Goal: Task Accomplishment & Management: Manage account settings

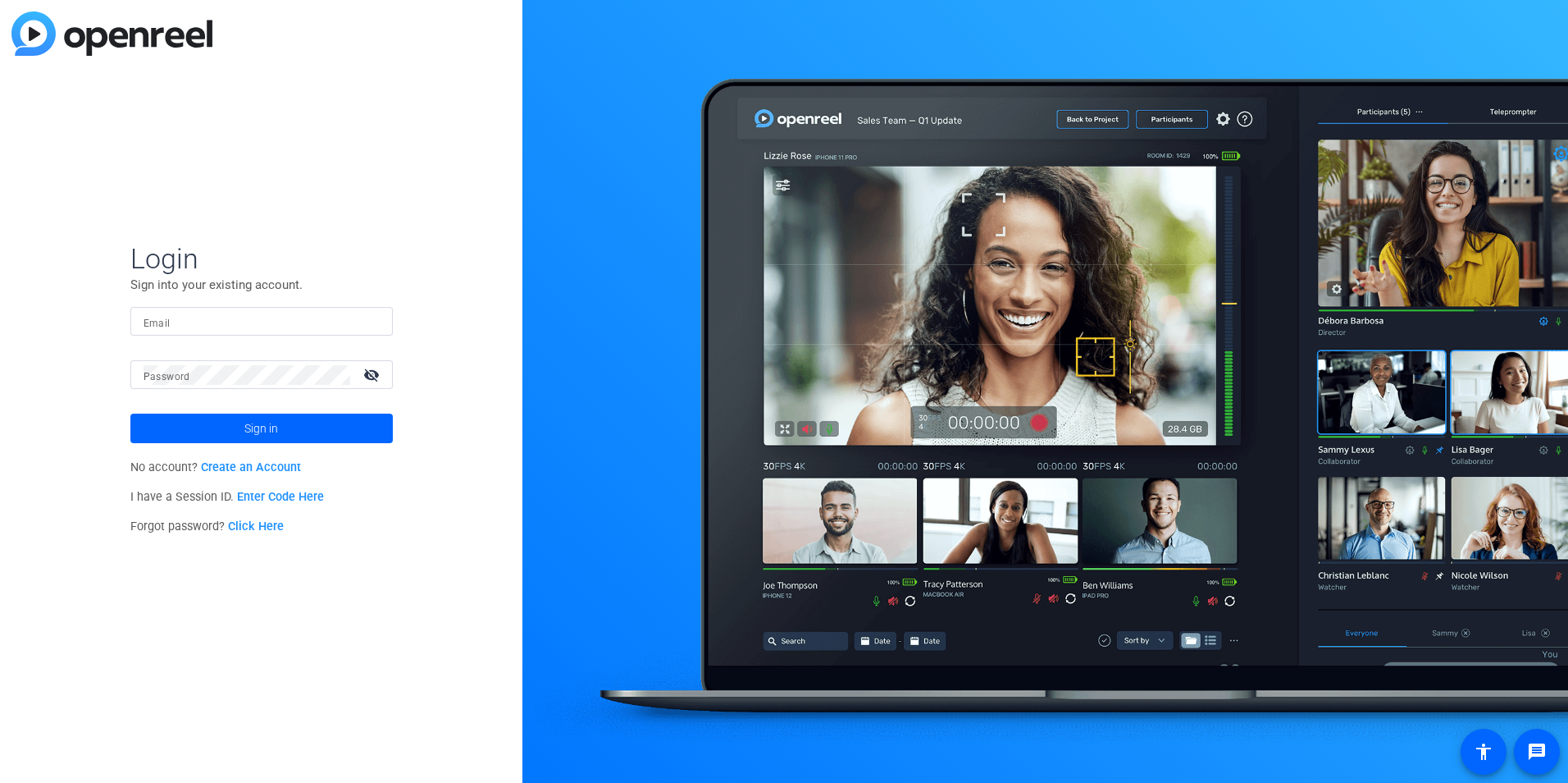
click at [235, 323] on input "Email" at bounding box center [261, 322] width 236 height 19
click at [130, 414] on button "Sign in" at bounding box center [261, 429] width 263 height 30
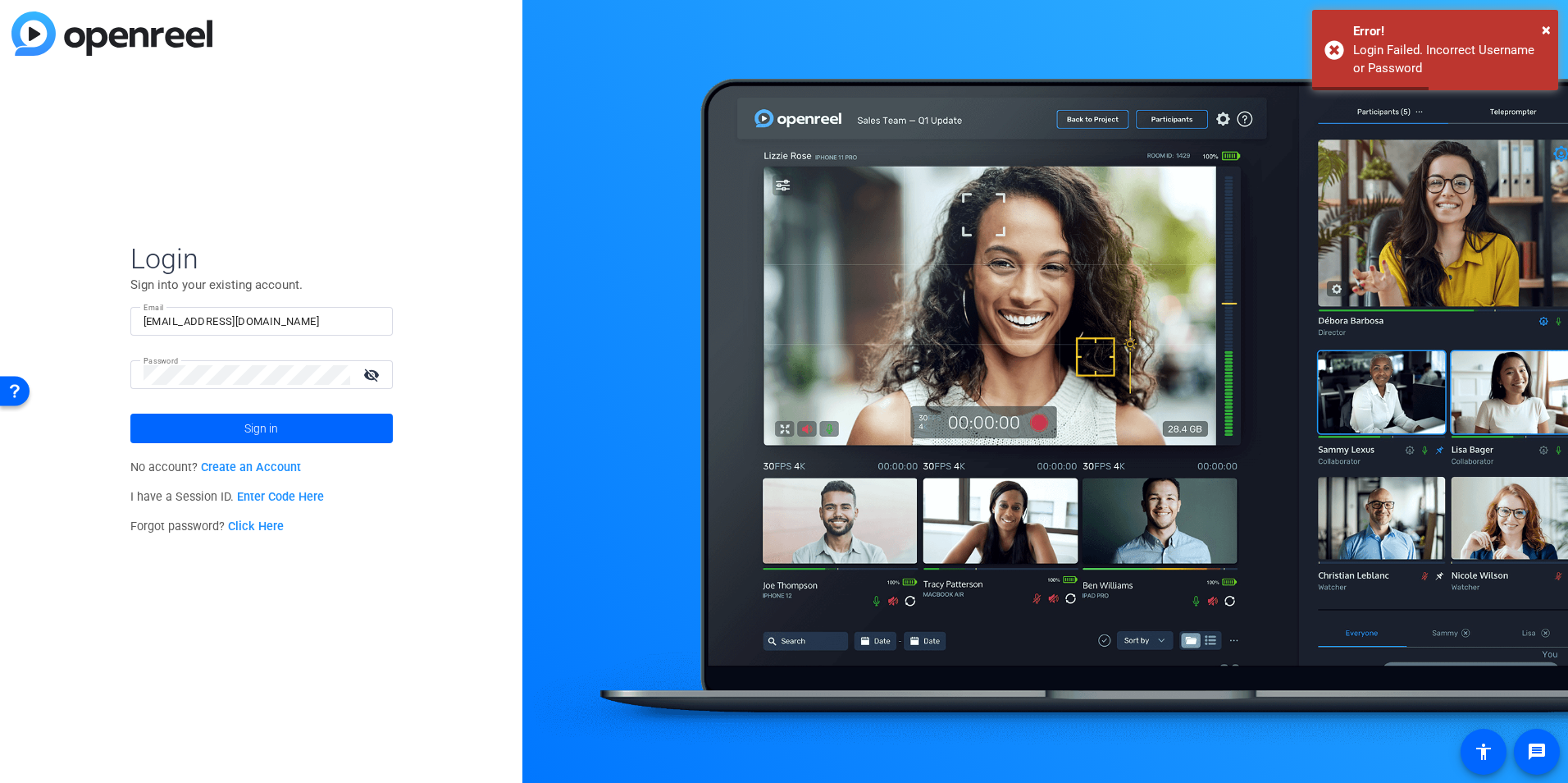
click at [370, 367] on mat-icon "visibility_off" at bounding box center [372, 374] width 40 height 24
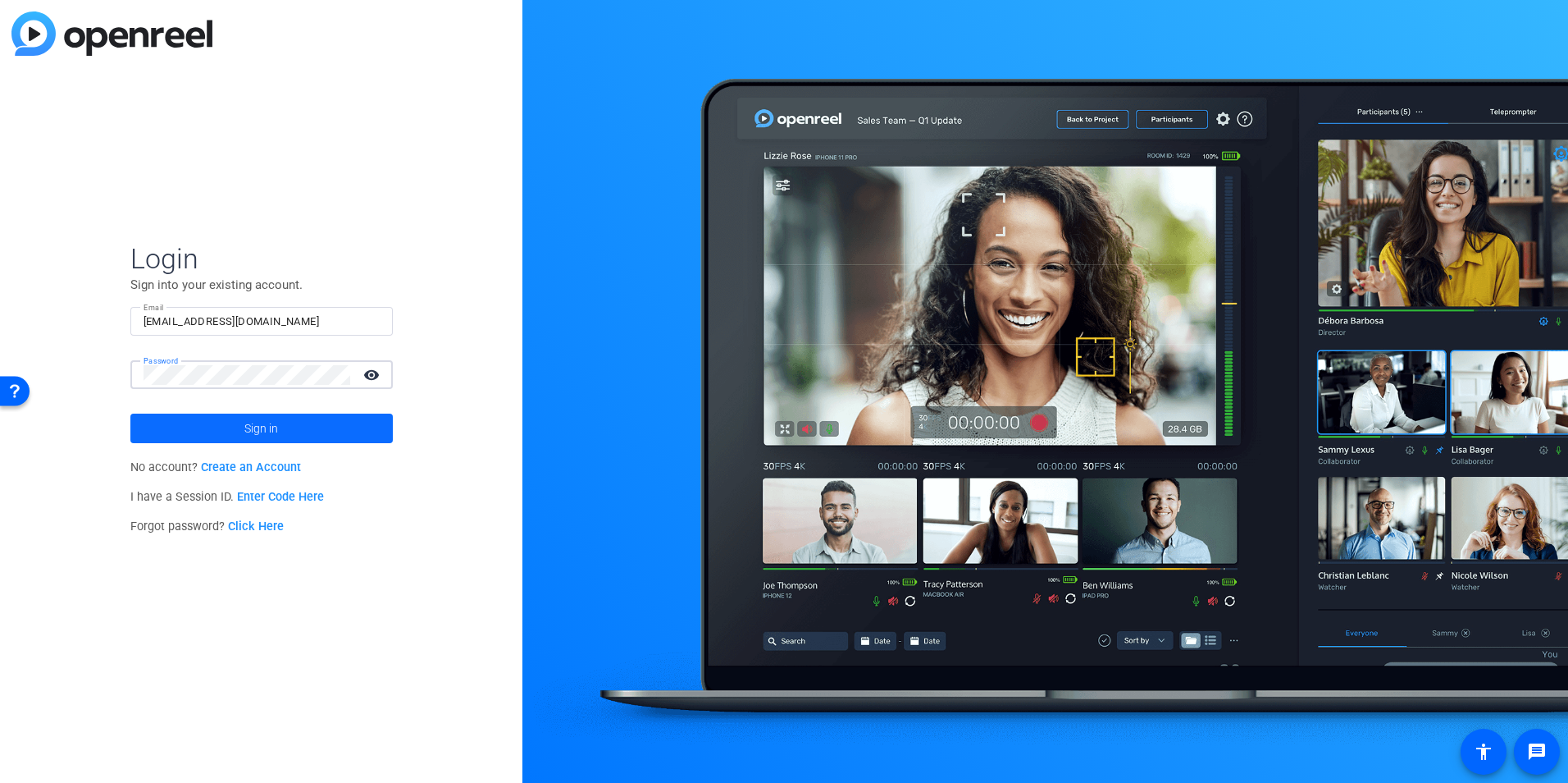
click at [244, 426] on span "Sign in" at bounding box center [261, 428] width 33 height 41
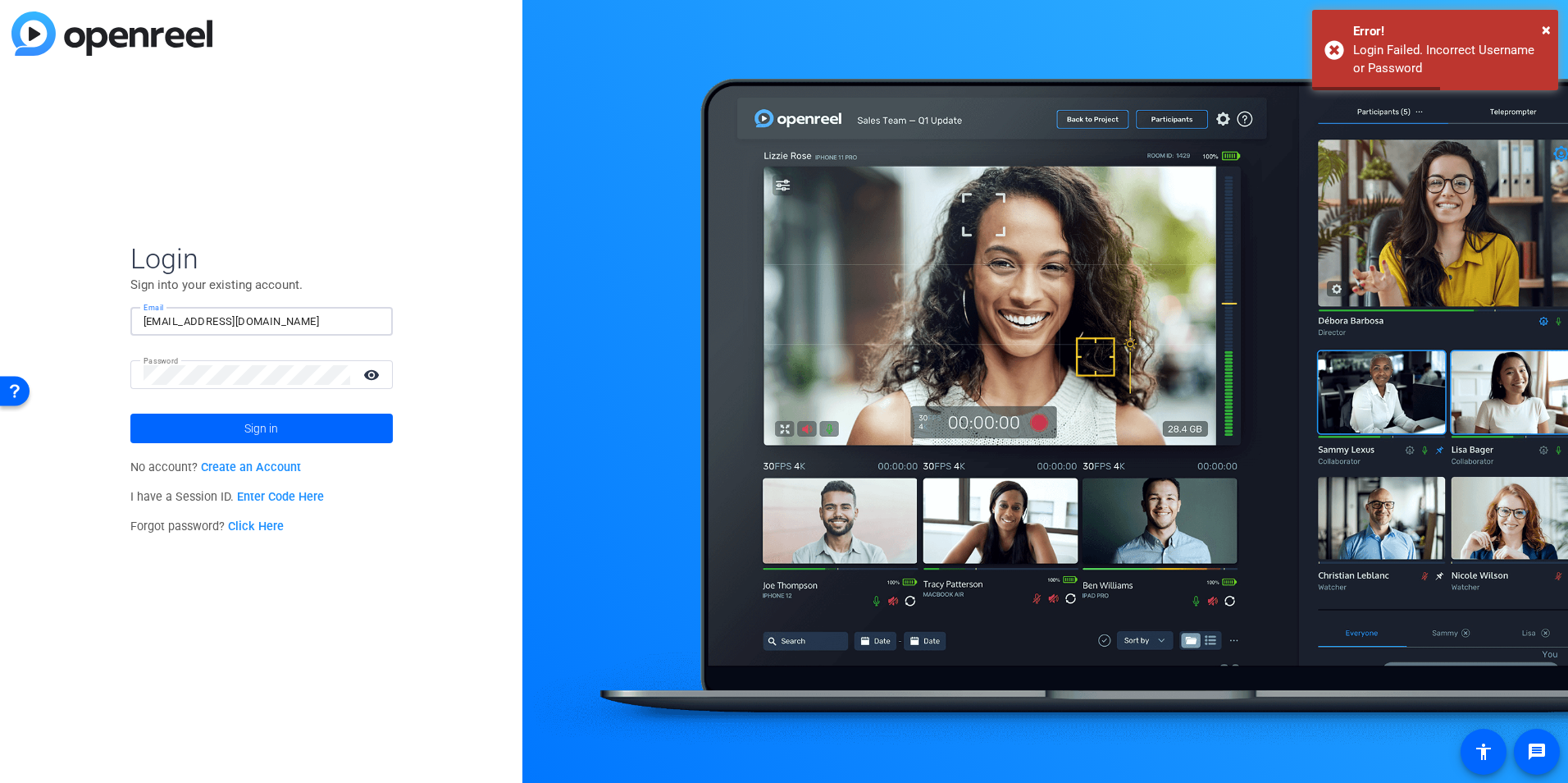
click at [307, 319] on input "mimi.chan@thermofisher.com" at bounding box center [261, 322] width 236 height 19
click at [291, 322] on input "mimi.chan@thermofisher.com" at bounding box center [261, 322] width 236 height 19
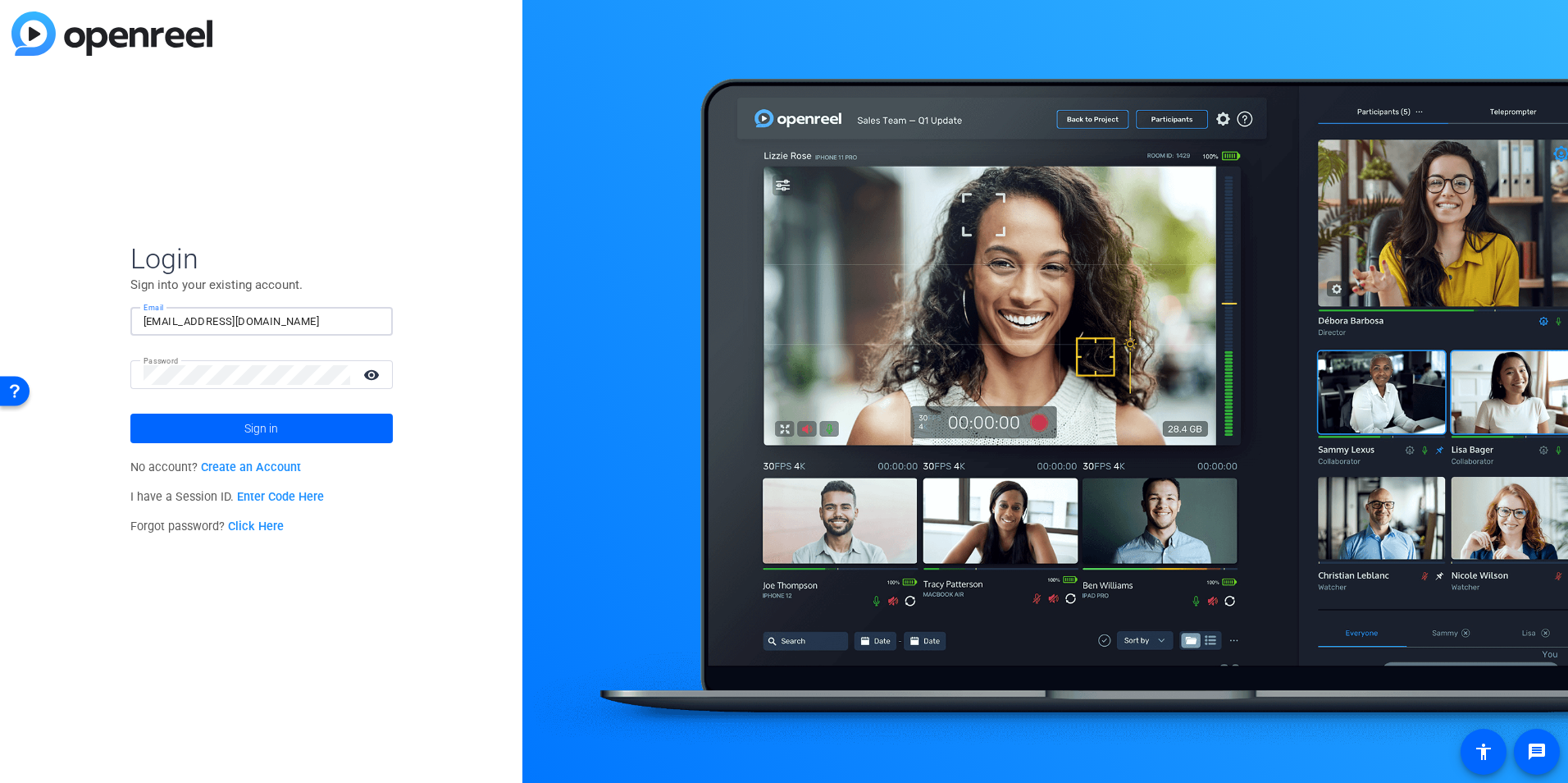
click at [306, 321] on input "mimi.chan@thermofisher.com" at bounding box center [261, 322] width 236 height 19
drag, startPoint x: 307, startPoint y: 321, endPoint x: 237, endPoint y: 326, distance: 70.2
click at [237, 326] on input "mimi.chan@thermofisher.com" at bounding box center [261, 322] width 236 height 19
type input "mimi.chan@ppd.com"
click at [365, 646] on div "Login Sign into your existing account. Email mimi.chan@ppd.com Password visibil…" at bounding box center [261, 391] width 523 height 783
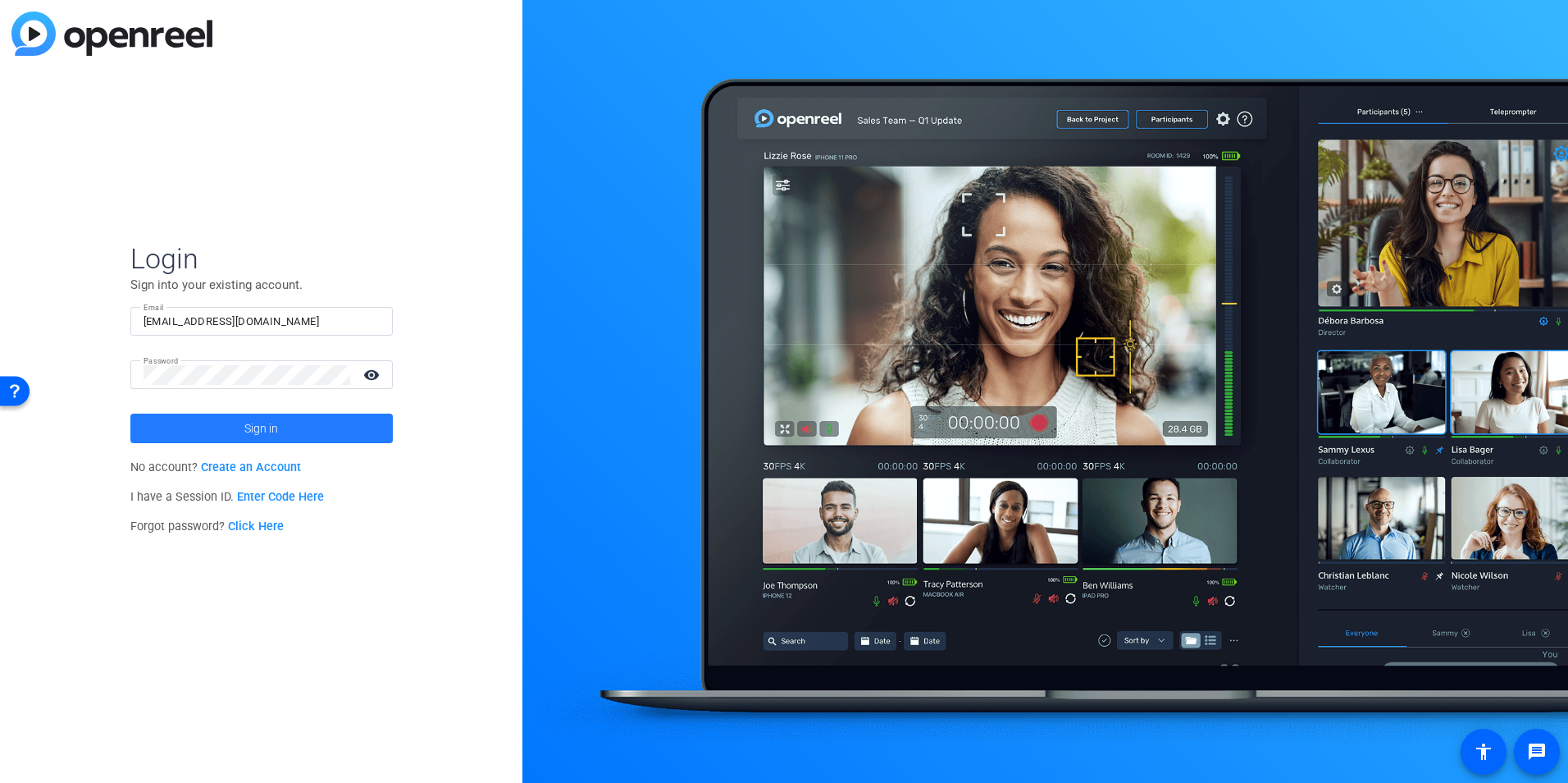
click at [264, 426] on span "Sign in" at bounding box center [261, 428] width 33 height 41
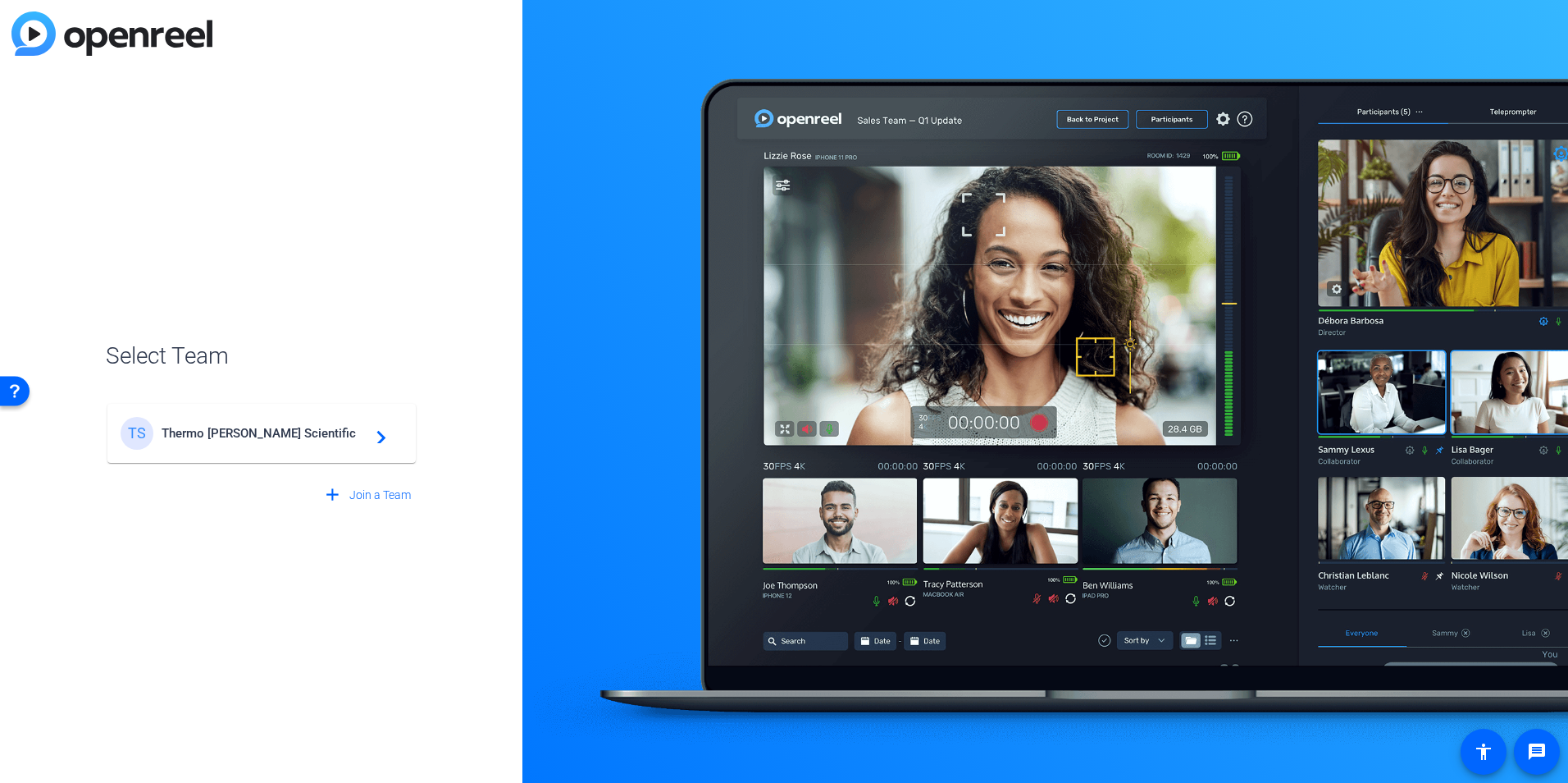
click at [264, 426] on span "Thermo Fisher Scientific" at bounding box center [264, 433] width 205 height 15
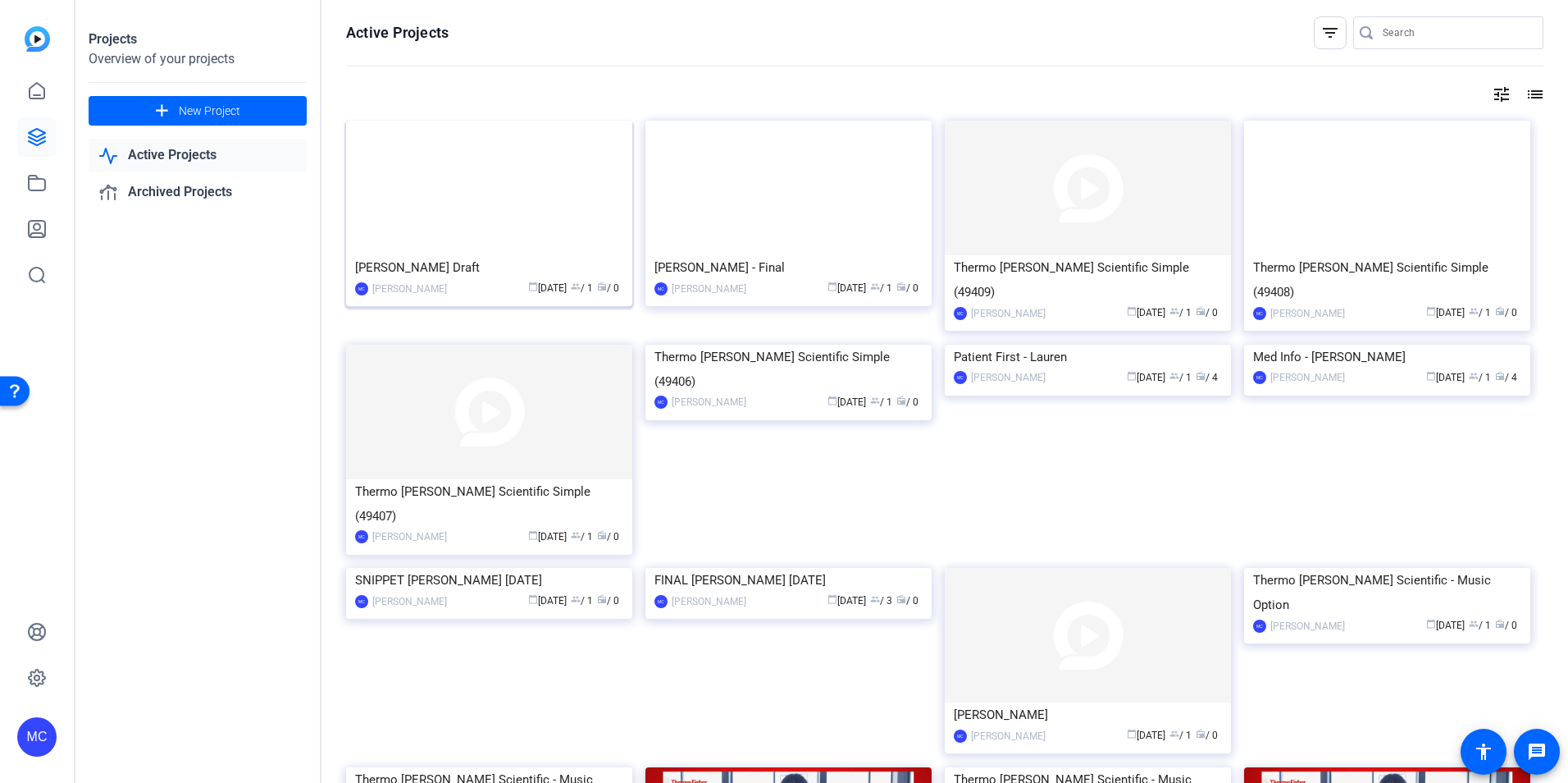
click at [505, 203] on img at bounding box center [489, 187] width 286 height 134
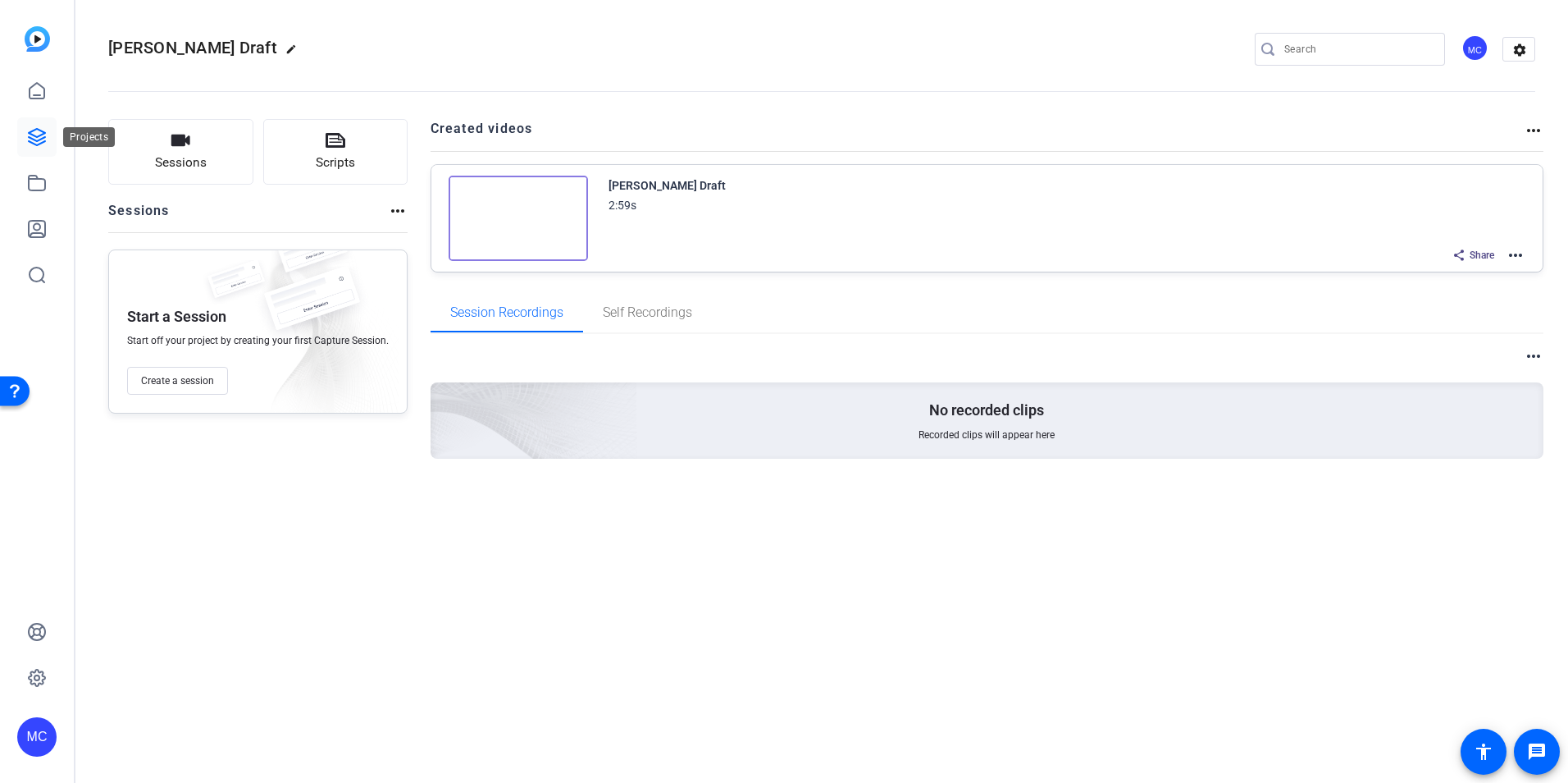
click at [31, 130] on icon at bounding box center [37, 137] width 19 height 19
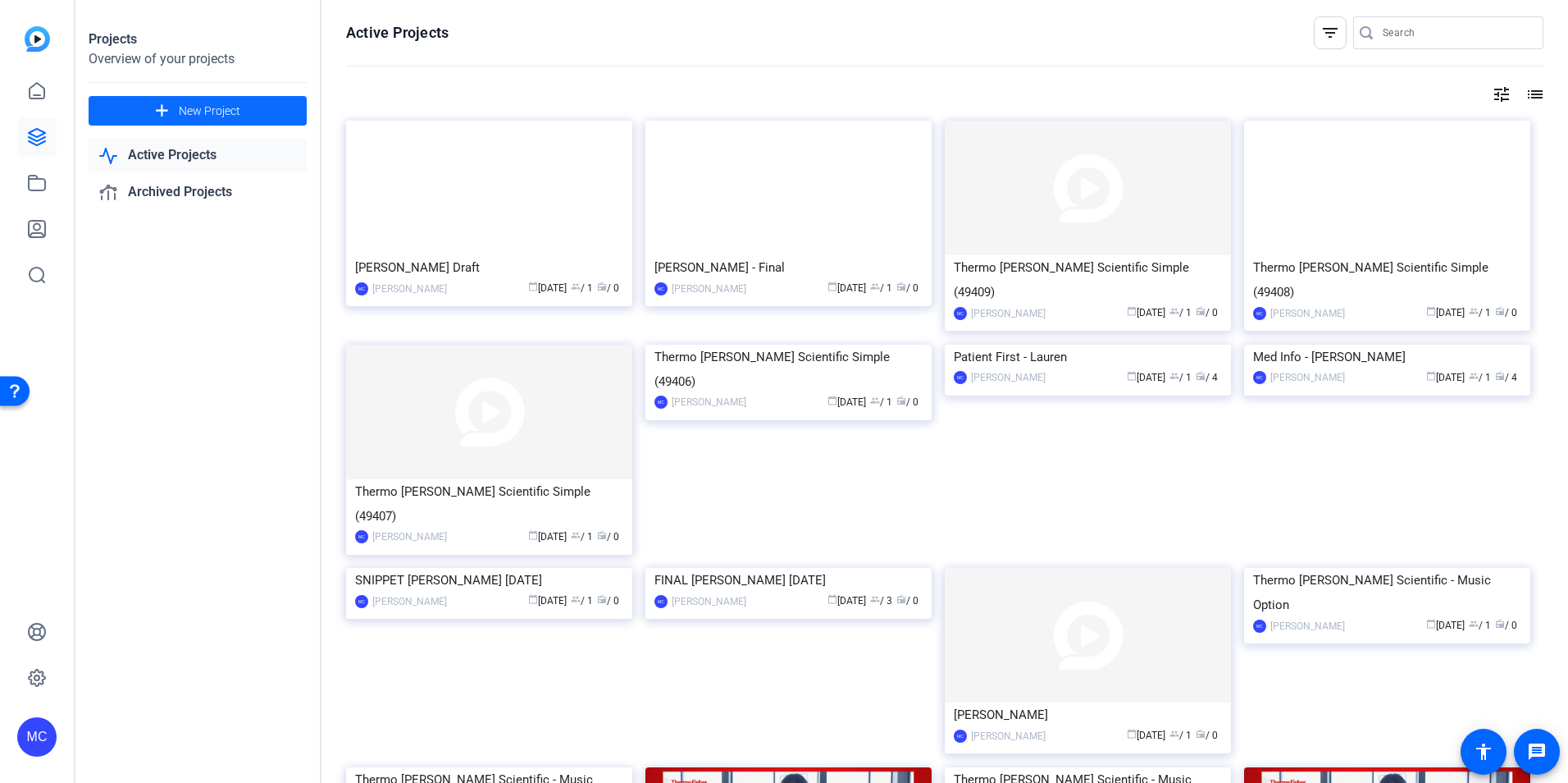
click at [208, 108] on span "New Project" at bounding box center [210, 112] width 61 height 18
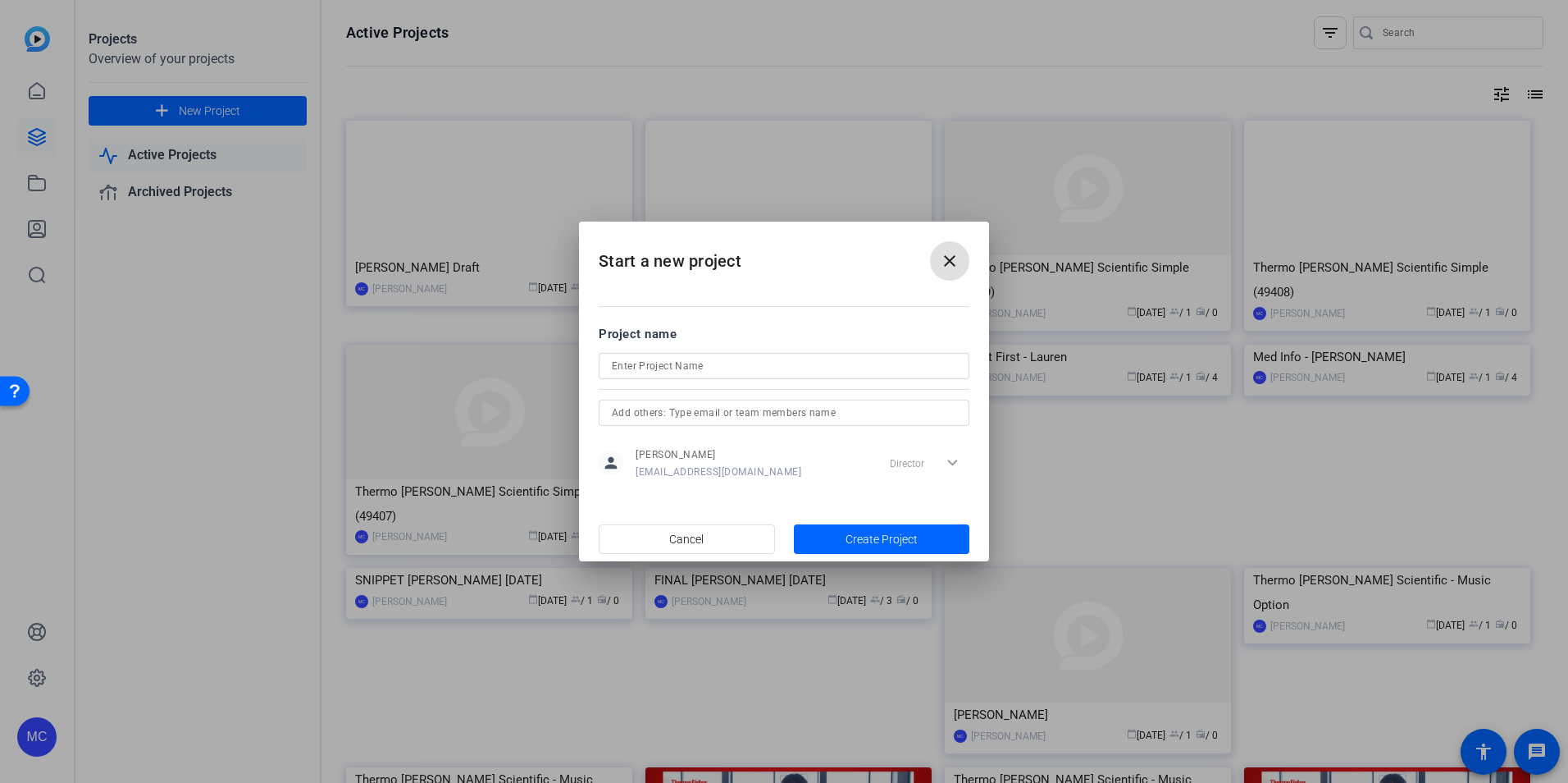
click at [949, 265] on mat-icon "close" at bounding box center [950, 261] width 19 height 19
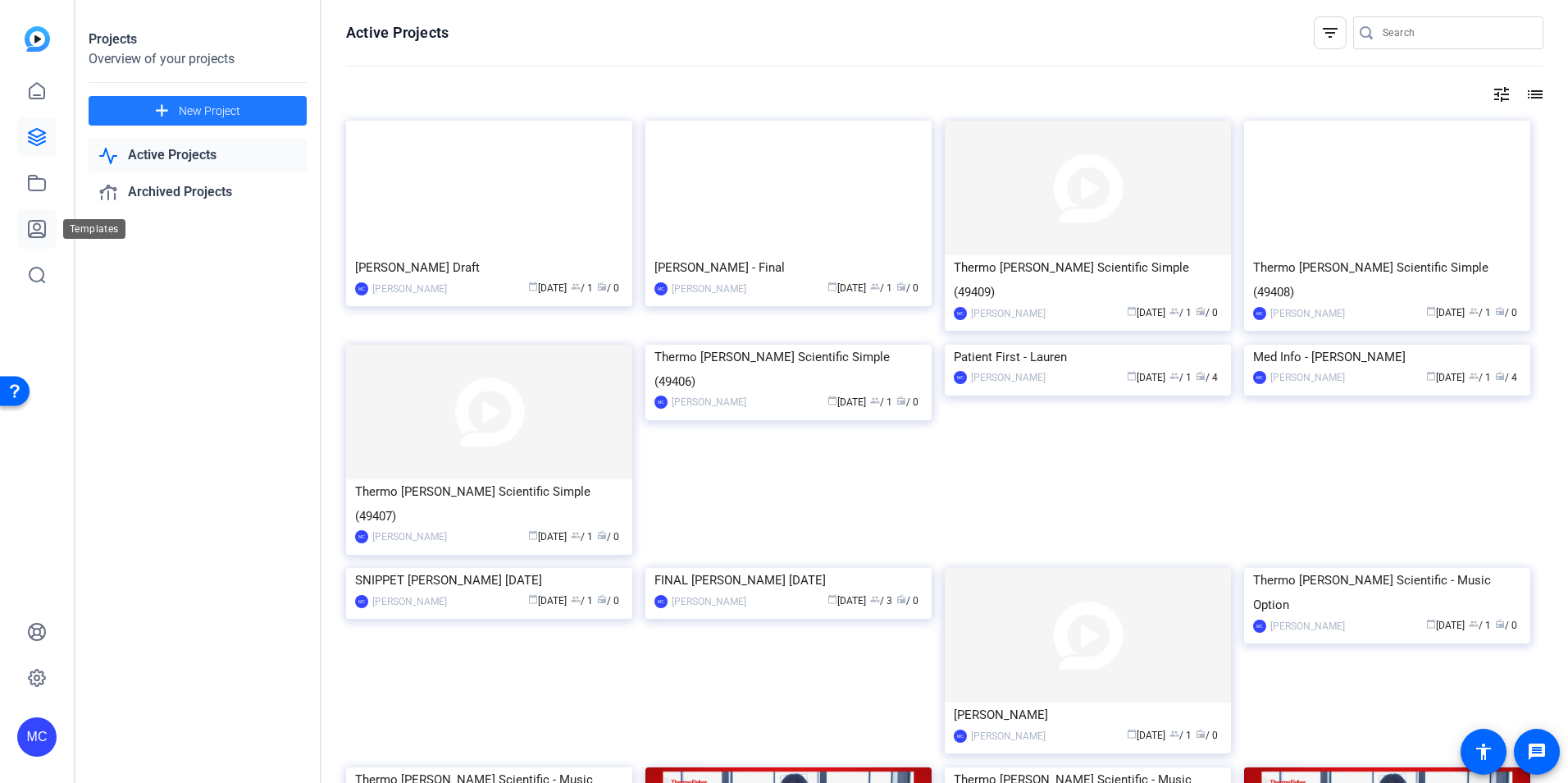
click at [34, 228] on icon at bounding box center [37, 228] width 17 height 17
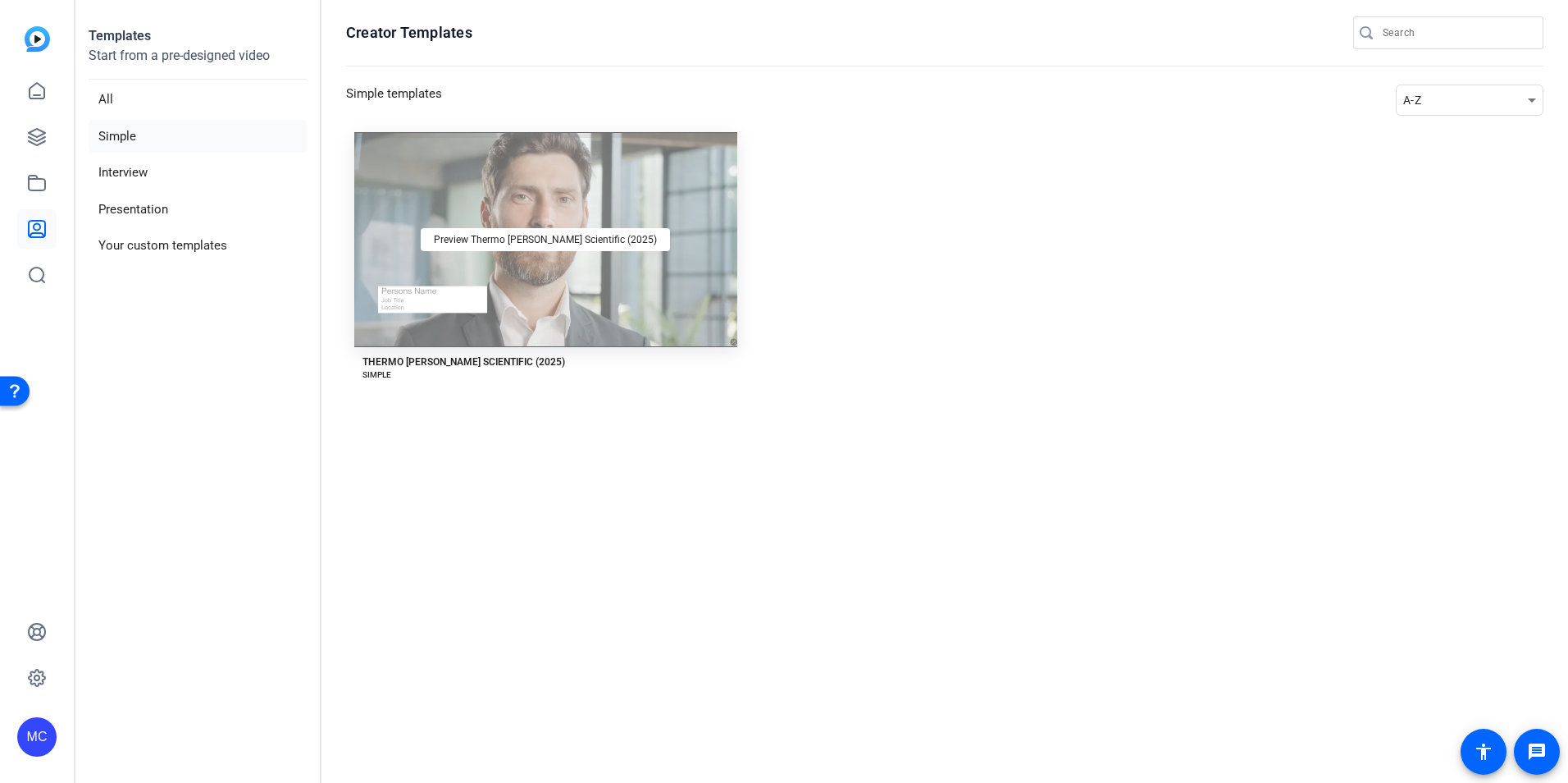
click at [610, 308] on div "Preview Thermo Fisher Scientific (2025)" at bounding box center [546, 239] width 383 height 215
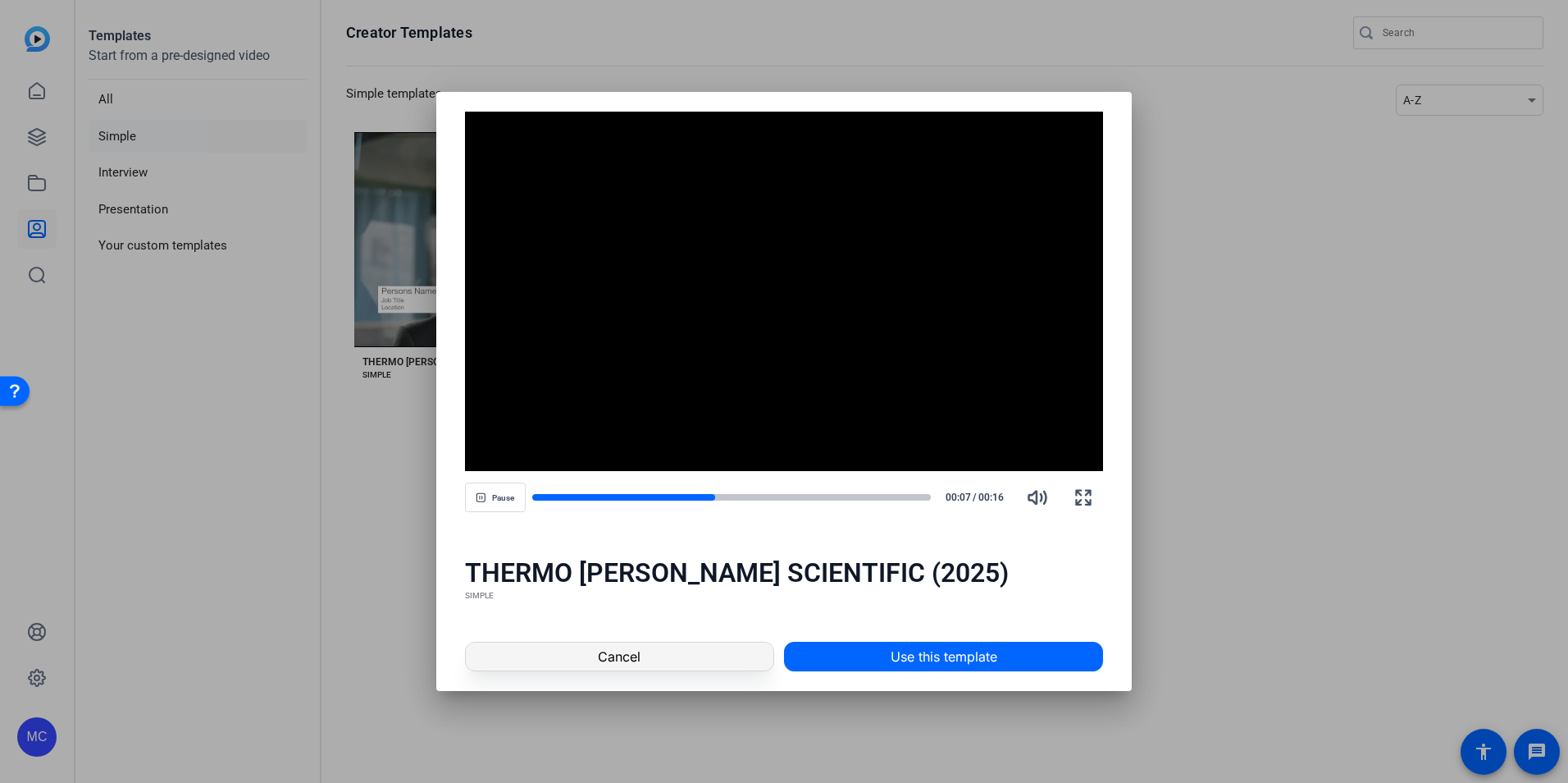
click at [636, 658] on span "Cancel" at bounding box center [619, 656] width 43 height 19
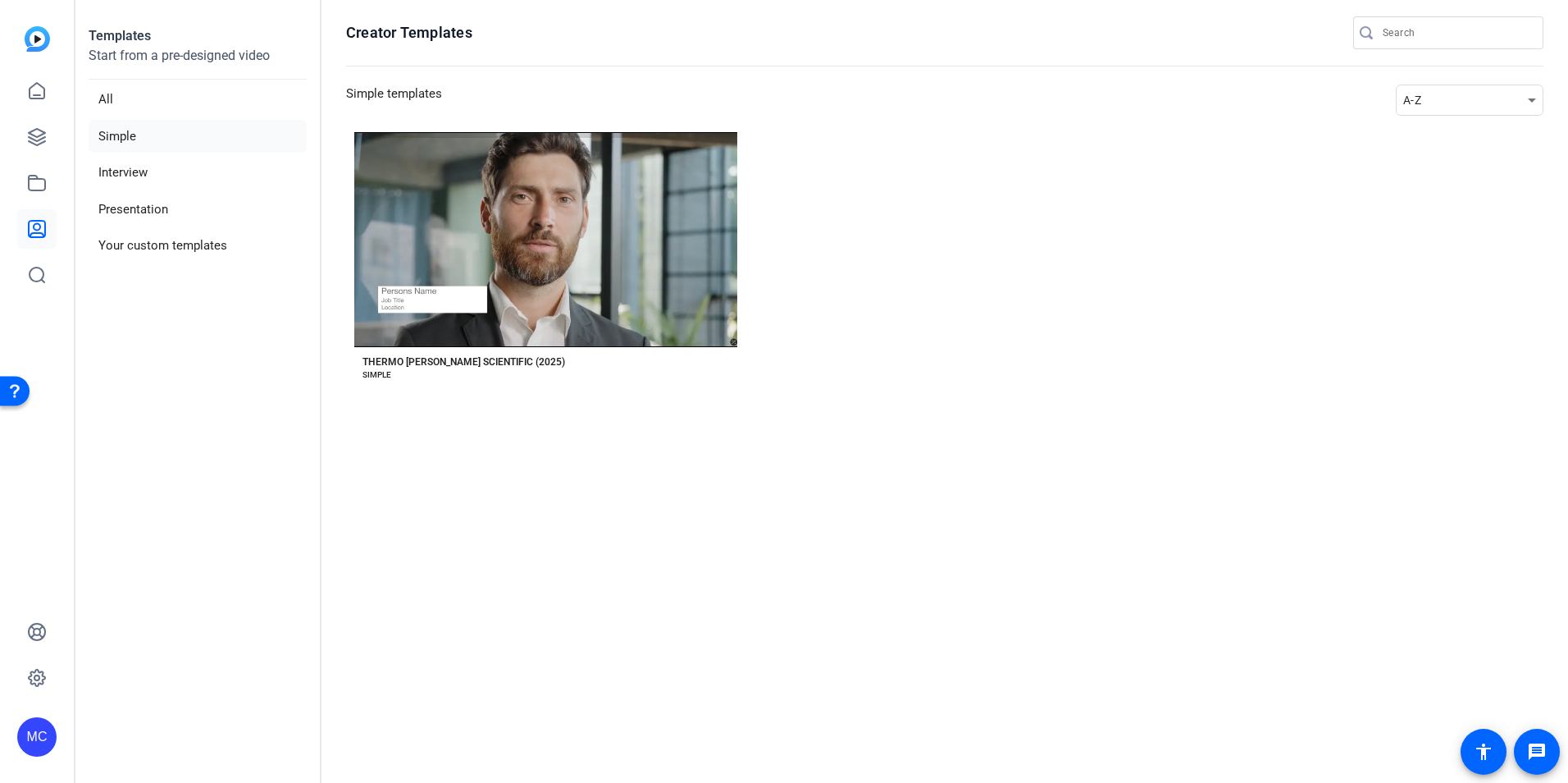
click at [983, 128] on section "Creator Templates Simple templates A-Z Preview Thermo Fisher Scientific (2025) …" at bounding box center [944, 391] width 1246 height 783
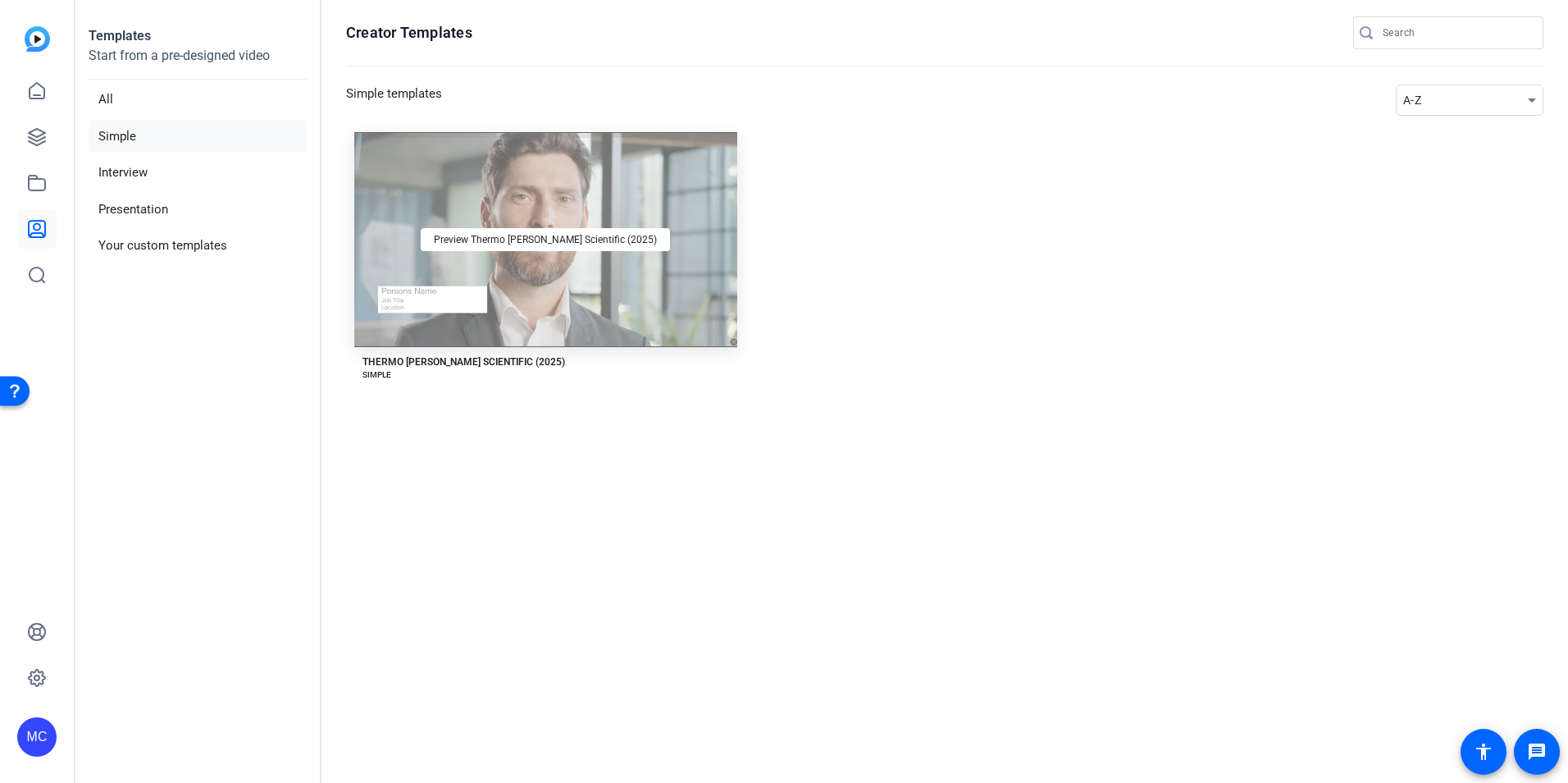
click at [584, 268] on div "Preview Thermo Fisher Scientific (2025)" at bounding box center [546, 239] width 383 height 215
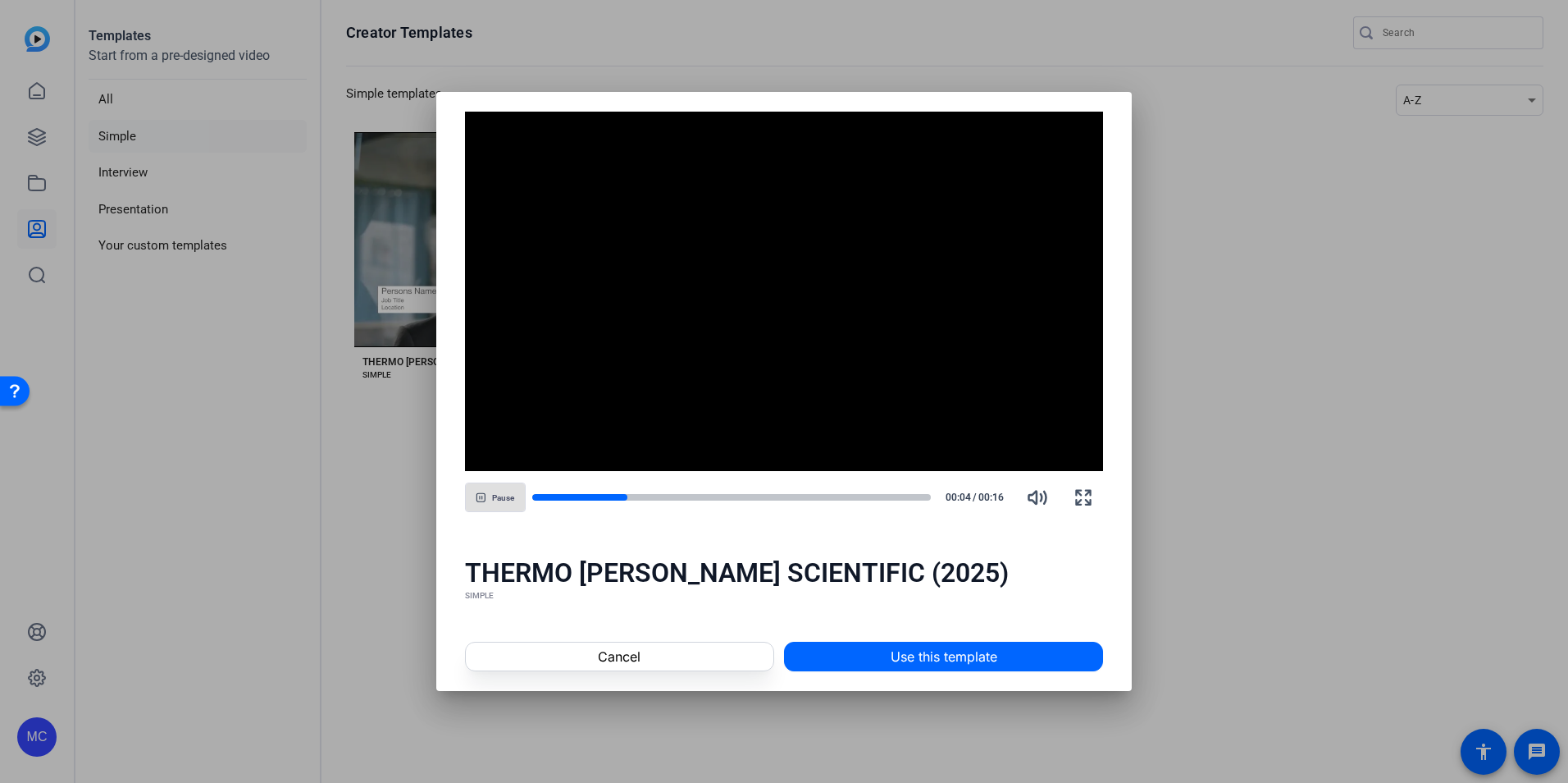
click at [922, 659] on span "Use this template" at bounding box center [943, 656] width 106 height 19
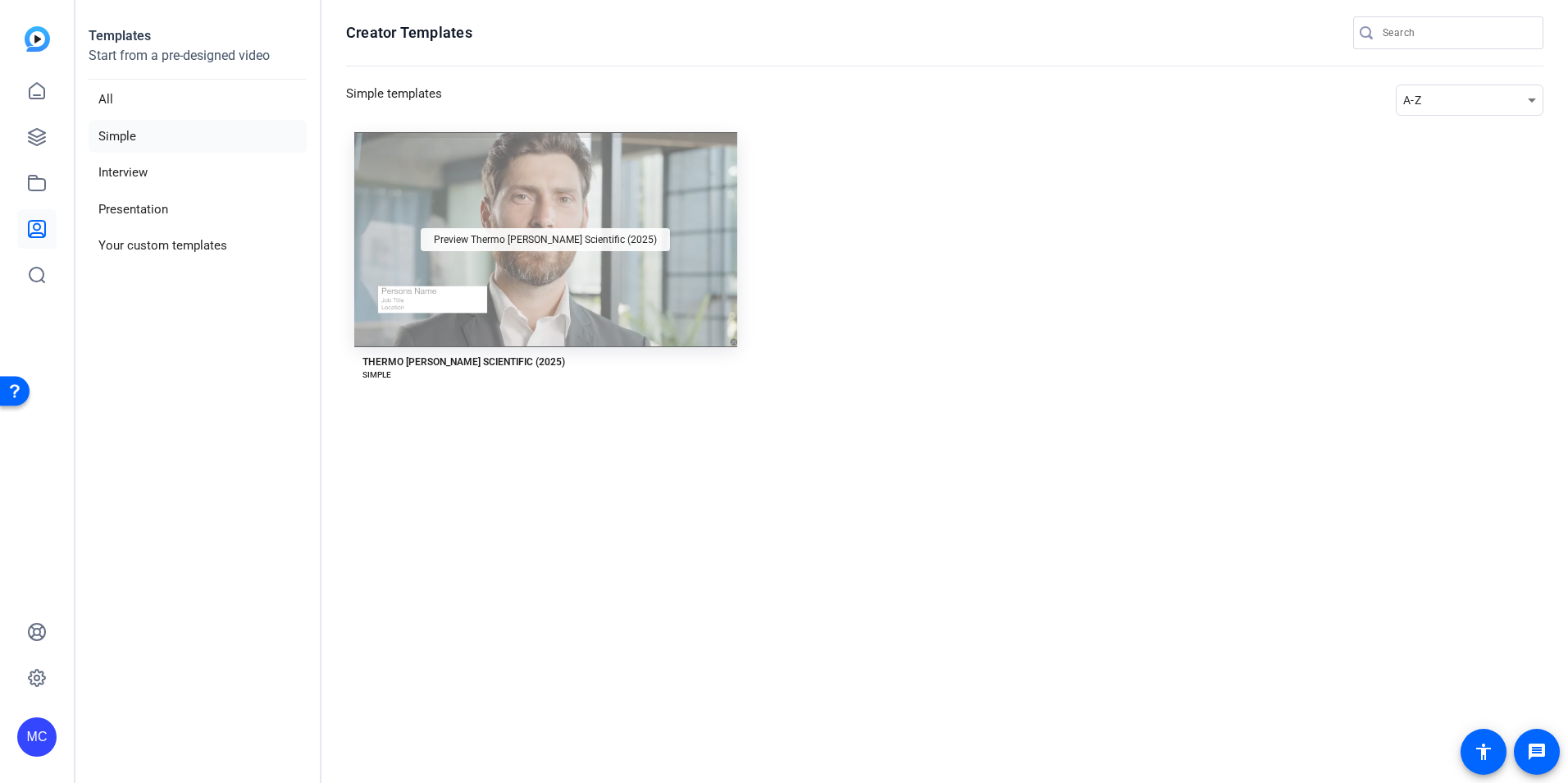
click at [612, 247] on div "Preview Thermo Fisher Scientific (2025)" at bounding box center [546, 240] width 249 height 23
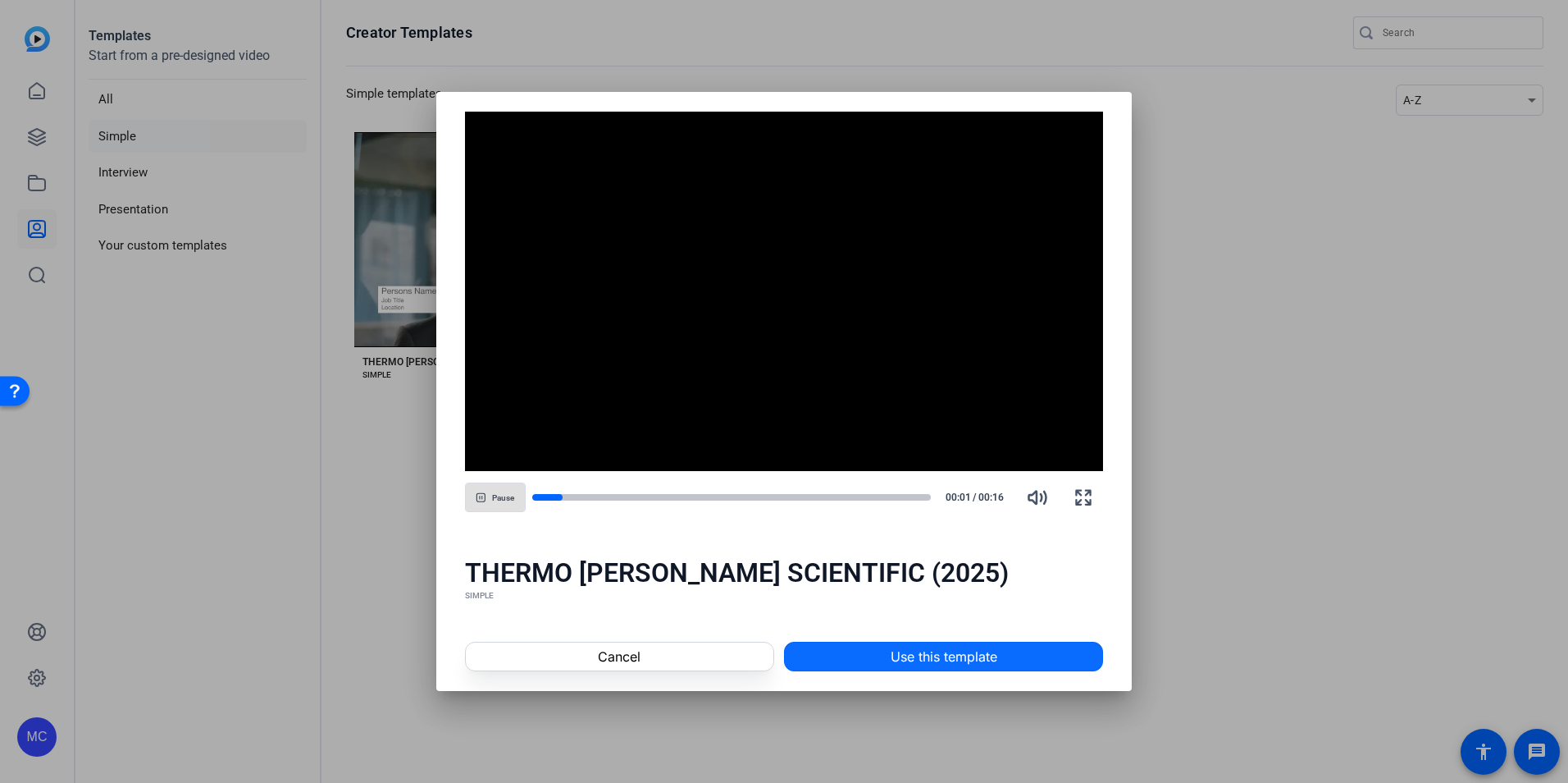
click at [956, 656] on span "Use this template" at bounding box center [943, 656] width 106 height 19
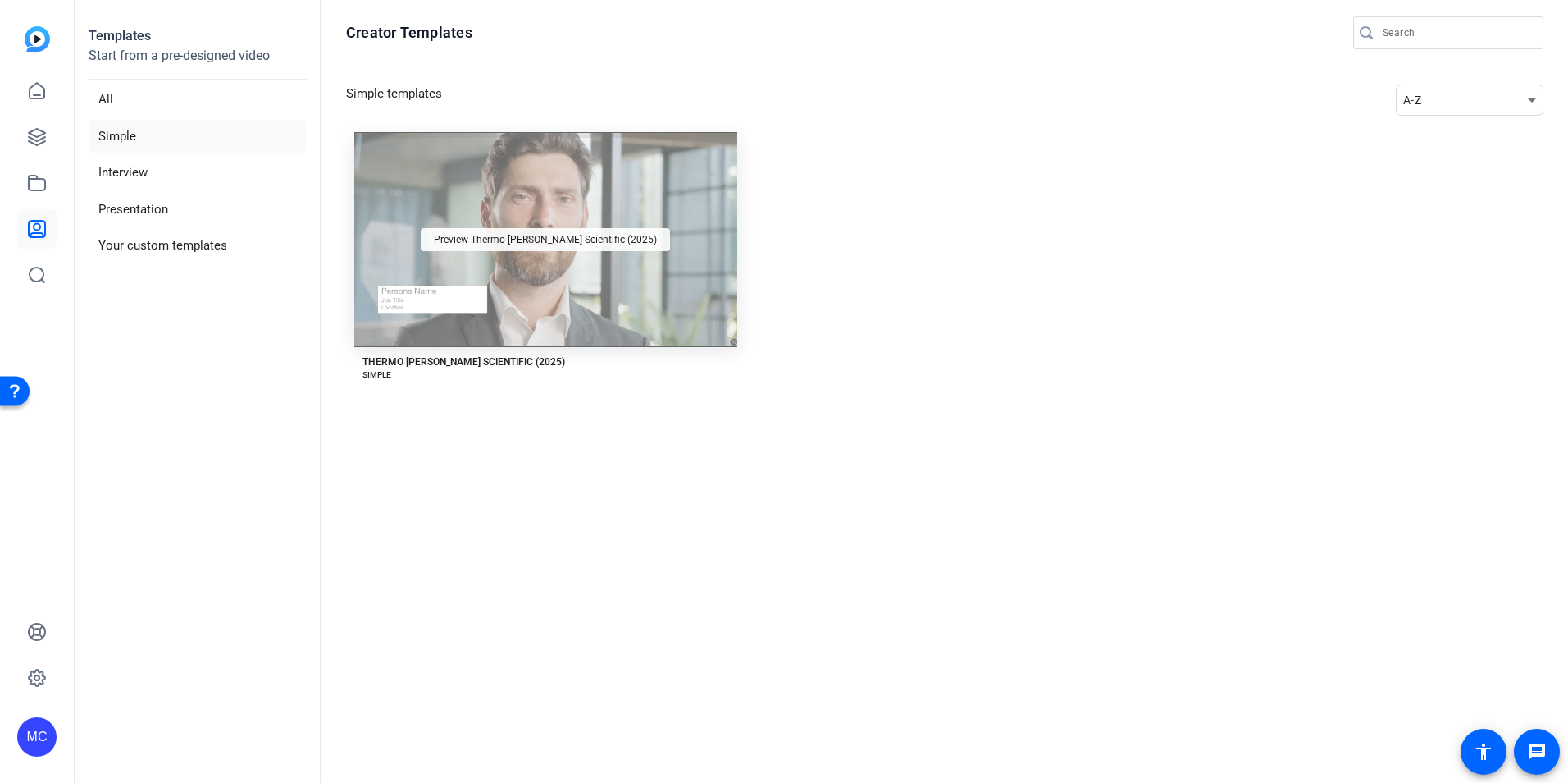
click at [526, 250] on div "Preview Thermo Fisher Scientific (2025)" at bounding box center [546, 240] width 249 height 23
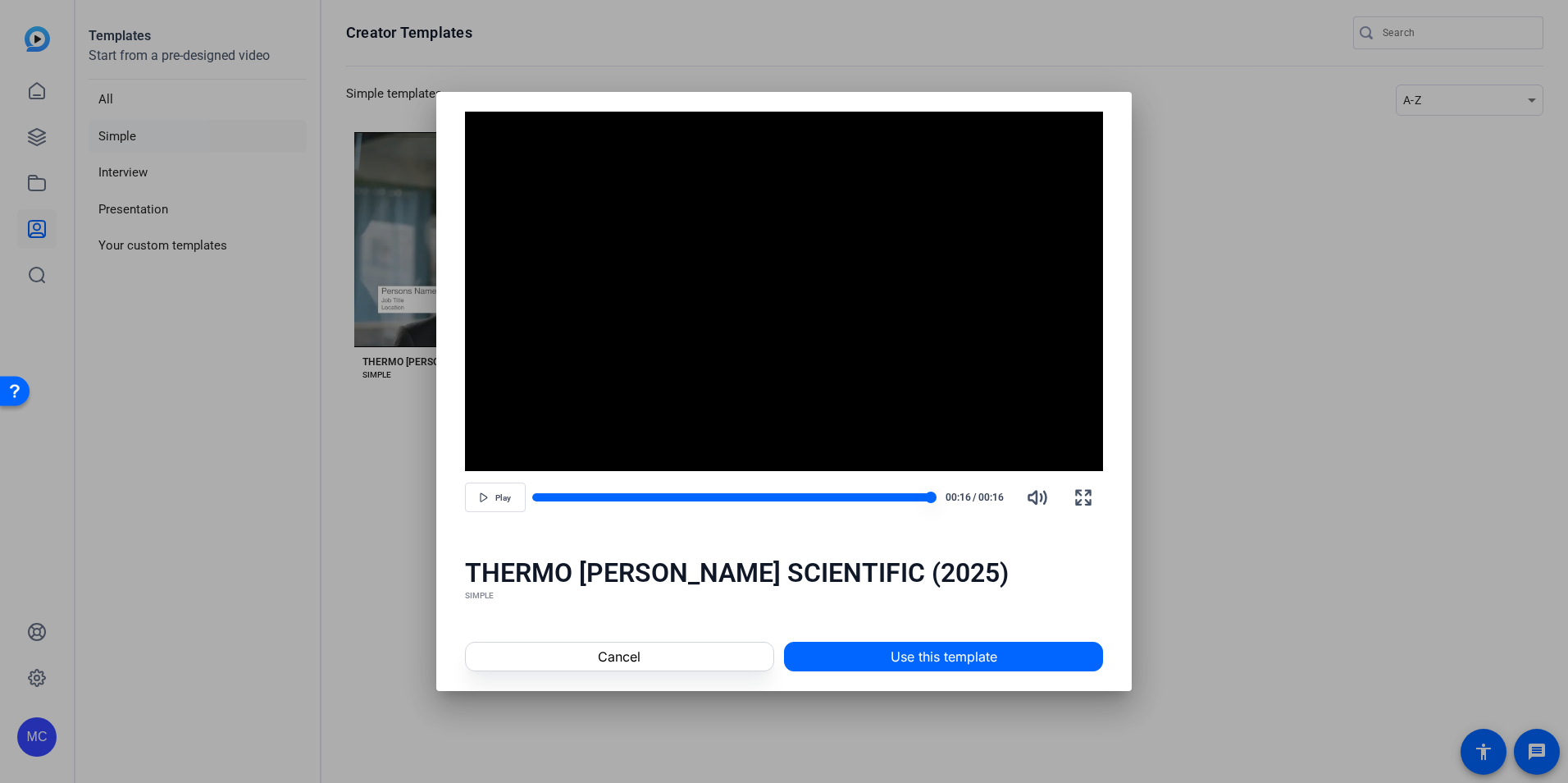
click at [538, 500] on div at bounding box center [732, 497] width 400 height 8
click at [931, 658] on span "Use this template" at bounding box center [943, 656] width 106 height 19
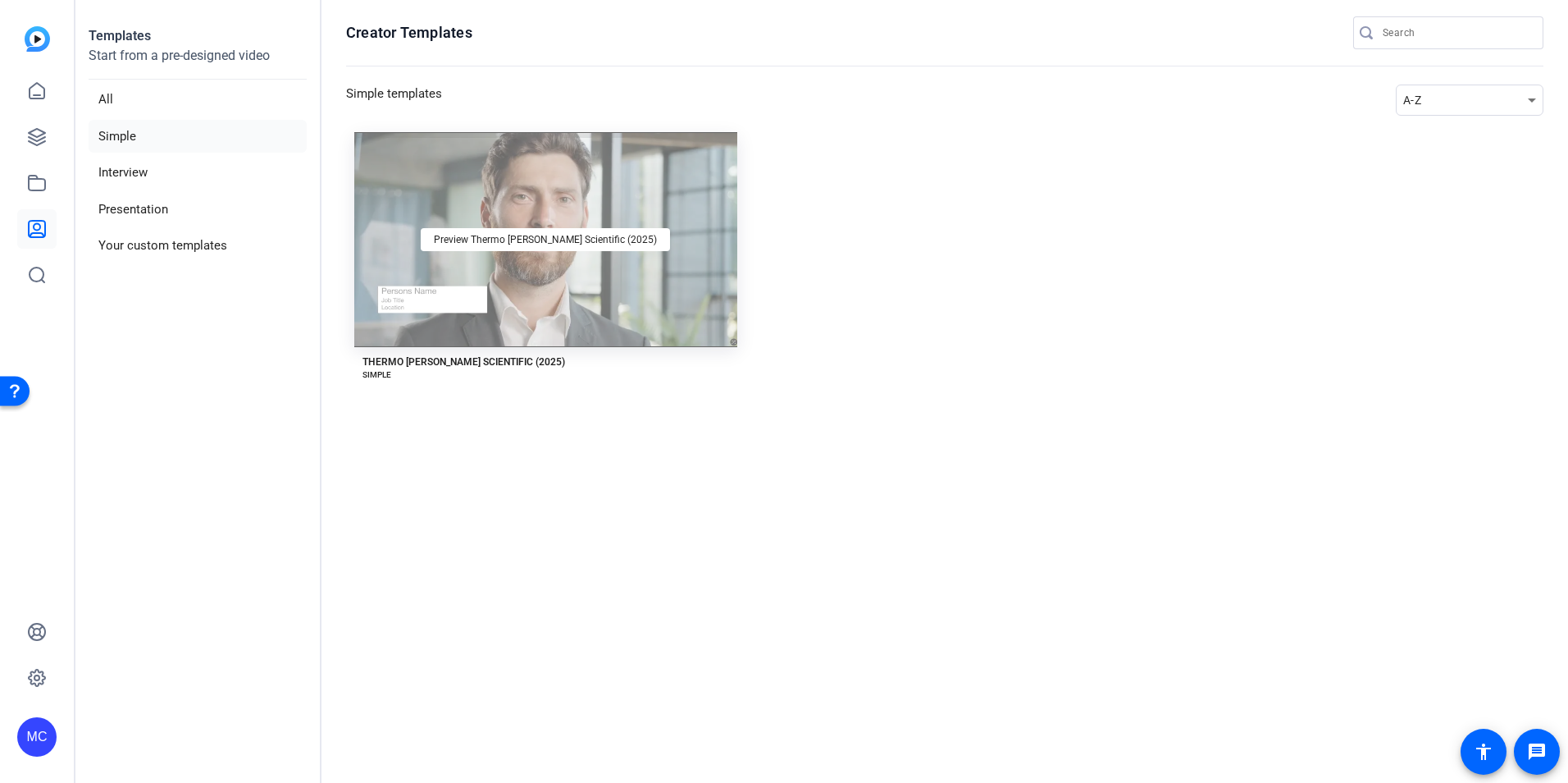
click at [602, 282] on div "Preview Thermo Fisher Scientific (2025)" at bounding box center [546, 239] width 383 height 215
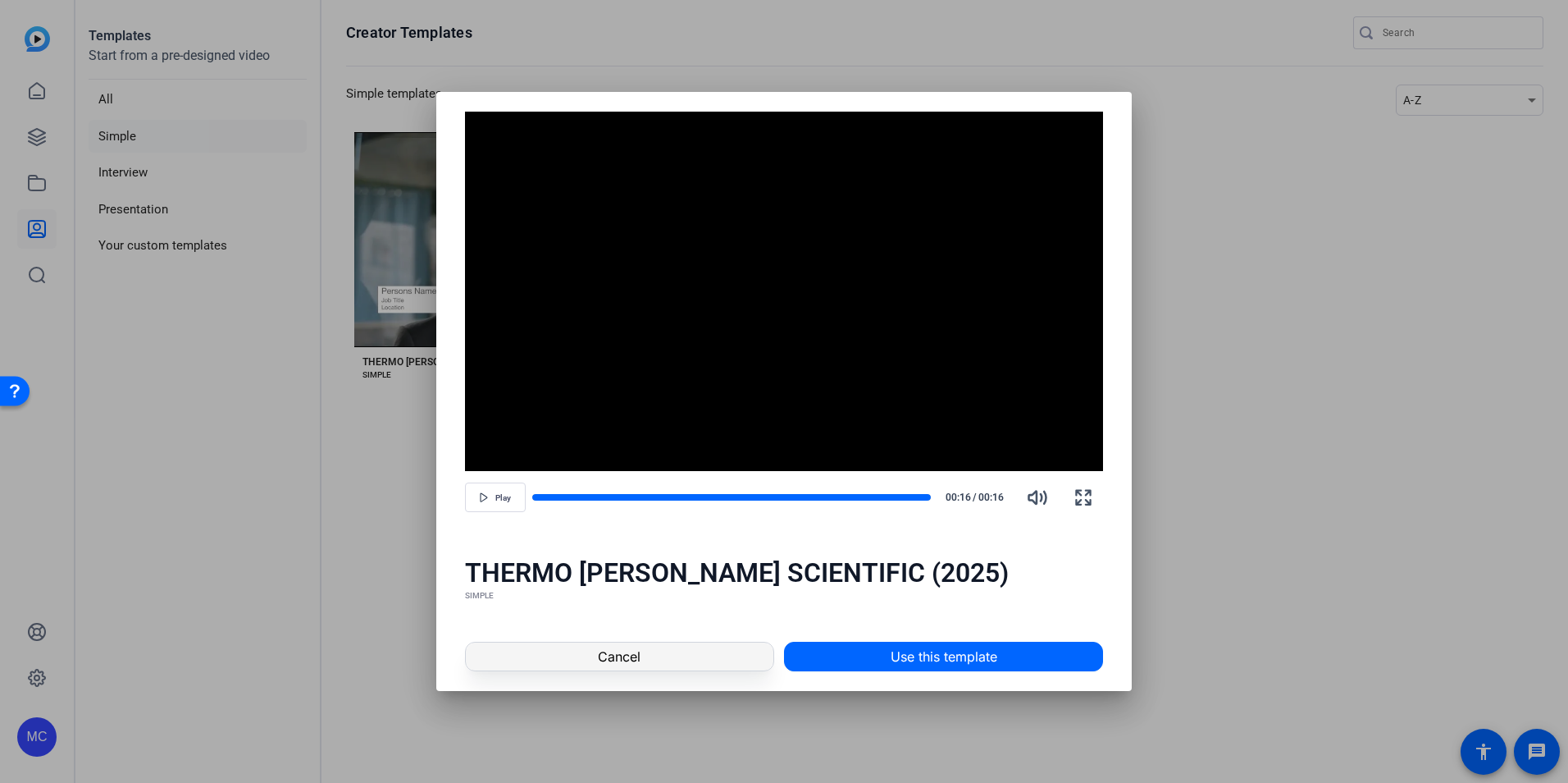
click at [584, 652] on span at bounding box center [619, 656] width 307 height 40
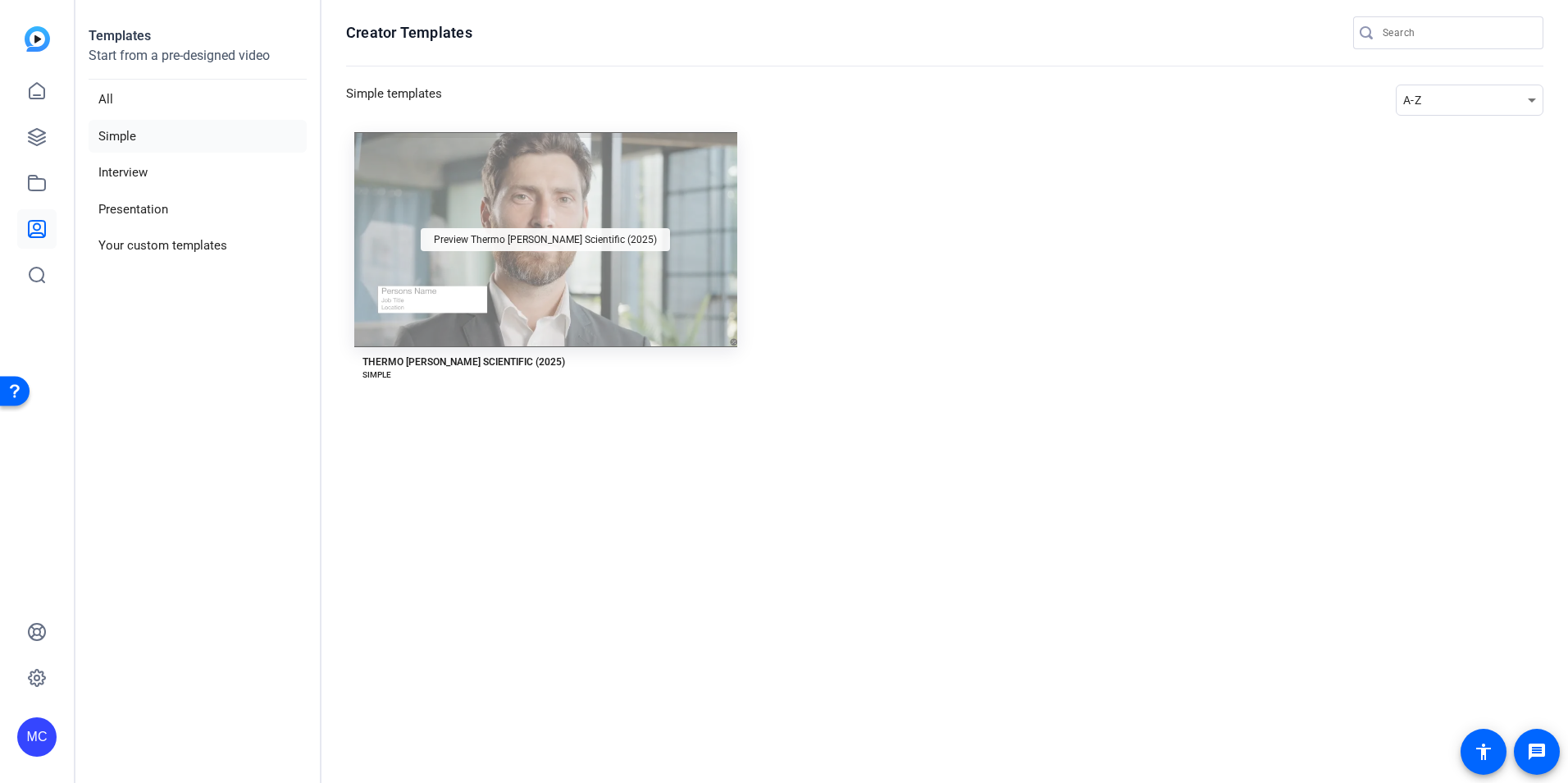
click at [561, 242] on span "Preview Thermo [PERSON_NAME] Scientific (2025)" at bounding box center [546, 239] width 223 height 10
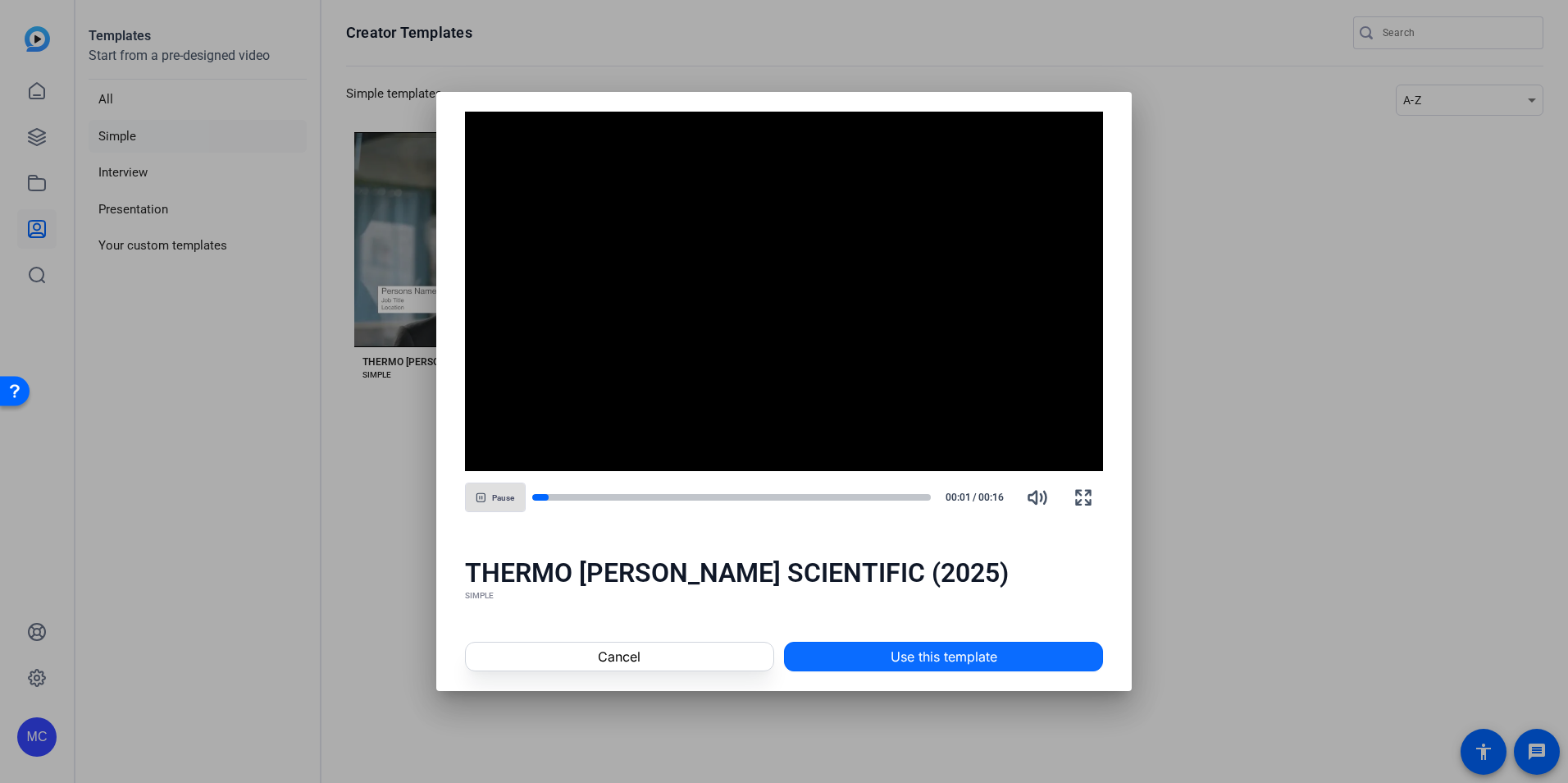
click at [926, 656] on span "Use this template" at bounding box center [943, 656] width 106 height 19
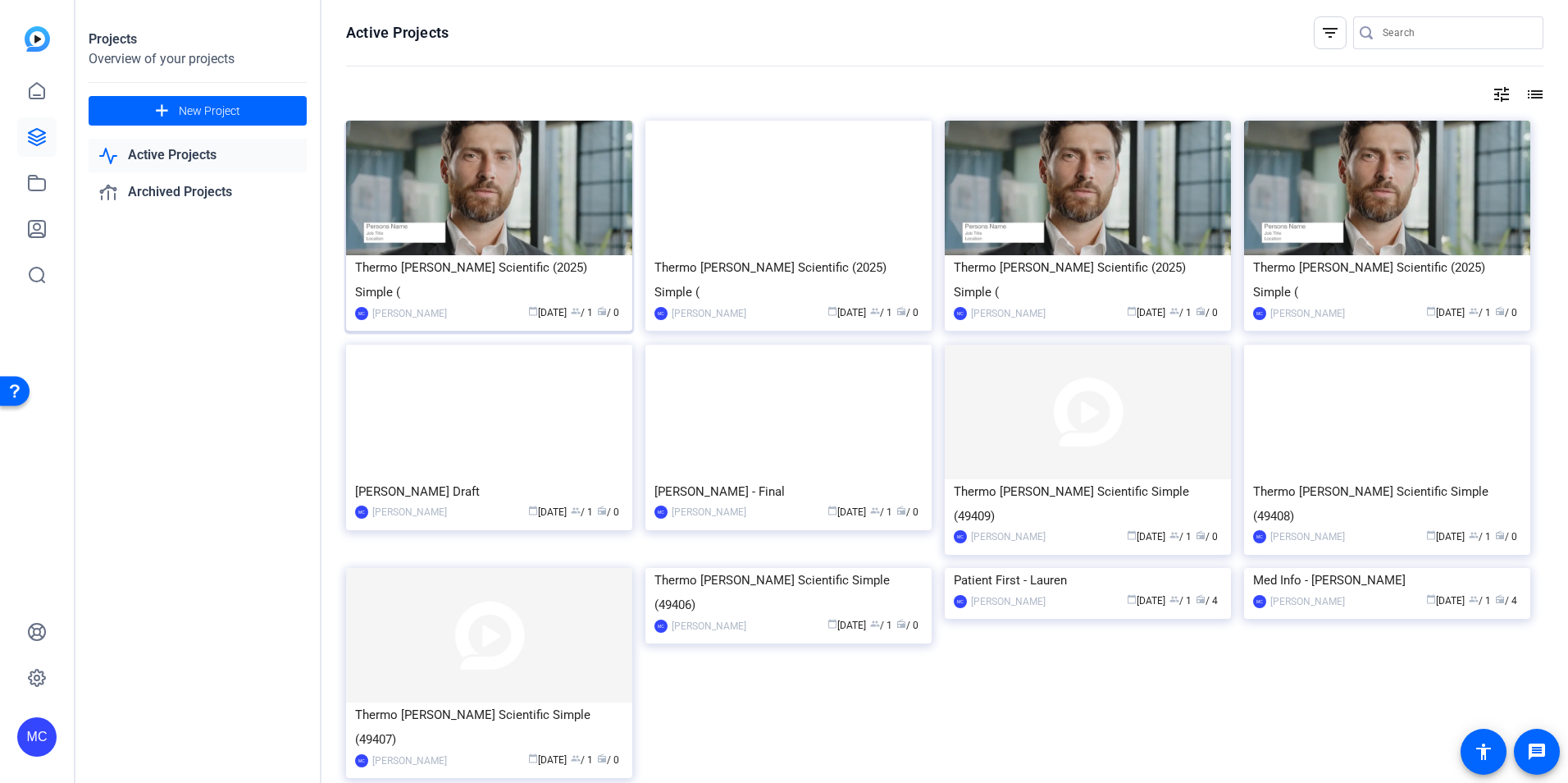
drag, startPoint x: 515, startPoint y: 273, endPoint x: 431, endPoint y: 275, distance: 84.0
drag, startPoint x: 431, startPoint y: 275, endPoint x: 1536, endPoint y: 338, distance: 1106.8
click at [1536, 338] on div "Active Projects filter_list tune list Thermo Fisher Scientific (2025) Simple ( …" at bounding box center [944, 391] width 1246 height 783
click at [33, 140] on icon at bounding box center [37, 137] width 17 height 17
click at [35, 185] on icon at bounding box center [37, 183] width 19 height 19
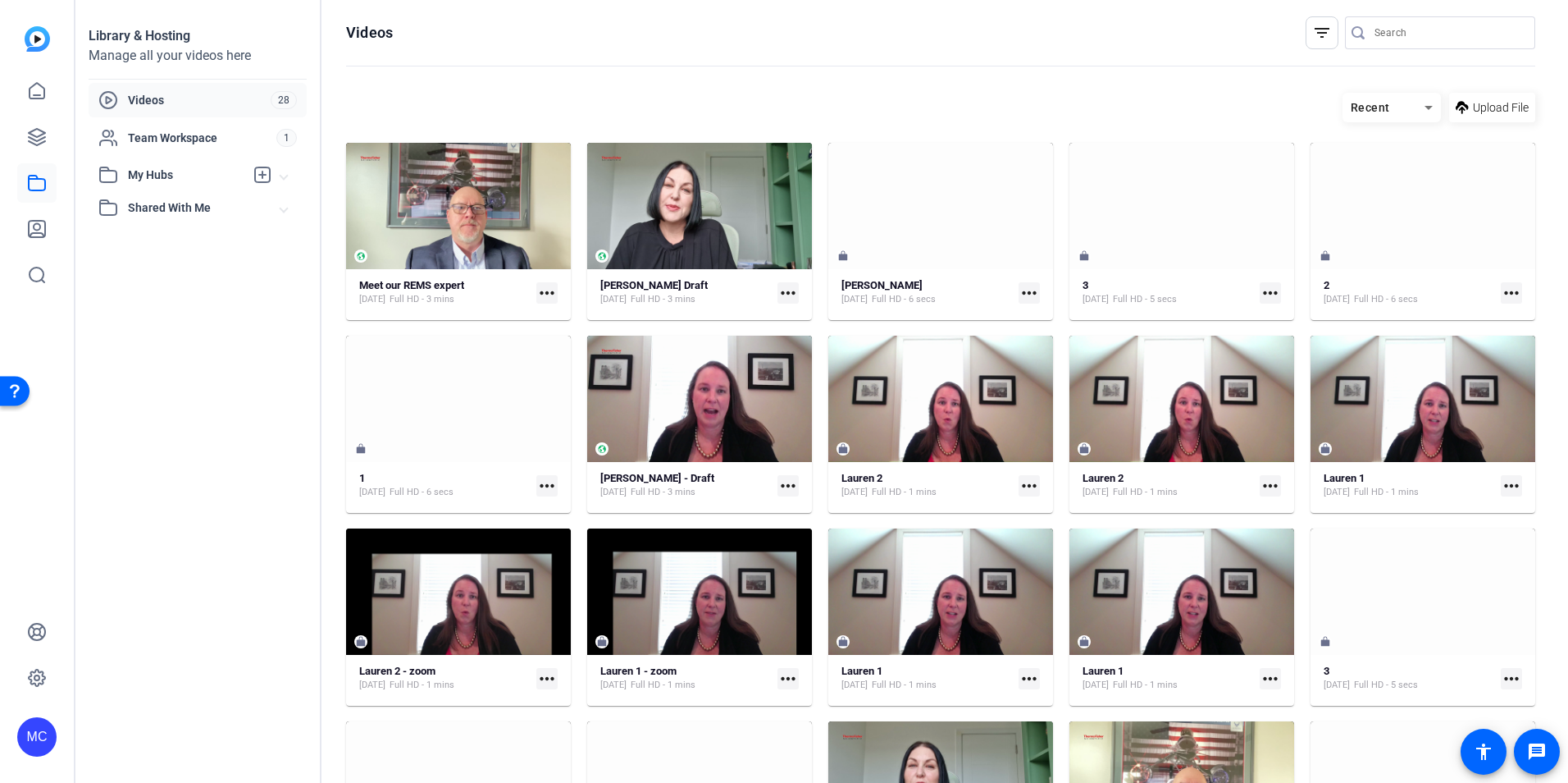
click at [541, 483] on mat-icon "more_horiz" at bounding box center [547, 486] width 21 height 21
click at [488, 424] on div at bounding box center [784, 391] width 1568 height 783
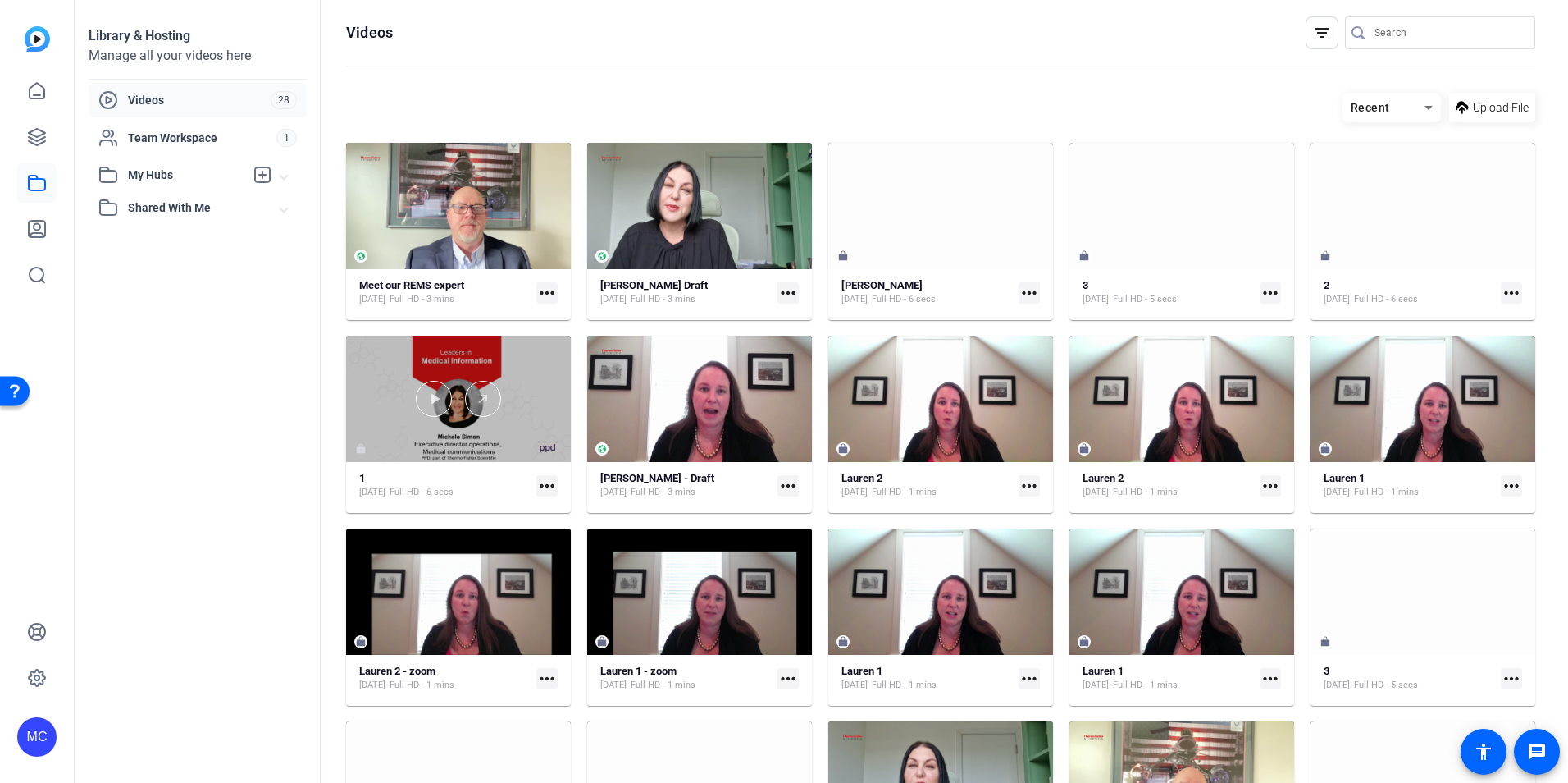
click at [443, 446] on div at bounding box center [459, 399] width 225 height 127
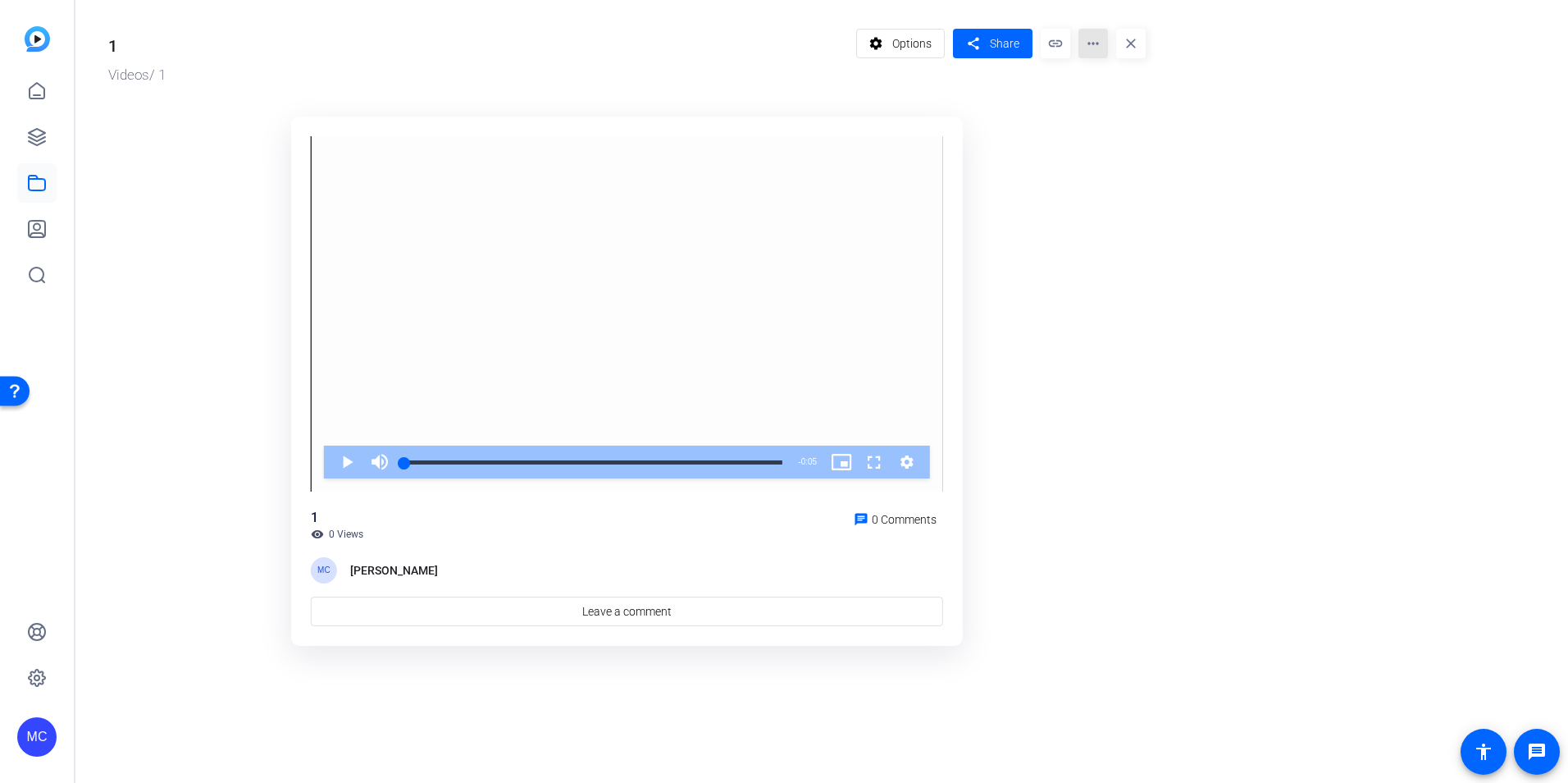
click at [1092, 46] on mat-icon "more_horiz" at bounding box center [1094, 44] width 30 height 30
click at [1047, 42] on div at bounding box center [784, 391] width 1568 height 783
click at [1050, 40] on mat-icon "link" at bounding box center [1056, 44] width 30 height 30
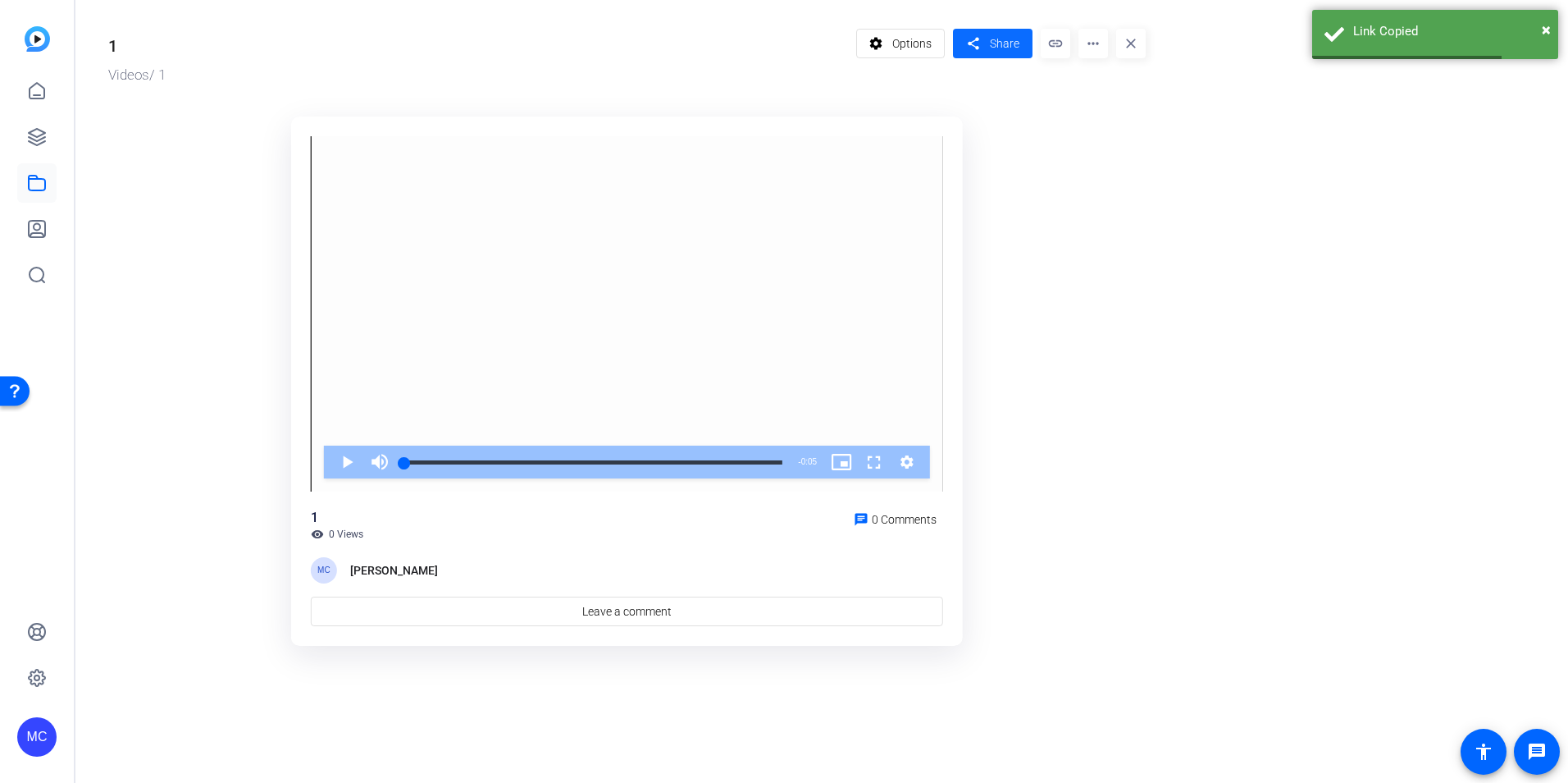
click at [986, 44] on span at bounding box center [993, 43] width 80 height 40
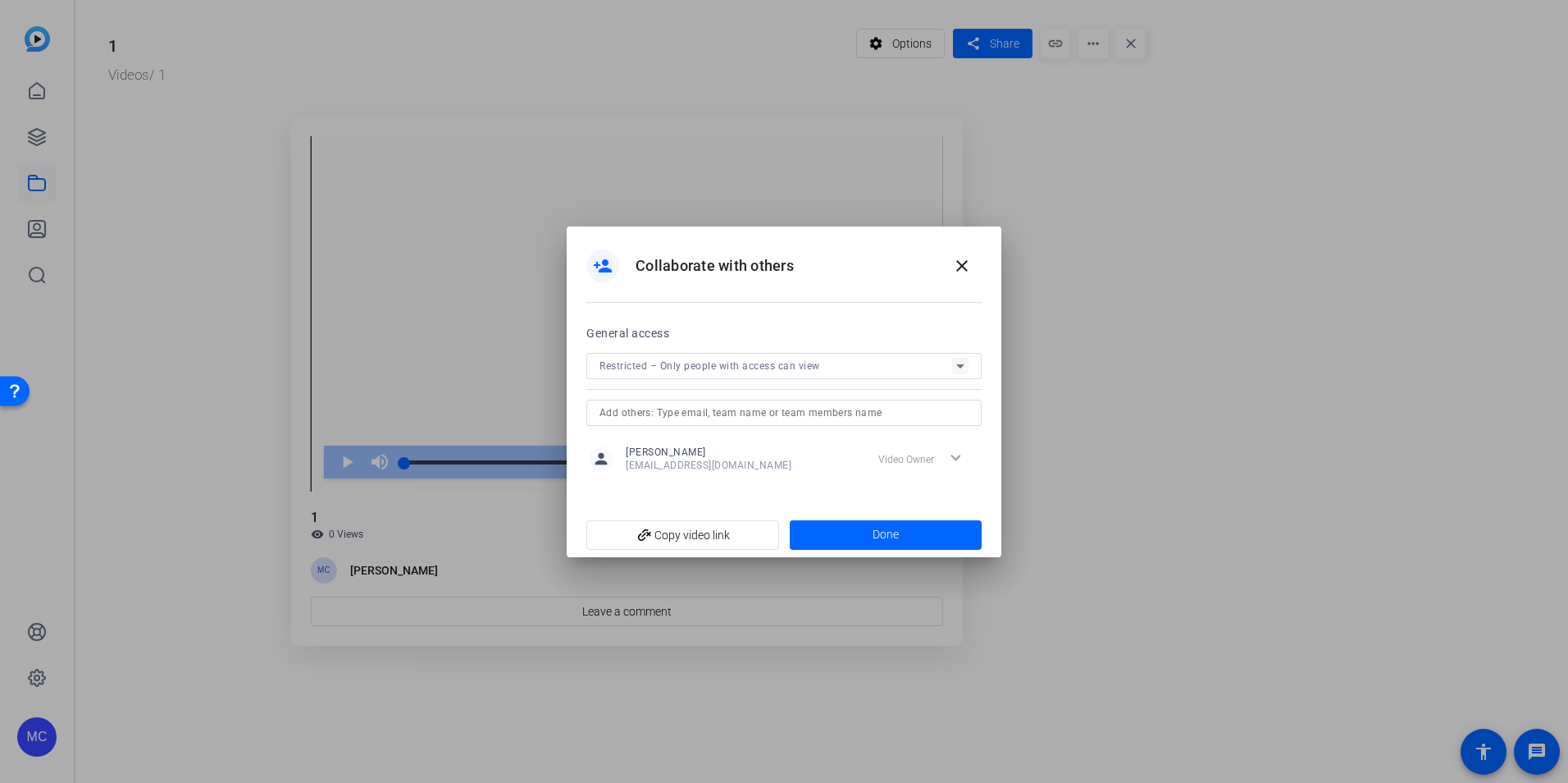
click at [815, 414] on input "text" at bounding box center [784, 412] width 369 height 19
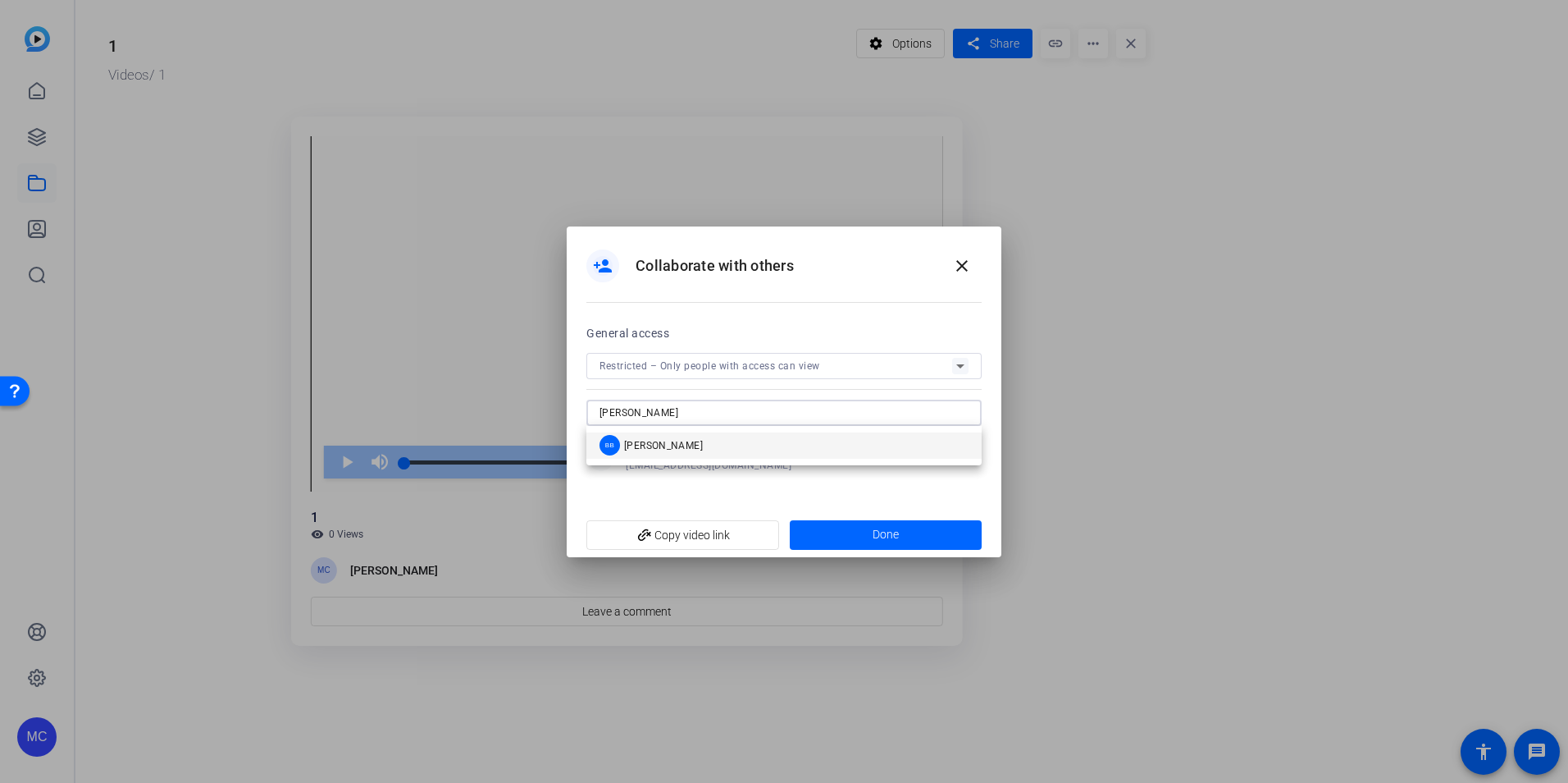
type input "brandi"
click at [827, 451] on mat-option "BB Brandi Bowen" at bounding box center [784, 446] width 395 height 26
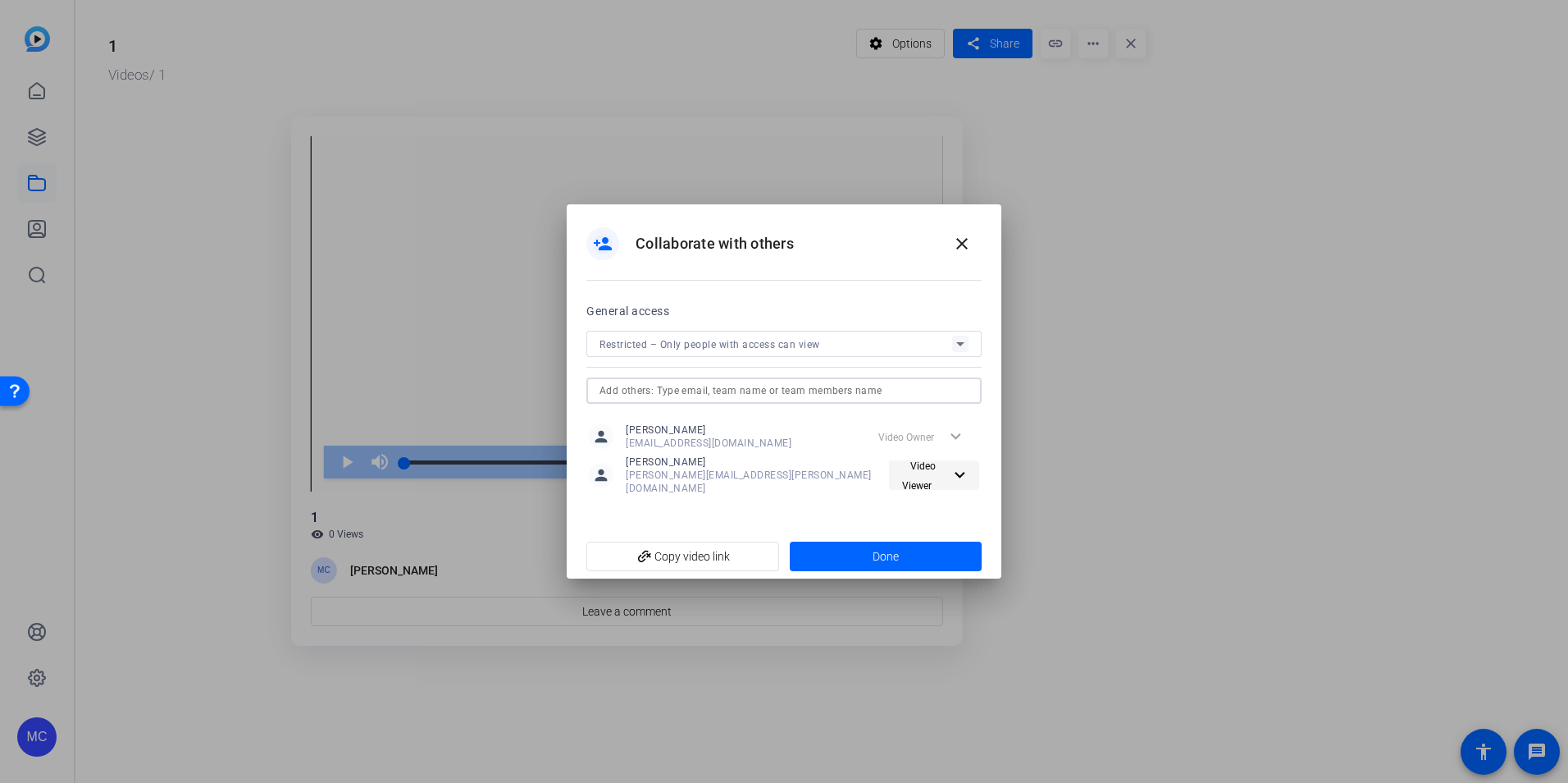
click at [958, 480] on mat-icon "expand_more" at bounding box center [957, 475] width 17 height 20
click at [953, 507] on span "Video Editor" at bounding box center [940, 508] width 58 height 11
click at [721, 349] on span "Restricted – Only people with access can view" at bounding box center [709, 344] width 220 height 11
click at [893, 301] on div at bounding box center [784, 391] width 1568 height 783
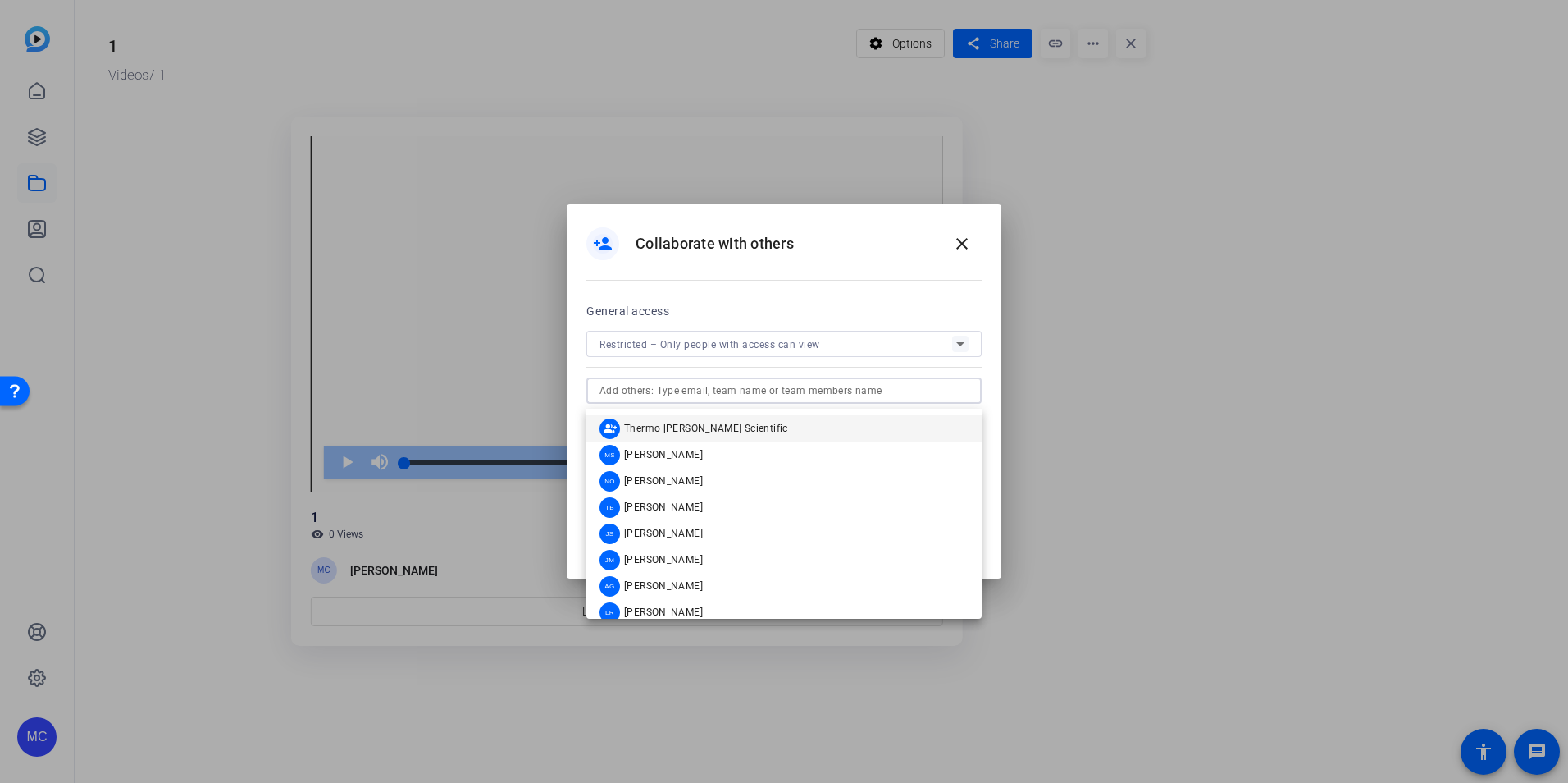
click at [761, 394] on input "text" at bounding box center [784, 390] width 369 height 19
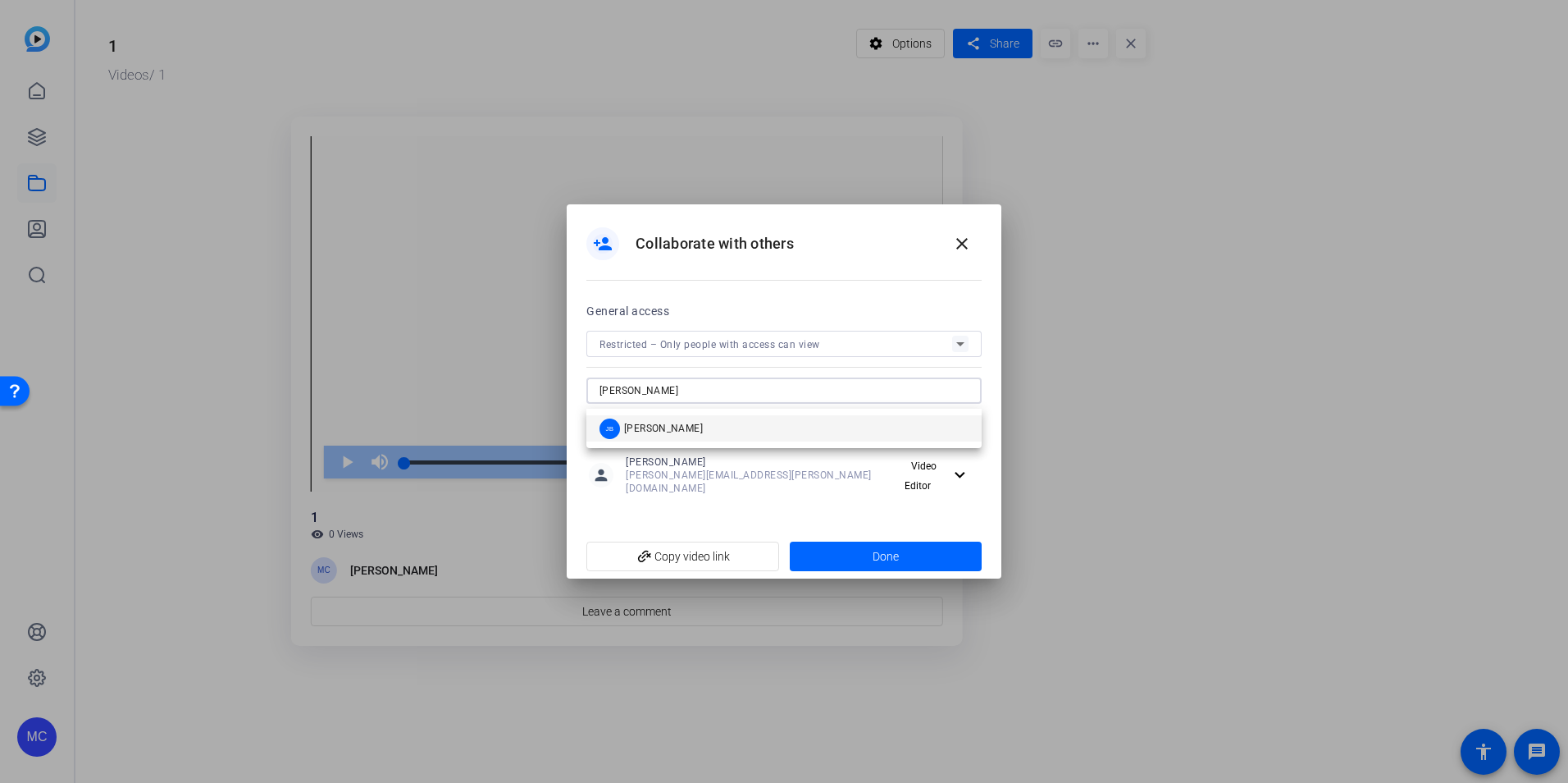
type input "jeri"
click at [780, 435] on mat-option "JB Jeri Burtchell" at bounding box center [784, 428] width 395 height 26
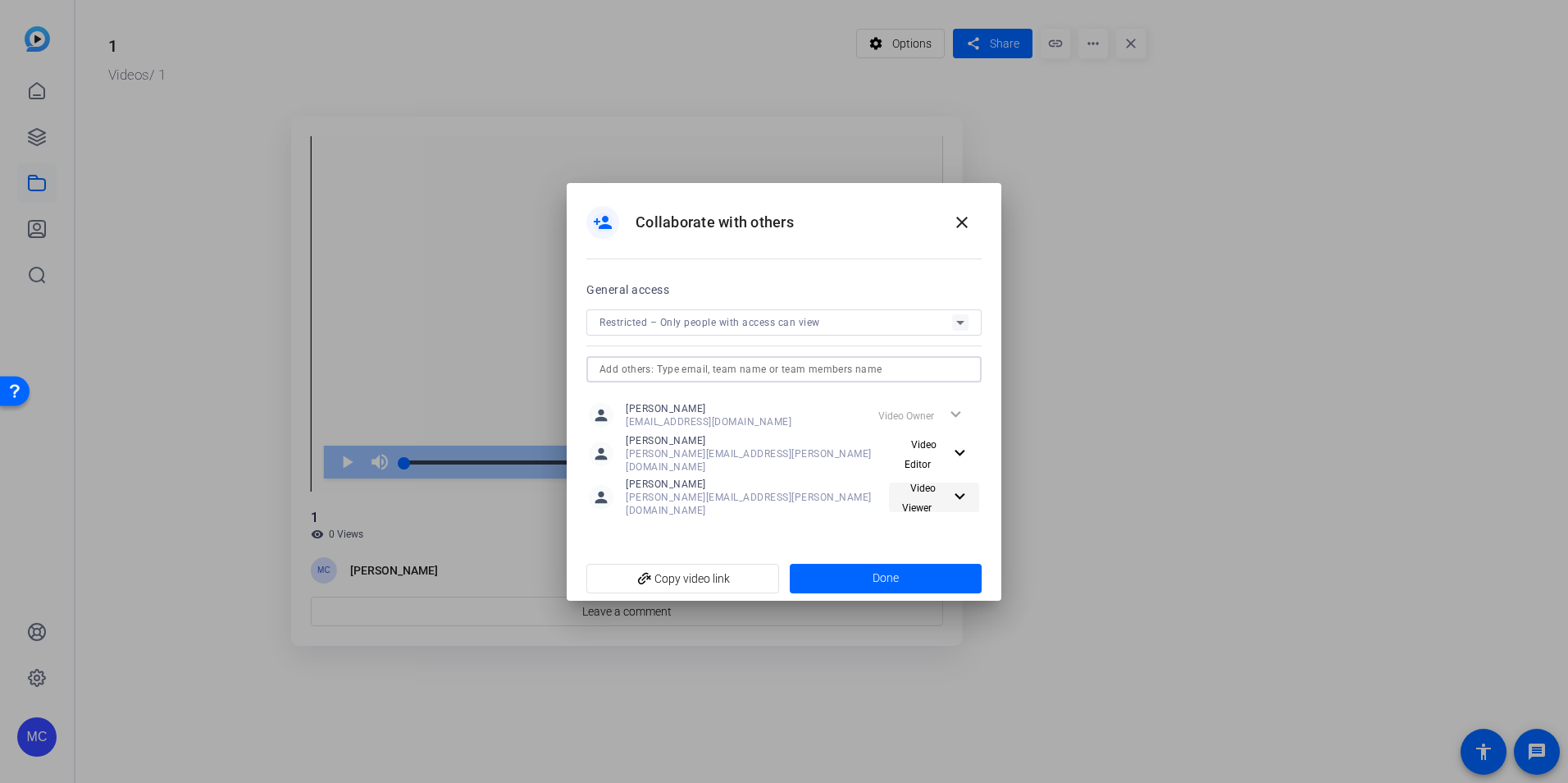
click at [957, 492] on mat-icon "expand_more" at bounding box center [957, 497] width 17 height 20
click at [950, 526] on span "Video Editor" at bounding box center [940, 525] width 58 height 11
click at [882, 569] on span "Done" at bounding box center [885, 578] width 26 height 18
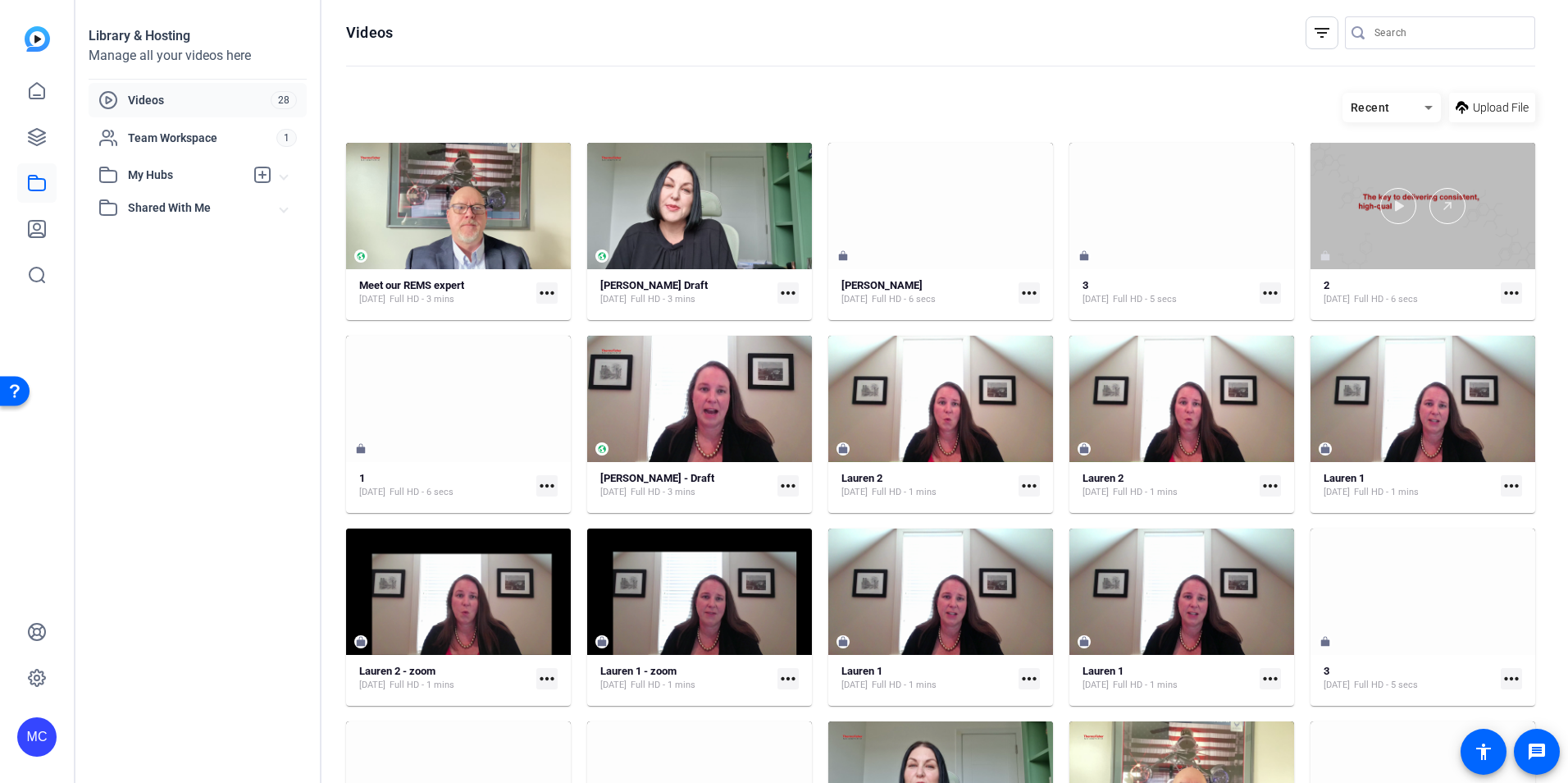
click at [1420, 250] on div at bounding box center [1423, 206] width 225 height 127
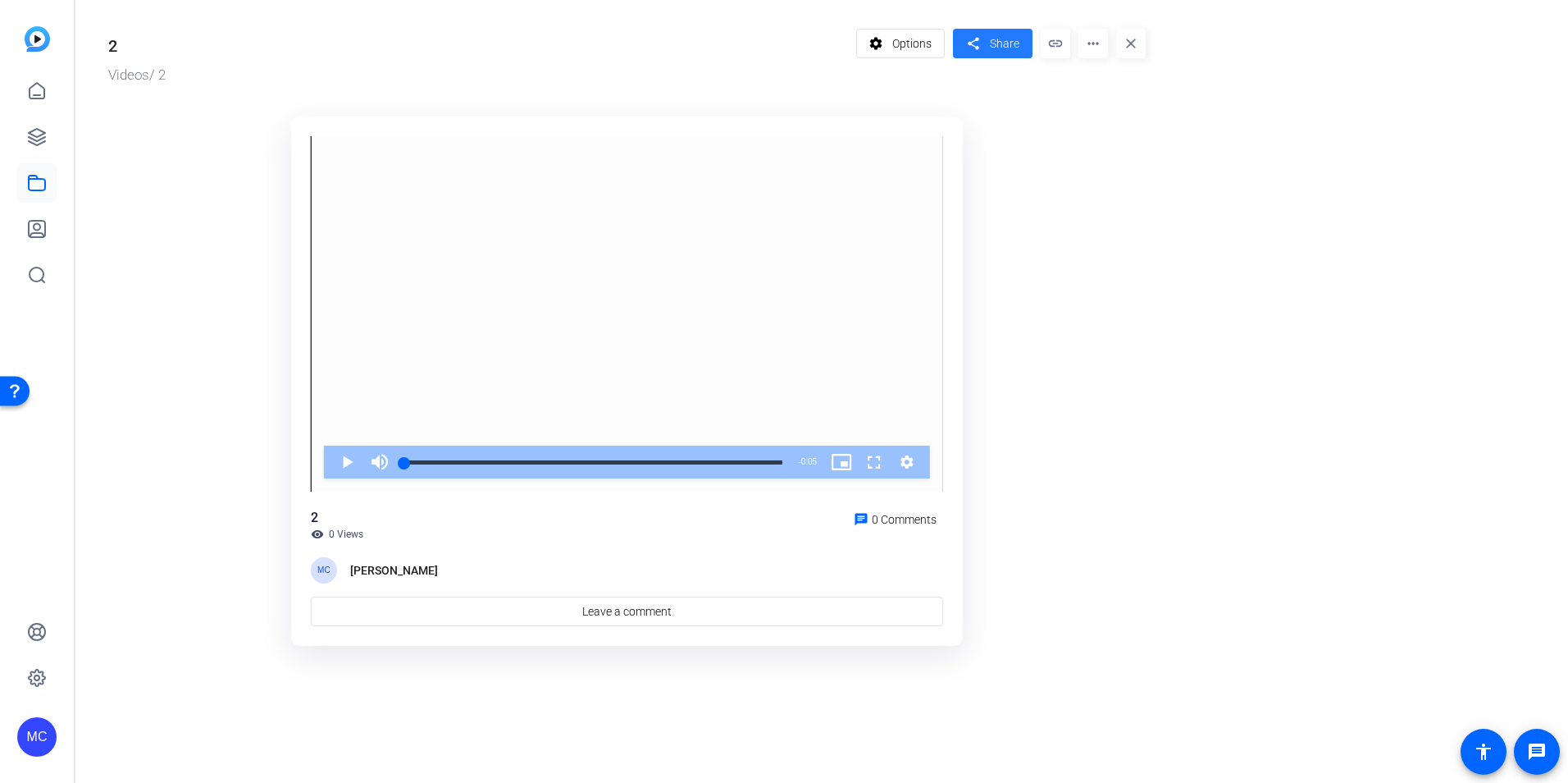
click at [1007, 43] on span "Share" at bounding box center [1005, 44] width 30 height 18
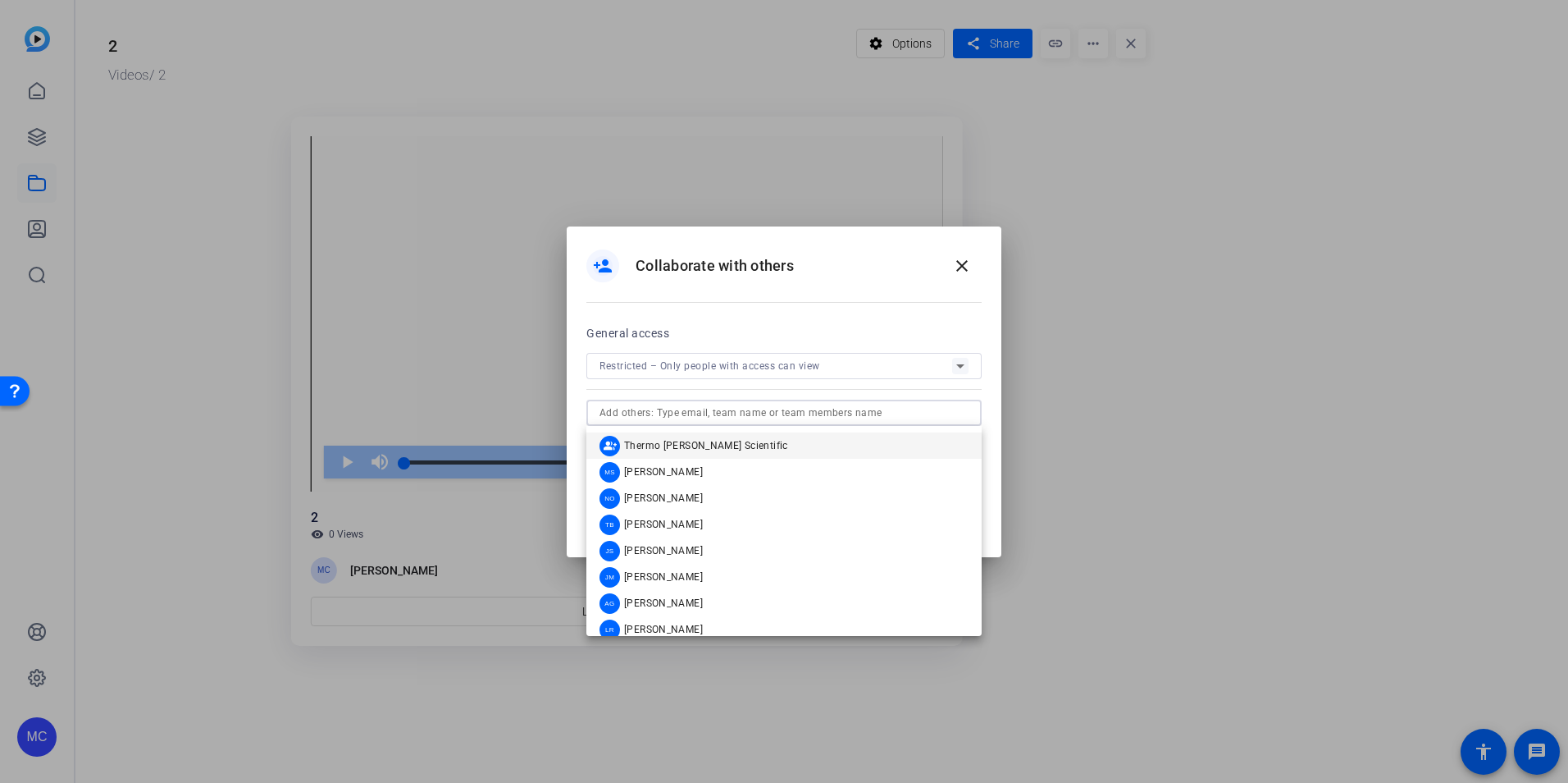
click at [625, 417] on input "text" at bounding box center [784, 412] width 369 height 19
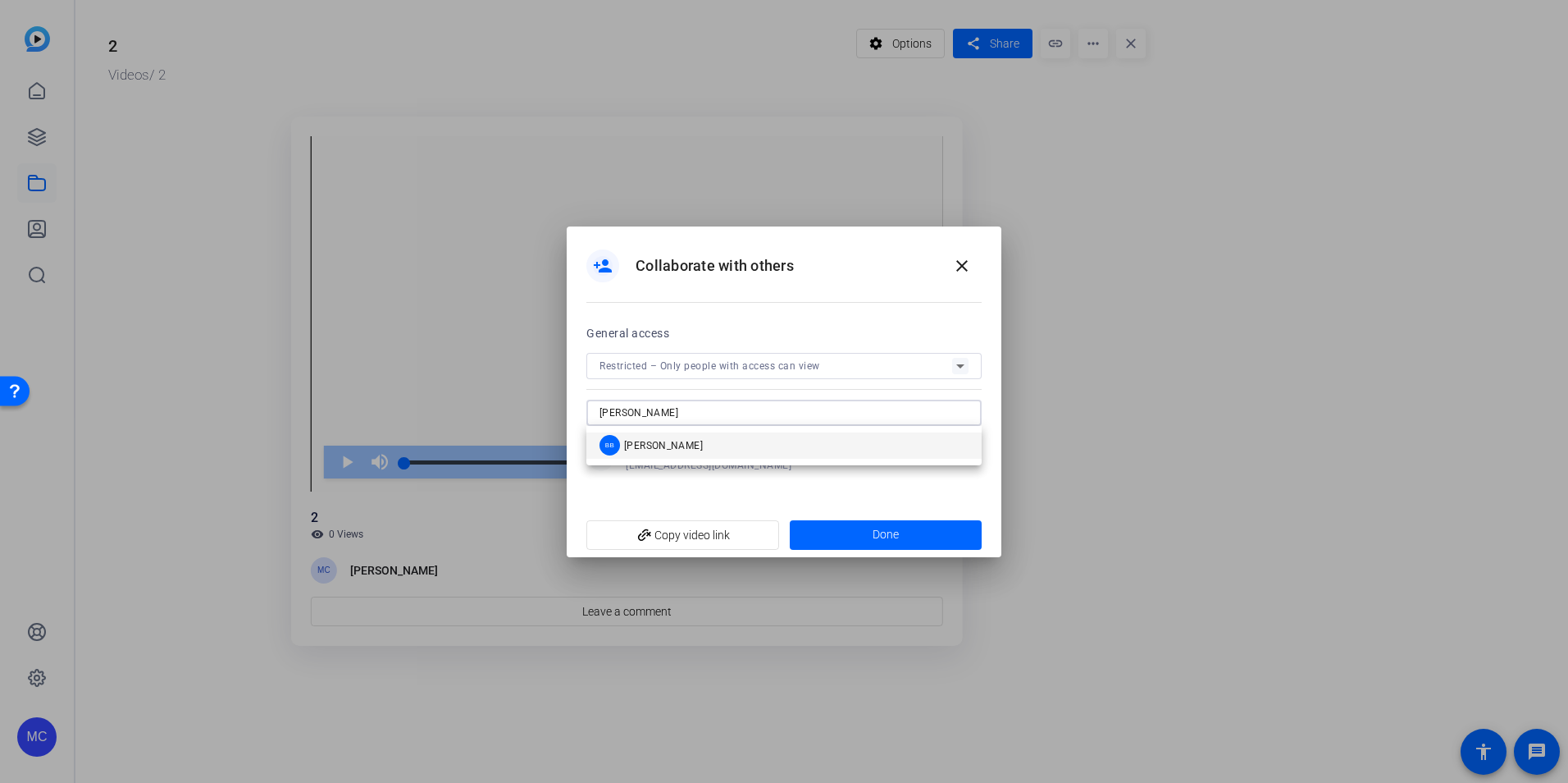
type input "brandi"
click at [653, 448] on span "Brandi Bowen" at bounding box center [663, 445] width 79 height 13
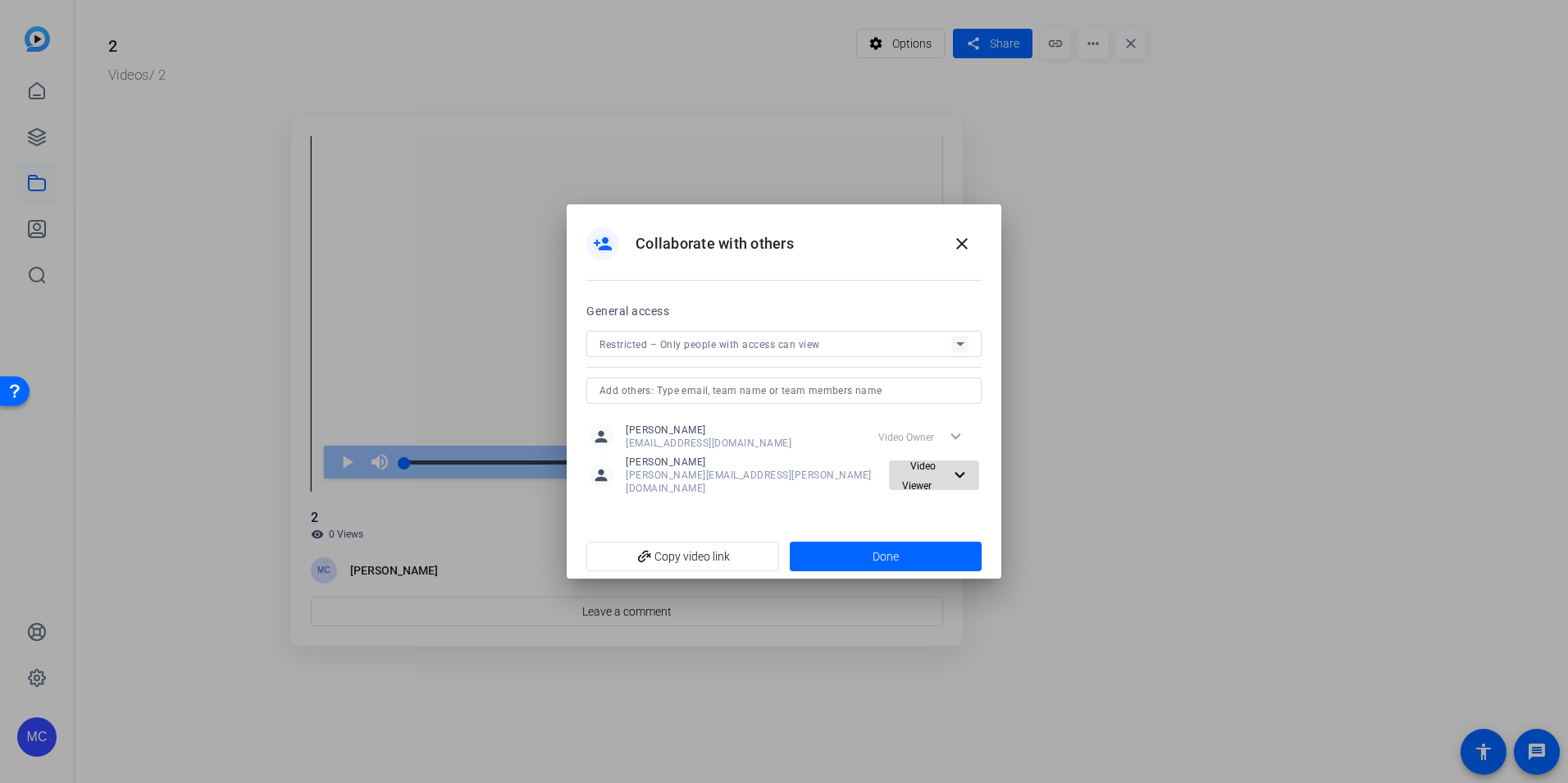
click at [943, 476] on span "Video Viewer" at bounding box center [923, 475] width 54 height 40
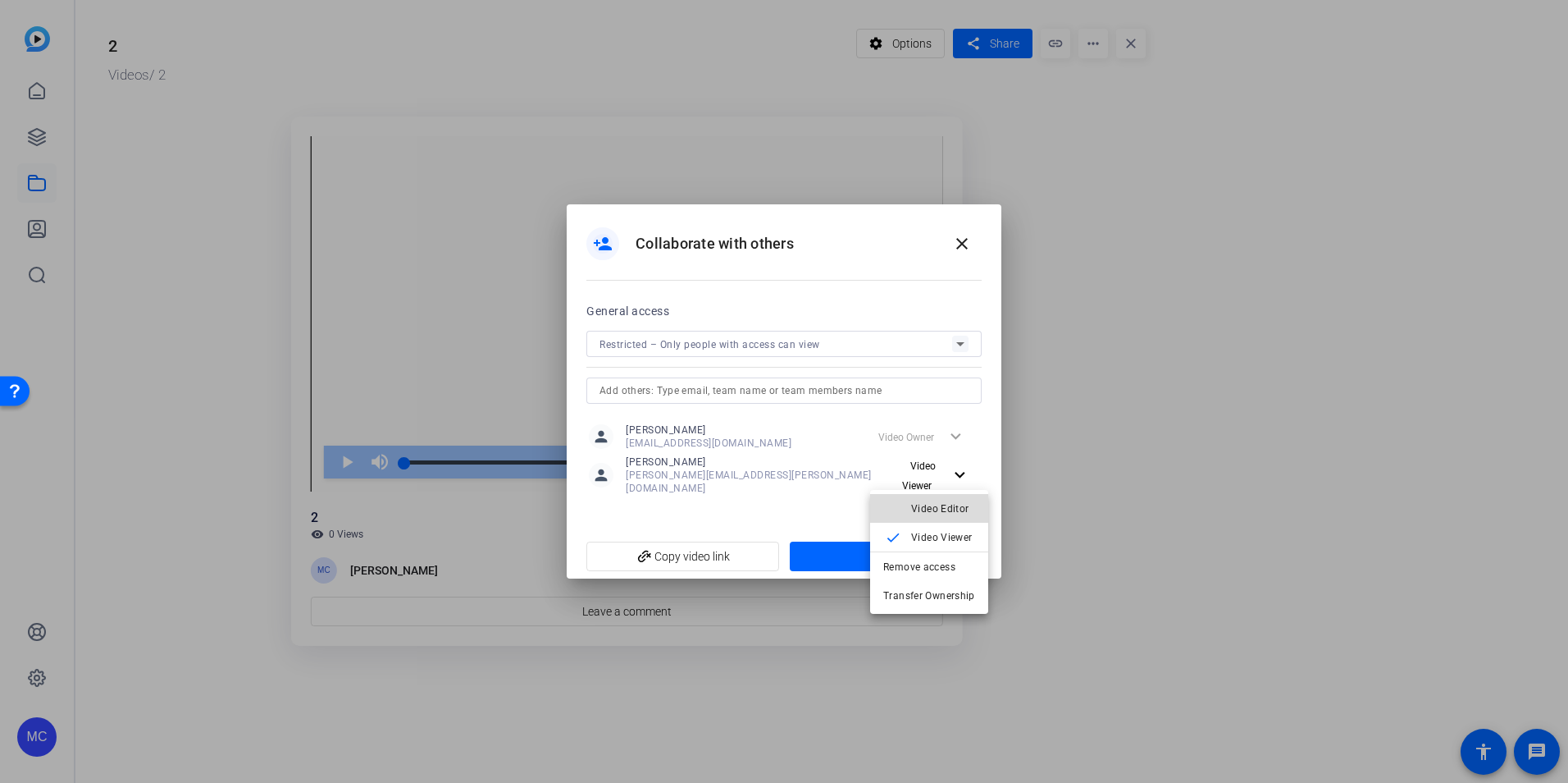
click at [942, 509] on span "Video Editor" at bounding box center [940, 508] width 58 height 11
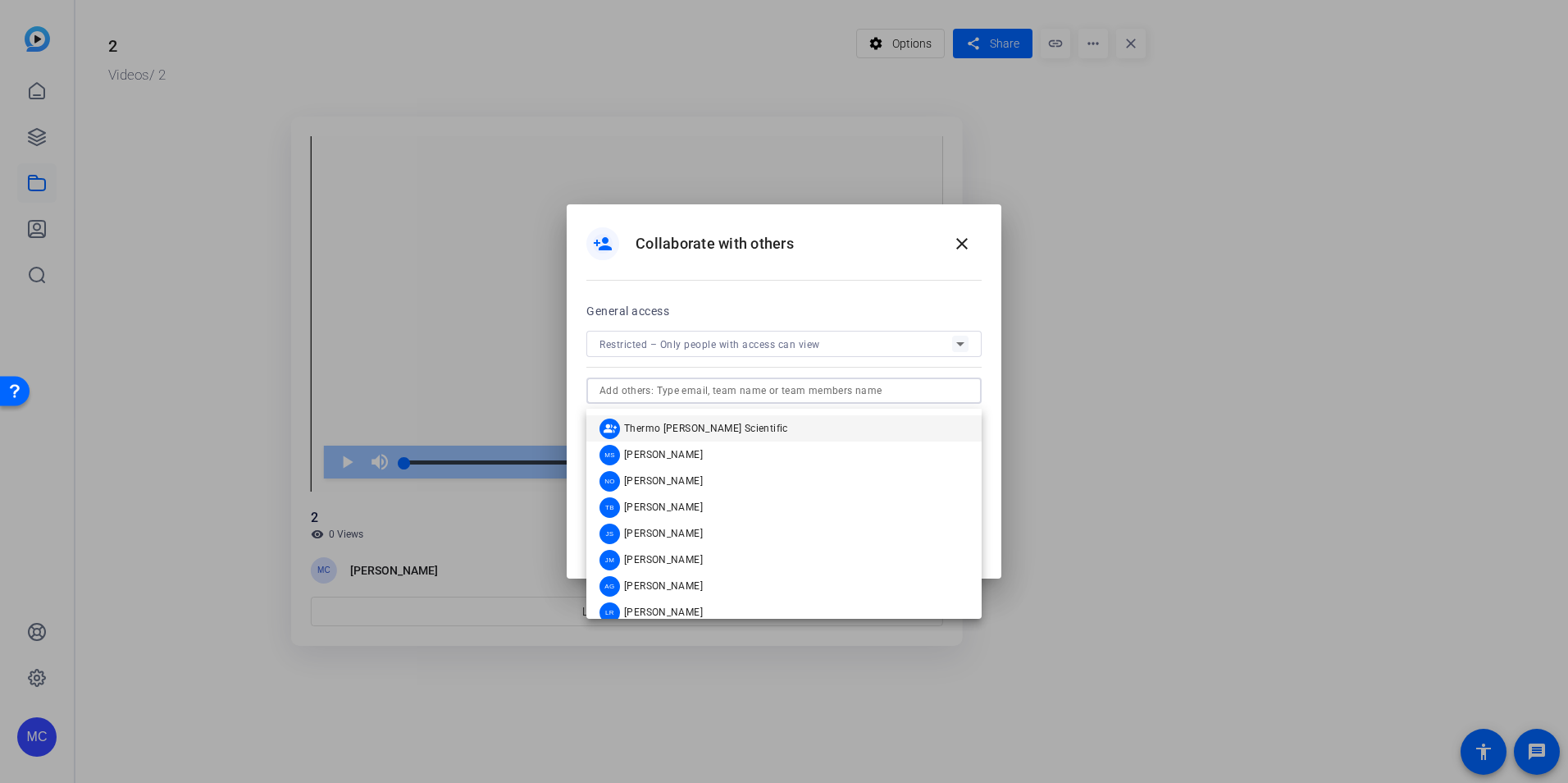
click at [648, 401] on input "text" at bounding box center [784, 390] width 369 height 19
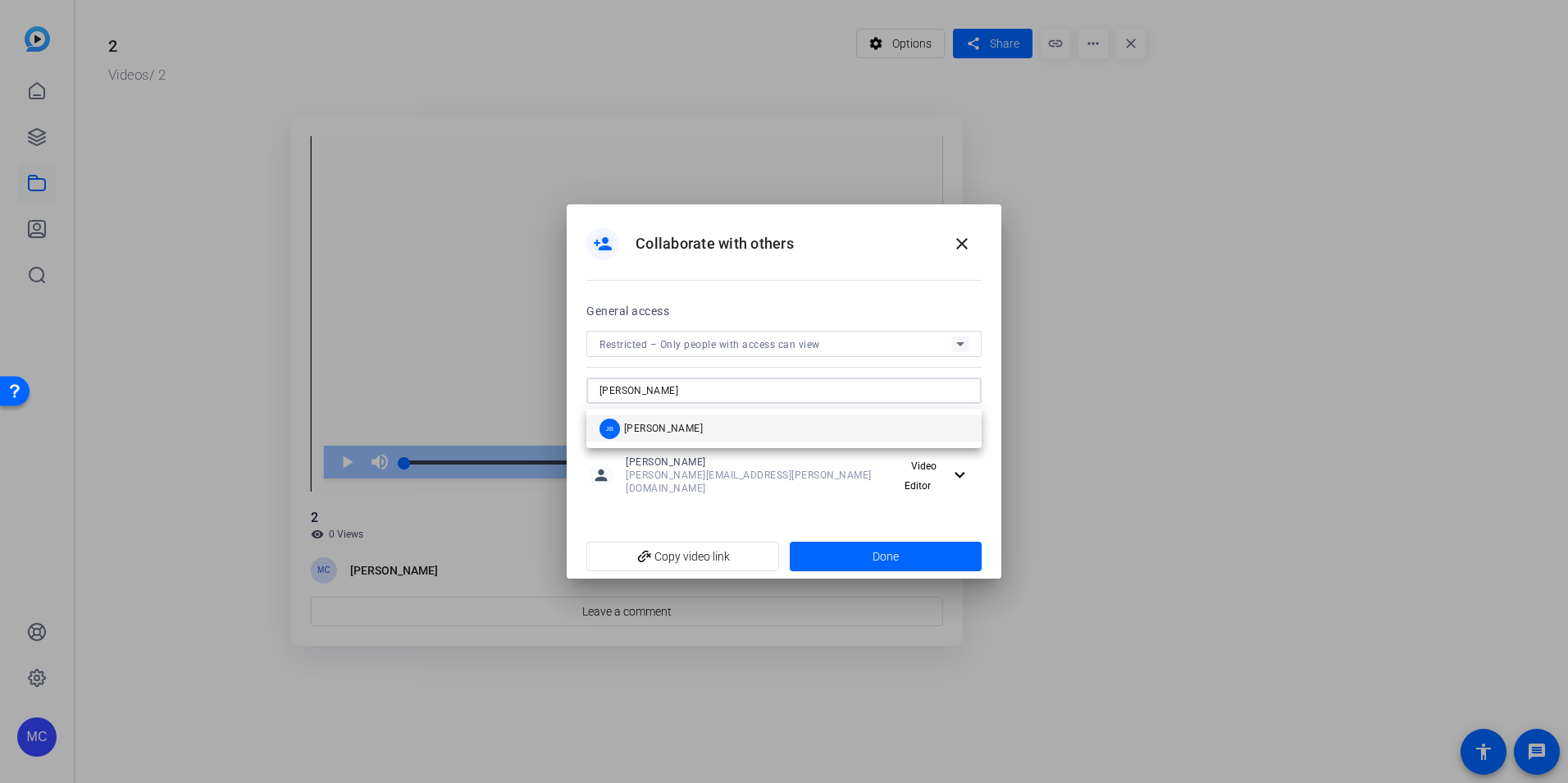
type input "jeri"
click at [748, 439] on mat-option "JB Jeri Burtchell" at bounding box center [784, 428] width 395 height 26
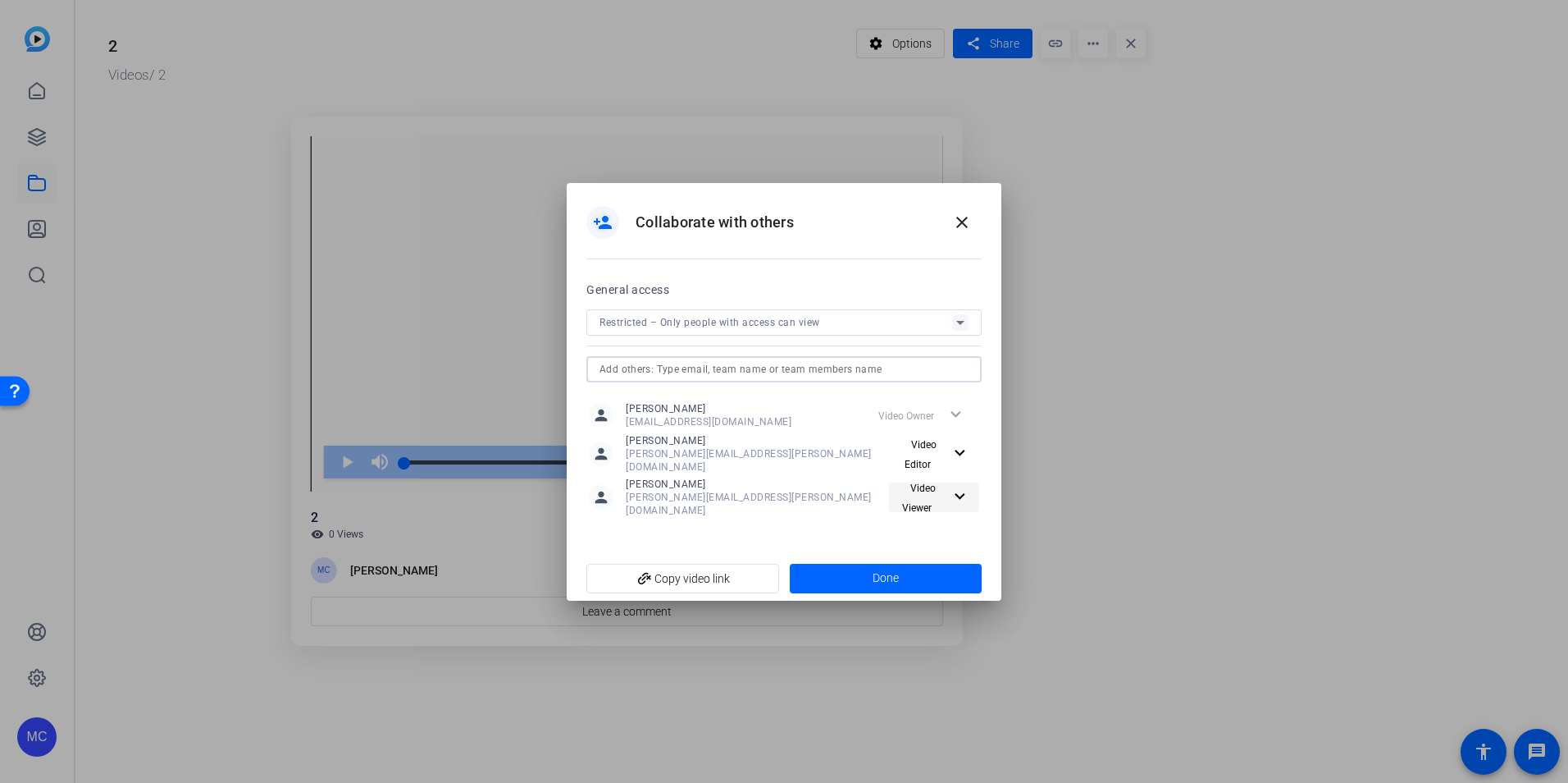
click at [902, 491] on span "Video Viewer" at bounding box center [919, 497] width 33 height 31
click at [908, 534] on button "check Video Editor" at bounding box center [929, 526] width 118 height 29
click at [876, 570] on span "Done" at bounding box center [885, 578] width 26 height 18
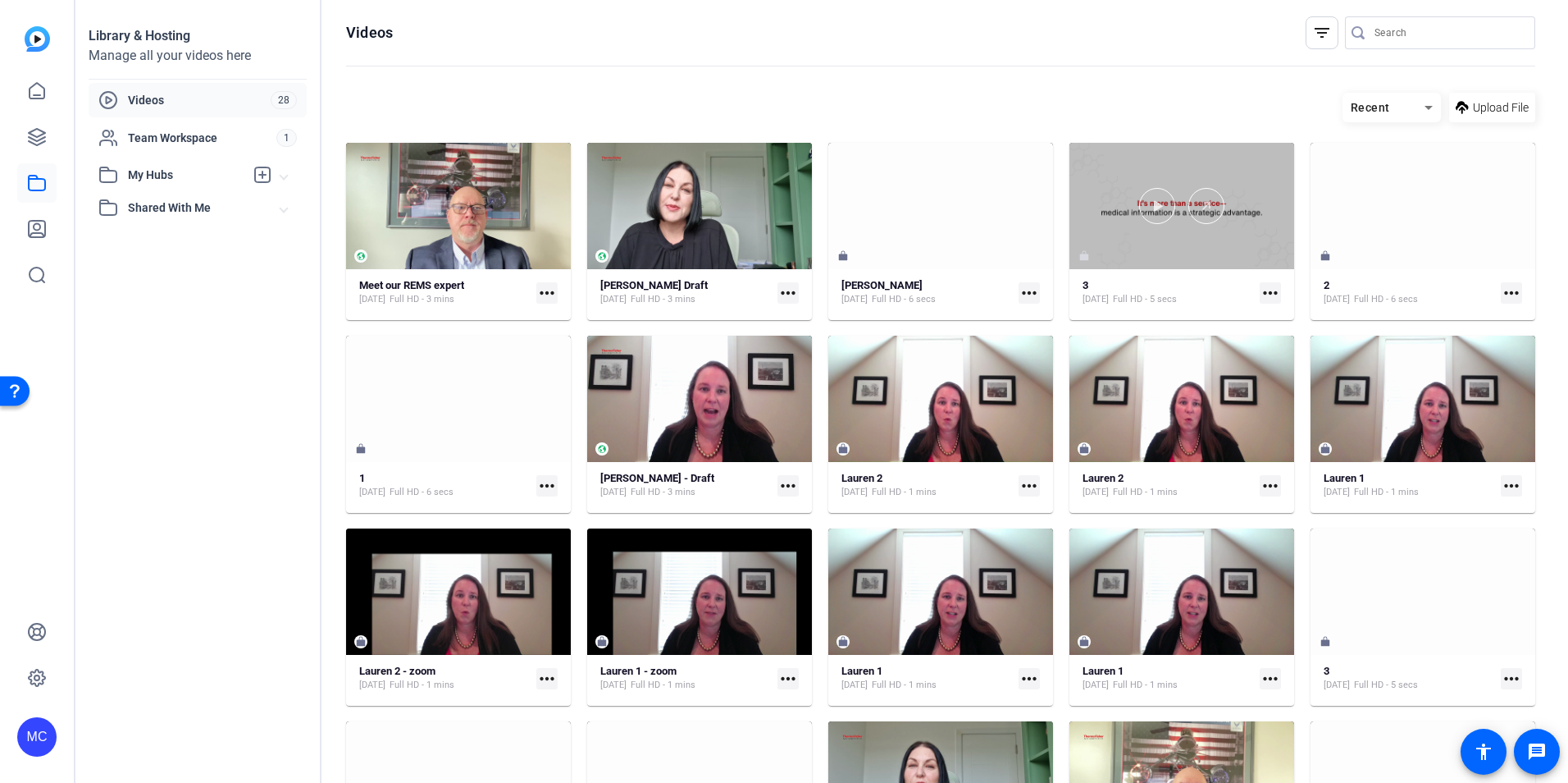
click at [1135, 248] on div at bounding box center [1181, 206] width 225 height 127
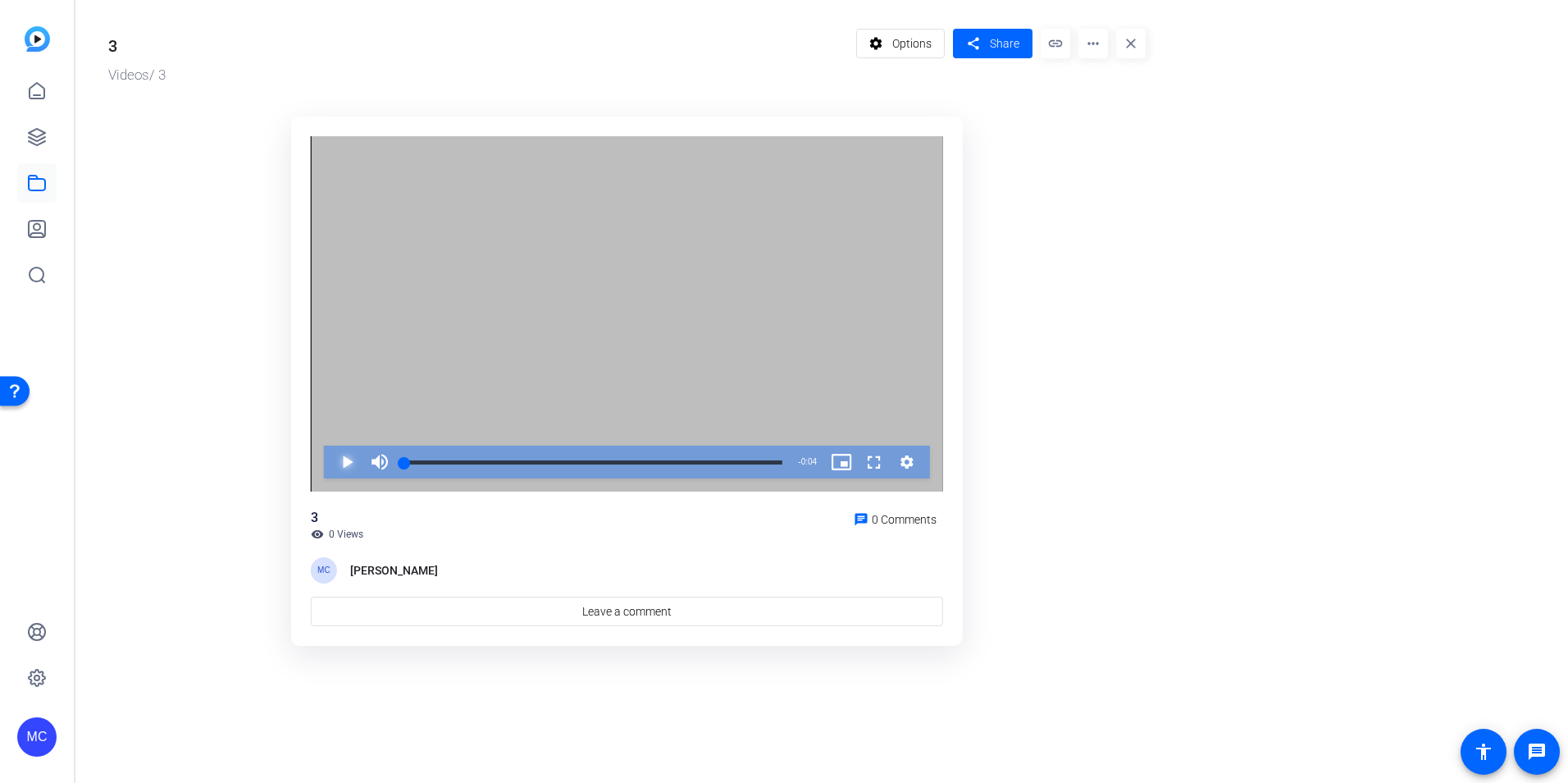
click at [330, 459] on span "Video Player" at bounding box center [330, 461] width 0 height 33
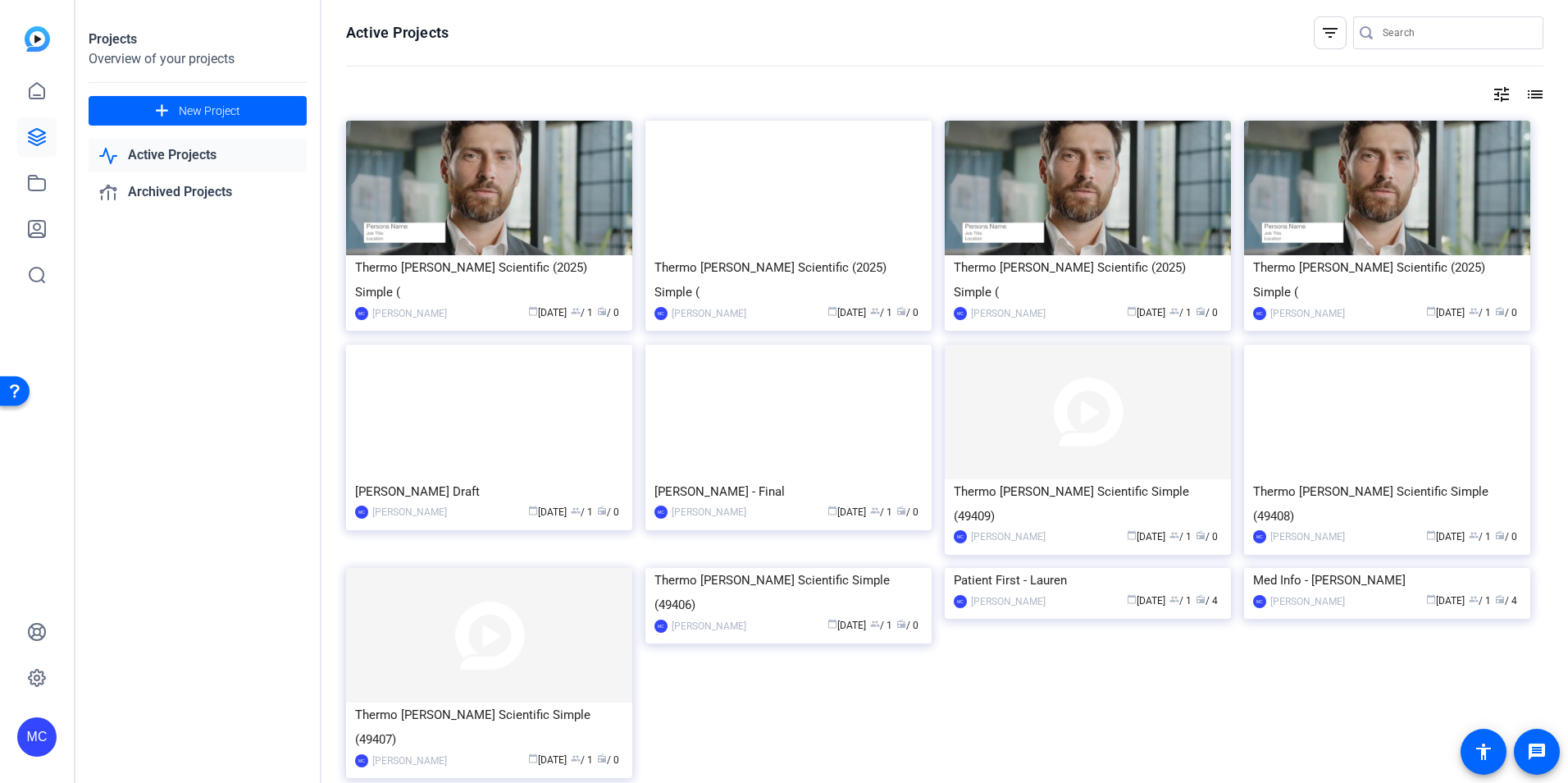
drag, startPoint x: 1448, startPoint y: 186, endPoint x: 1281, endPoint y: 172, distance: 167.6
click at [1281, 172] on img at bounding box center [1387, 187] width 286 height 134
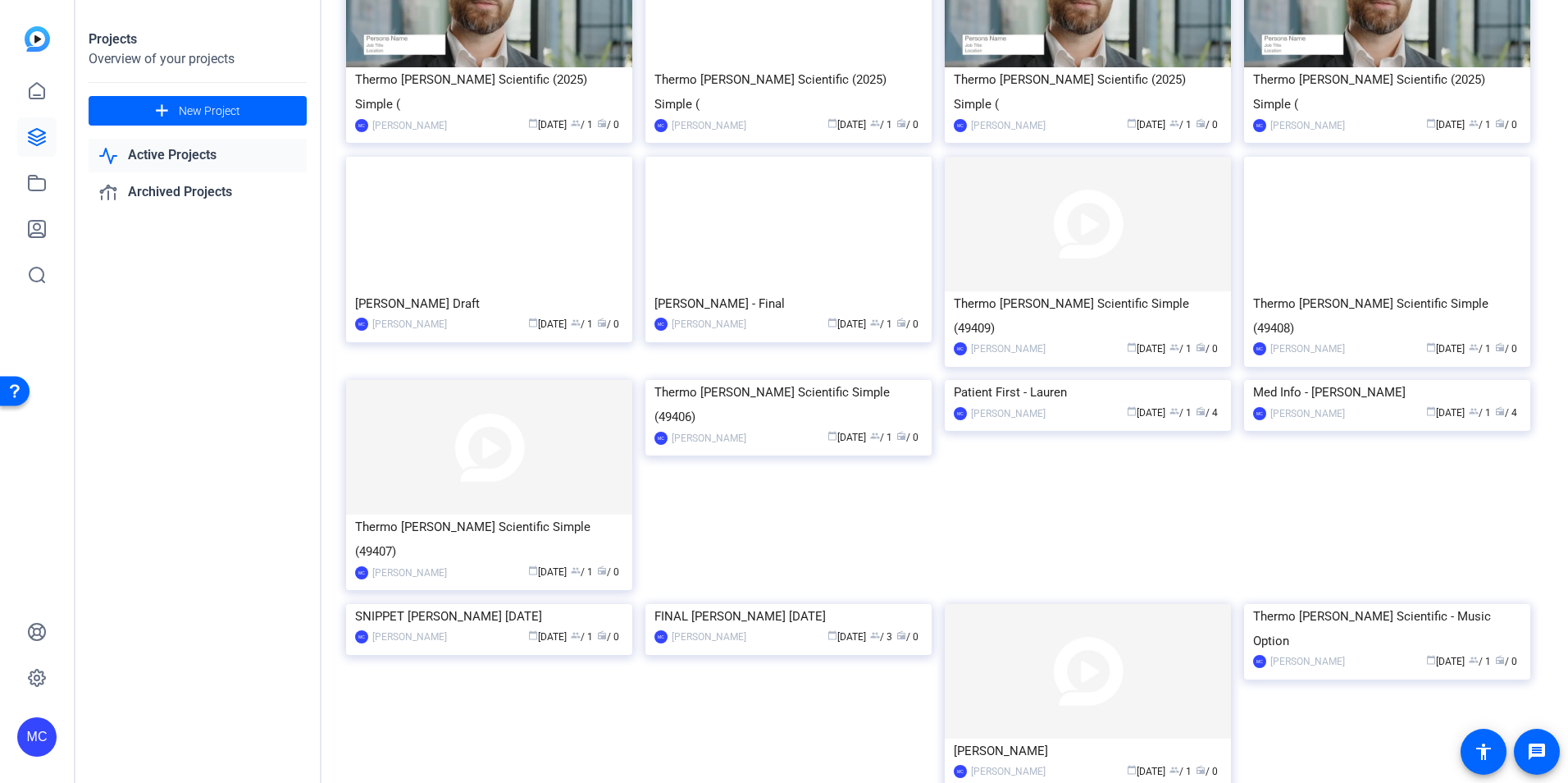
scroll to position [201, 0]
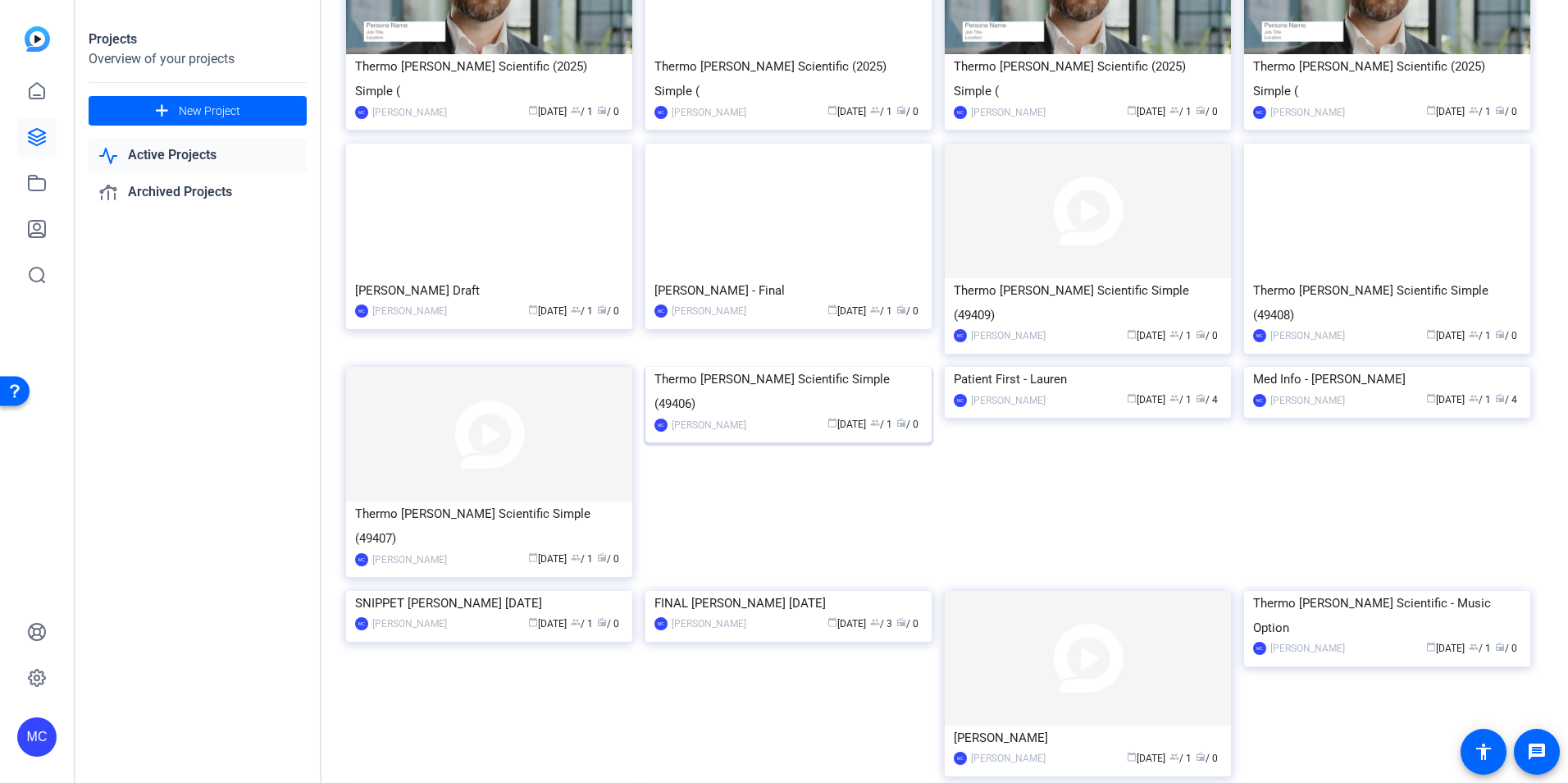
click at [712, 366] on img at bounding box center [789, 366] width 286 height 0
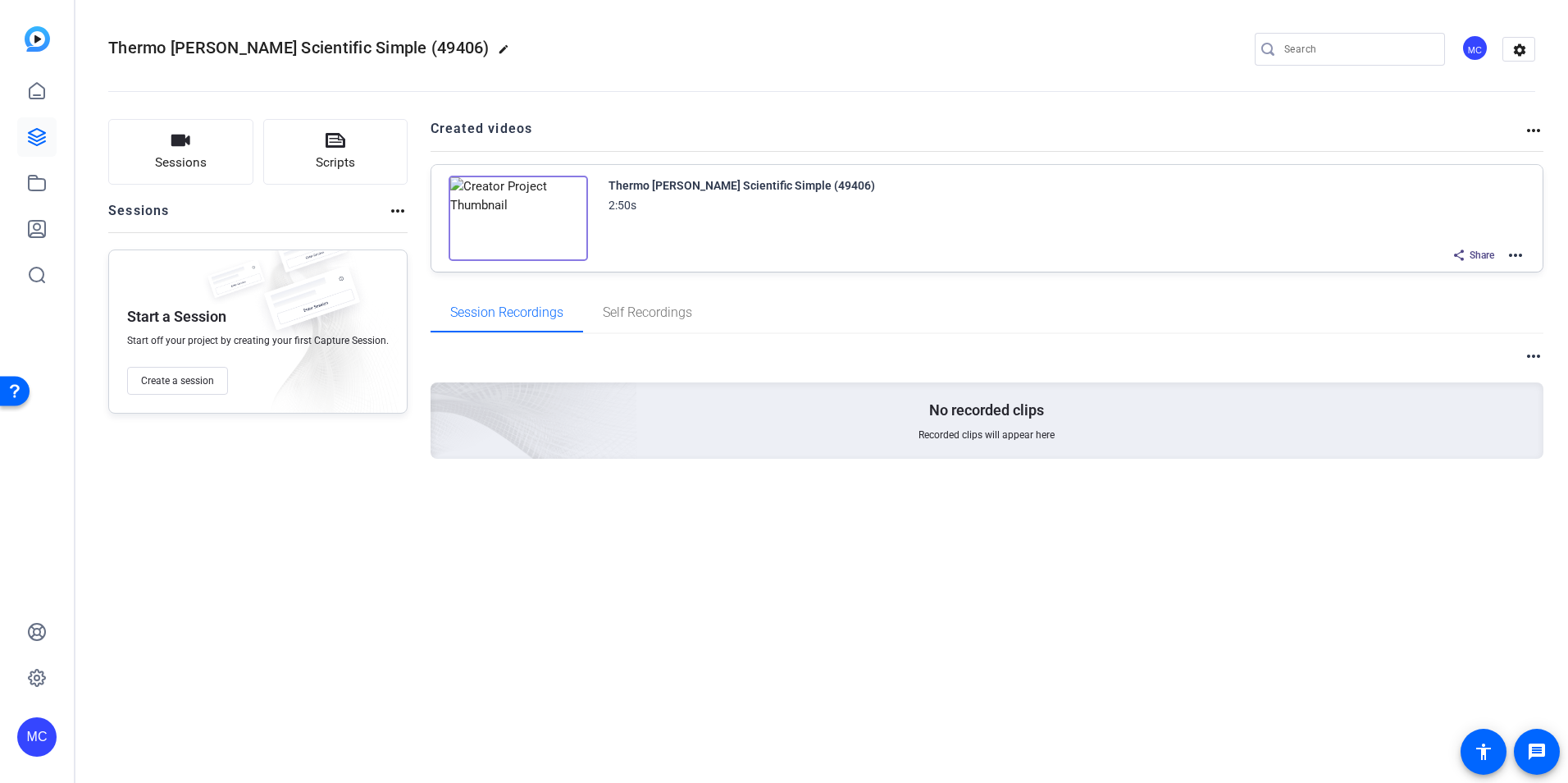
click at [511, 225] on img at bounding box center [518, 218] width 140 height 85
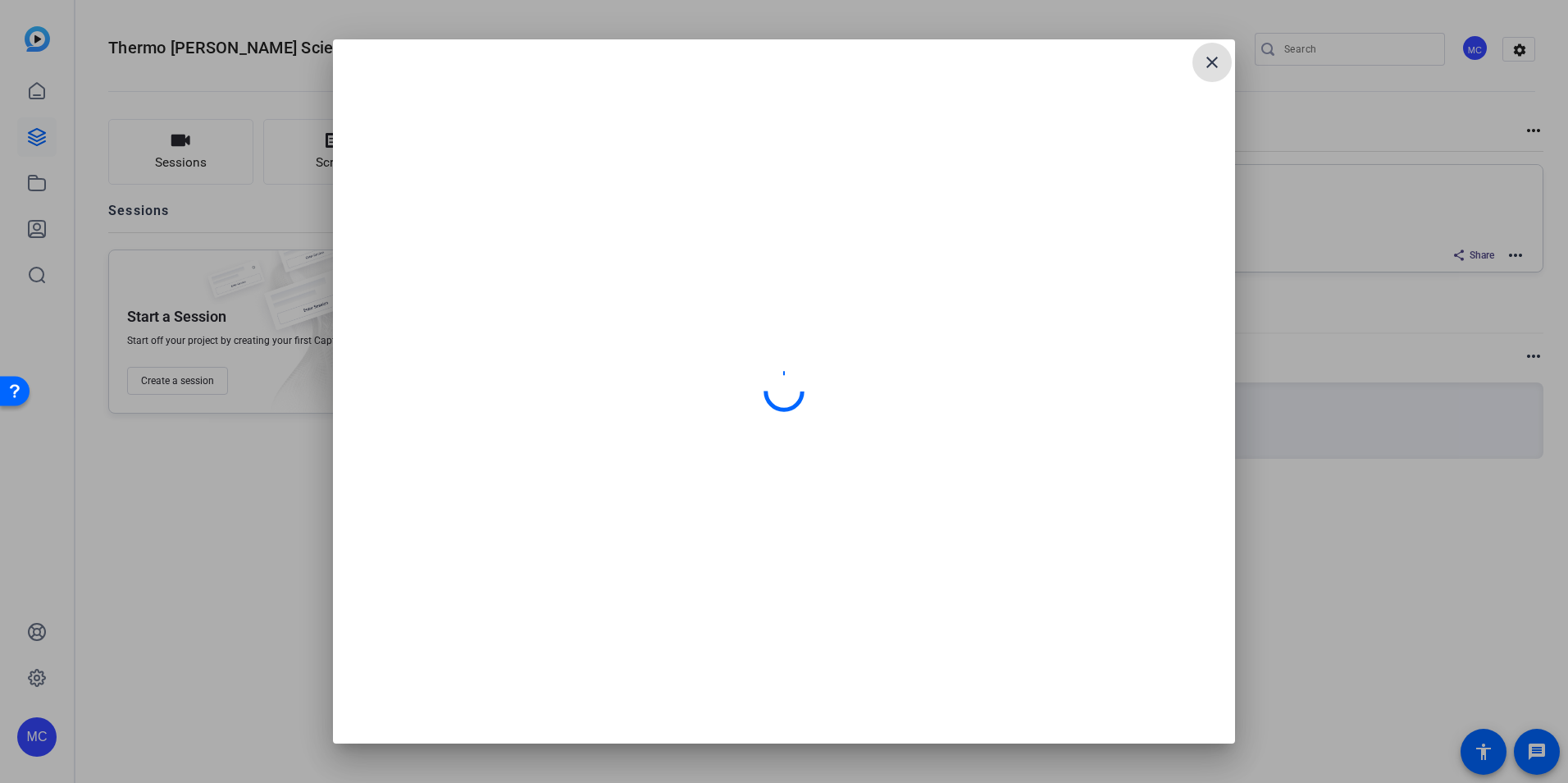
click at [1210, 61] on mat-icon "close" at bounding box center [1212, 62] width 19 height 19
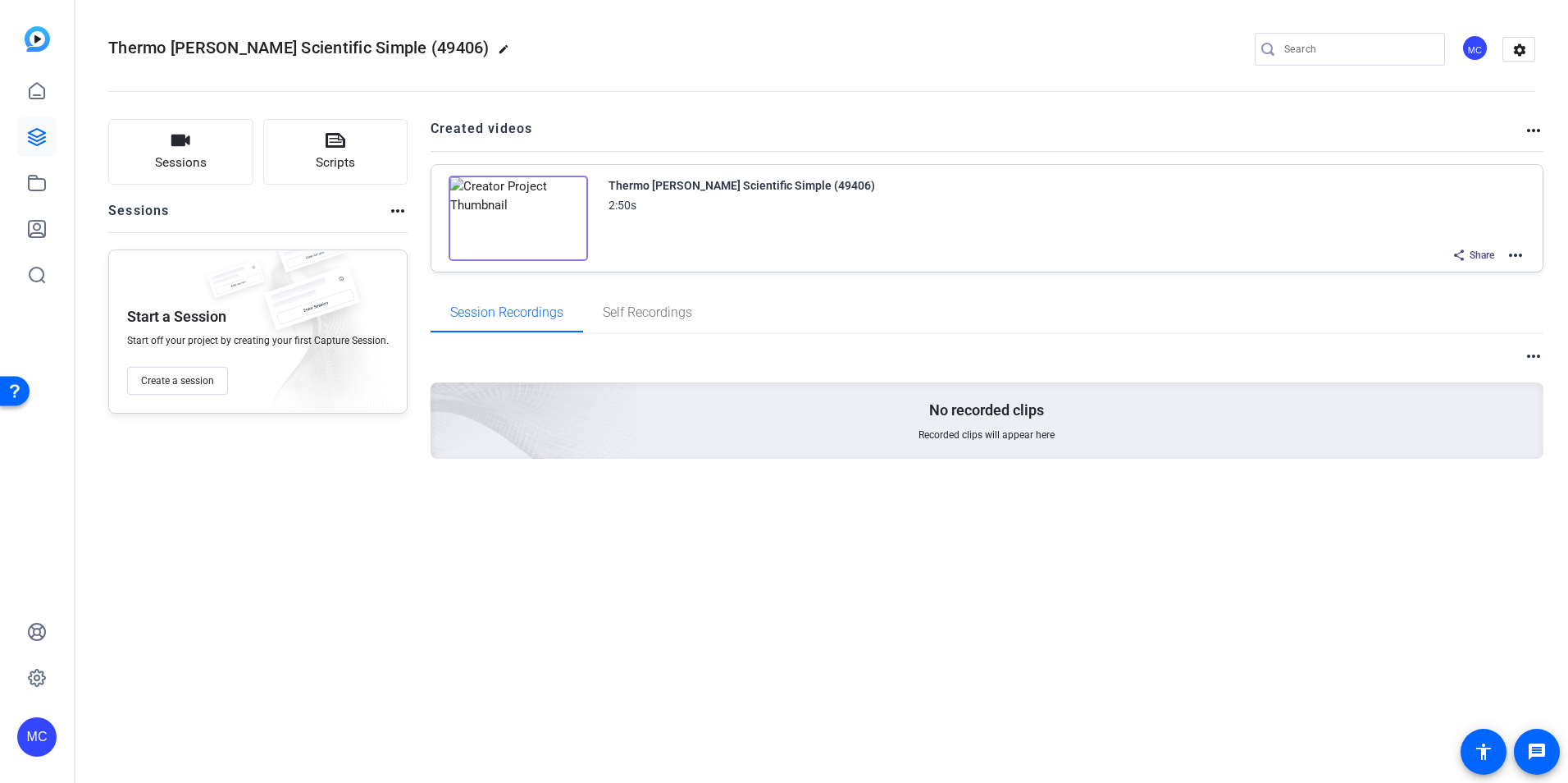
click at [525, 216] on img at bounding box center [518, 218] width 140 height 85
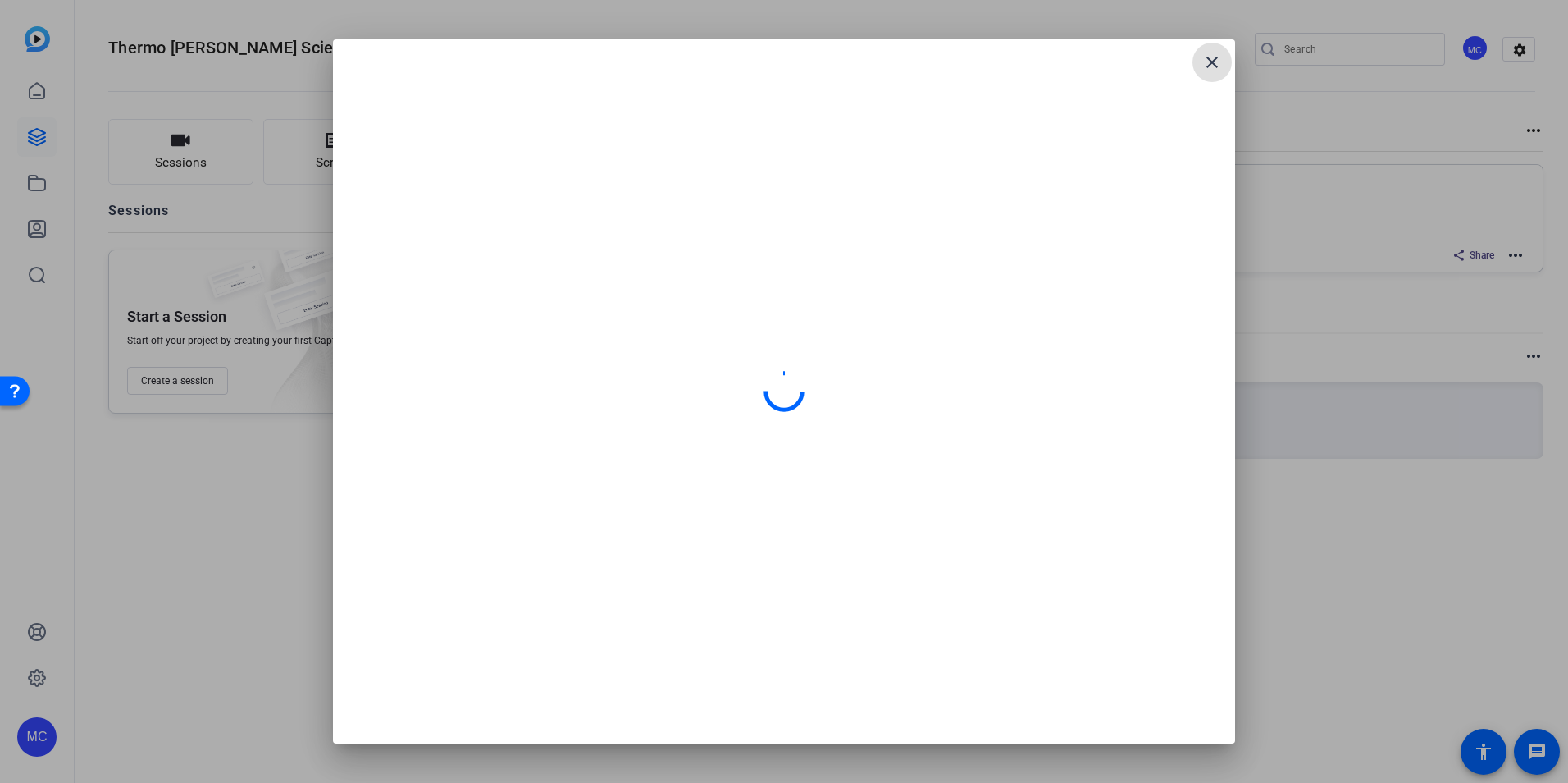
click at [1205, 67] on mat-icon "close" at bounding box center [1212, 62] width 19 height 19
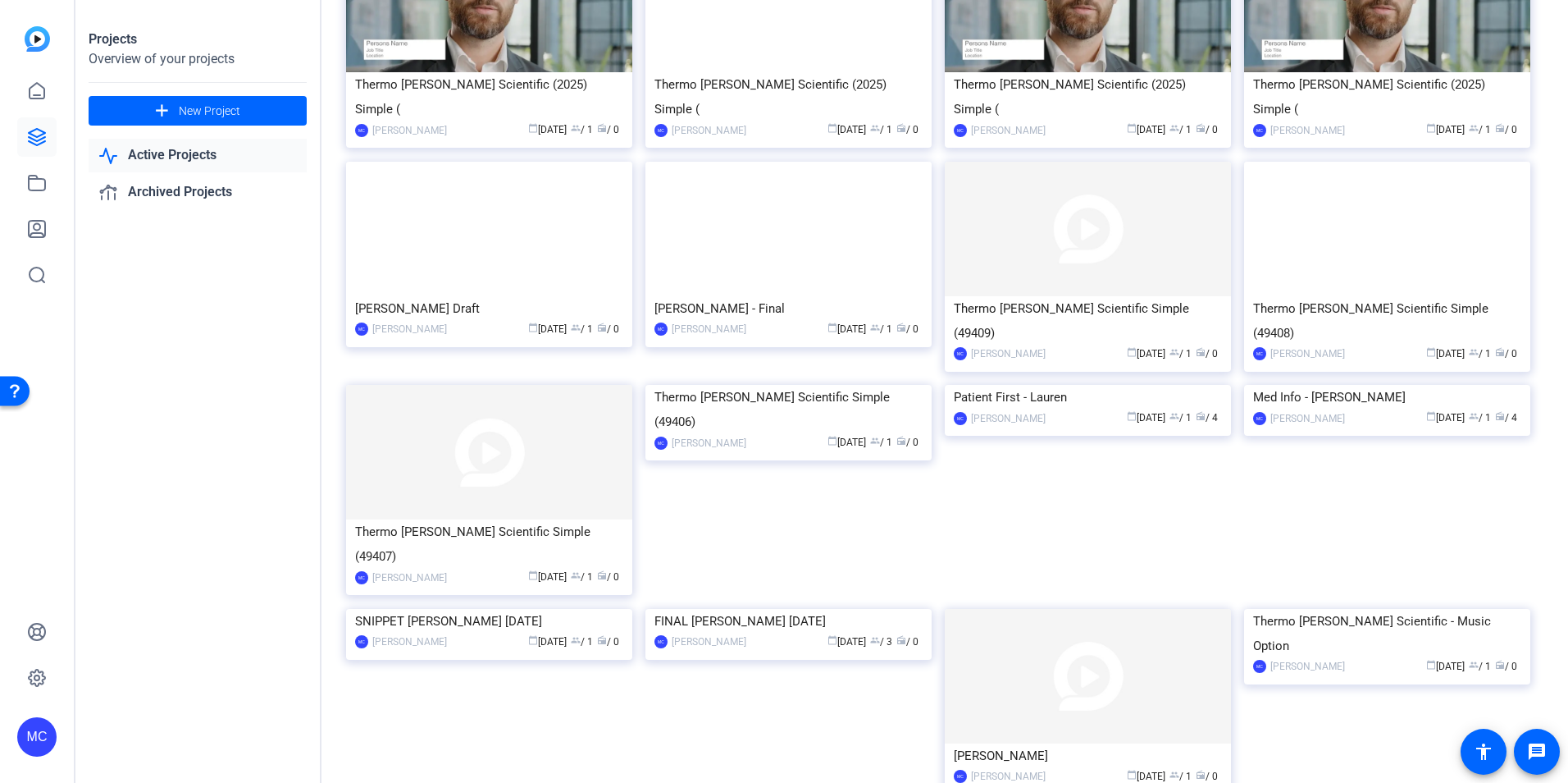
scroll to position [195, 0]
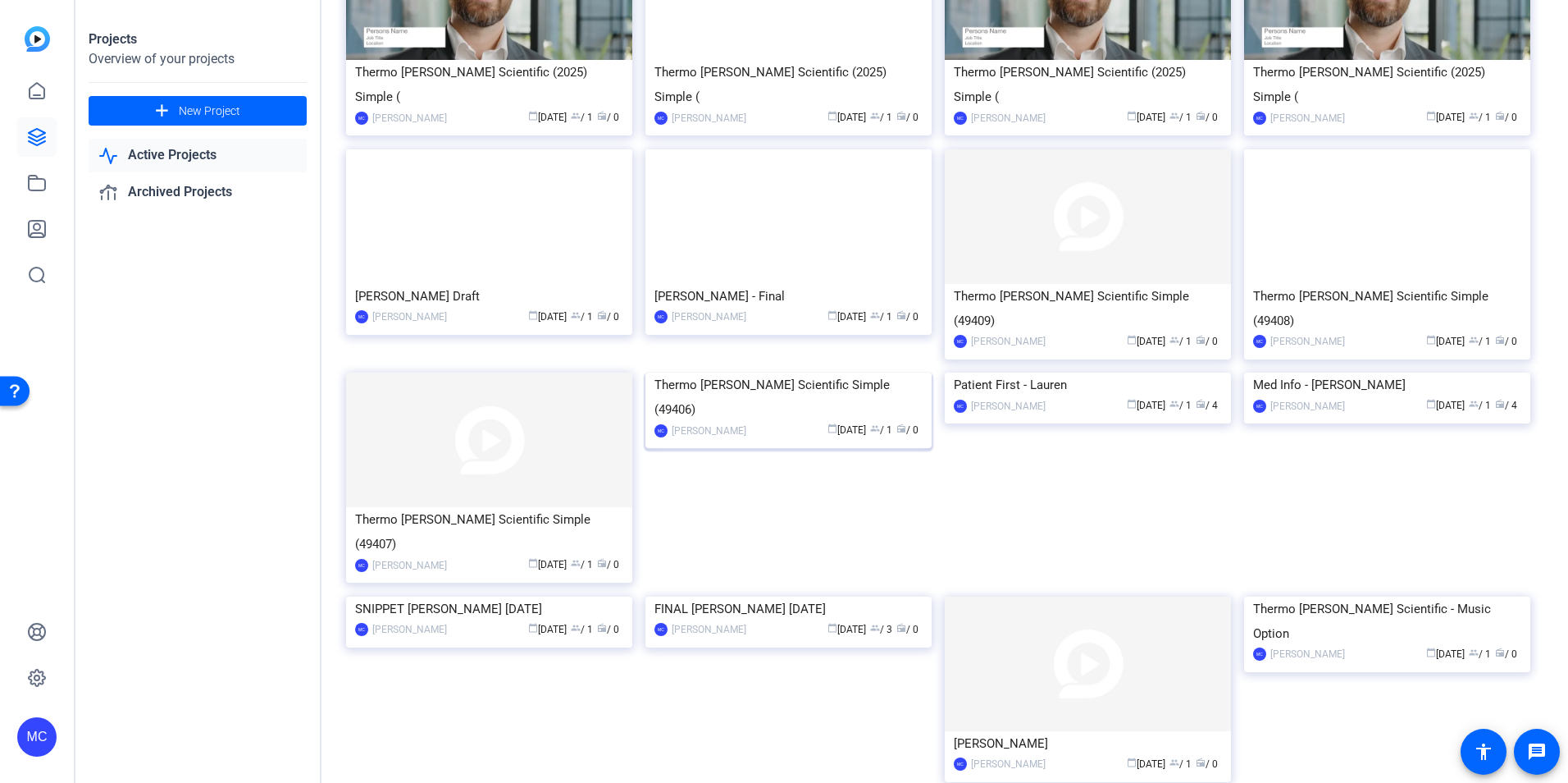
click at [714, 373] on img at bounding box center [789, 373] width 286 height 0
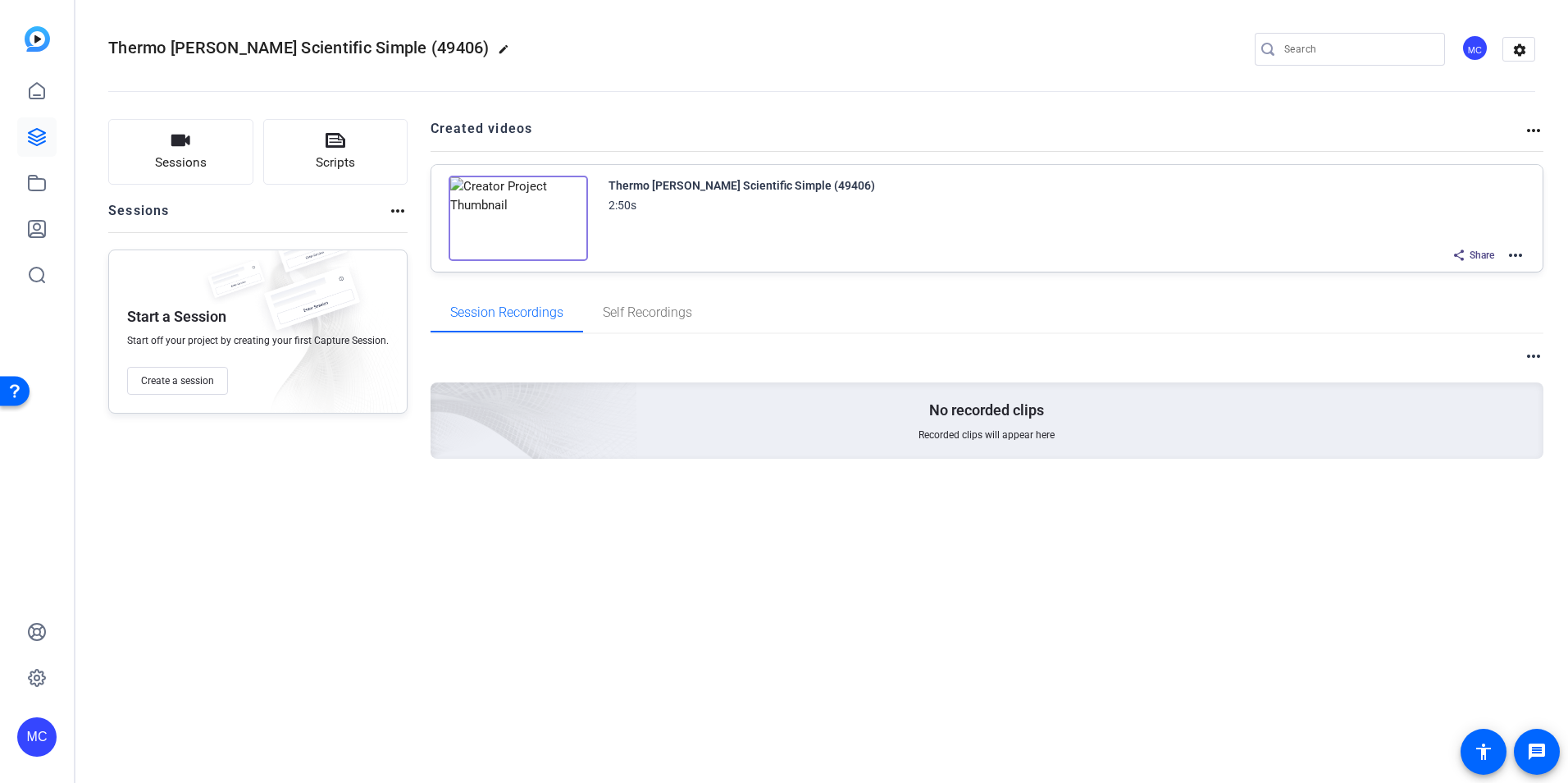
click at [511, 220] on img at bounding box center [518, 218] width 140 height 85
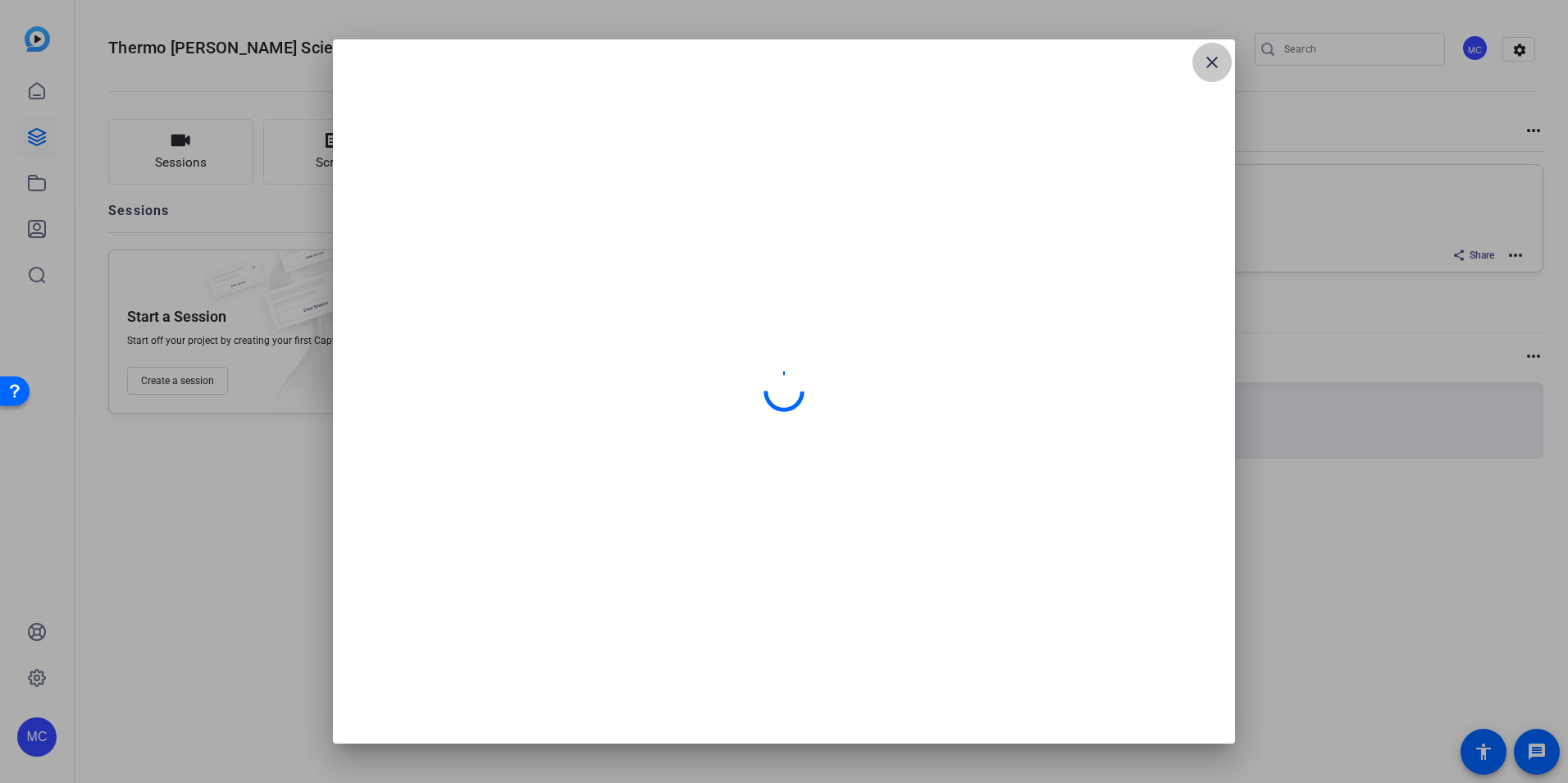
click at [1224, 54] on span at bounding box center [1212, 62] width 40 height 40
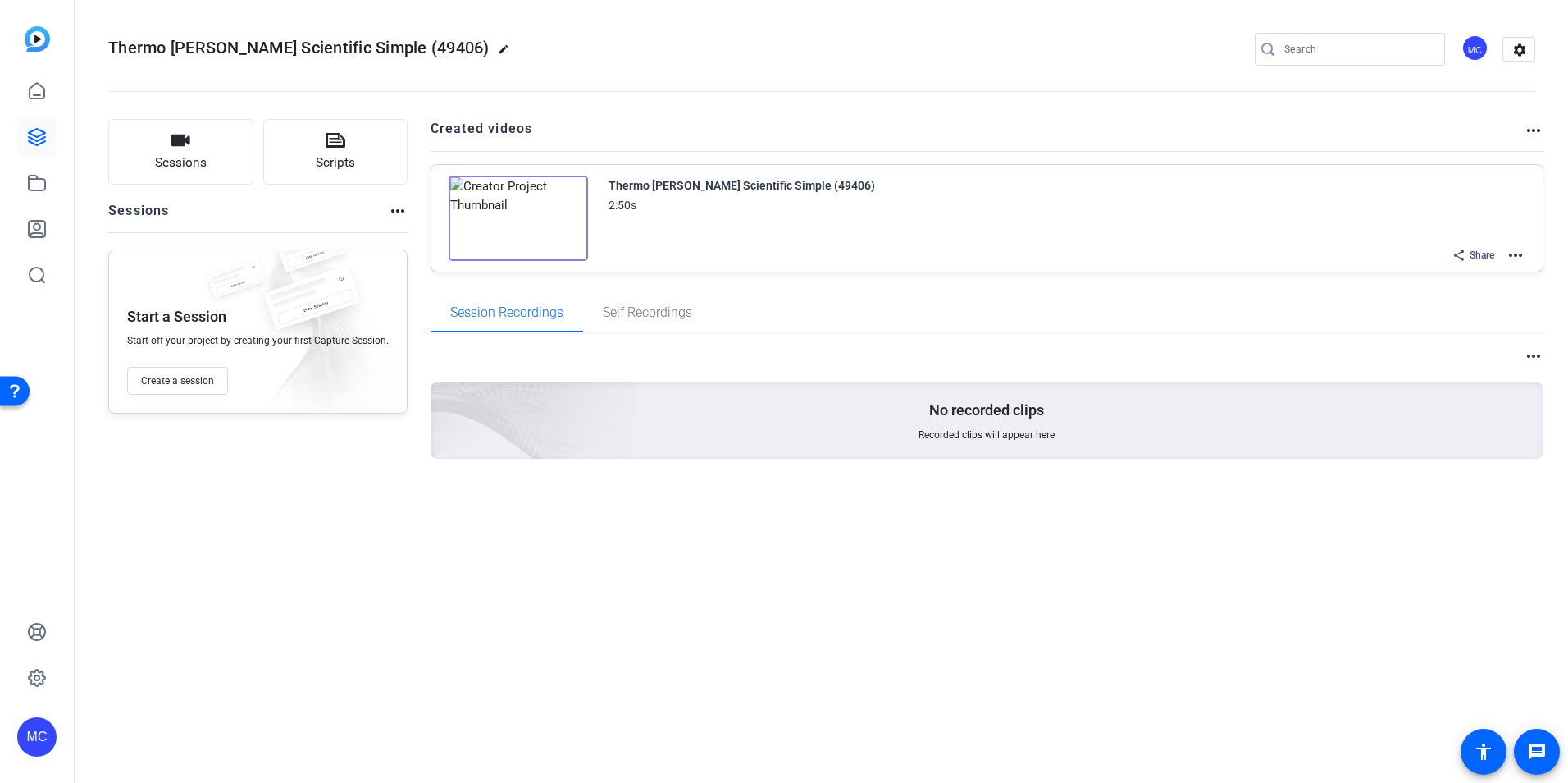
click at [1513, 252] on mat-icon "more_horiz" at bounding box center [1515, 255] width 19 height 19
click at [1417, 273] on span "Edit in Creator" at bounding box center [1456, 275] width 114 height 19
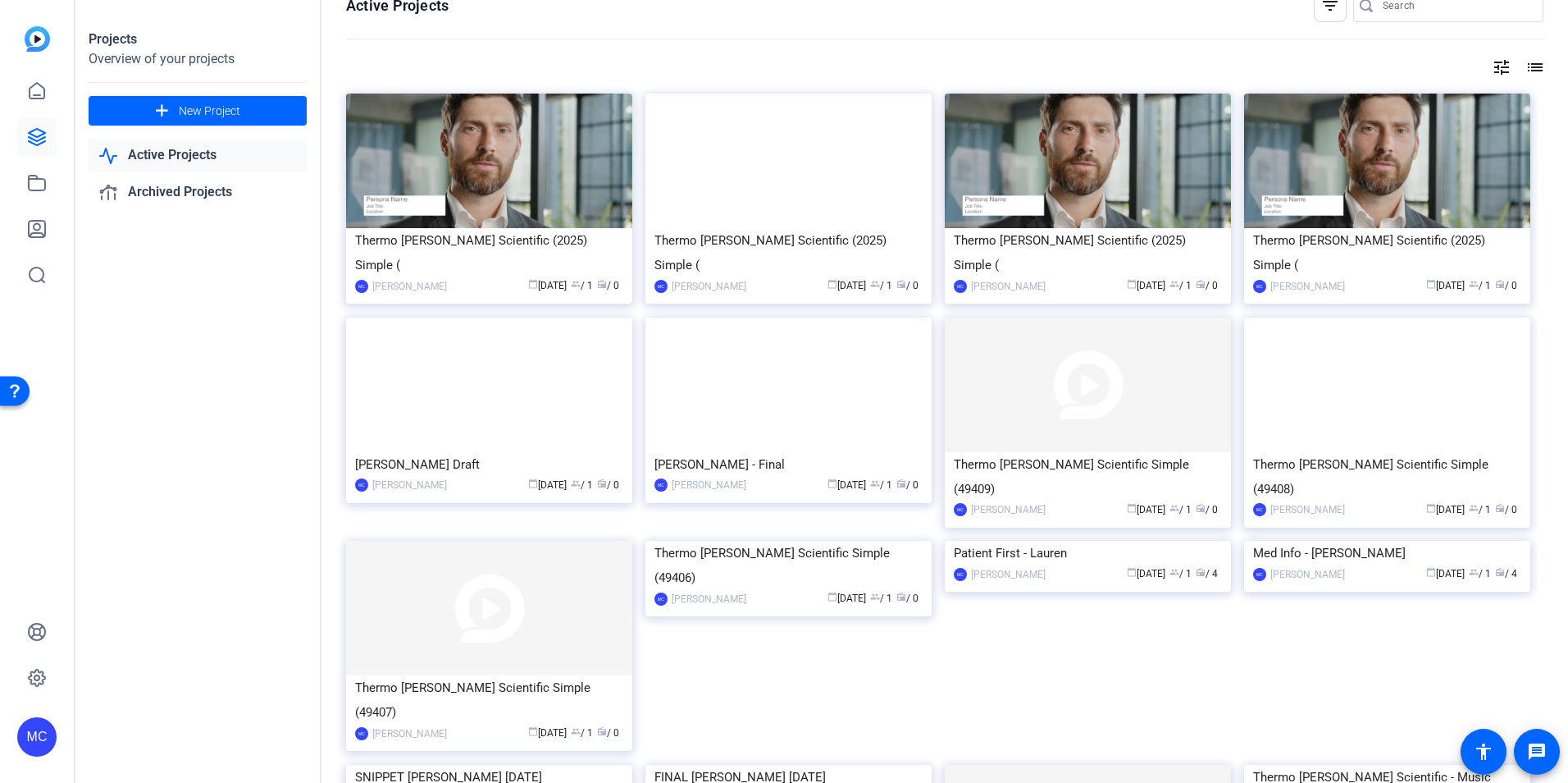
scroll to position [25, 0]
click at [470, 558] on img at bounding box center [489, 609] width 286 height 134
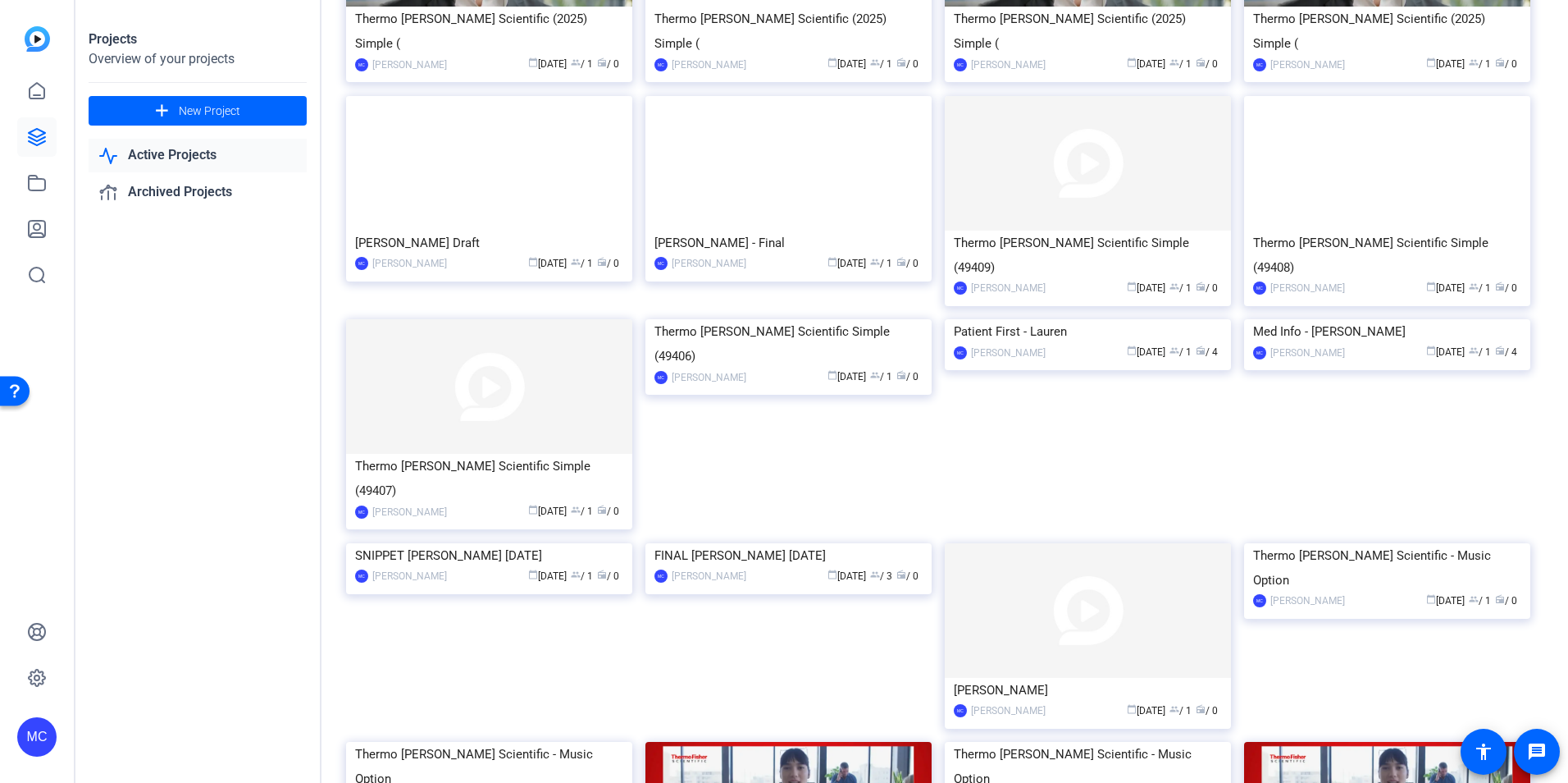
scroll to position [251, 0]
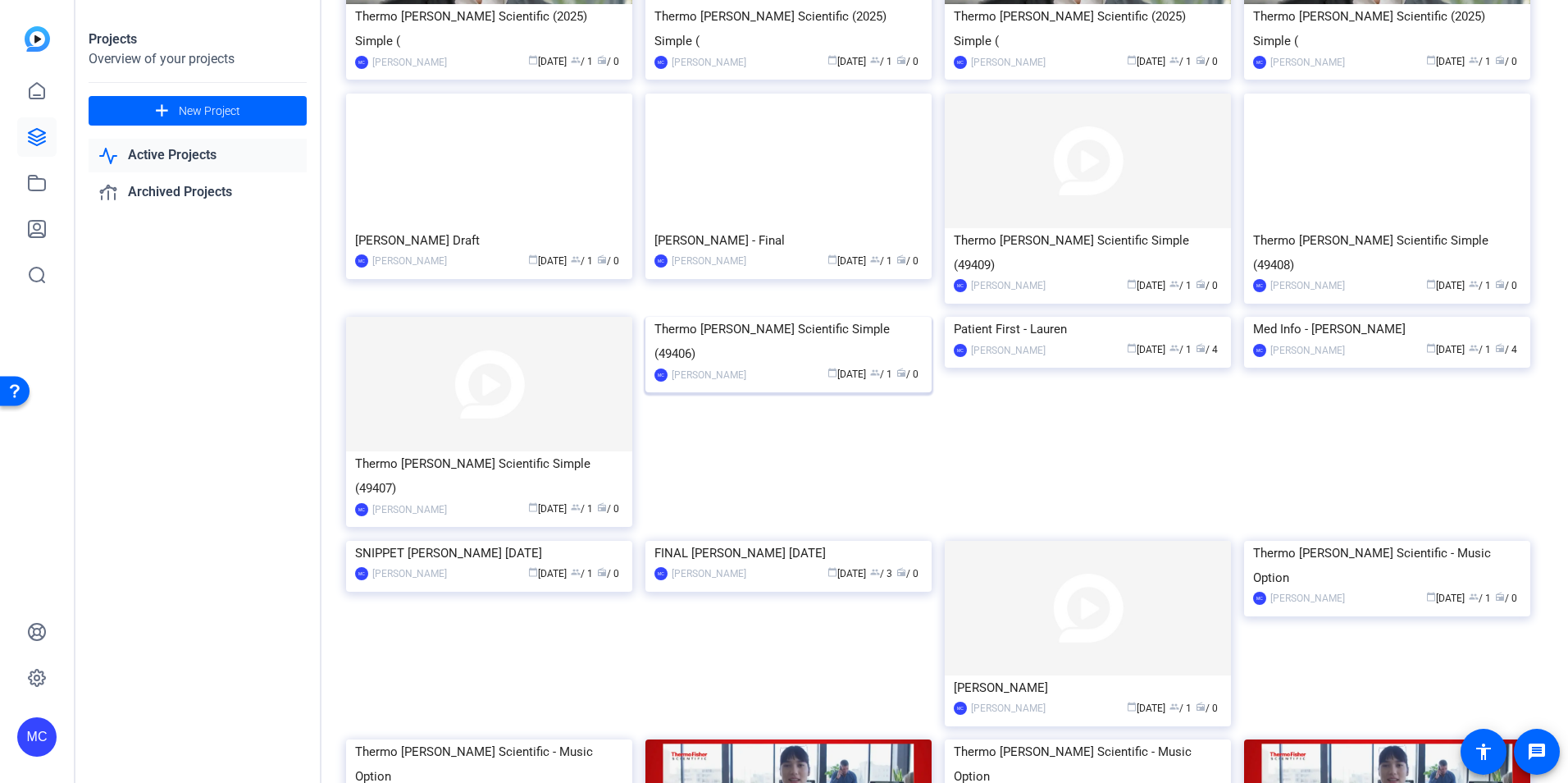
click at [785, 316] on img at bounding box center [789, 316] width 286 height 0
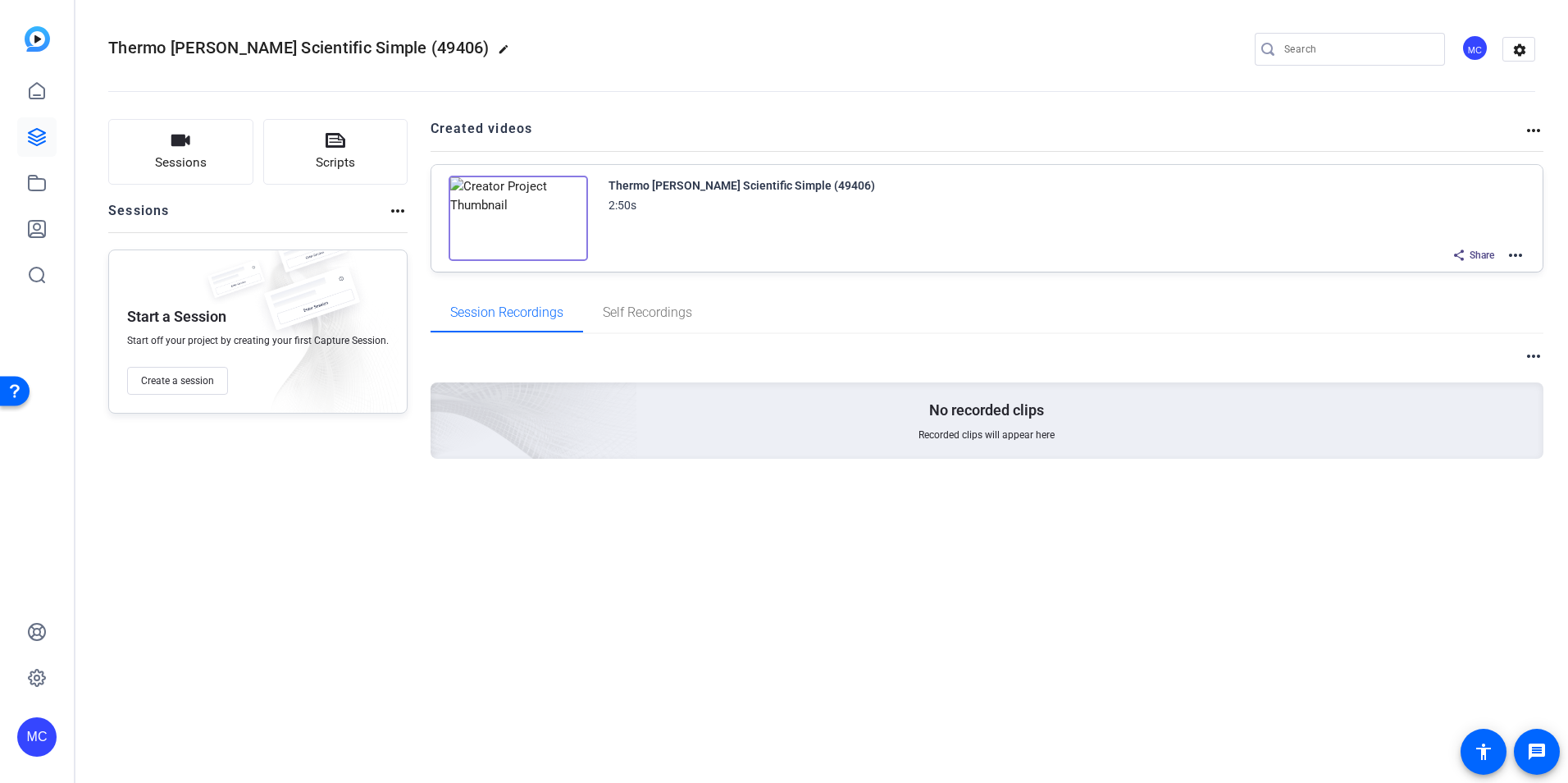
click at [509, 219] on img at bounding box center [518, 218] width 140 height 85
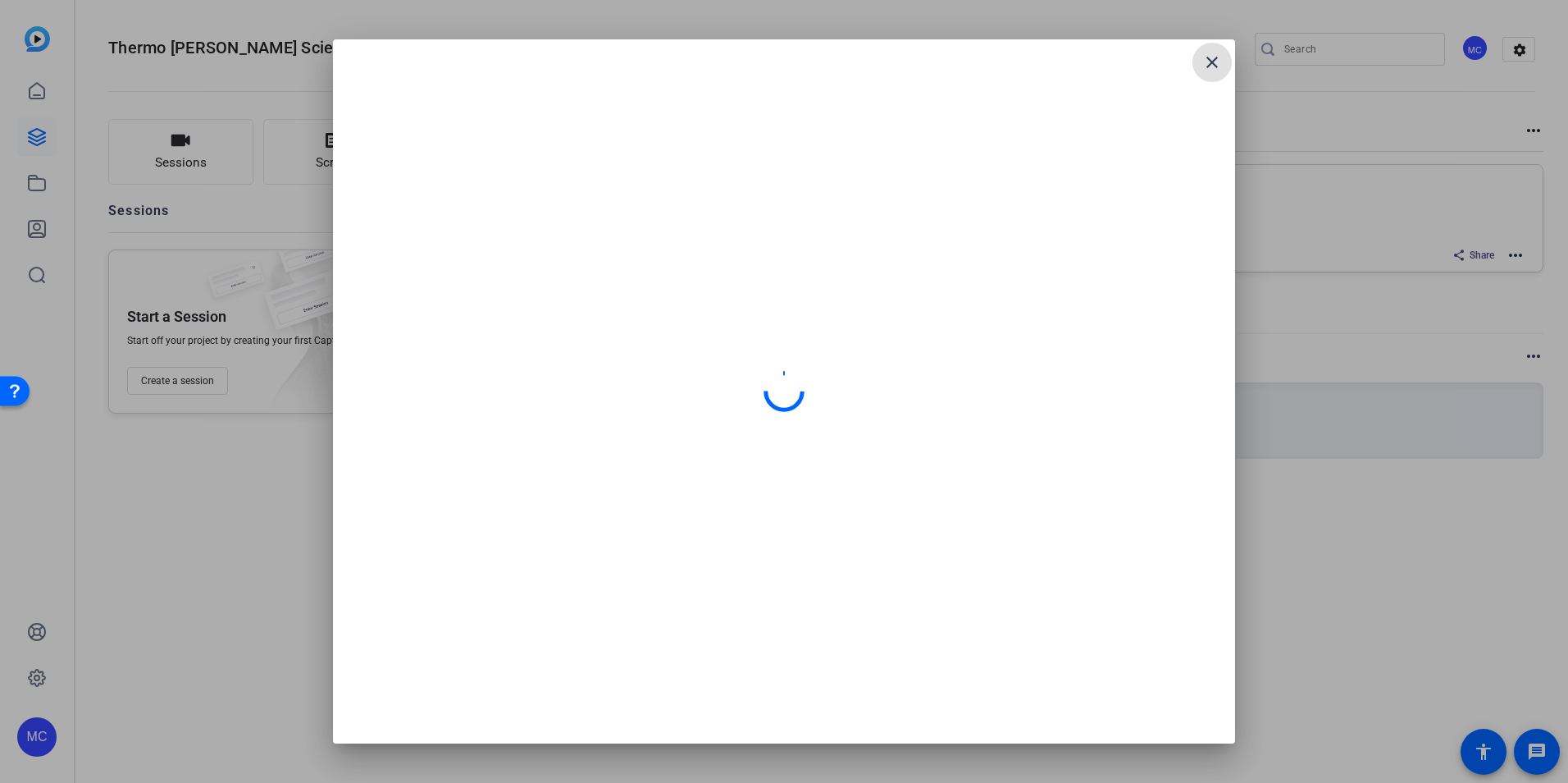
click at [1210, 71] on mat-icon "close" at bounding box center [1212, 62] width 19 height 19
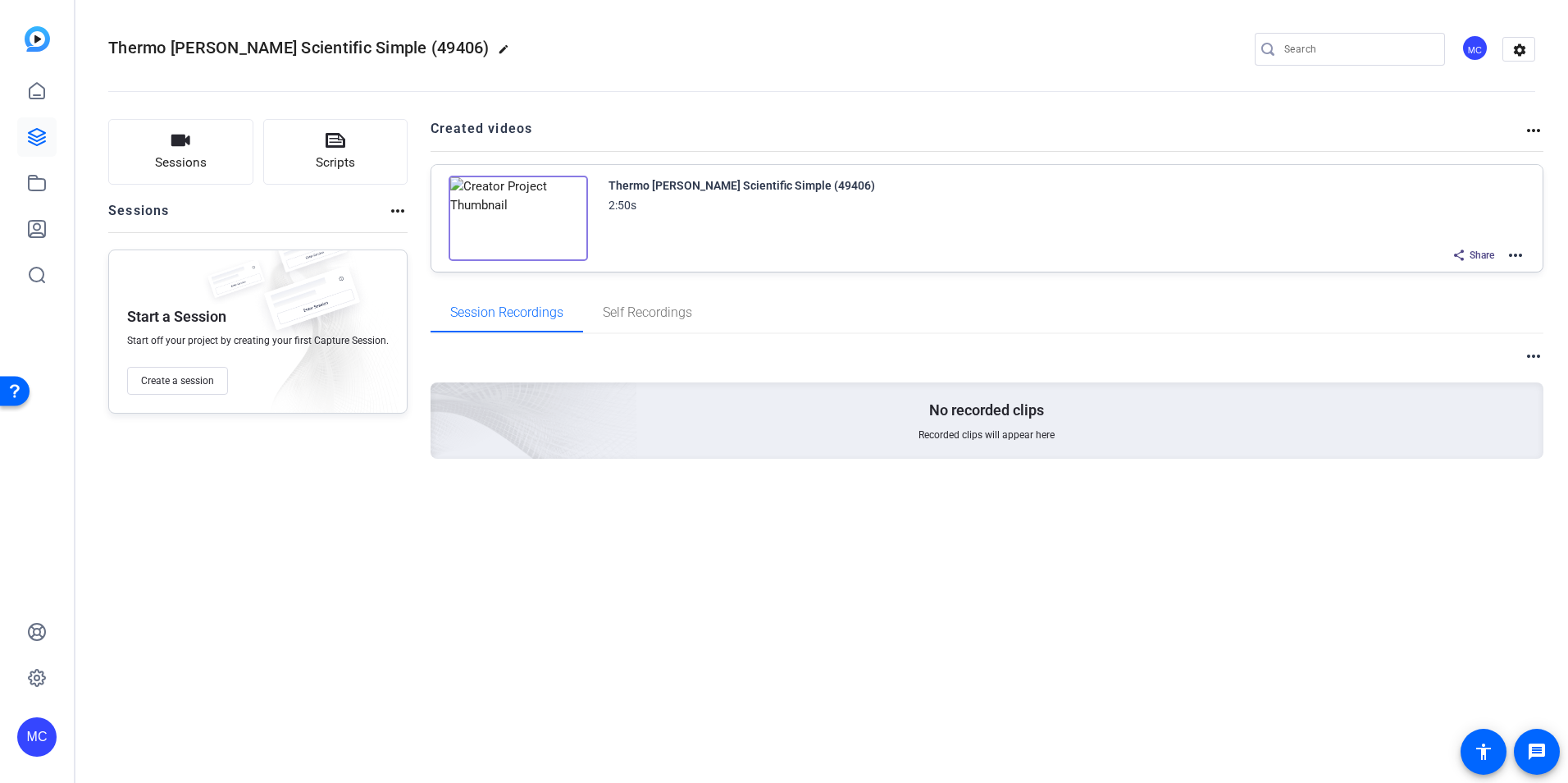
click at [1513, 257] on mat-icon "more_horiz" at bounding box center [1515, 255] width 19 height 19
click at [1463, 279] on span "Edit in Creator" at bounding box center [1456, 275] width 114 height 19
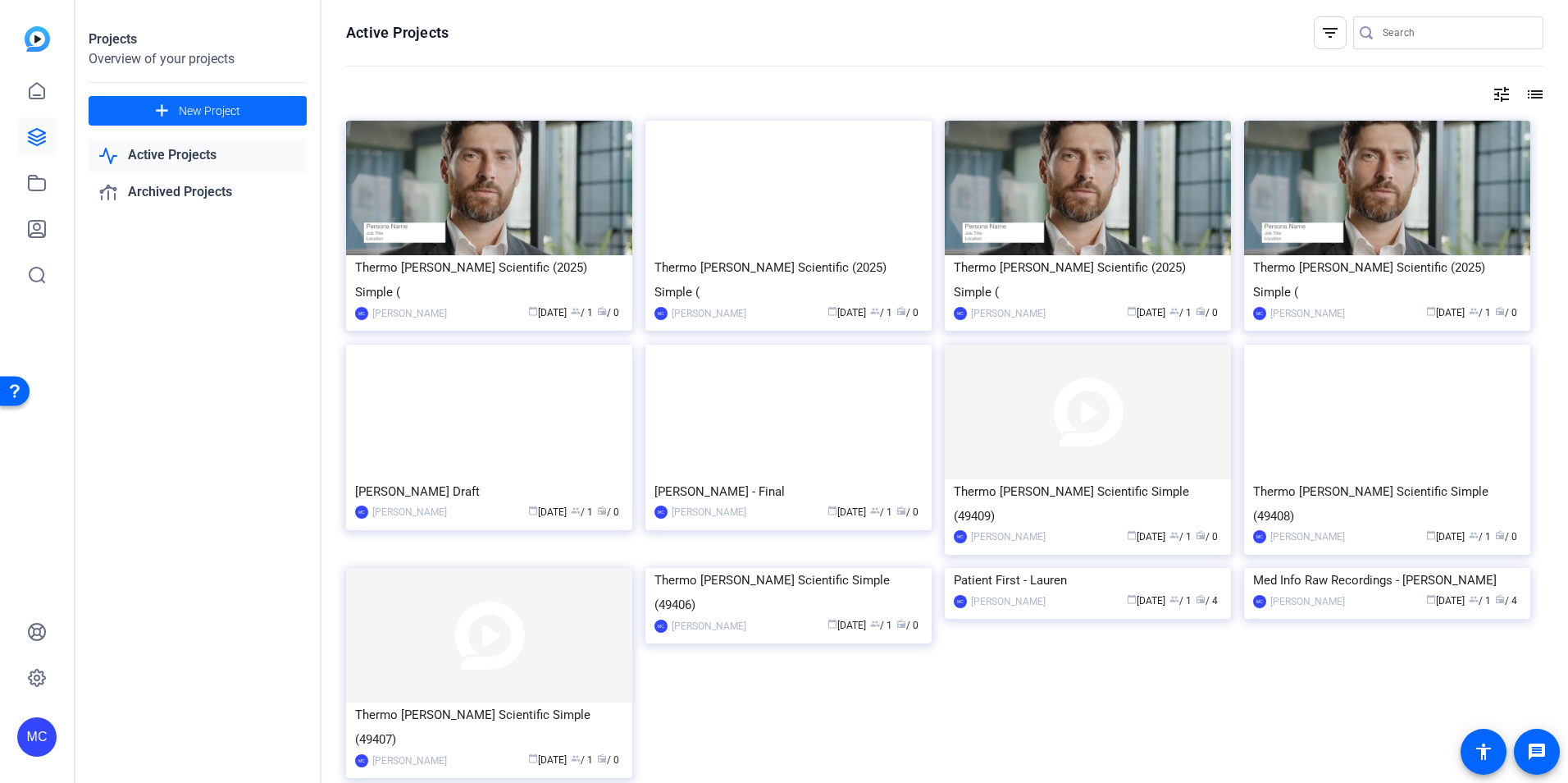
click at [214, 107] on span "New Project" at bounding box center [210, 112] width 61 height 18
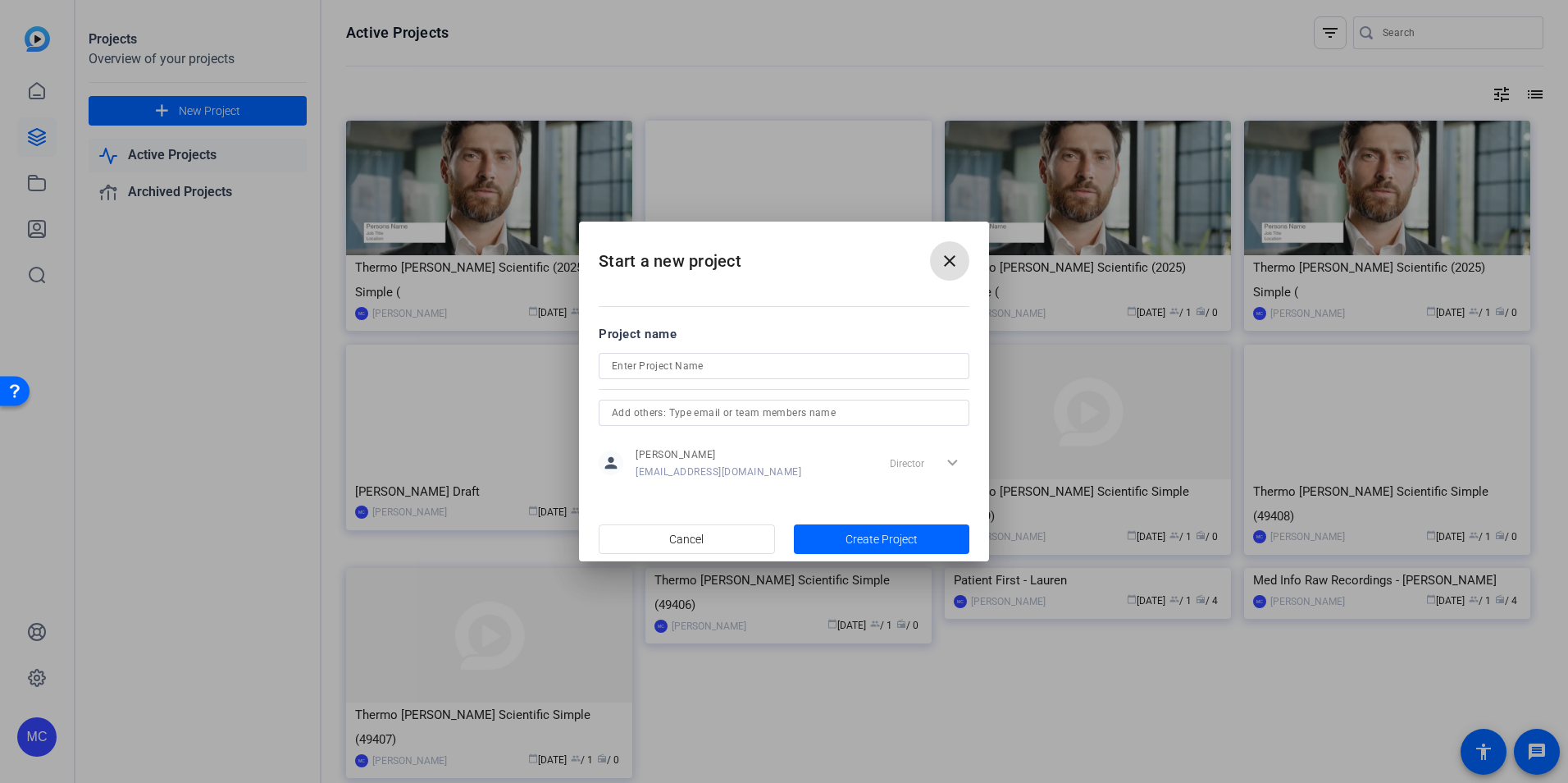
click at [950, 268] on mat-icon "close" at bounding box center [950, 261] width 19 height 19
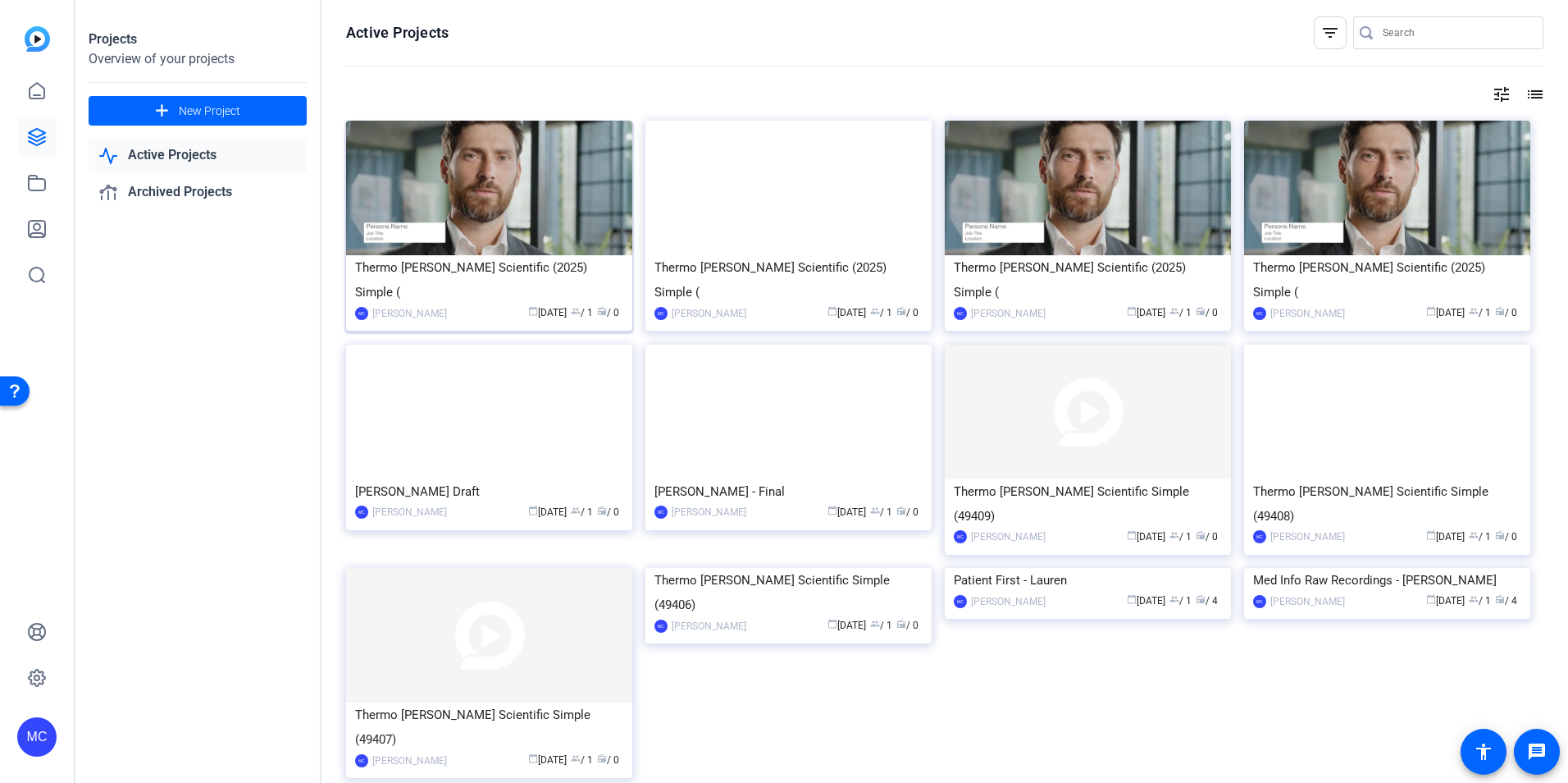
click at [476, 271] on div "Thermo [PERSON_NAME] Scientific (2025) Simple (" at bounding box center [488, 279] width 268 height 49
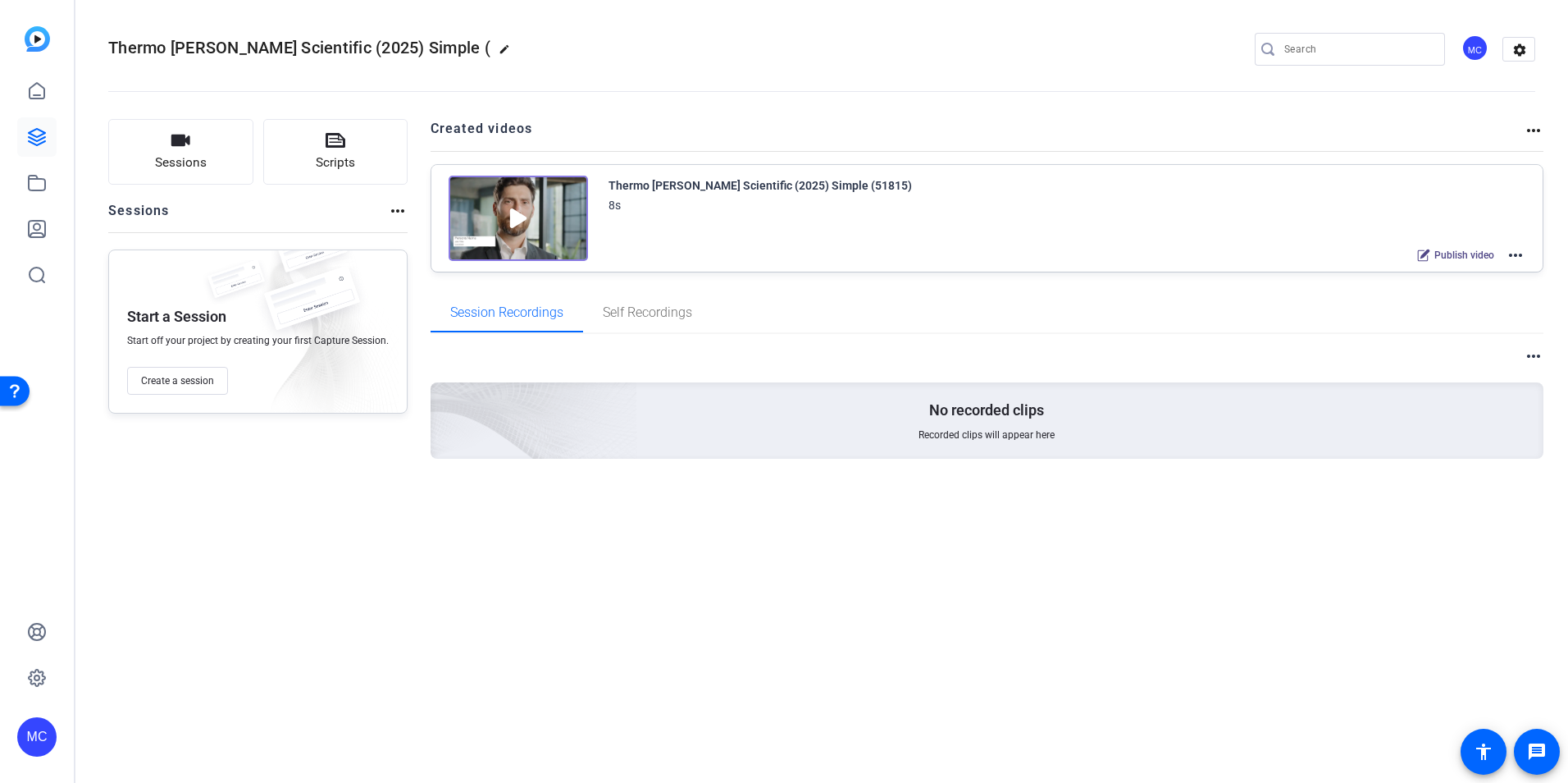
click at [1517, 258] on mat-icon "more_horiz" at bounding box center [1515, 255] width 19 height 19
click at [1462, 275] on span "Edit in Creator" at bounding box center [1456, 275] width 114 height 19
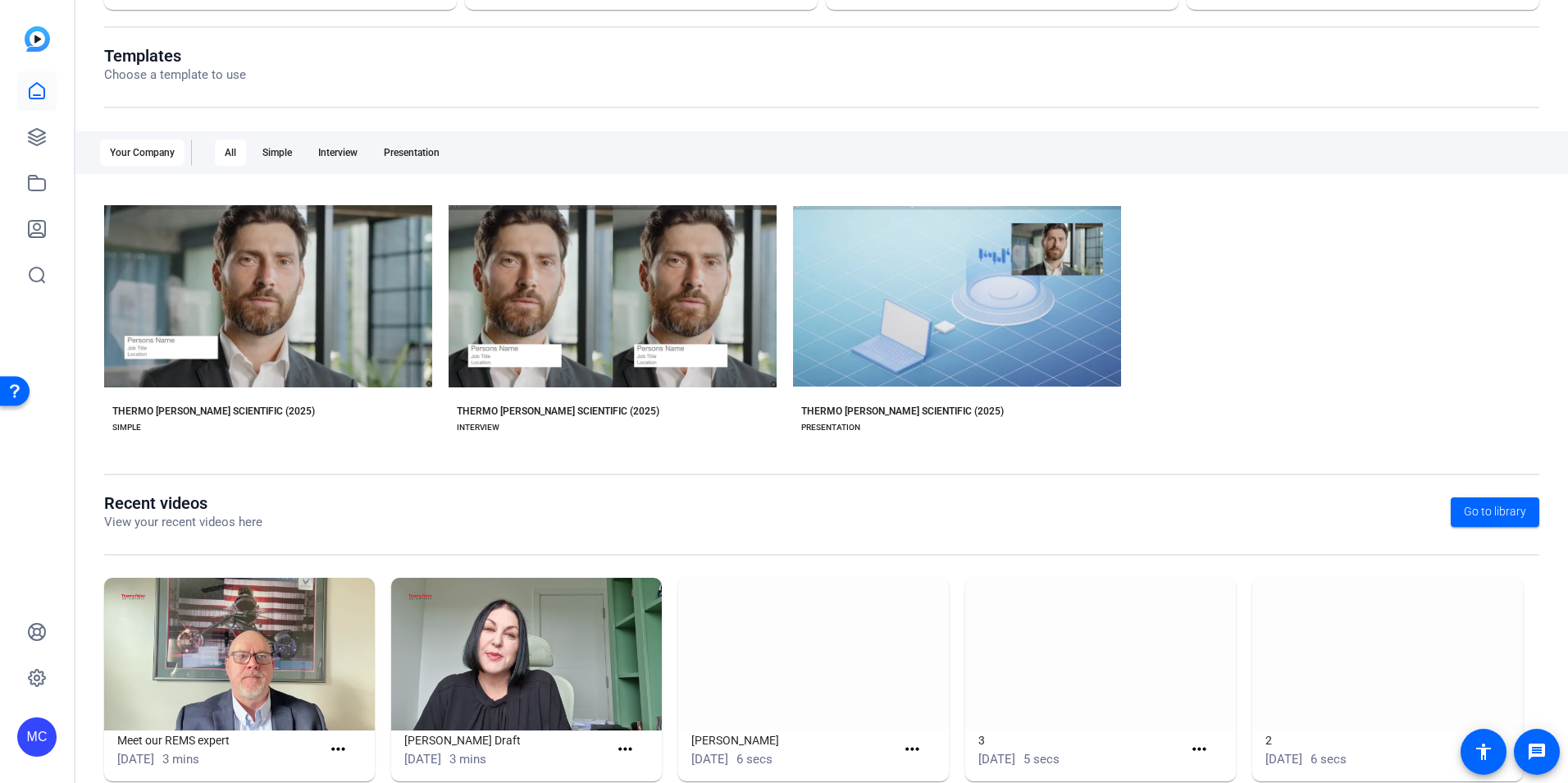
scroll to position [186, 0]
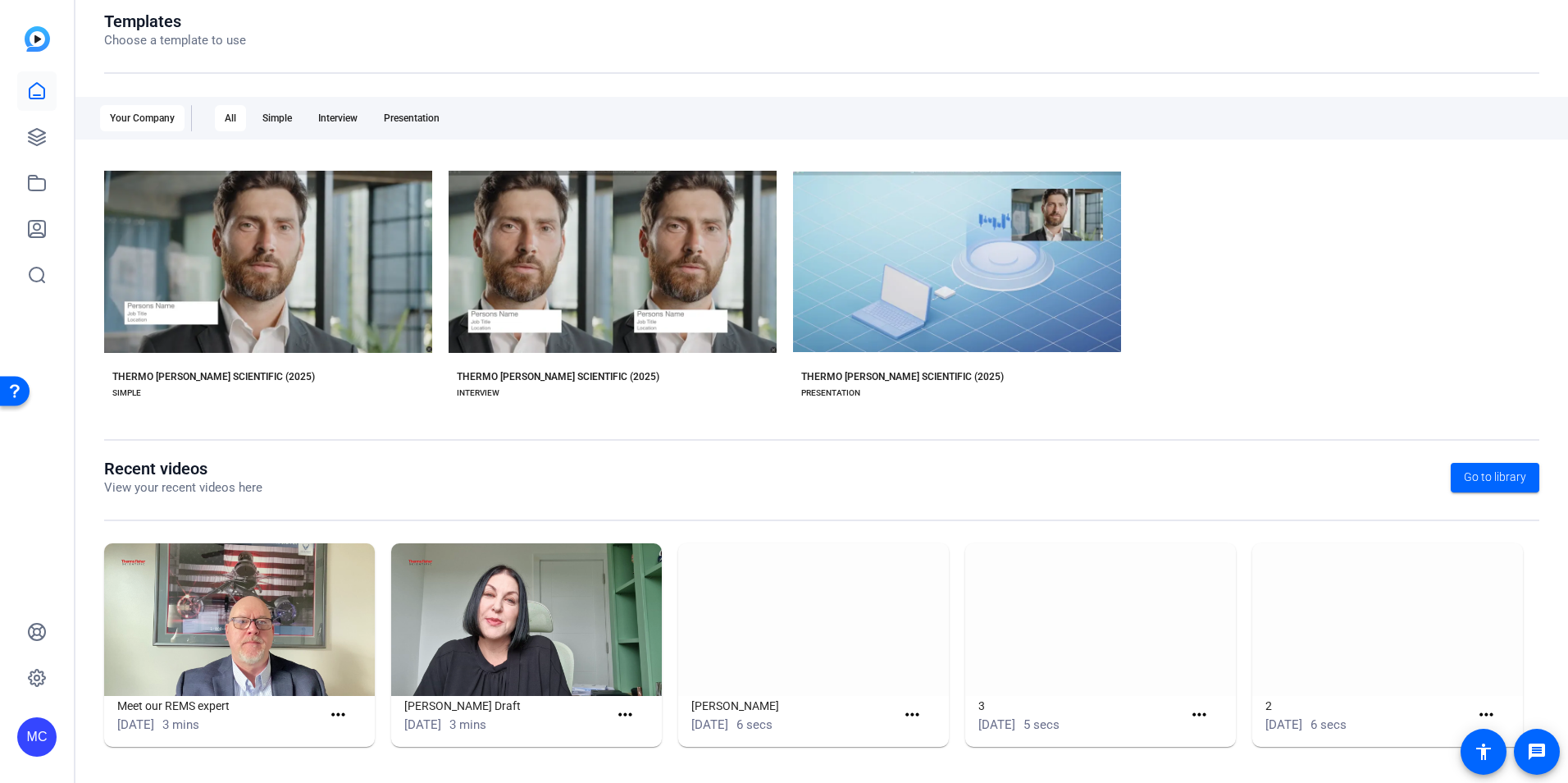
click at [463, 626] on img at bounding box center [526, 620] width 271 height 153
click at [623, 712] on mat-icon "more_horiz" at bounding box center [625, 714] width 20 height 20
click at [643, 745] on span "View" at bounding box center [657, 738] width 66 height 19
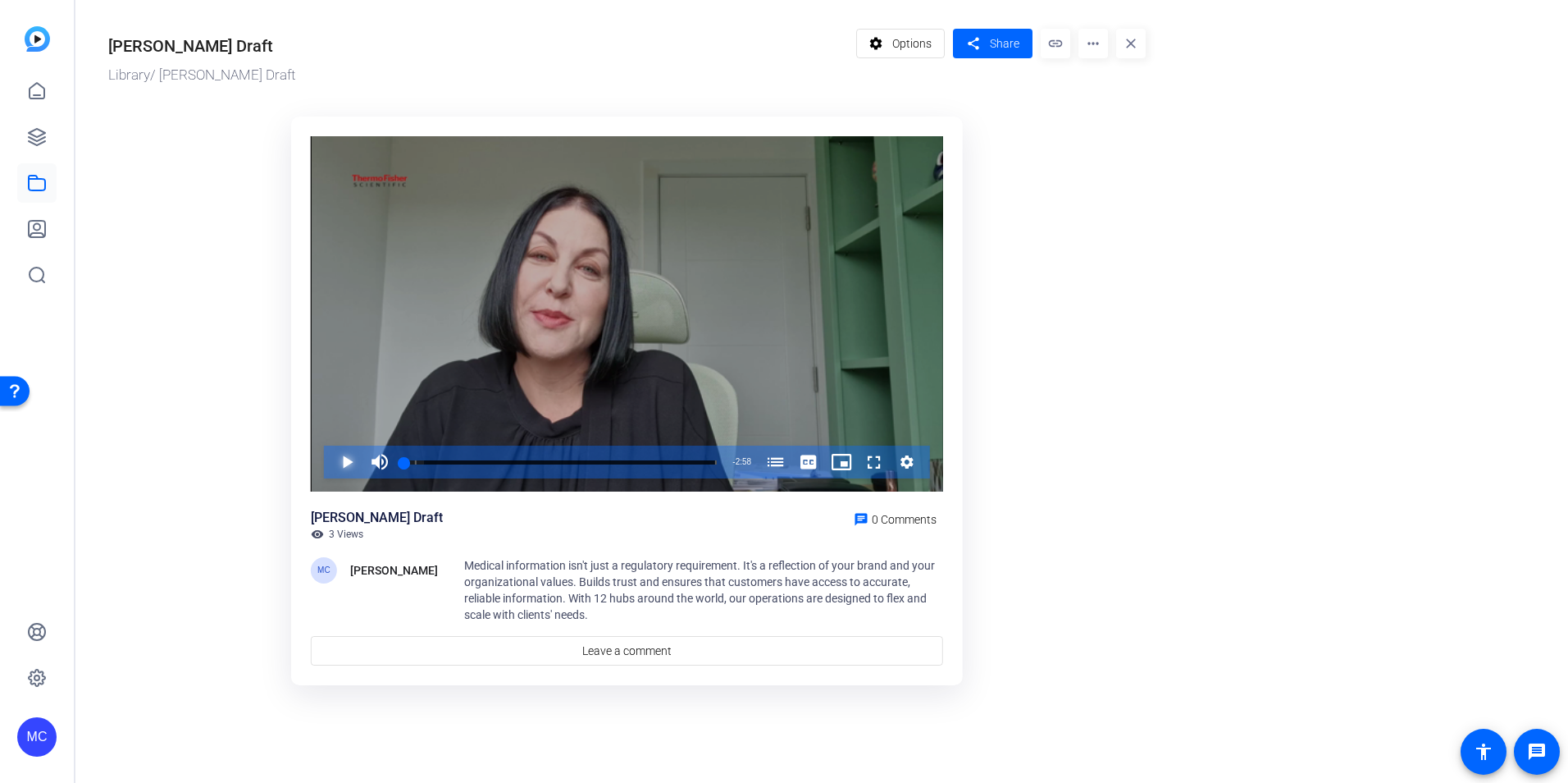
click at [330, 459] on span "Video Player" at bounding box center [330, 461] width 0 height 33
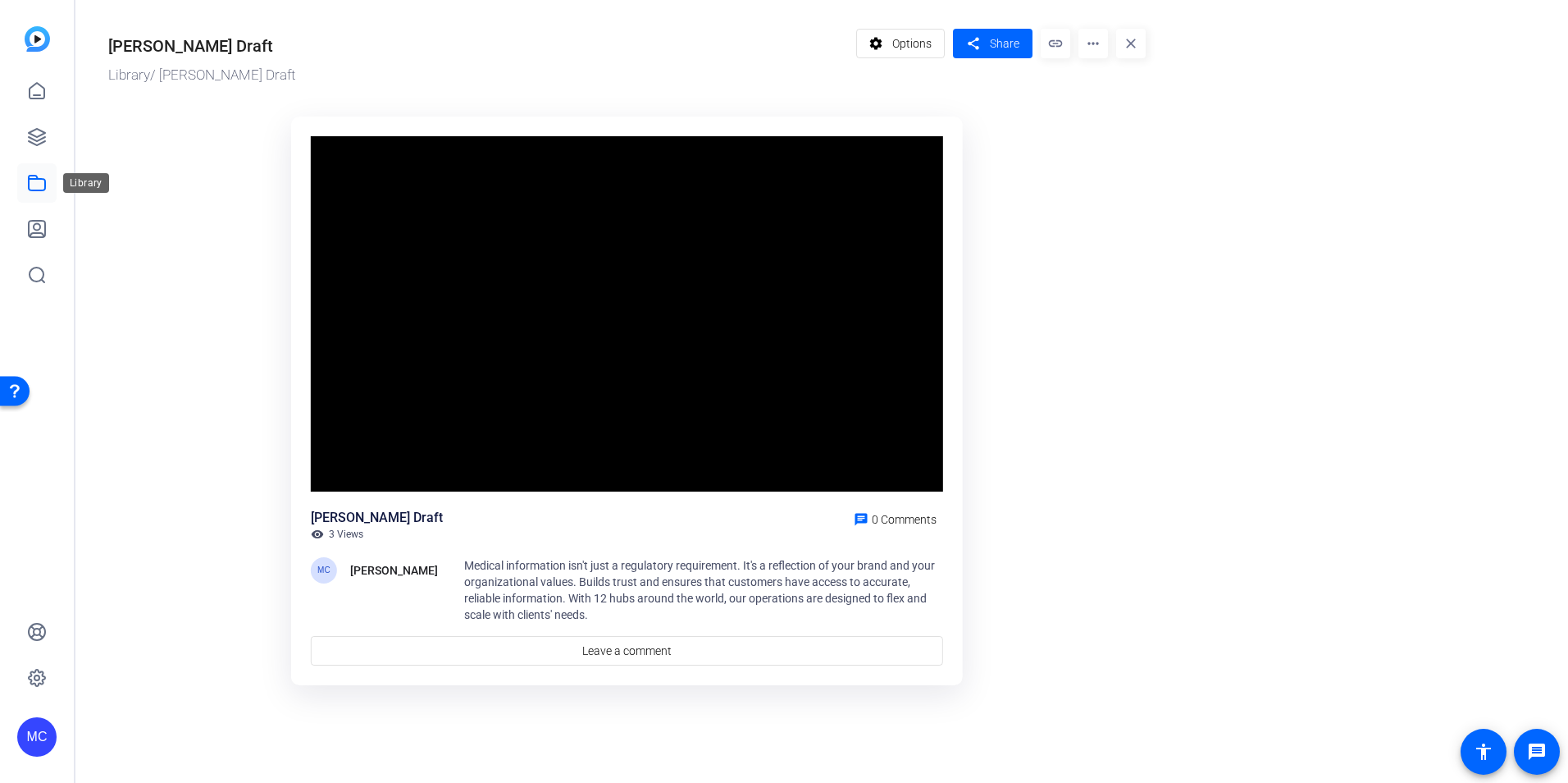
click at [31, 182] on icon at bounding box center [37, 183] width 19 height 19
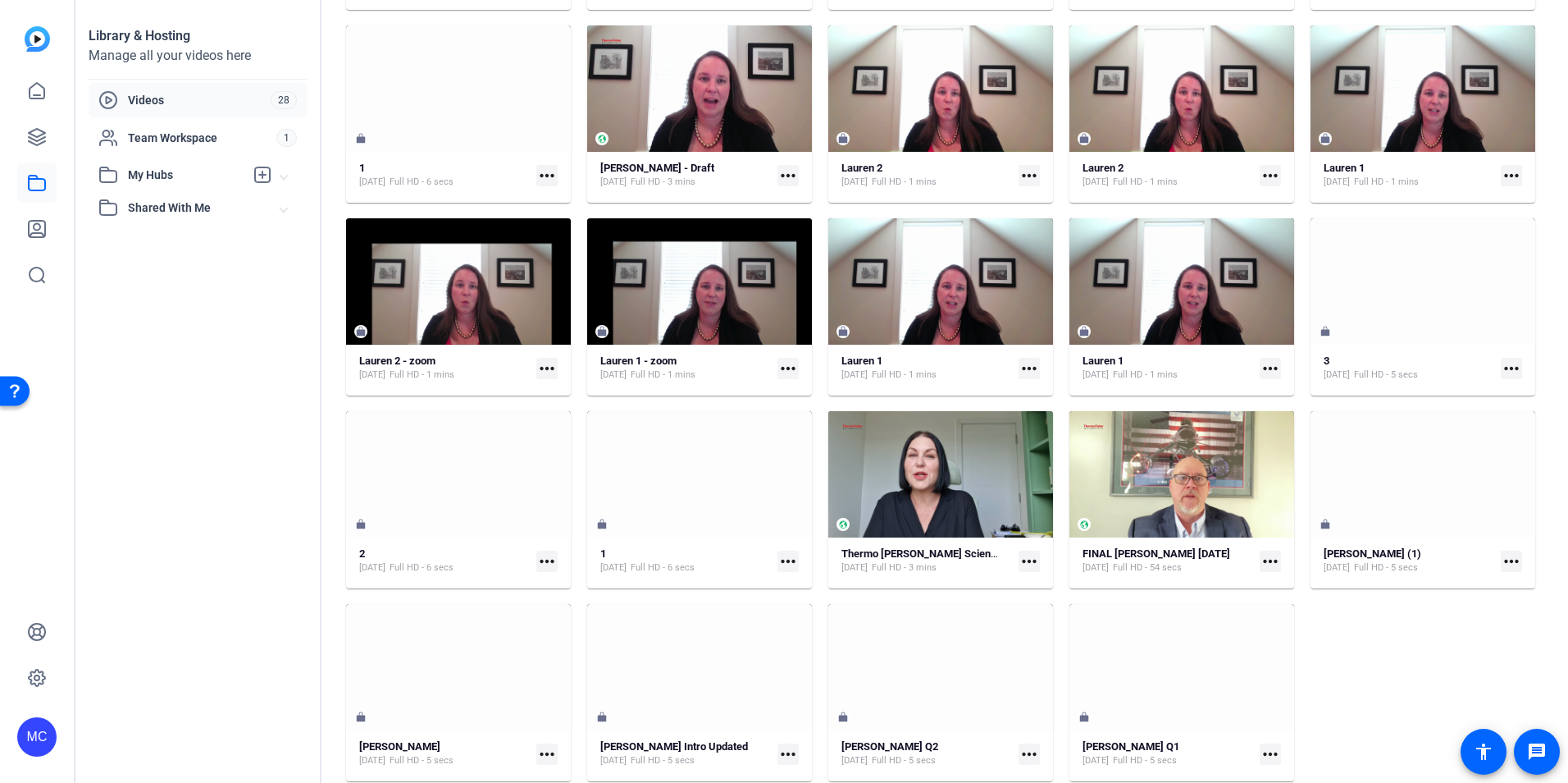
scroll to position [312, 0]
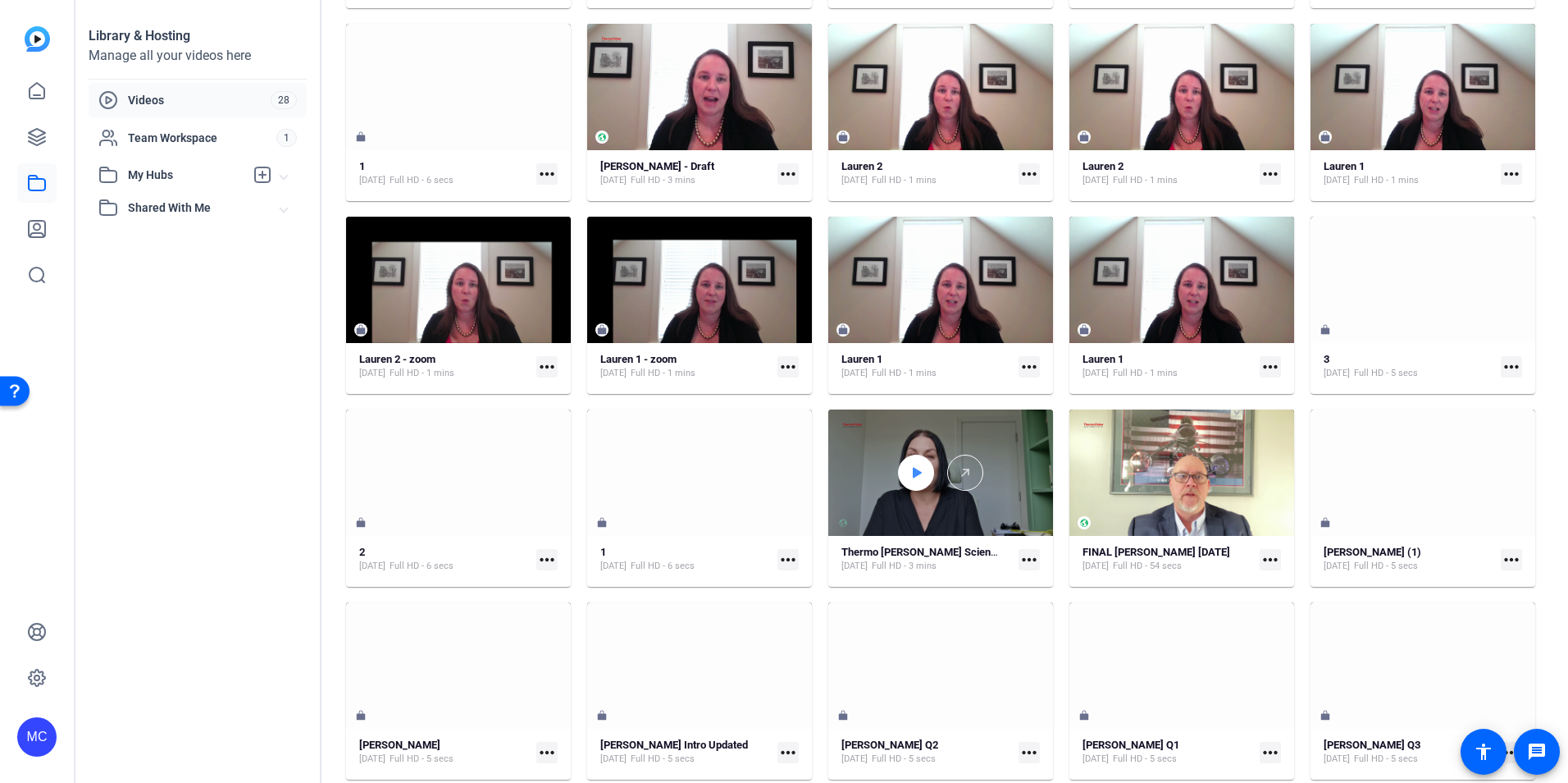
click at [913, 475] on icon at bounding box center [917, 473] width 9 height 11
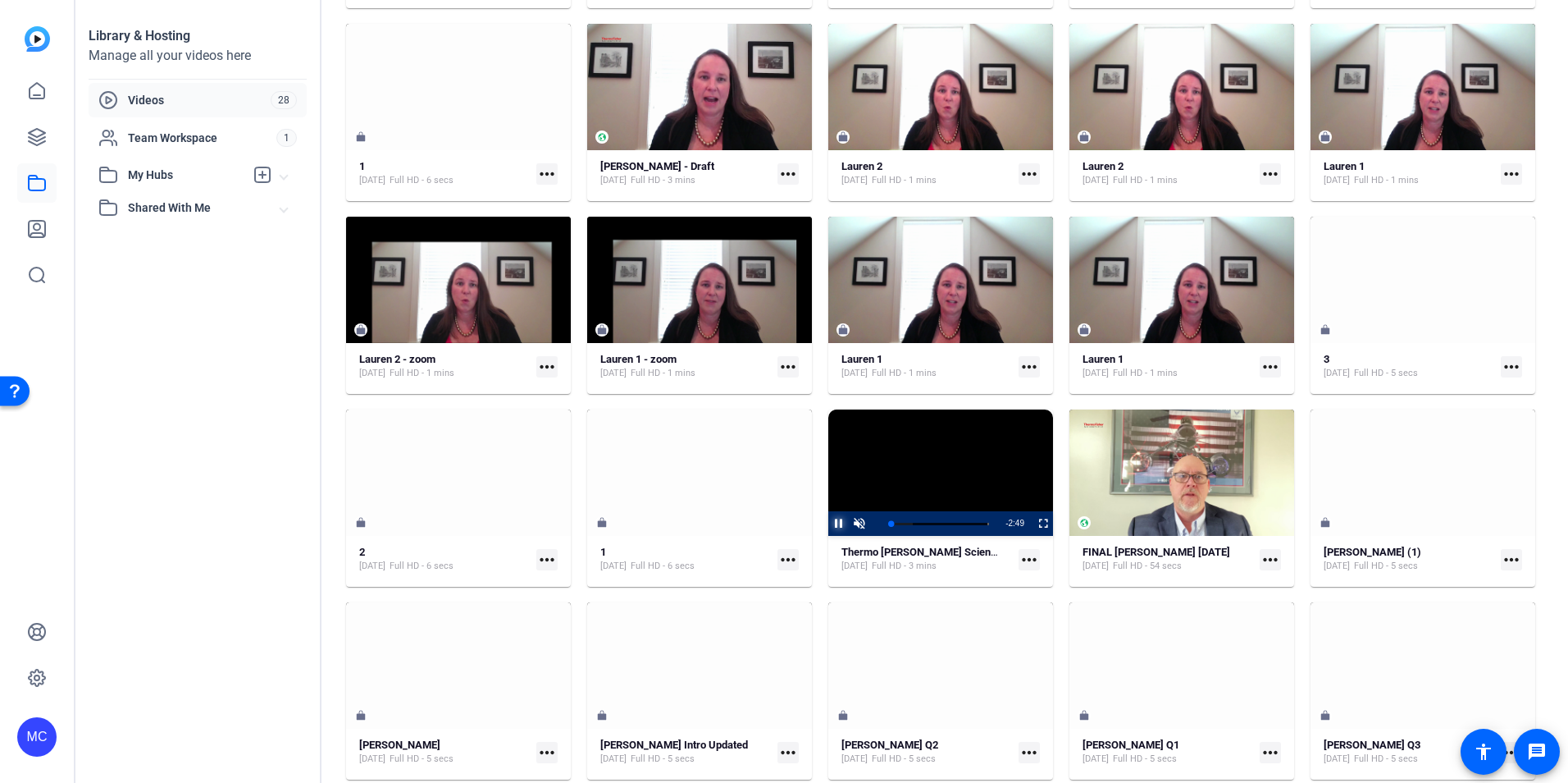
click at [828, 523] on span "Video Player" at bounding box center [828, 524] width 0 height 25
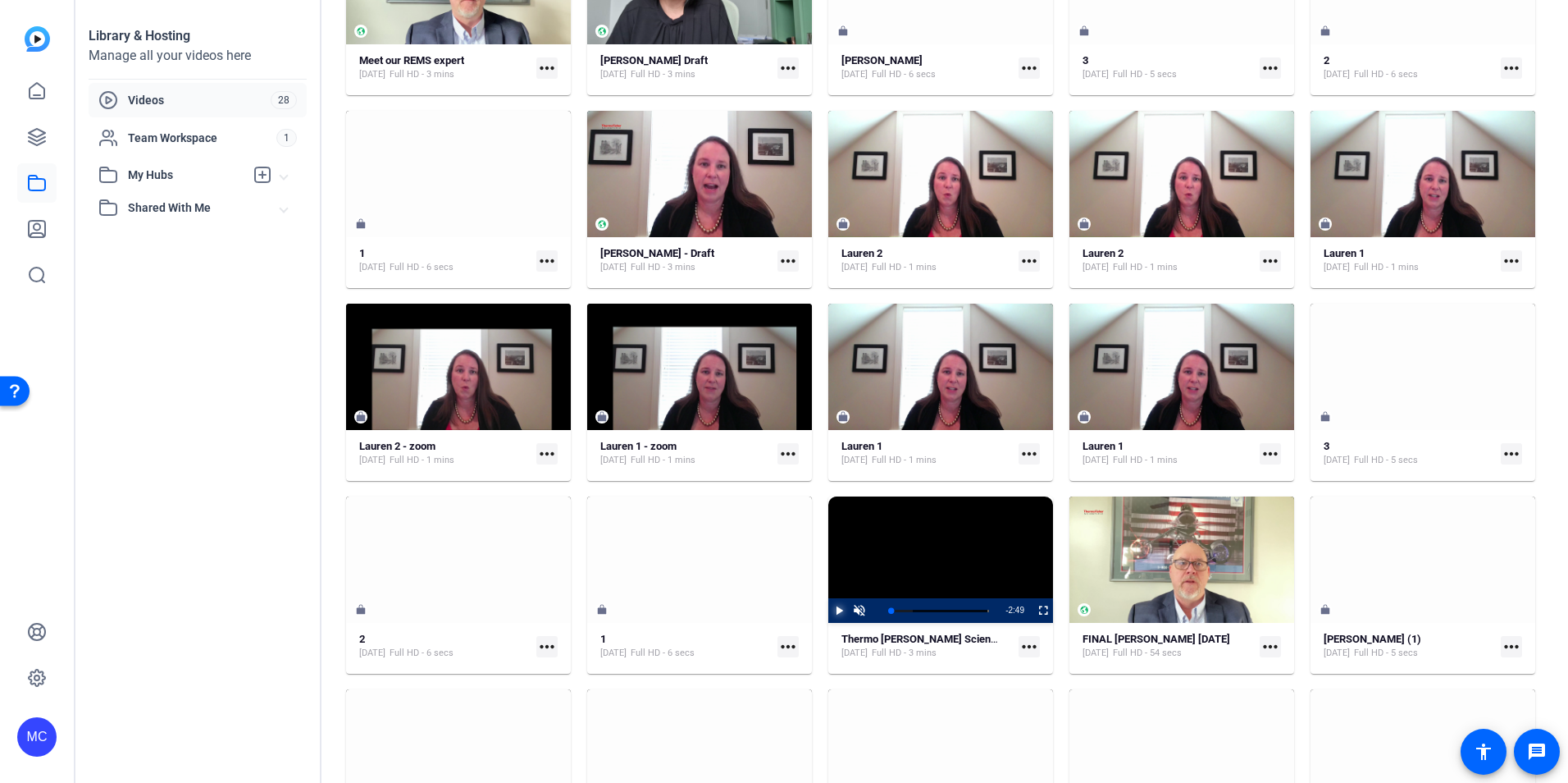
scroll to position [228, 0]
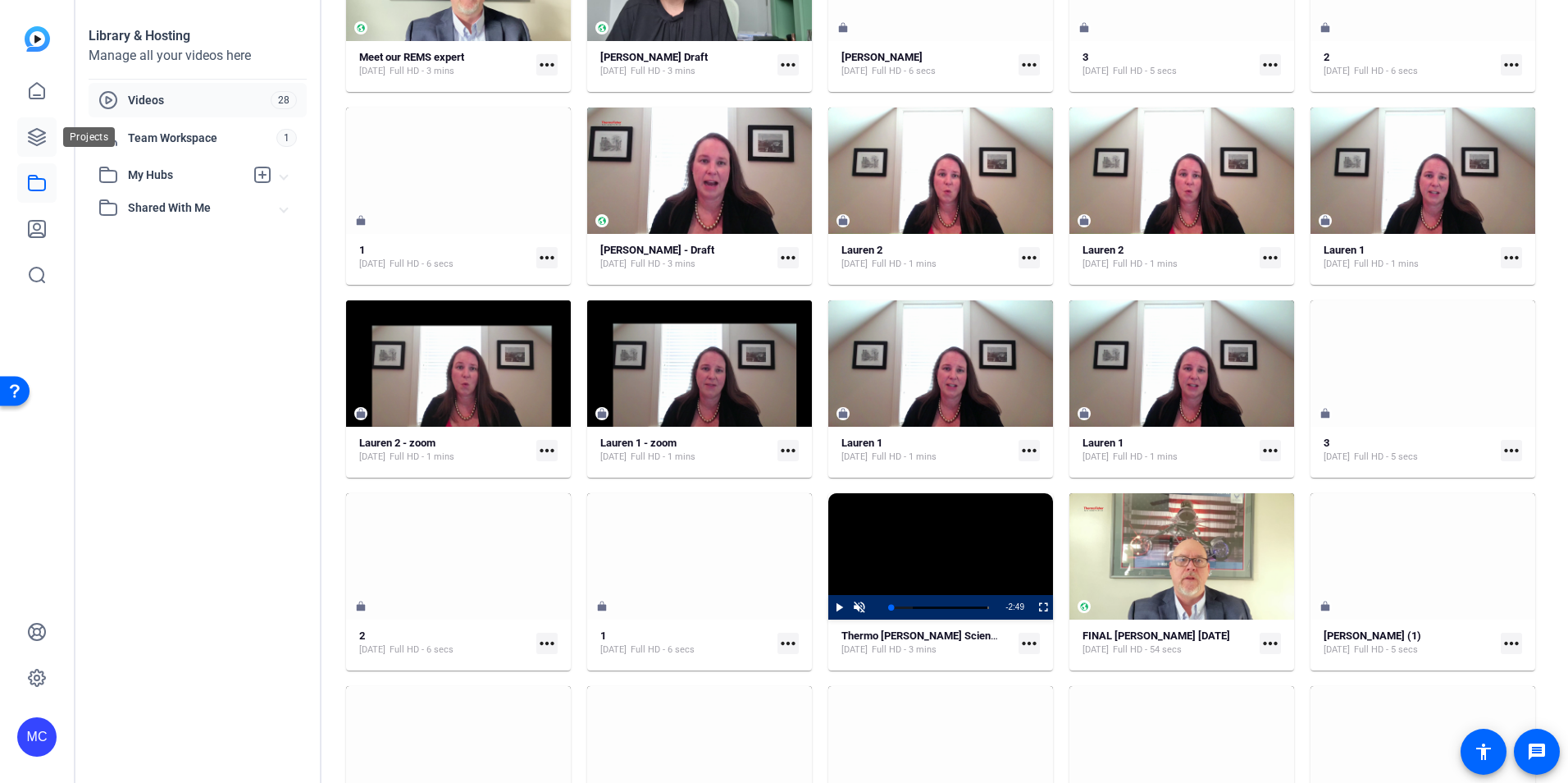
click at [33, 141] on icon at bounding box center [37, 137] width 19 height 19
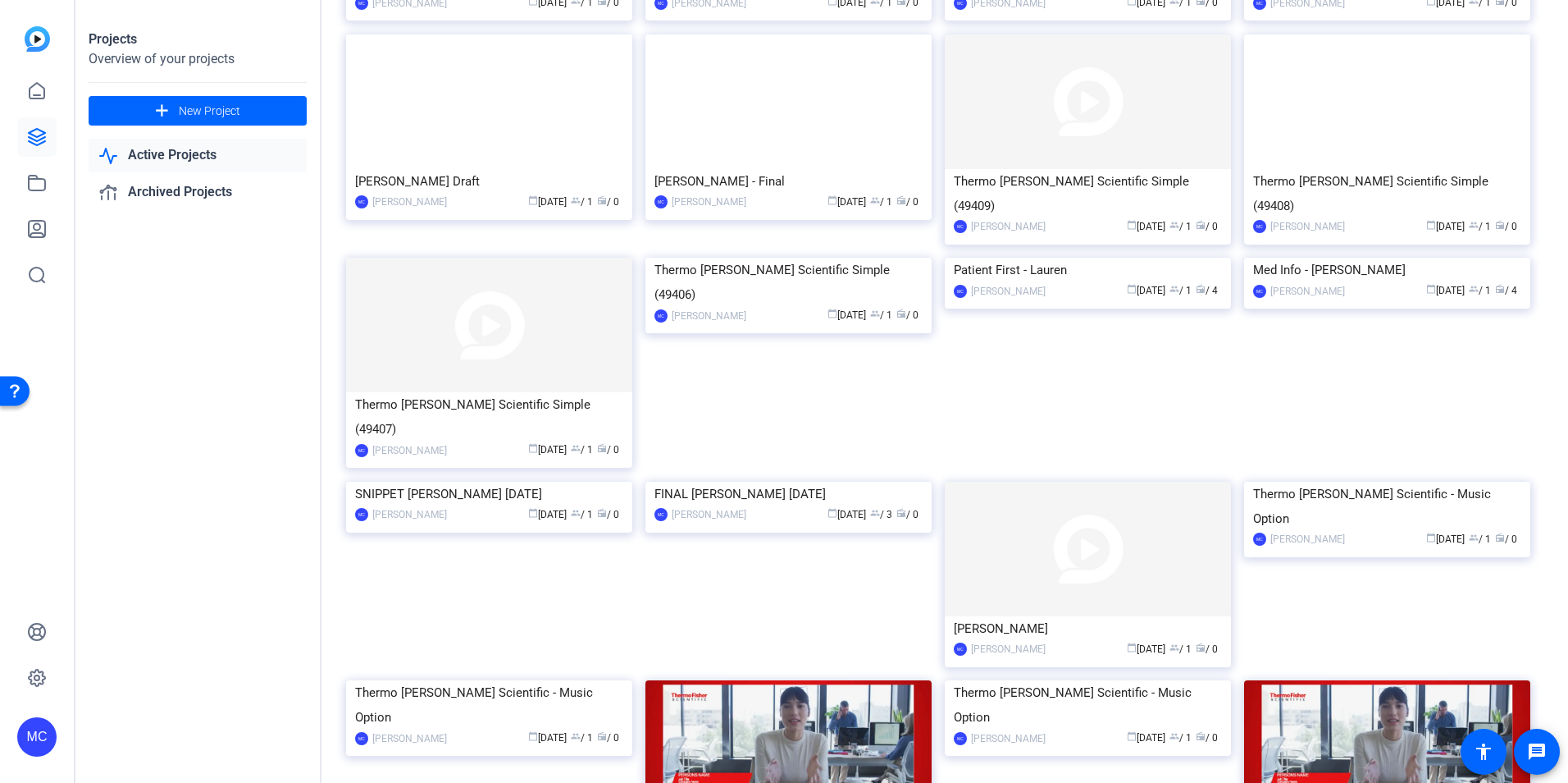
scroll to position [314, 0]
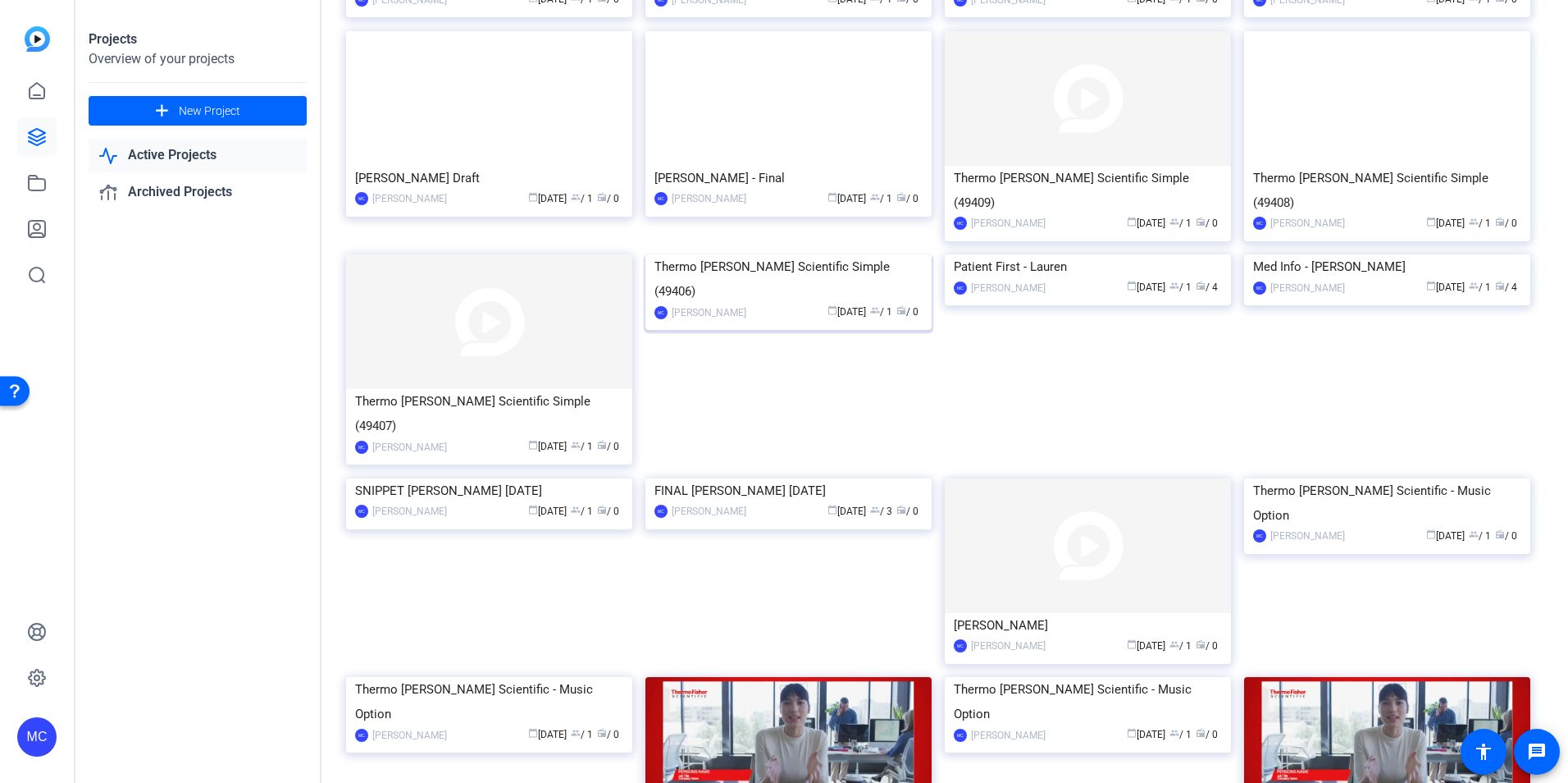
click at [718, 303] on div "Thermo [PERSON_NAME] Scientific Simple (49406)" at bounding box center [788, 279] width 268 height 49
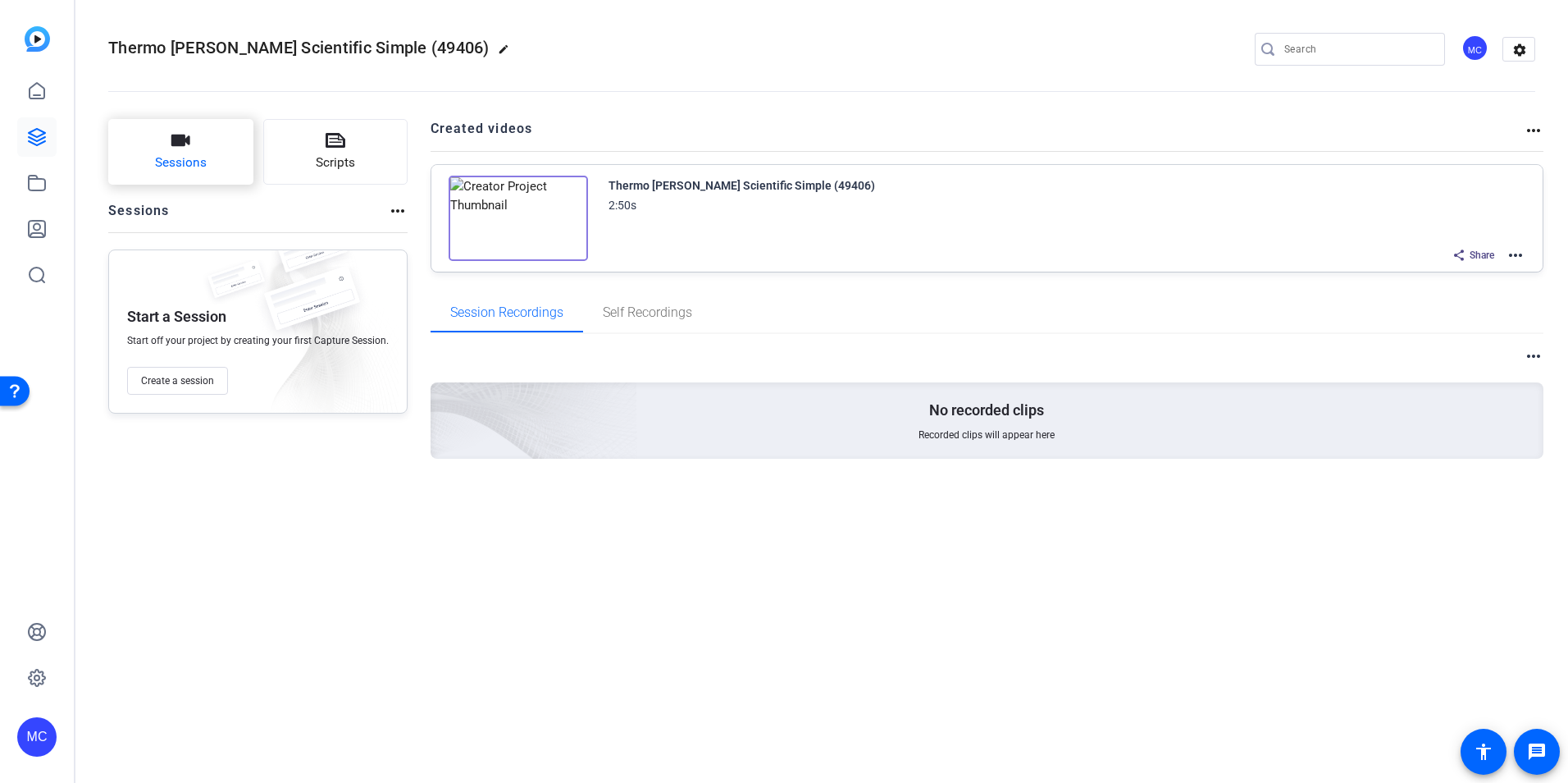
click at [184, 158] on span "Sessions" at bounding box center [180, 163] width 52 height 18
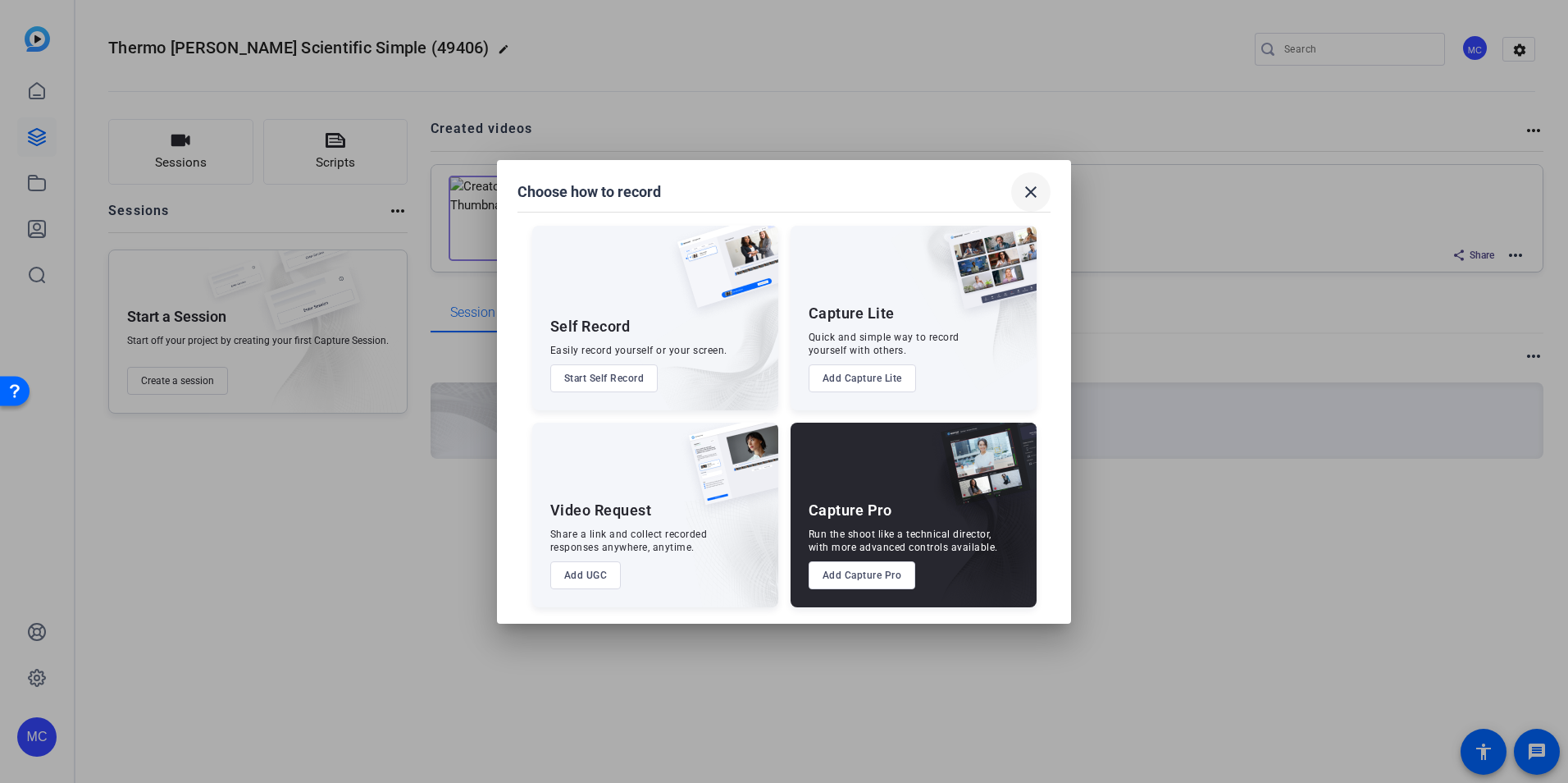
click at [1038, 187] on mat-icon "close" at bounding box center [1030, 192] width 19 height 19
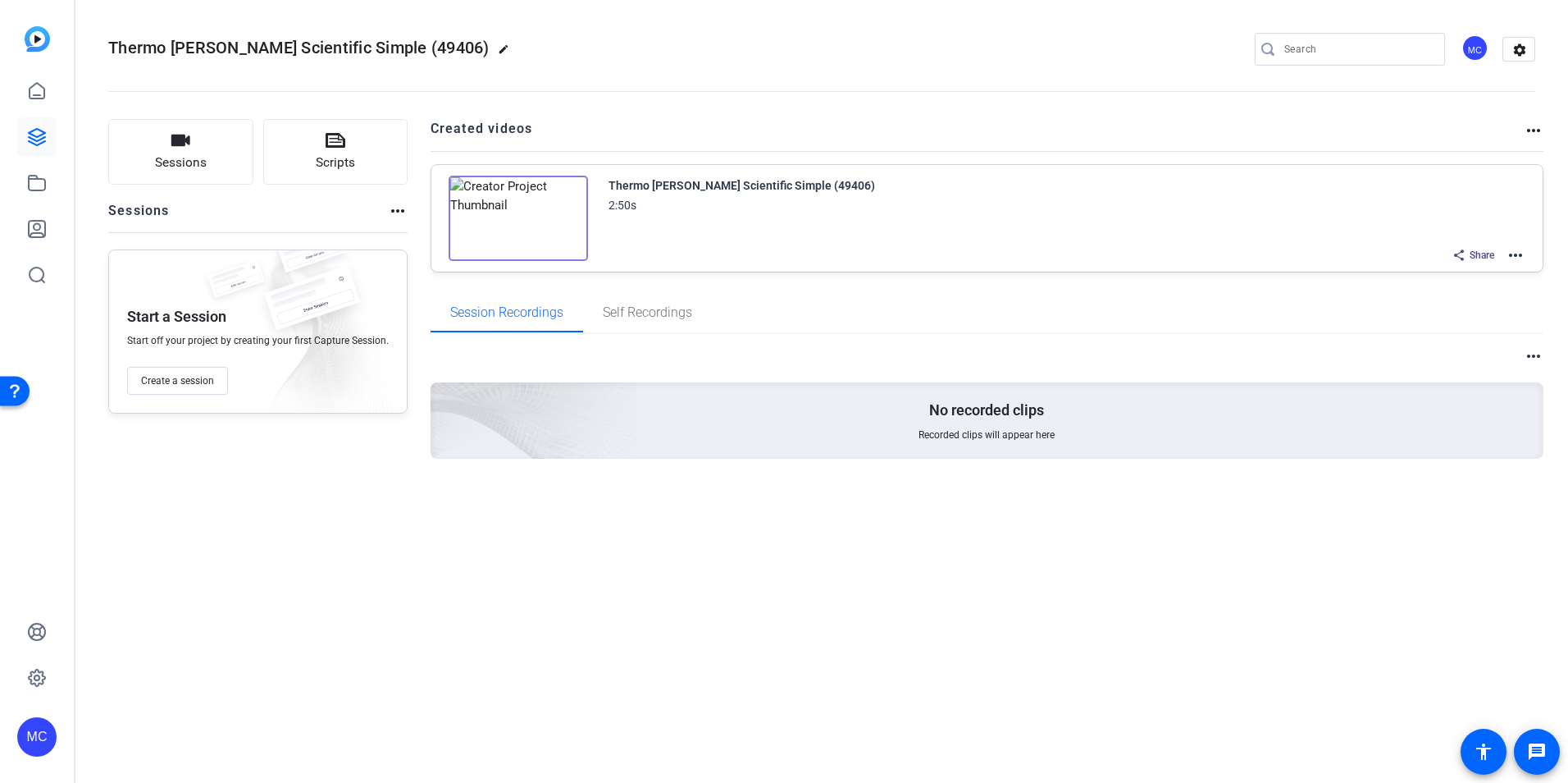
click at [661, 191] on div "Thermo [PERSON_NAME] Scientific Simple (49406)" at bounding box center [741, 185] width 266 height 19
click at [519, 221] on img at bounding box center [518, 218] width 140 height 85
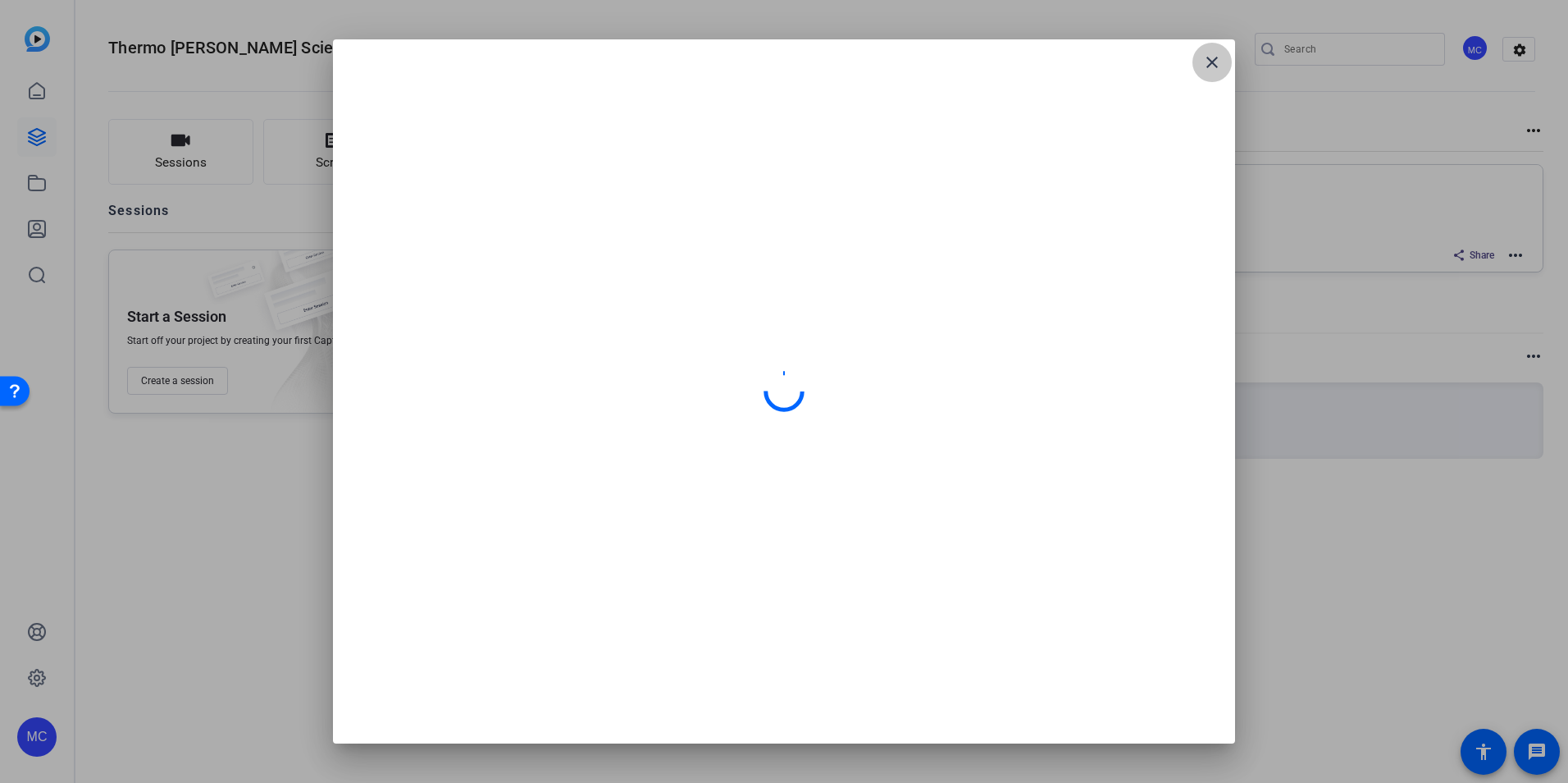
click at [1210, 63] on mat-icon "close" at bounding box center [1212, 62] width 19 height 19
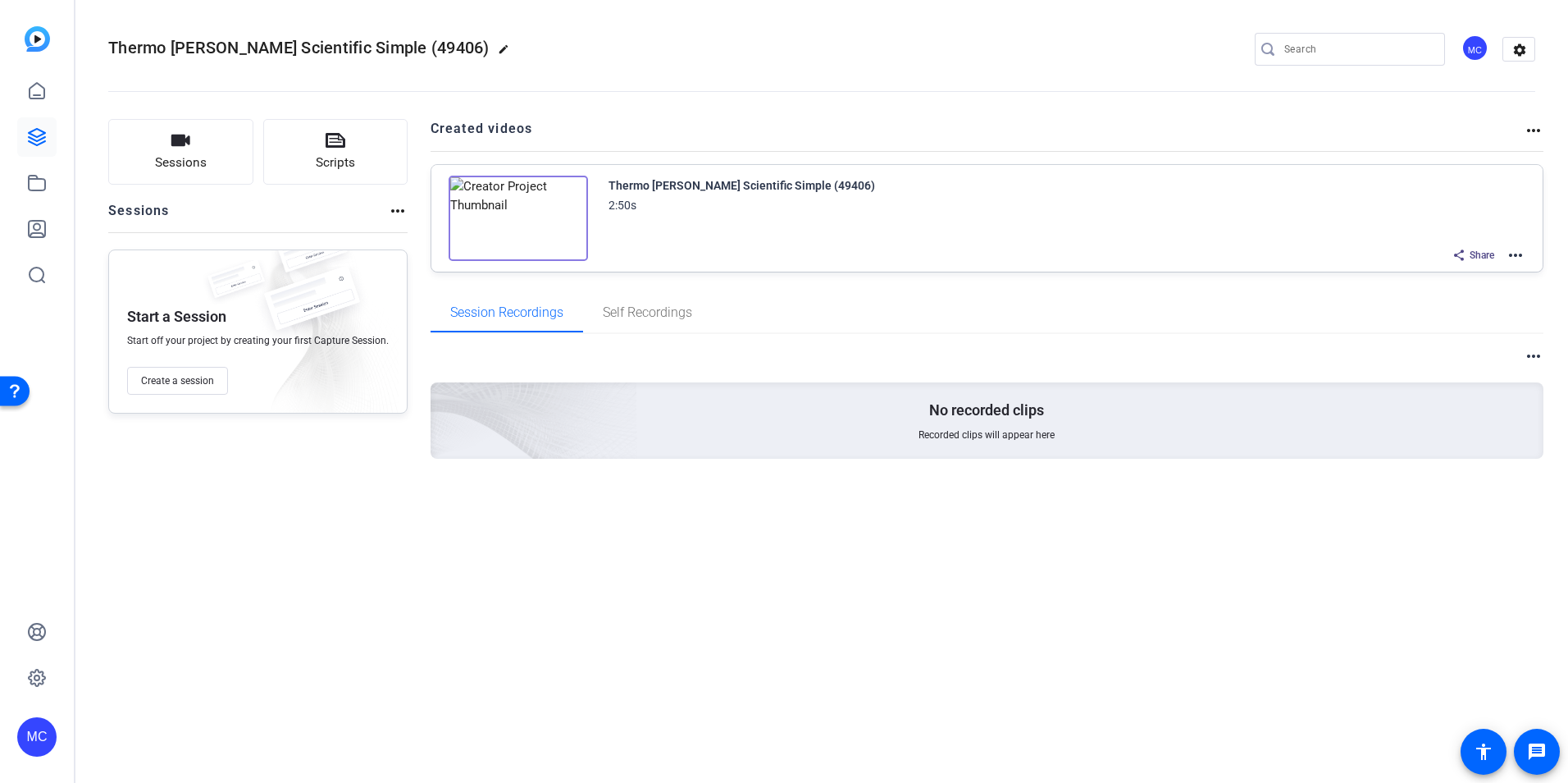
click at [1509, 255] on mat-icon "more_horiz" at bounding box center [1515, 255] width 19 height 19
click at [26, 139] on div at bounding box center [784, 391] width 1568 height 783
click at [35, 181] on icon at bounding box center [37, 183] width 19 height 19
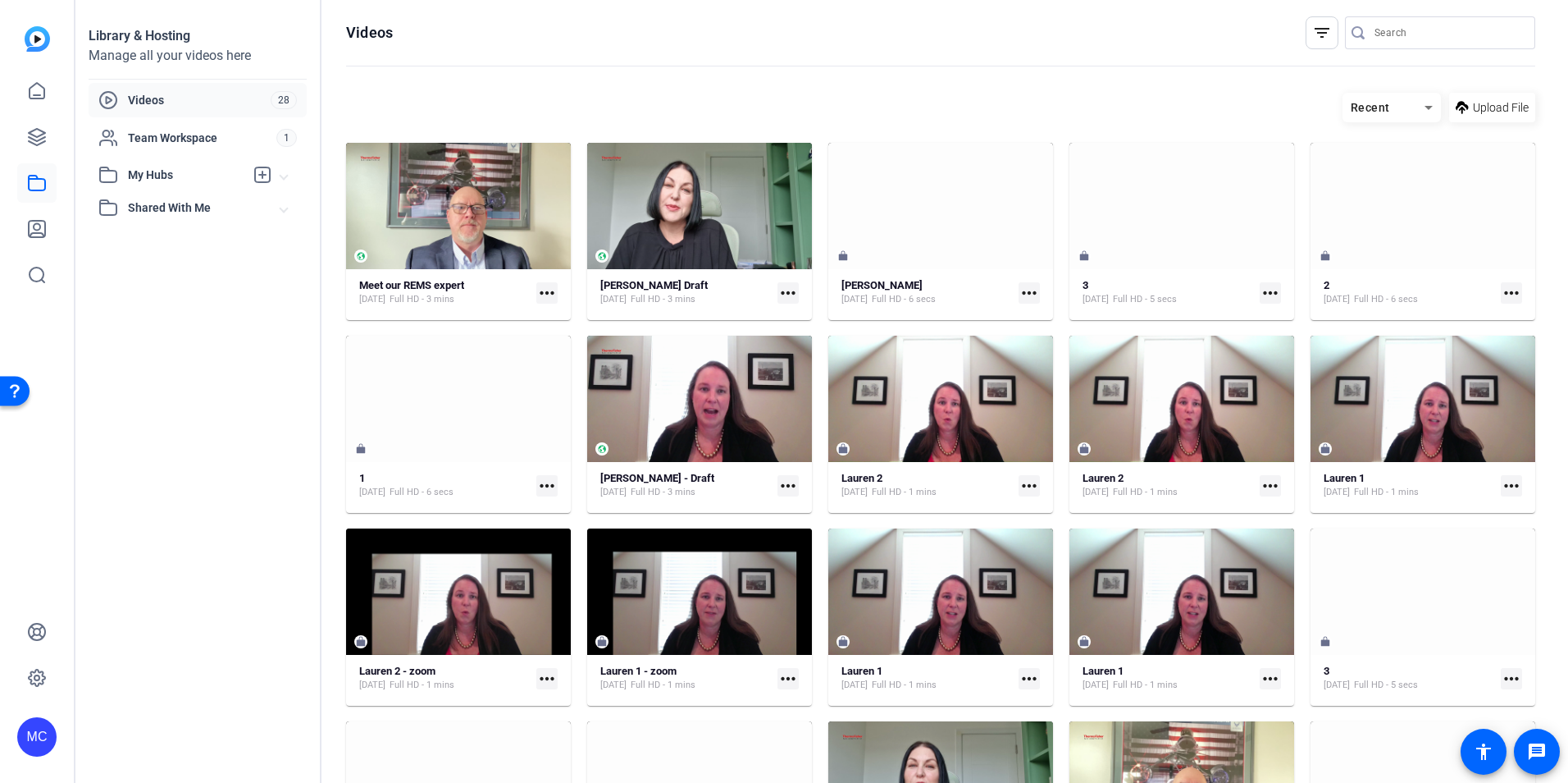
click at [167, 178] on span "My Hubs" at bounding box center [186, 176] width 117 height 18
click at [177, 139] on span "Team Workspace" at bounding box center [202, 138] width 148 height 17
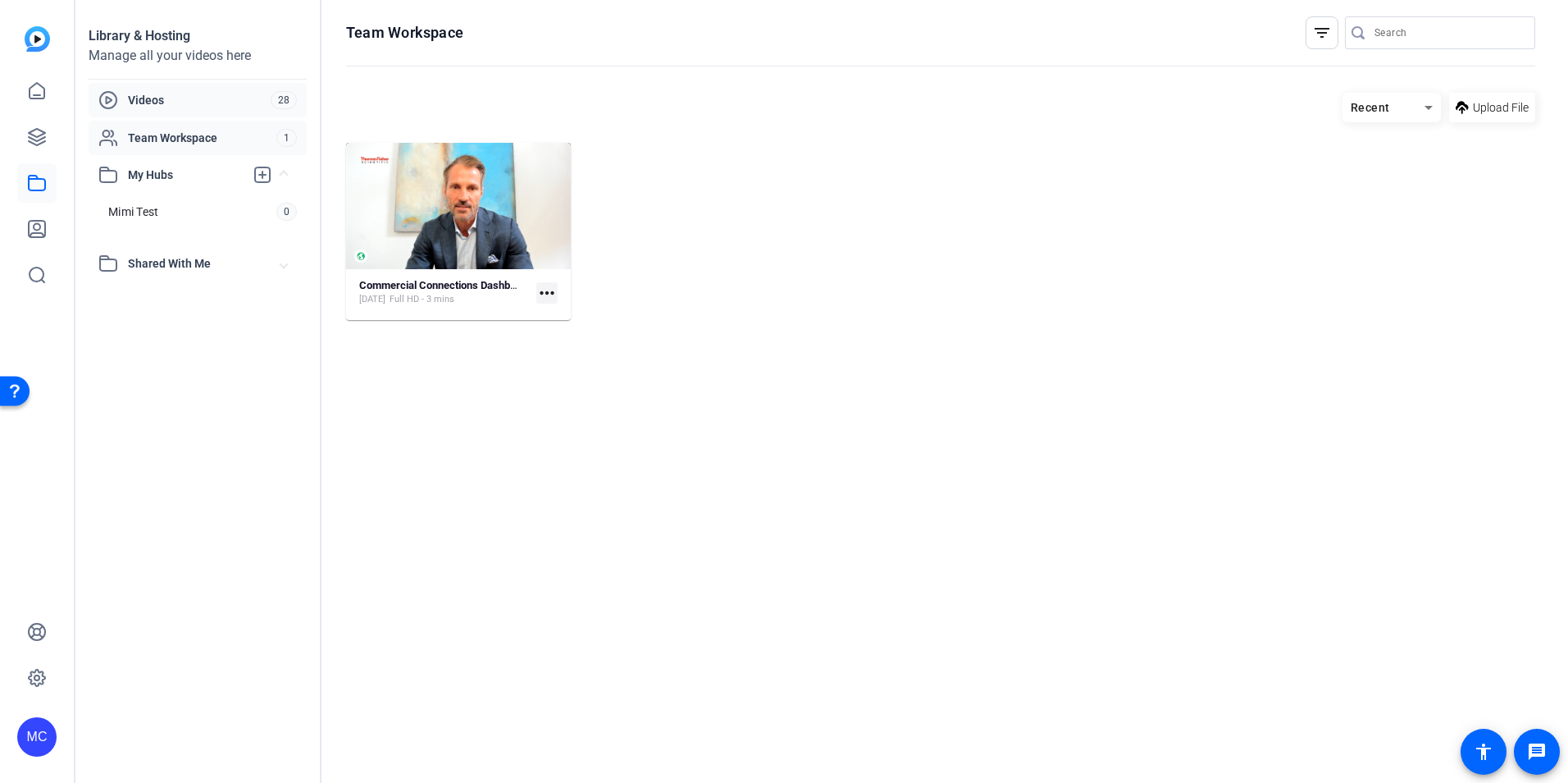
click at [176, 91] on div "Videos" at bounding box center [184, 100] width 172 height 19
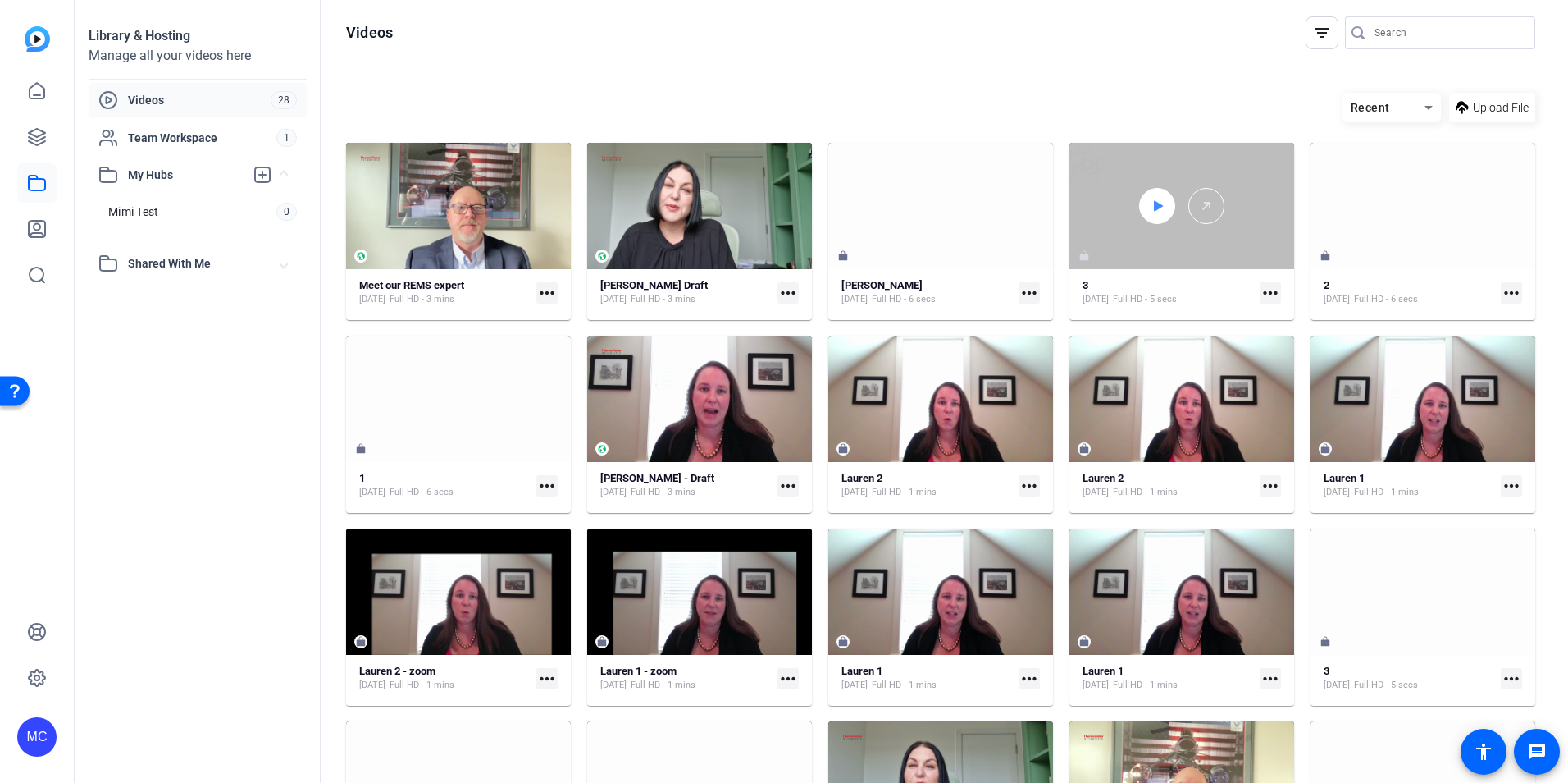
click at [1144, 216] on div at bounding box center [1157, 206] width 36 height 36
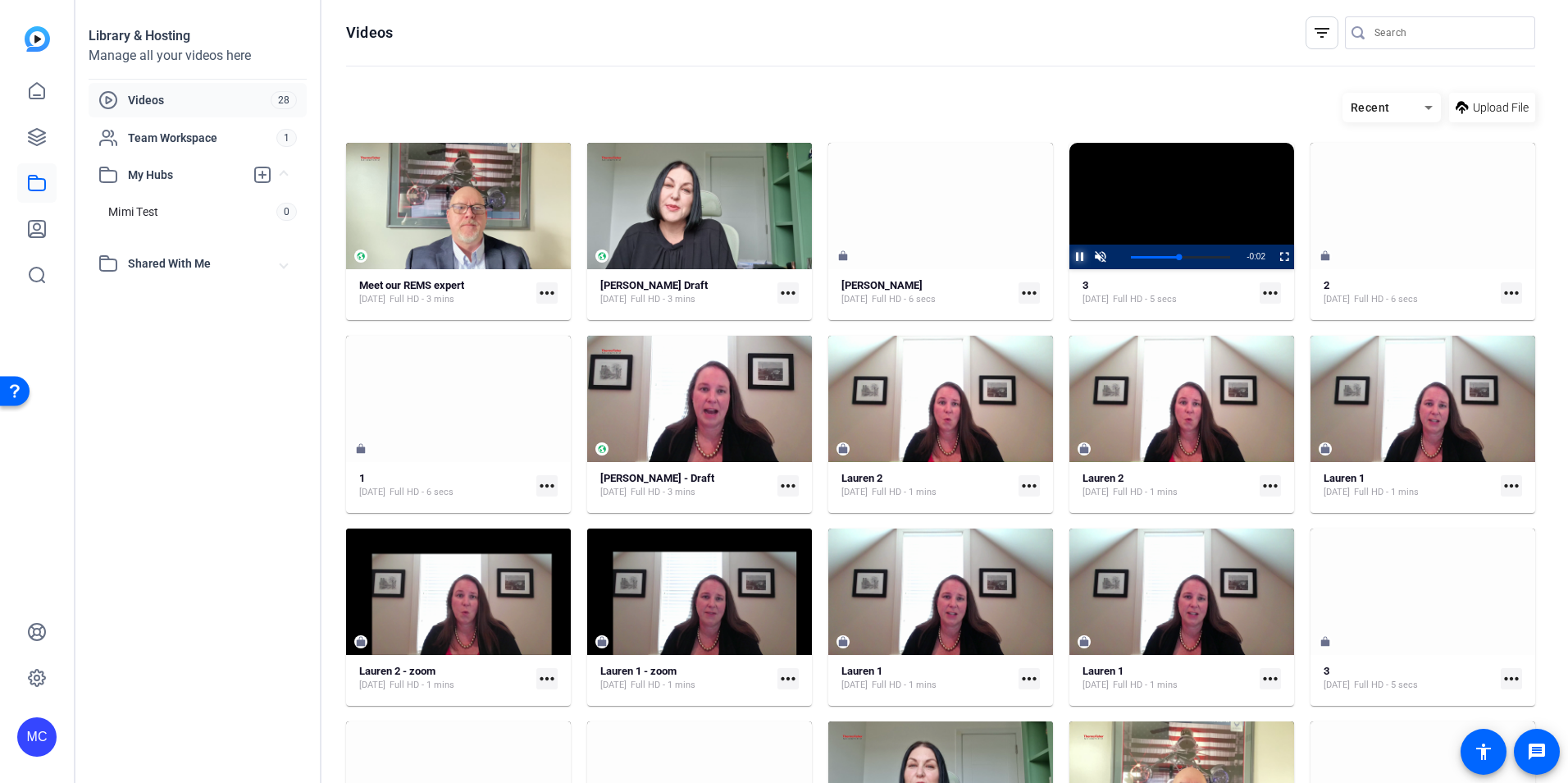
click at [1069, 255] on span "Video Player" at bounding box center [1069, 257] width 0 height 25
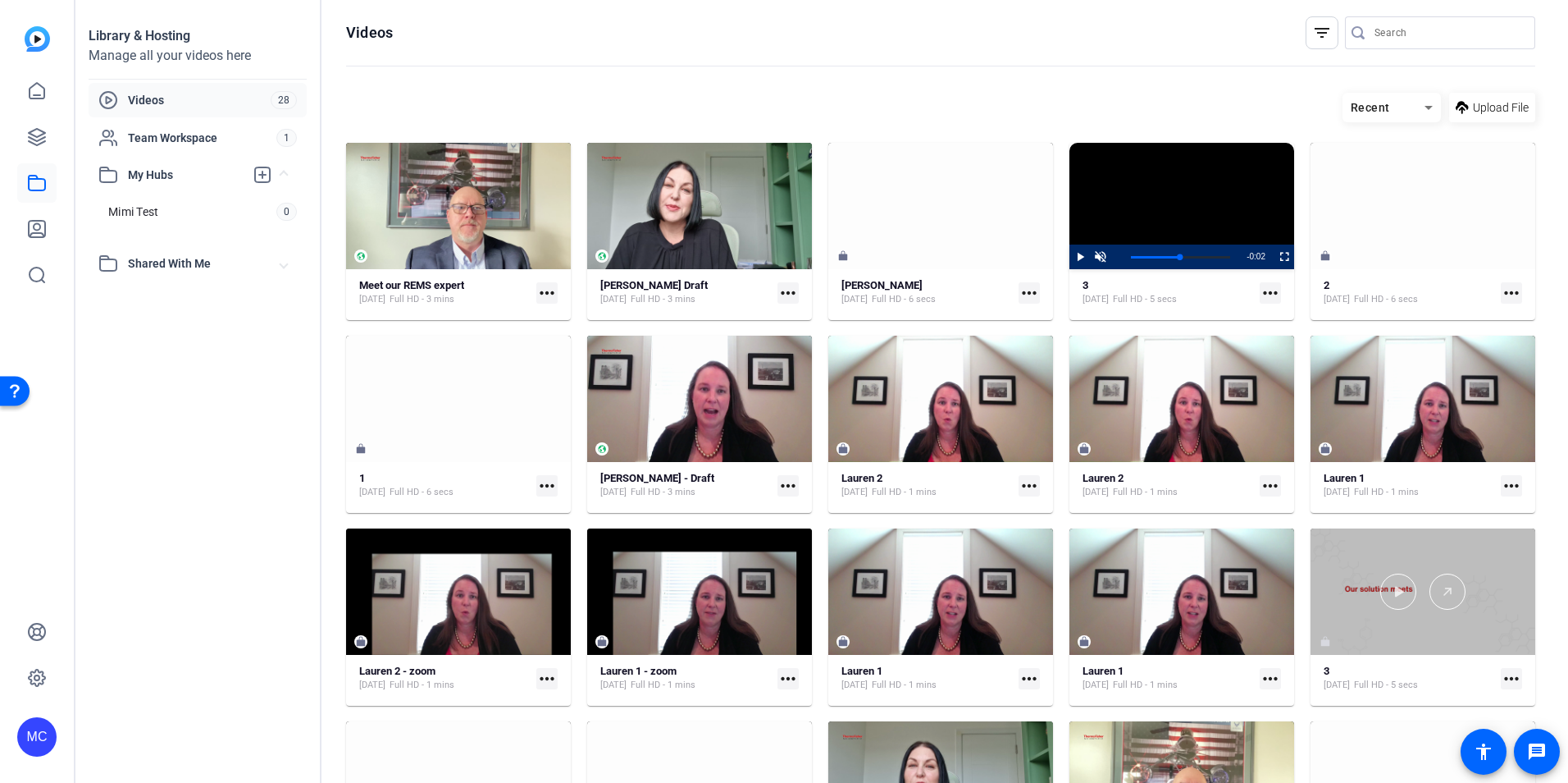
click at [1413, 599] on div at bounding box center [1423, 591] width 225 height 36
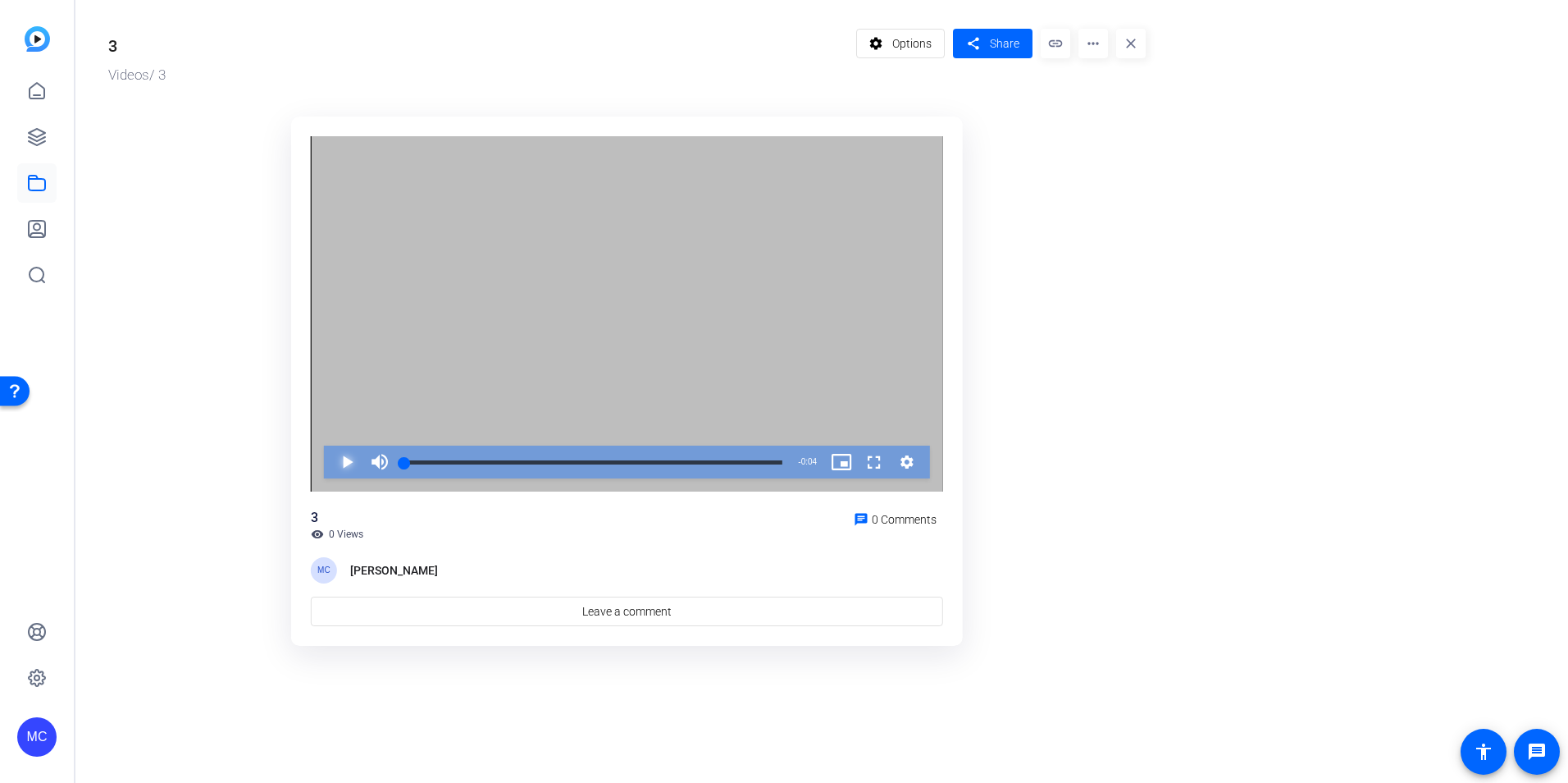
click at [330, 463] on span "Video Player" at bounding box center [330, 461] width 0 height 33
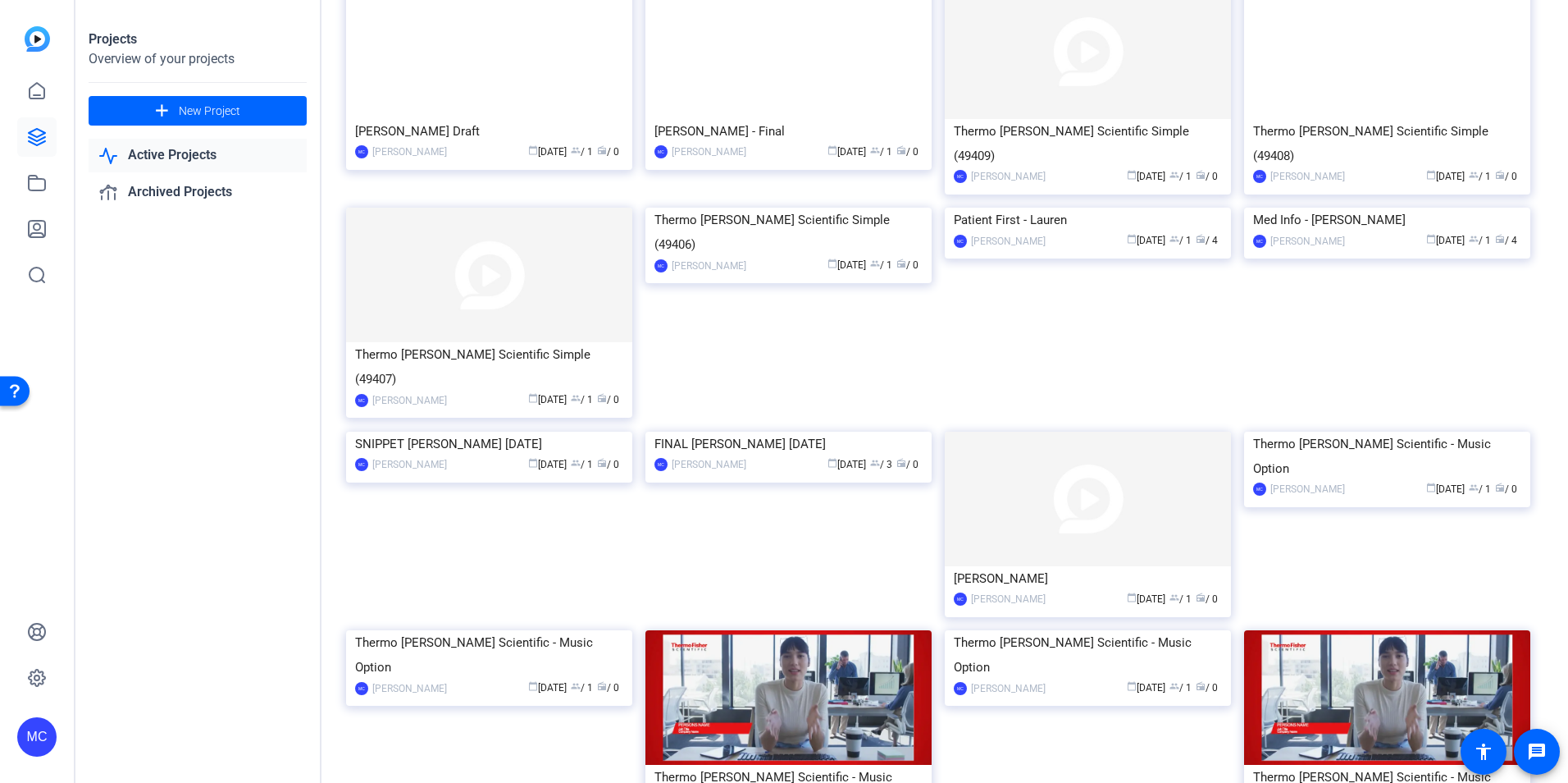
scroll to position [339, 0]
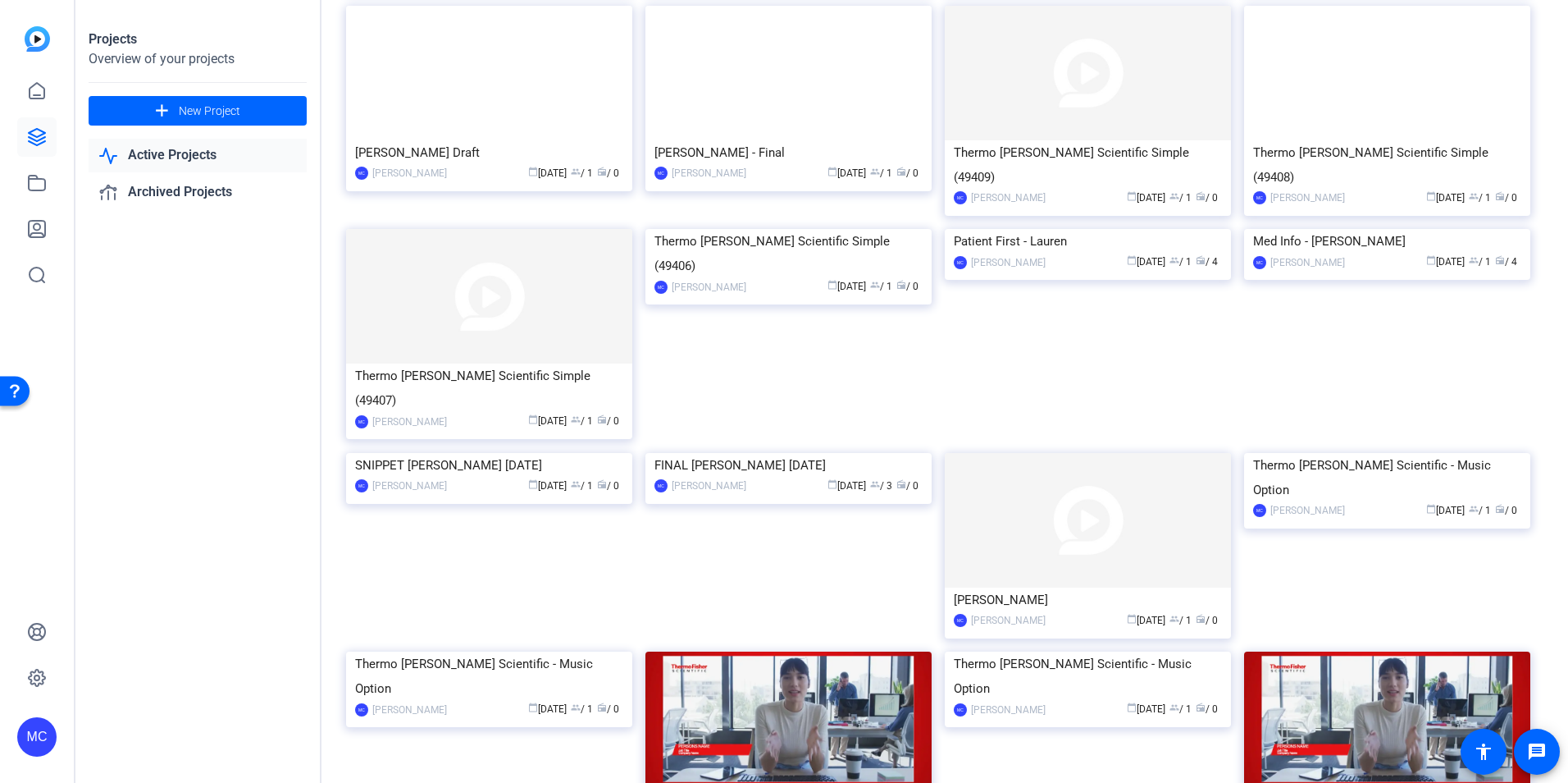
click at [198, 160] on link "Active Projects" at bounding box center [198, 156] width 218 height 33
click at [33, 185] on icon at bounding box center [37, 183] width 19 height 19
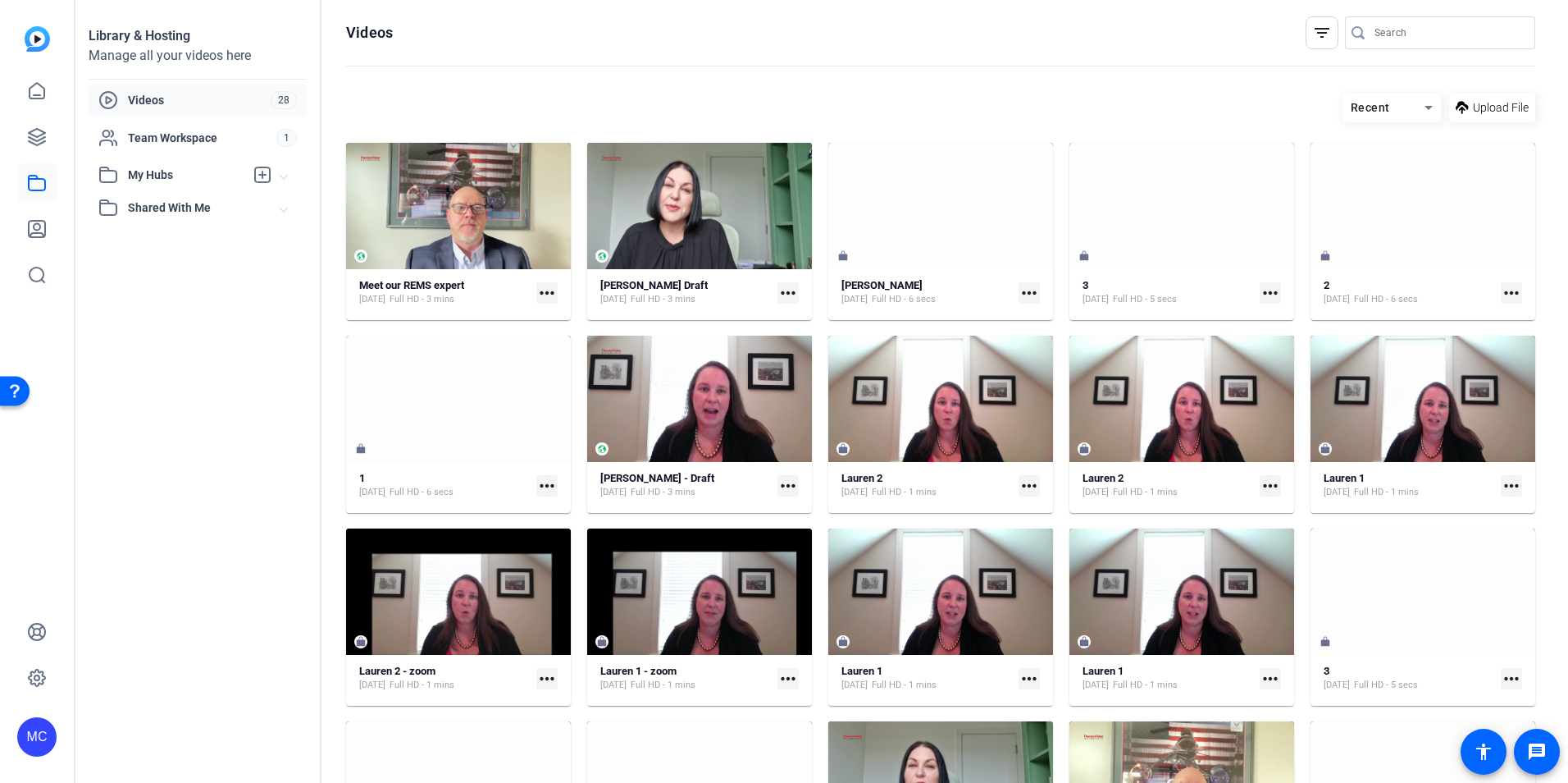
click at [228, 101] on span "Videos" at bounding box center [199, 100] width 142 height 17
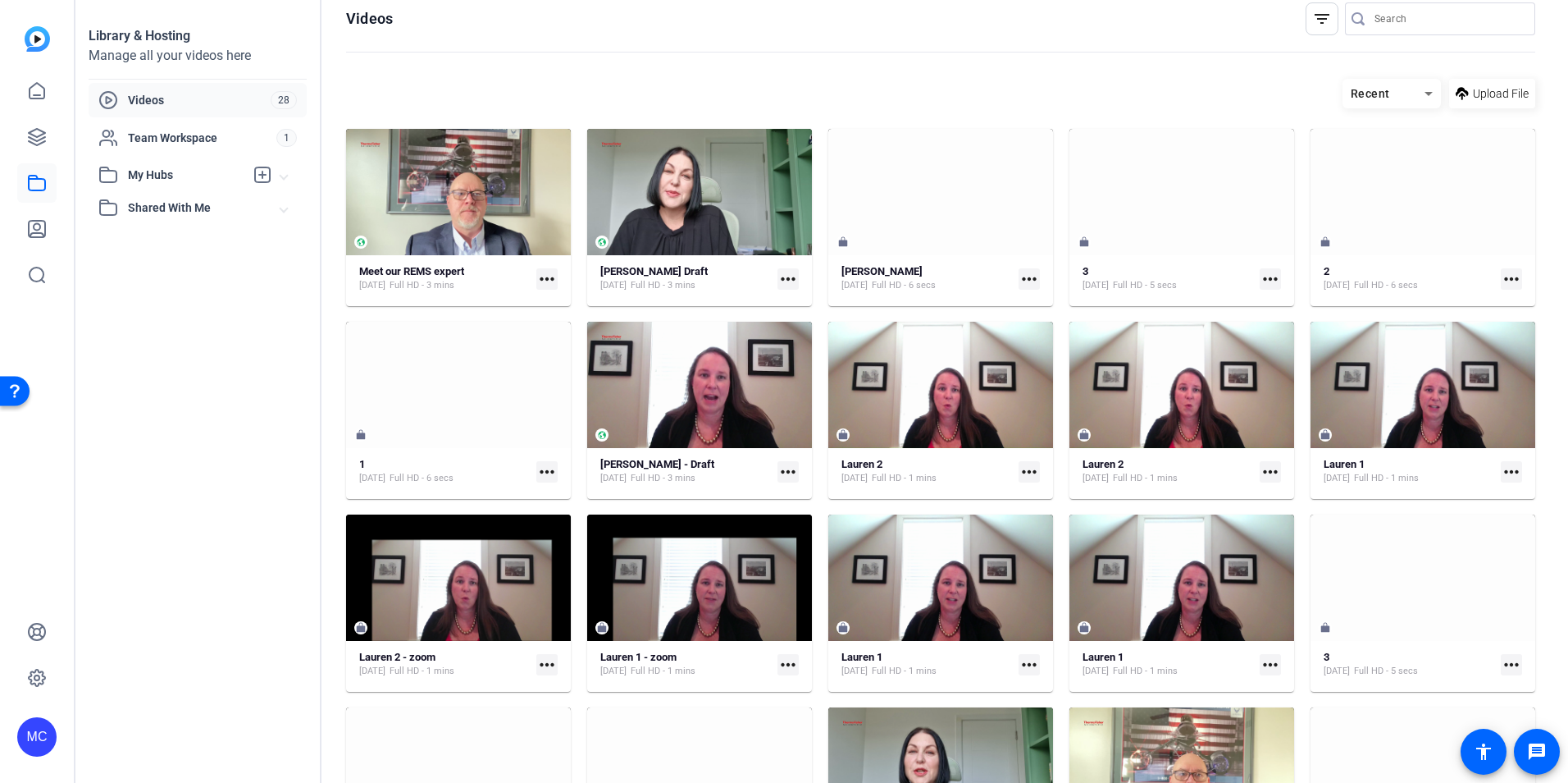
scroll to position [11, 0]
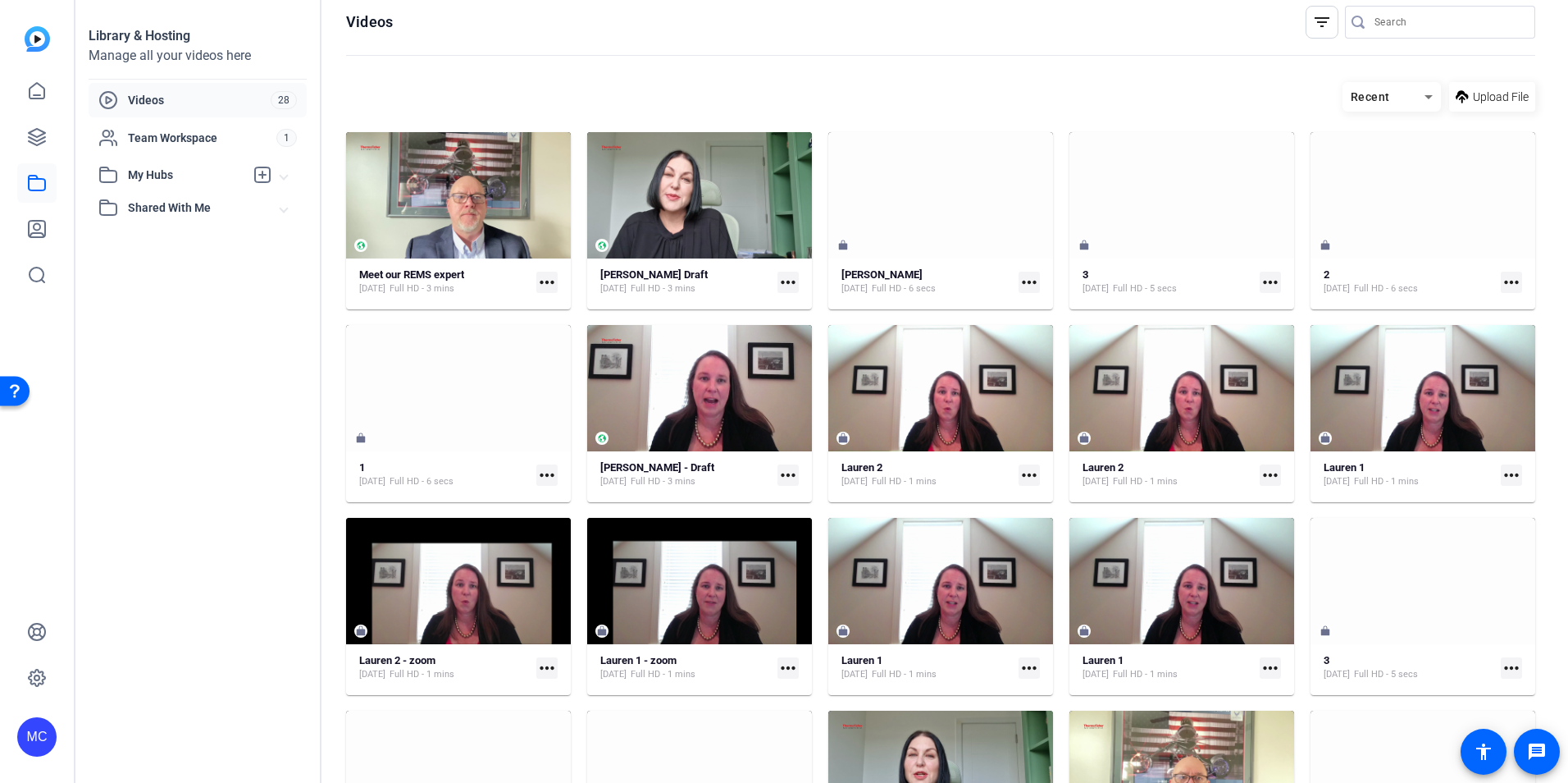
click at [176, 219] on mat-expansion-panel-header "Shared With Me" at bounding box center [198, 207] width 218 height 33
click at [180, 208] on span "Shared With Me" at bounding box center [205, 208] width 153 height 18
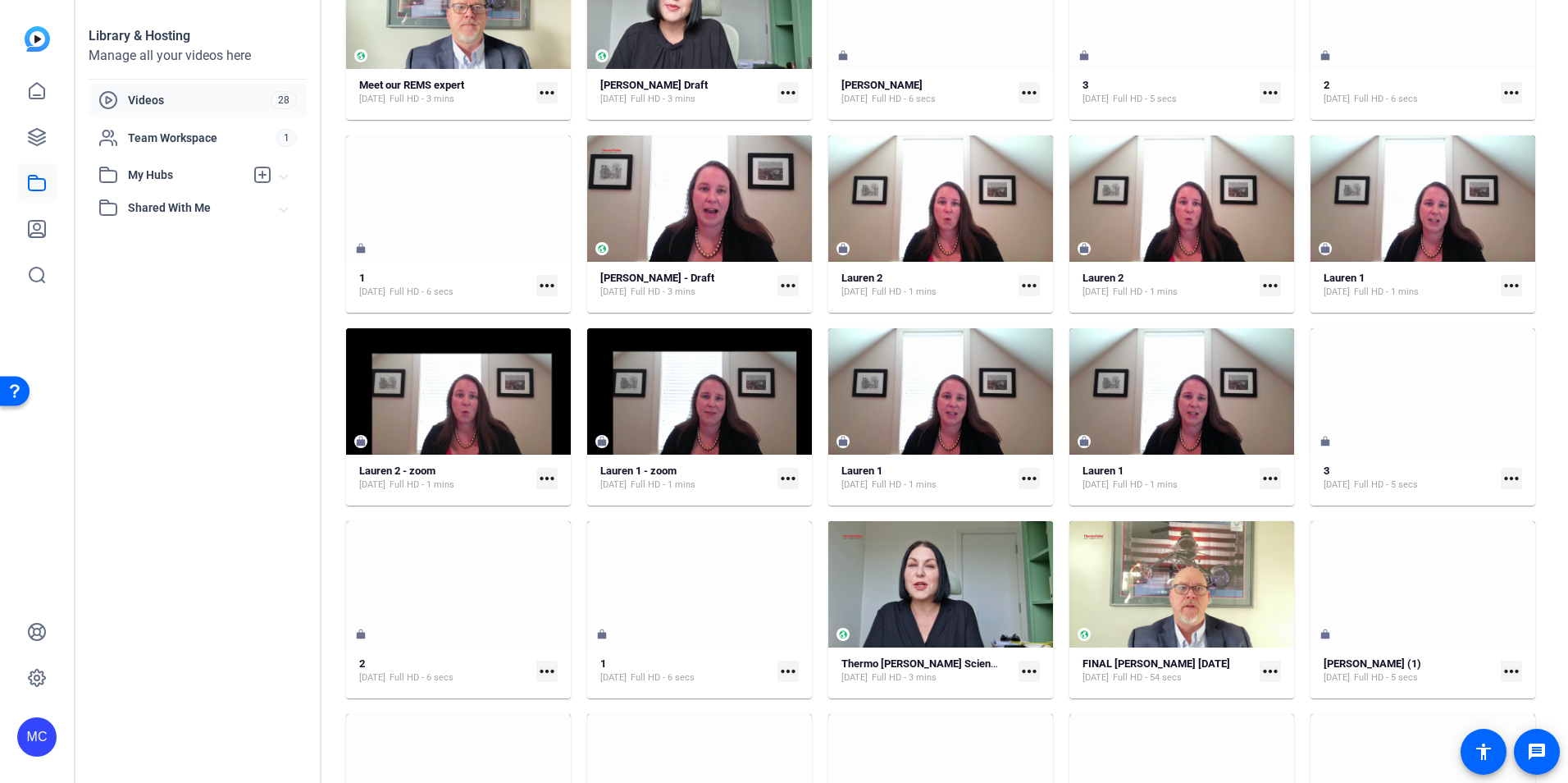
scroll to position [300, 0]
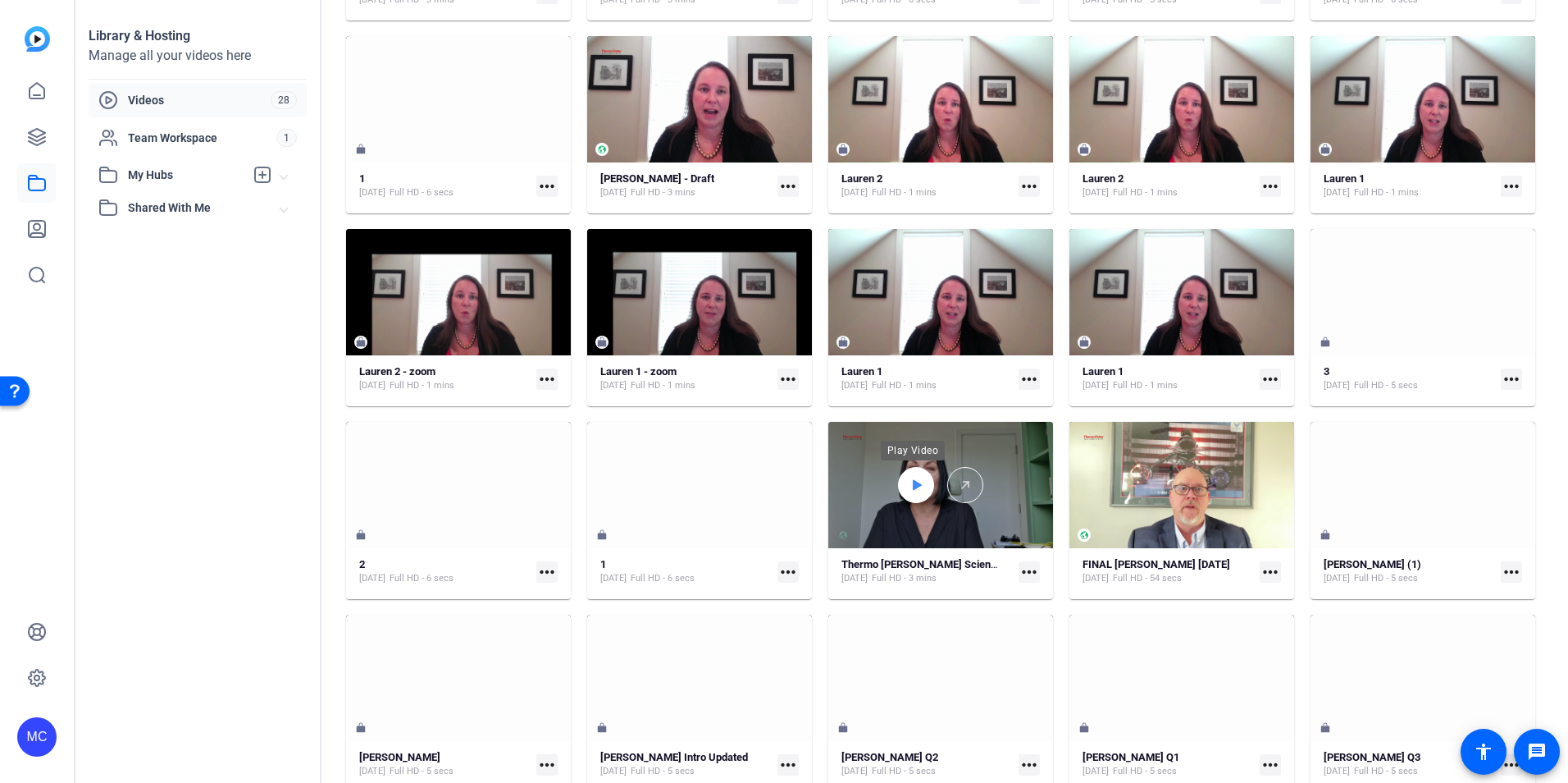
click at [903, 493] on div at bounding box center [915, 484] width 36 height 36
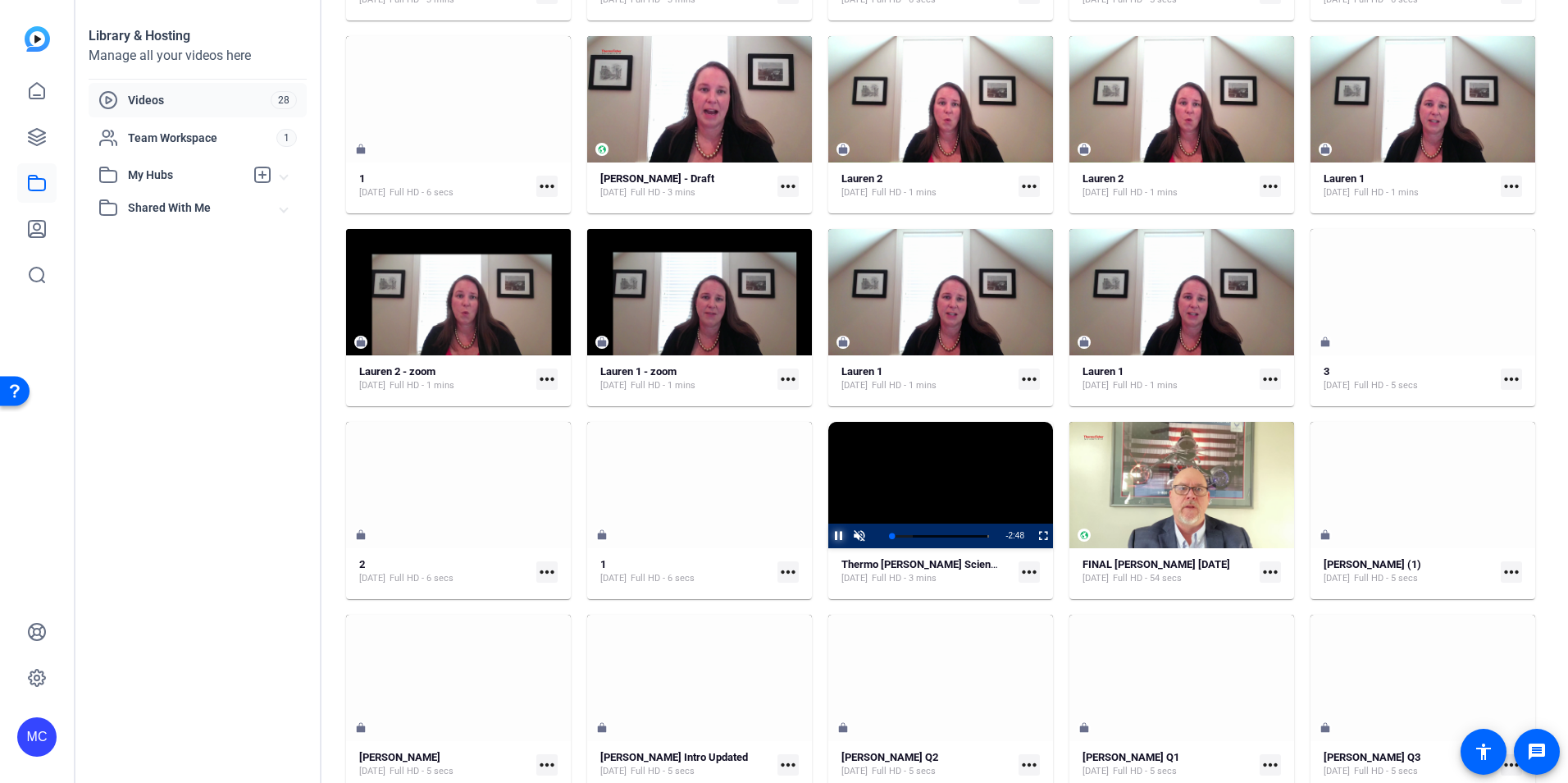
click at [828, 538] on span "Video Player" at bounding box center [828, 536] width 0 height 25
click at [30, 135] on icon at bounding box center [37, 137] width 19 height 19
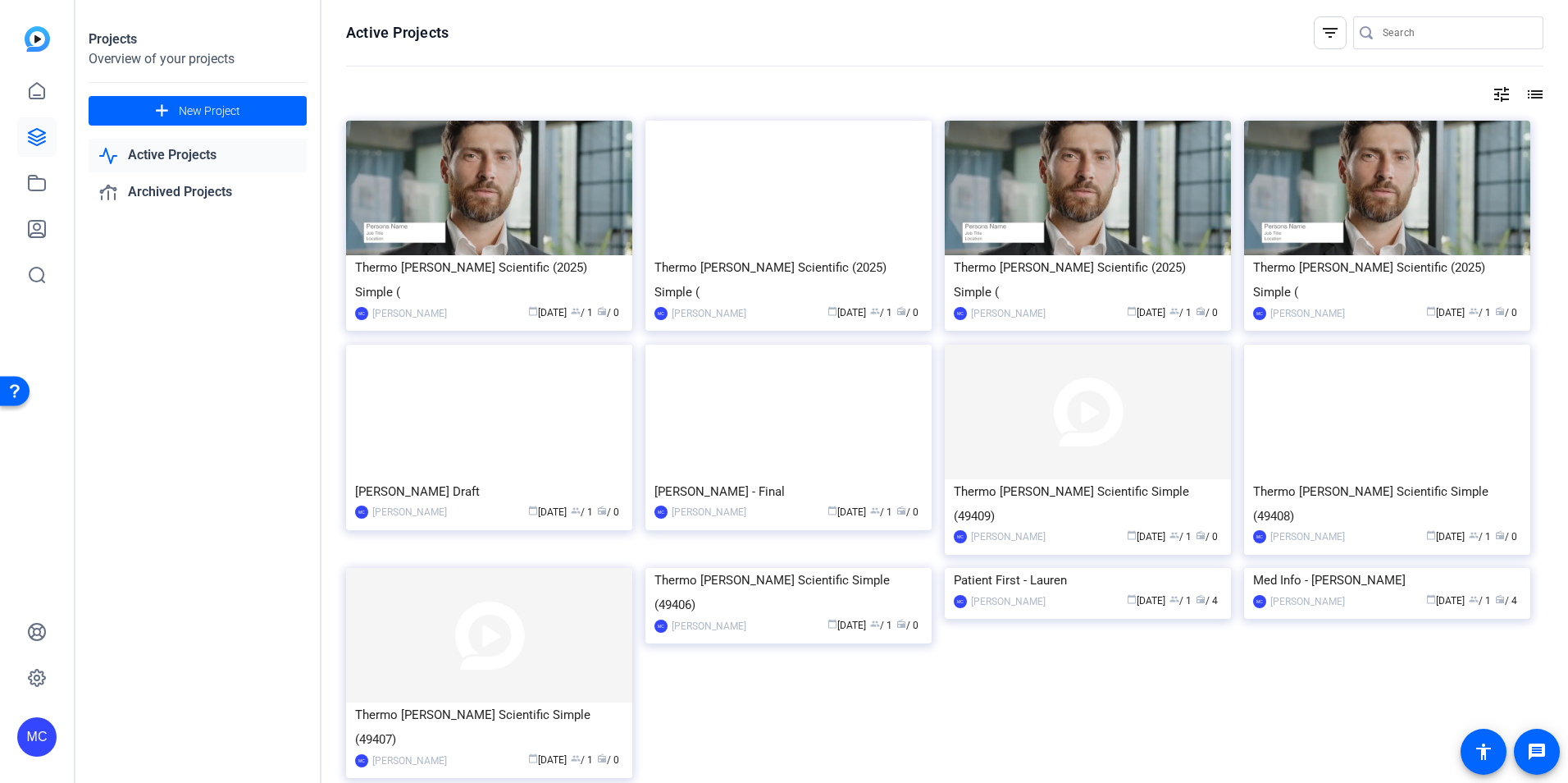
click at [757, 617] on div "Thermo Fisher Scientific Simple (49406)" at bounding box center [788, 592] width 268 height 49
click at [209, 199] on link "Archived Projects" at bounding box center [198, 192] width 218 height 33
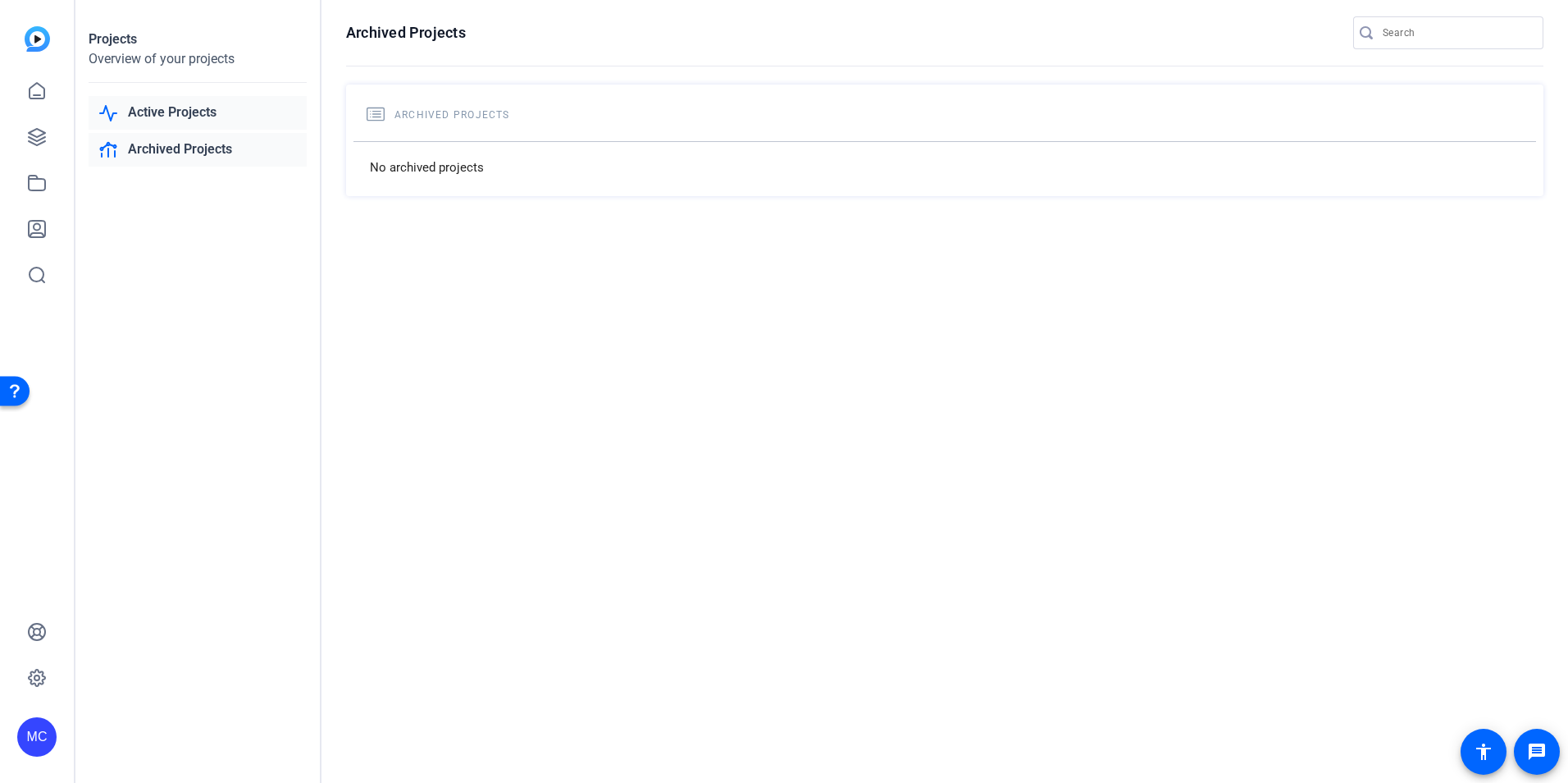
click at [197, 108] on link "Active Projects" at bounding box center [198, 112] width 218 height 33
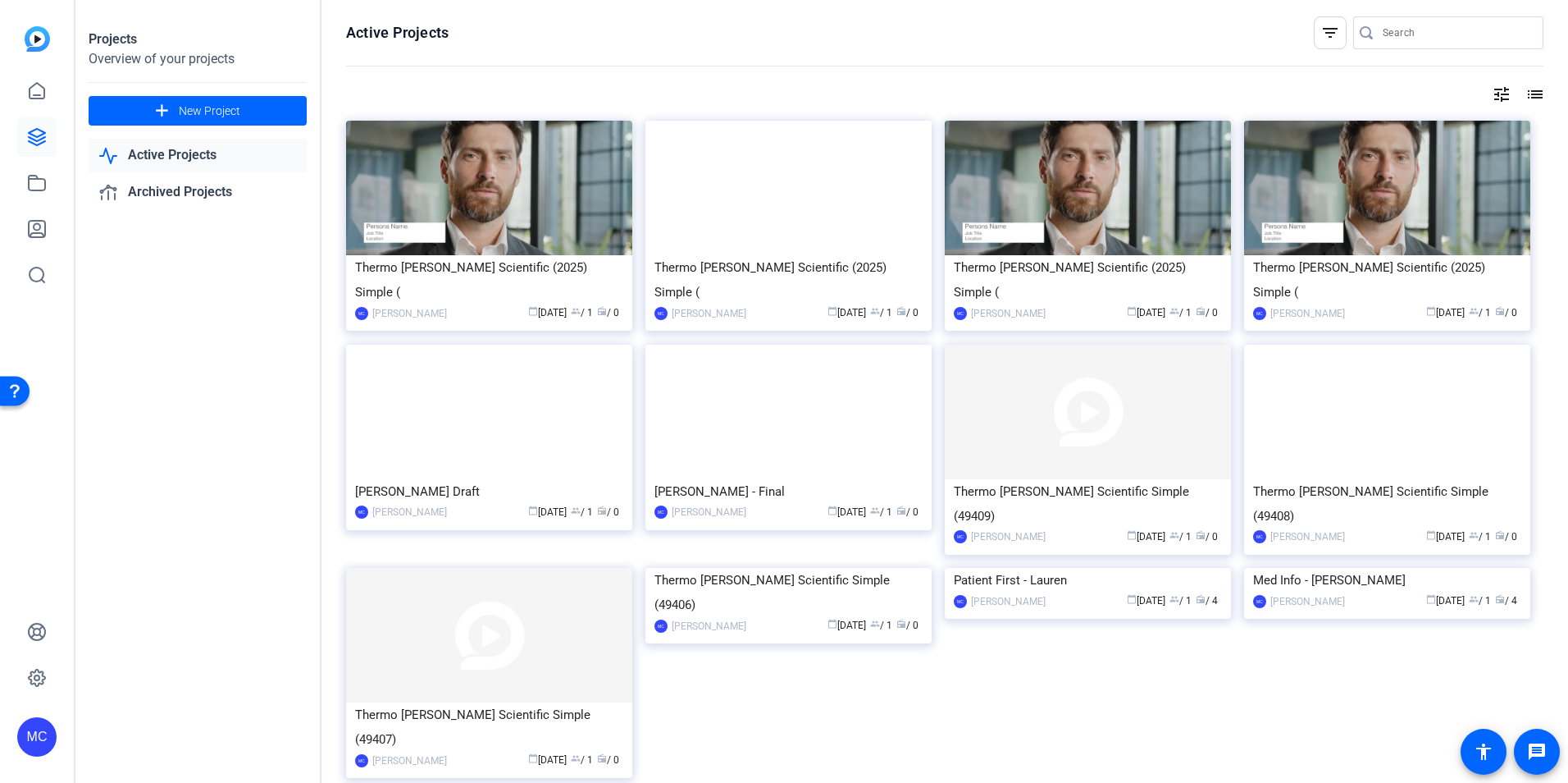
click at [1170, 401] on img at bounding box center [1088, 411] width 286 height 134
click at [1436, 363] on img at bounding box center [1387, 411] width 286 height 134
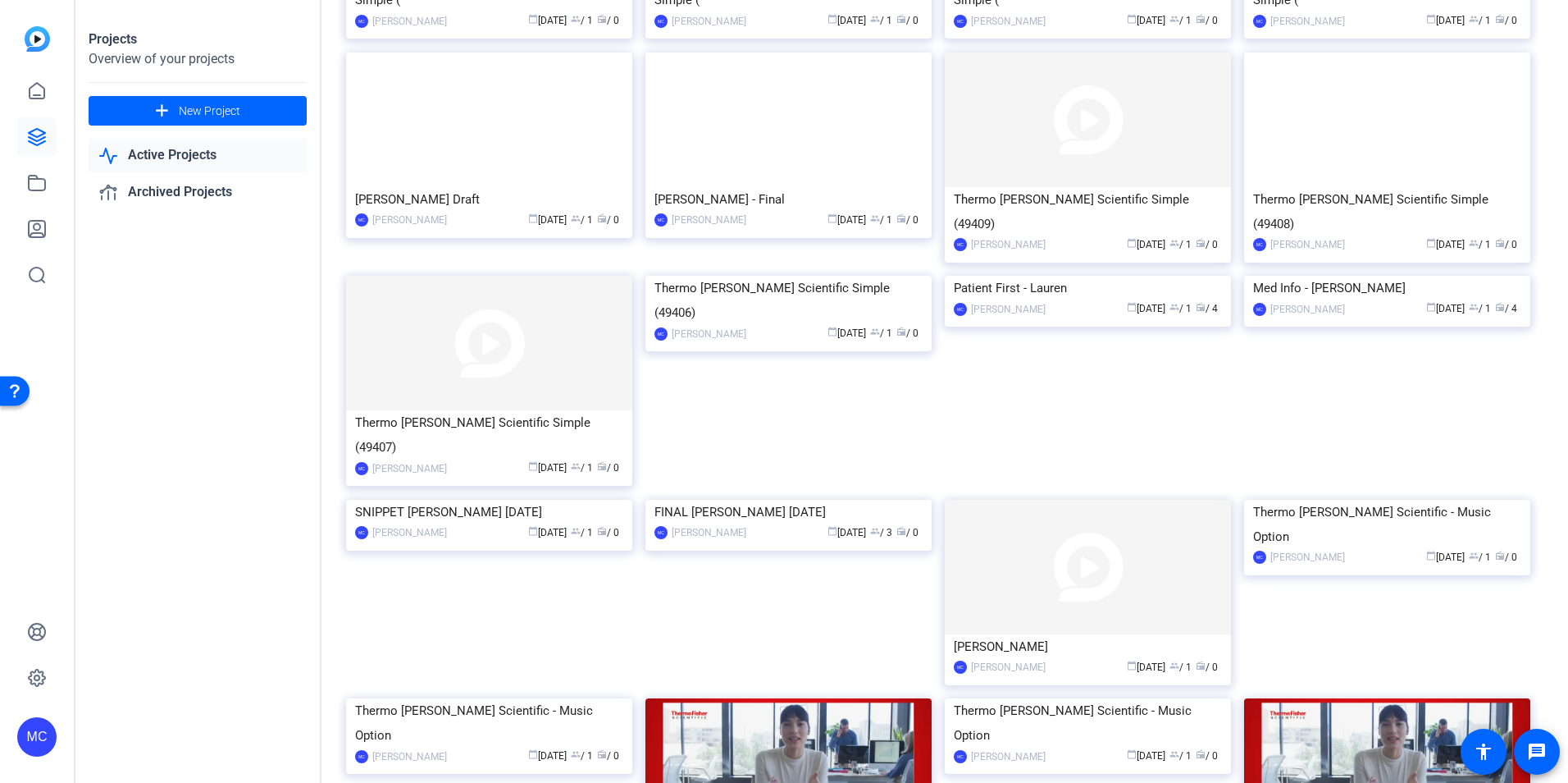
scroll to position [283, 0]
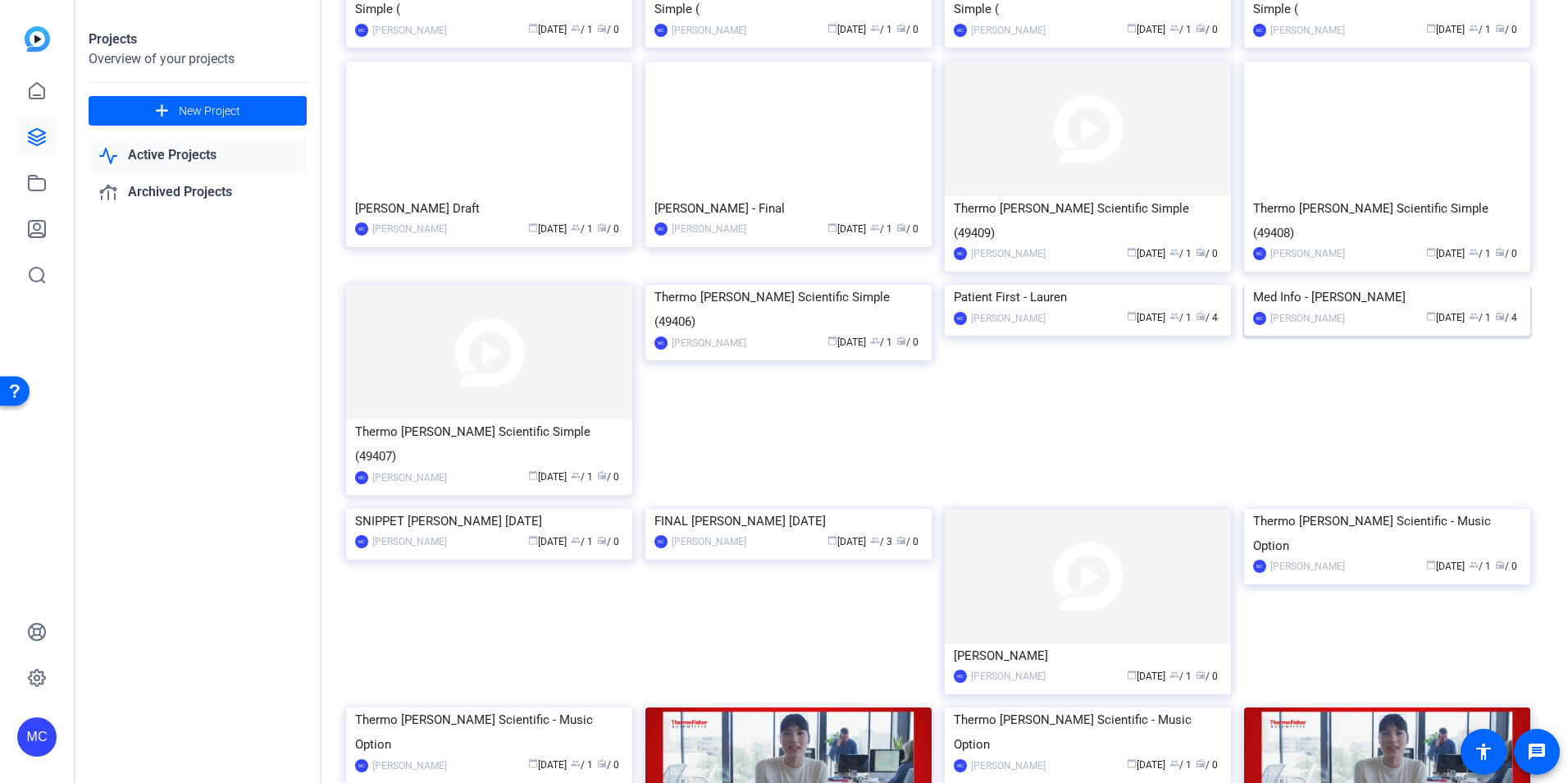
click at [1376, 285] on img at bounding box center [1387, 285] width 286 height 0
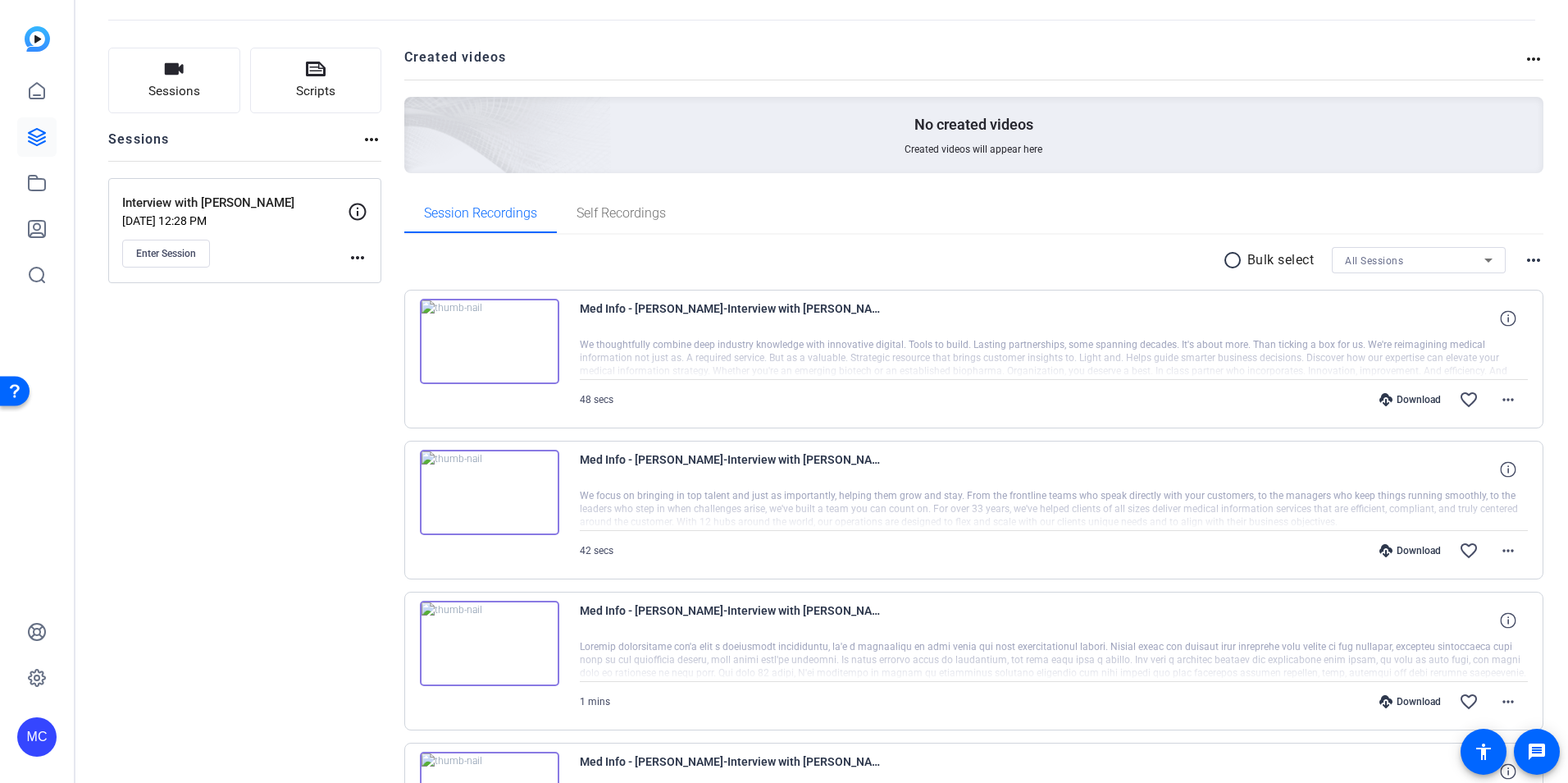
scroll to position [69, 0]
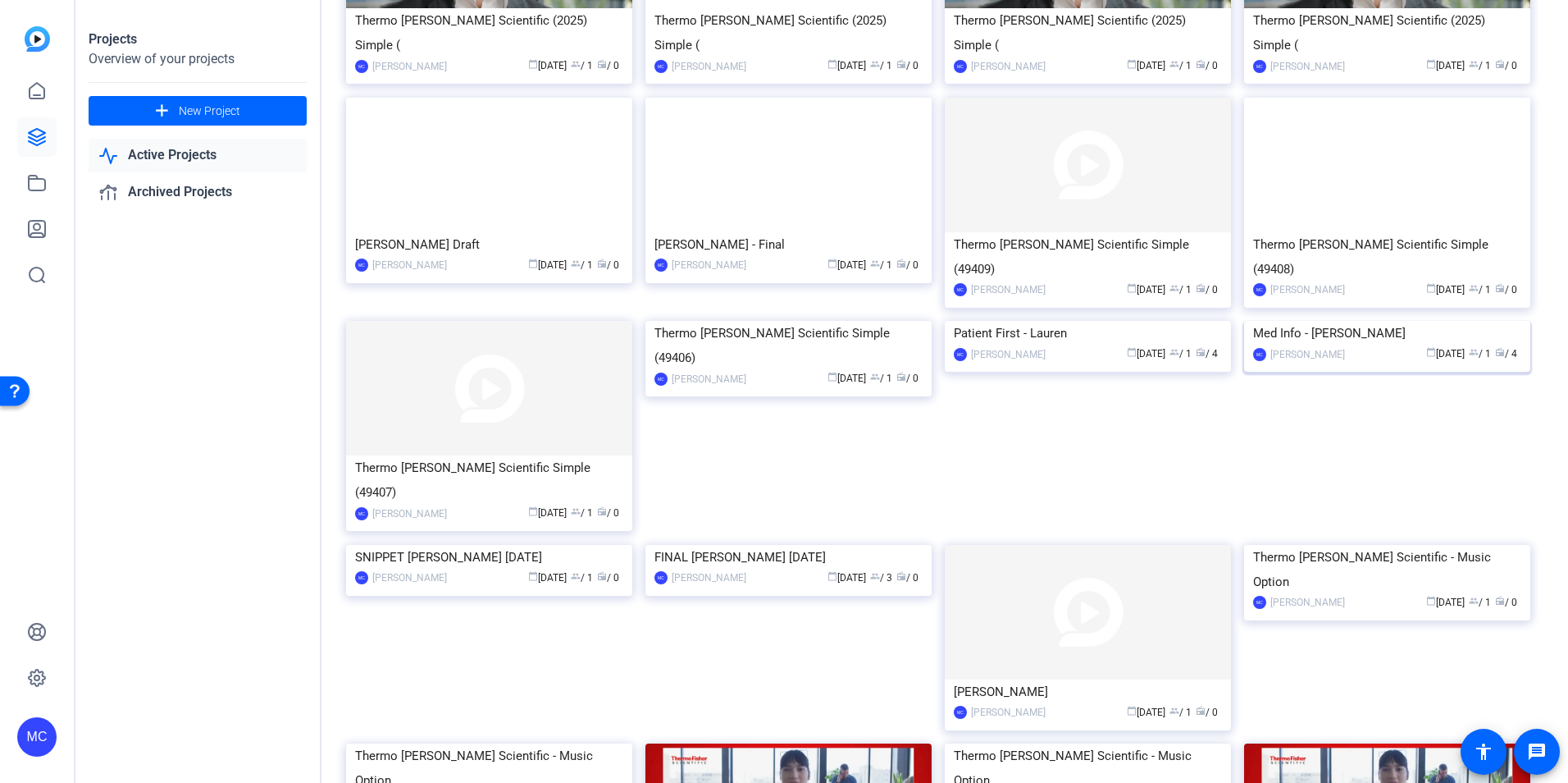
scroll to position [253, 0]
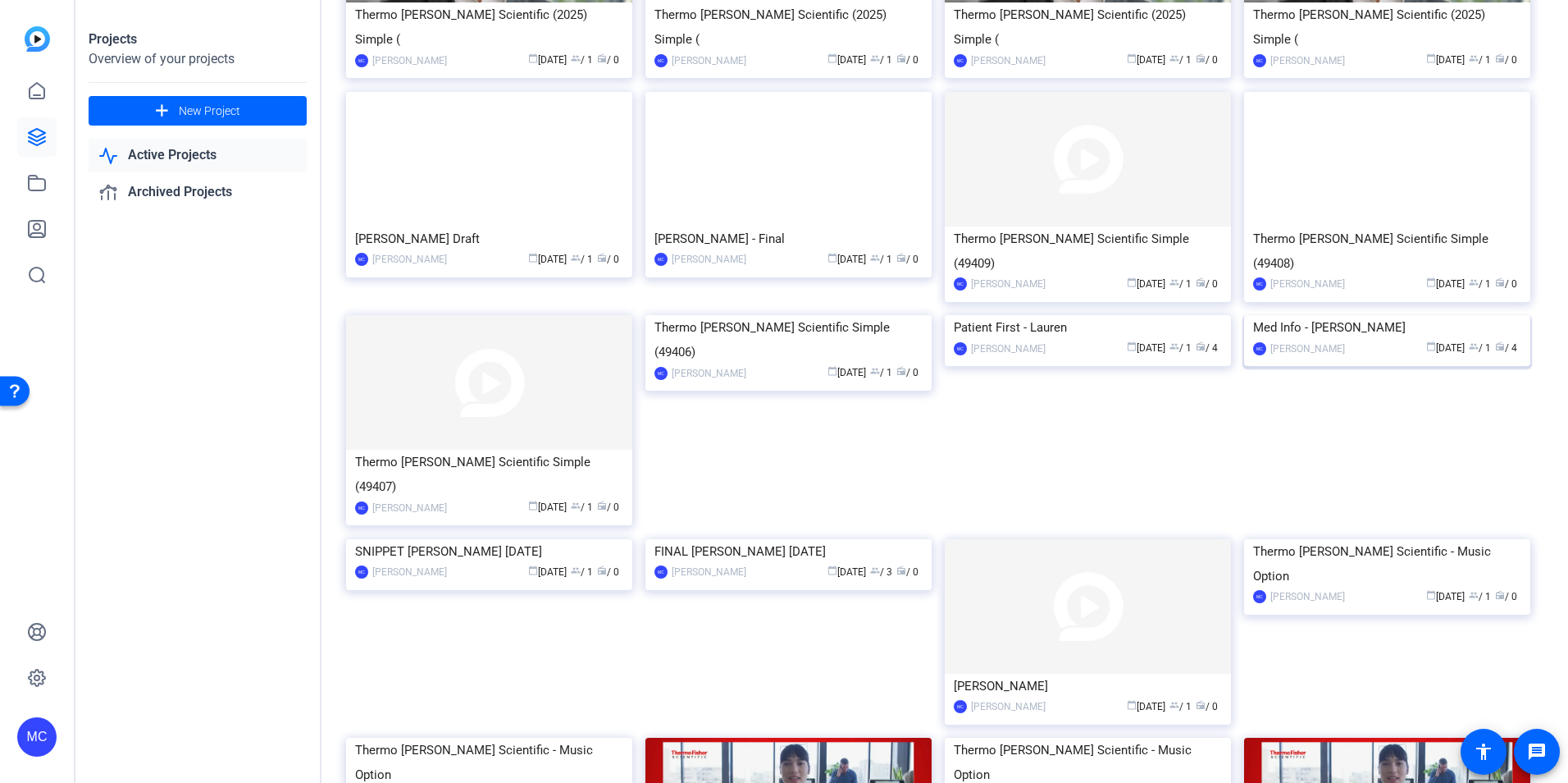
click at [1364, 315] on img at bounding box center [1387, 315] width 286 height 0
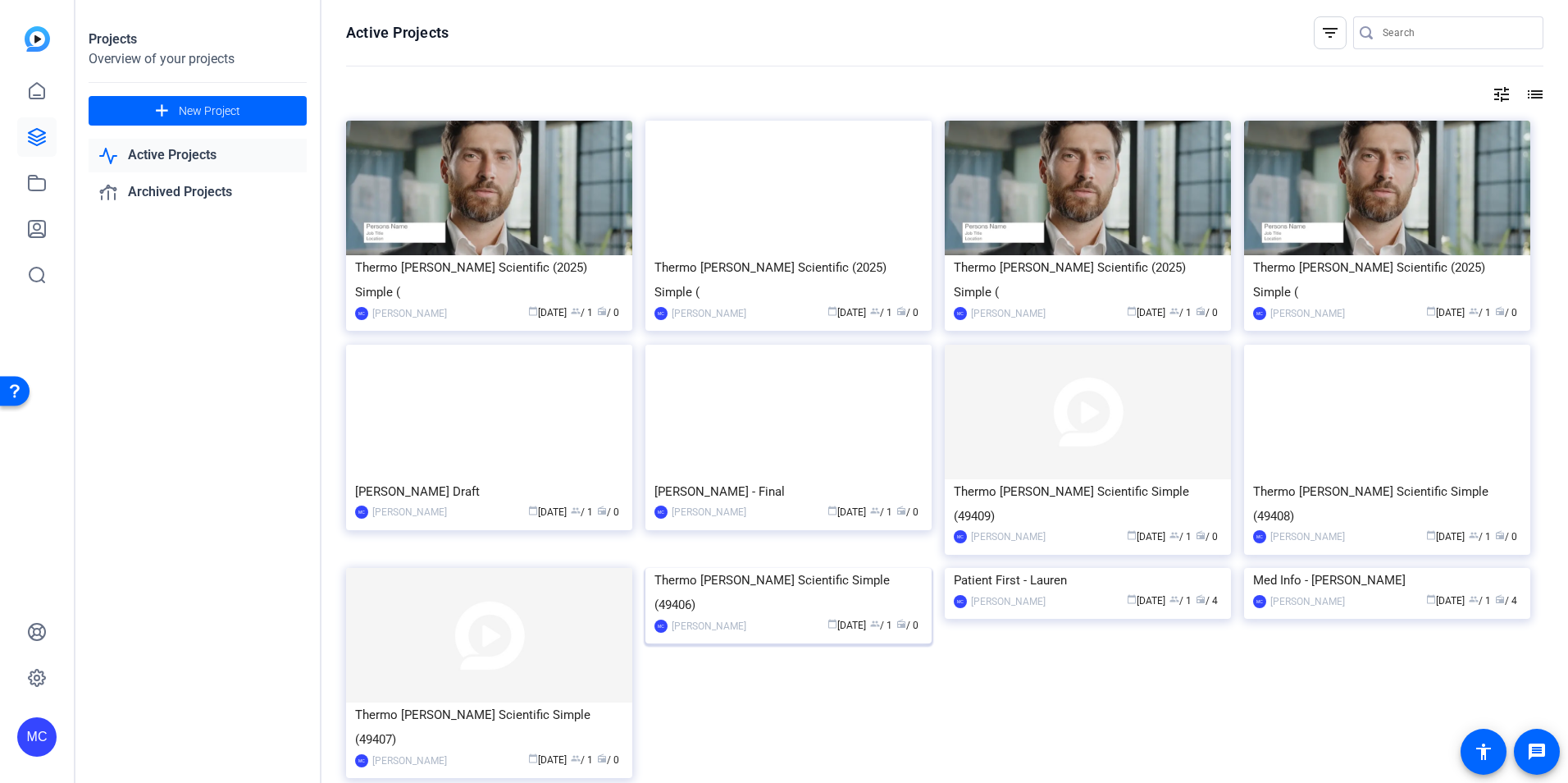
click at [806, 568] on img at bounding box center [789, 568] width 286 height 0
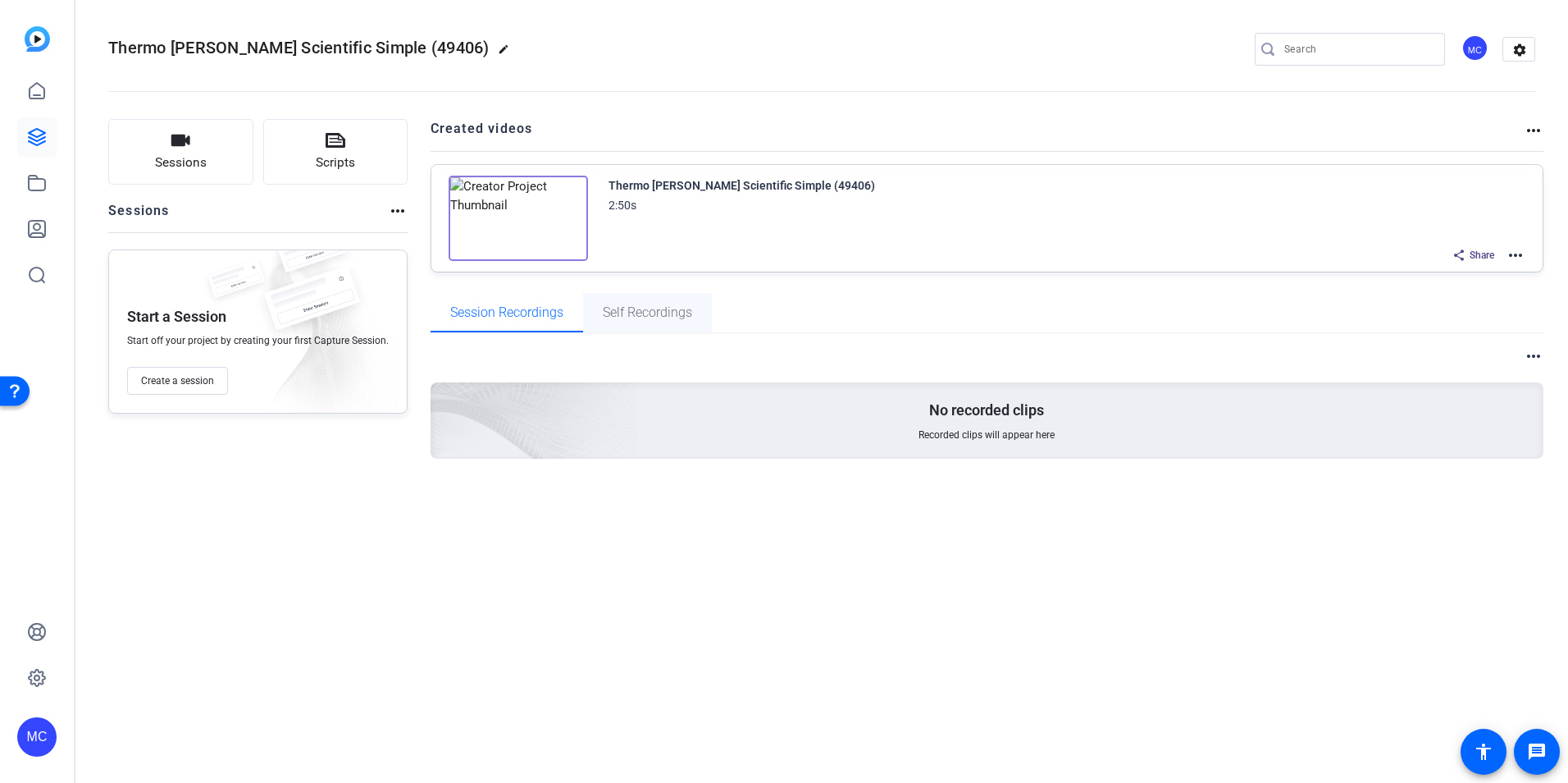
click at [624, 321] on span "Self Recordings" at bounding box center [647, 312] width 90 height 40
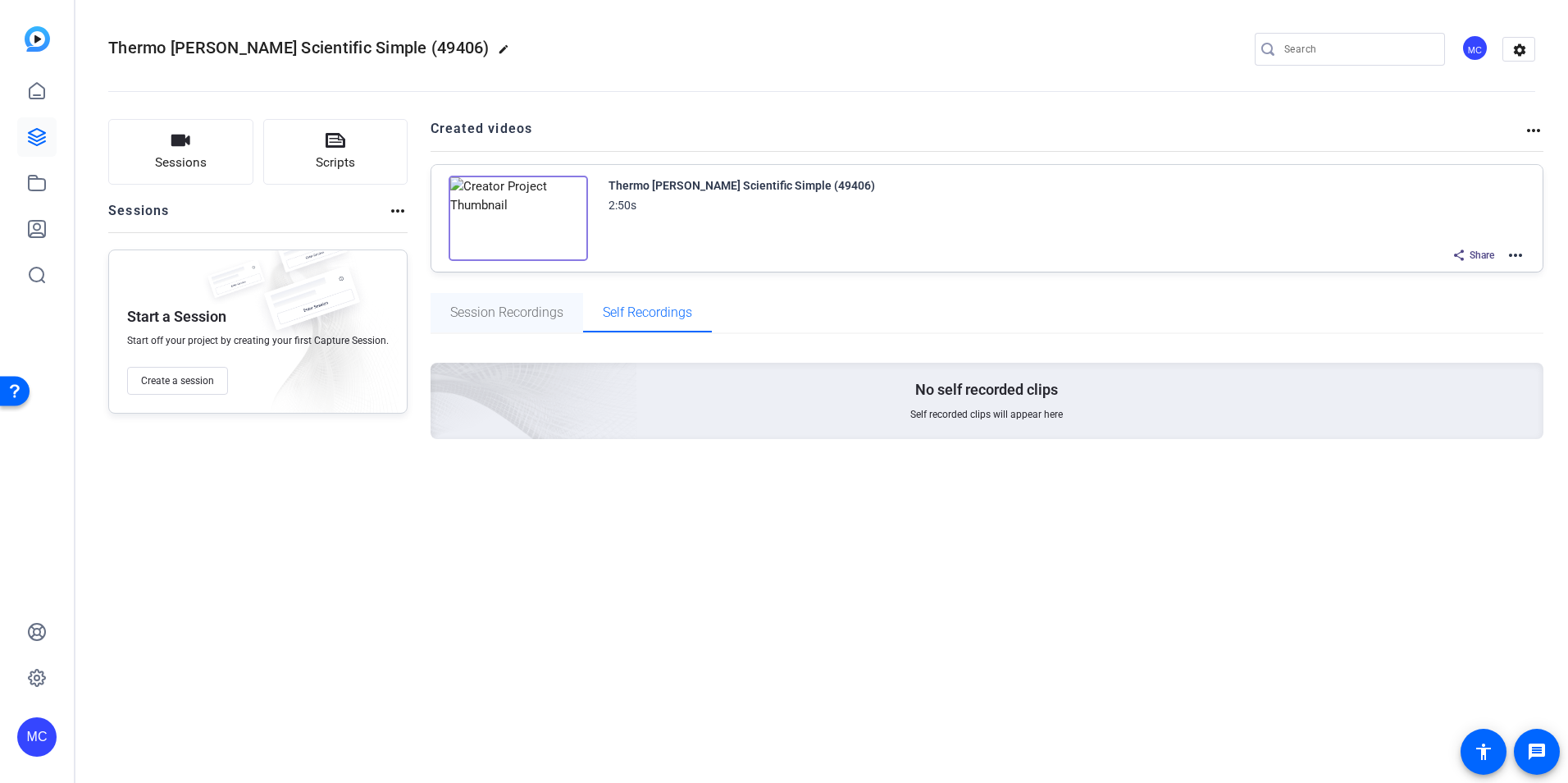
click at [531, 306] on span "Session Recordings" at bounding box center [507, 312] width 113 height 13
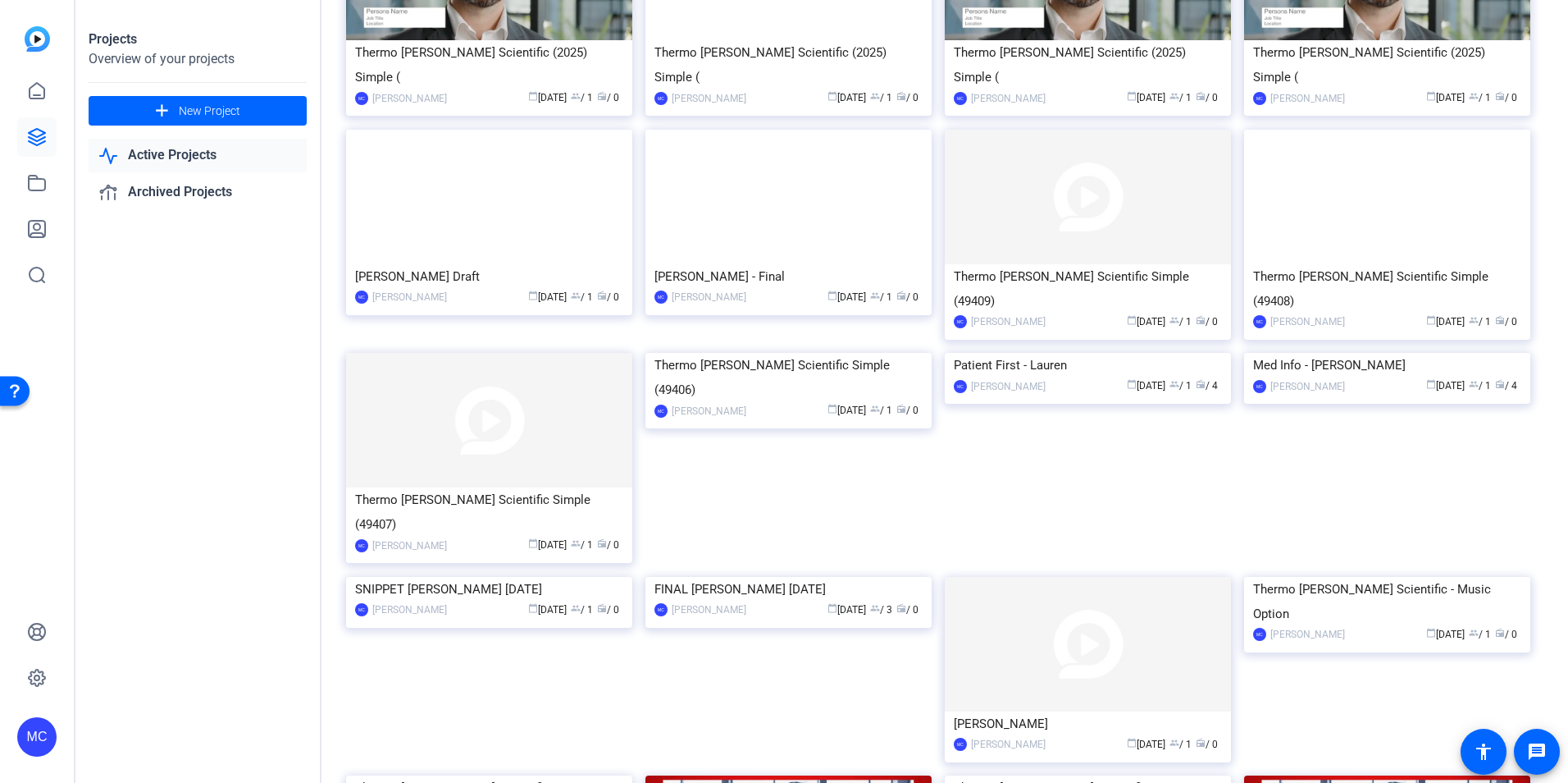
scroll to position [247, 0]
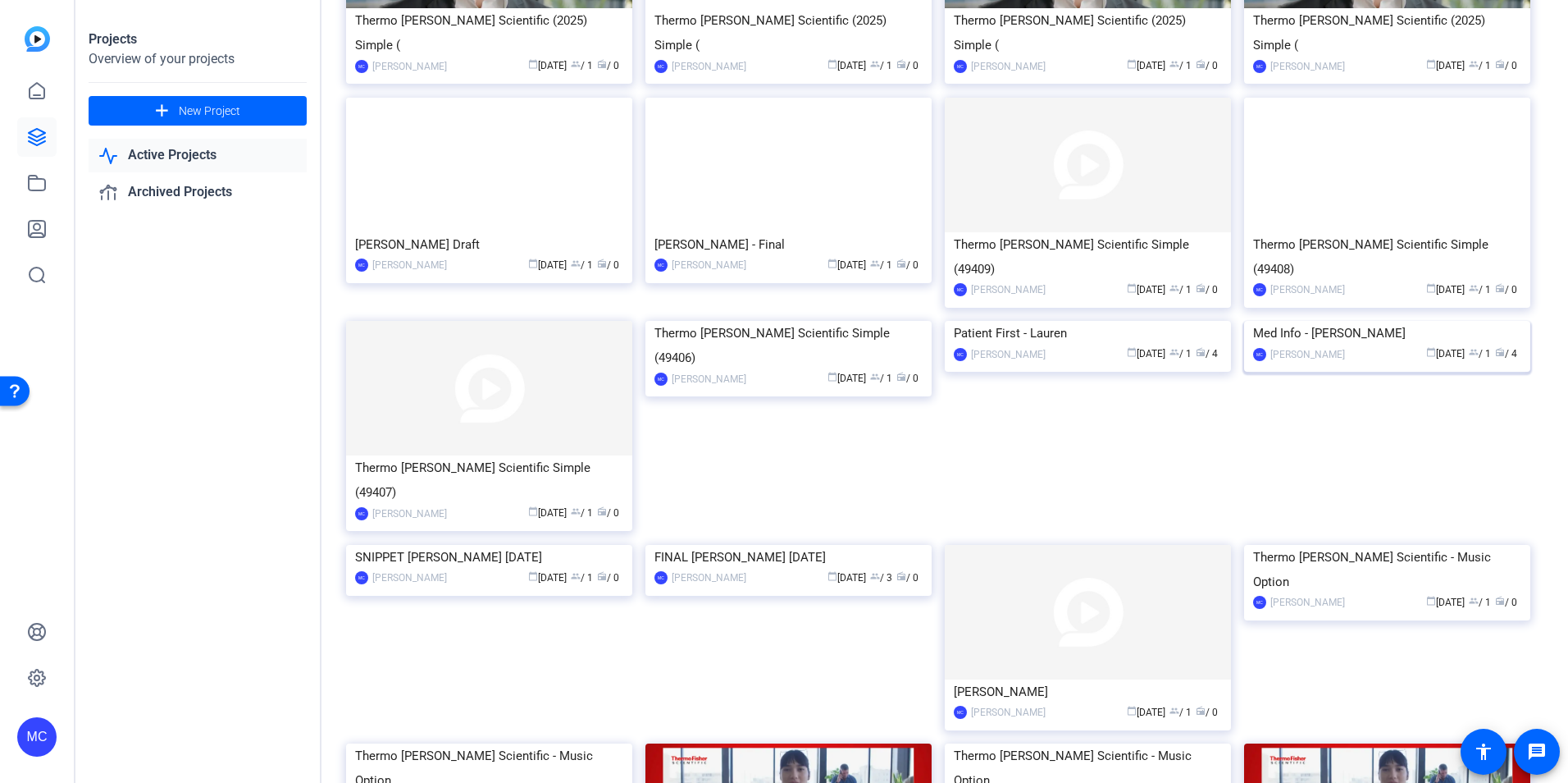
click at [1348, 321] on img at bounding box center [1387, 321] width 286 height 0
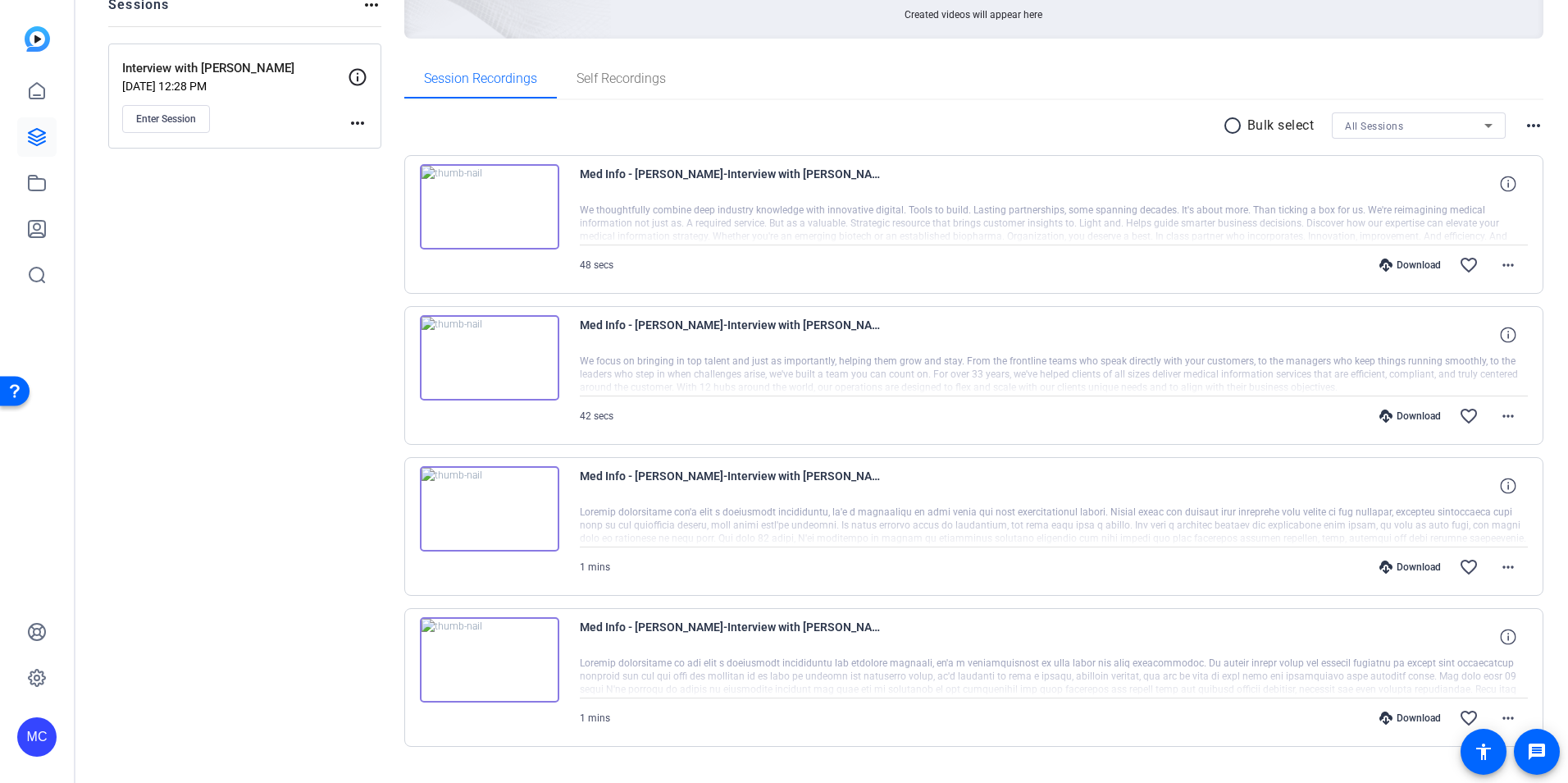
scroll to position [205, 0]
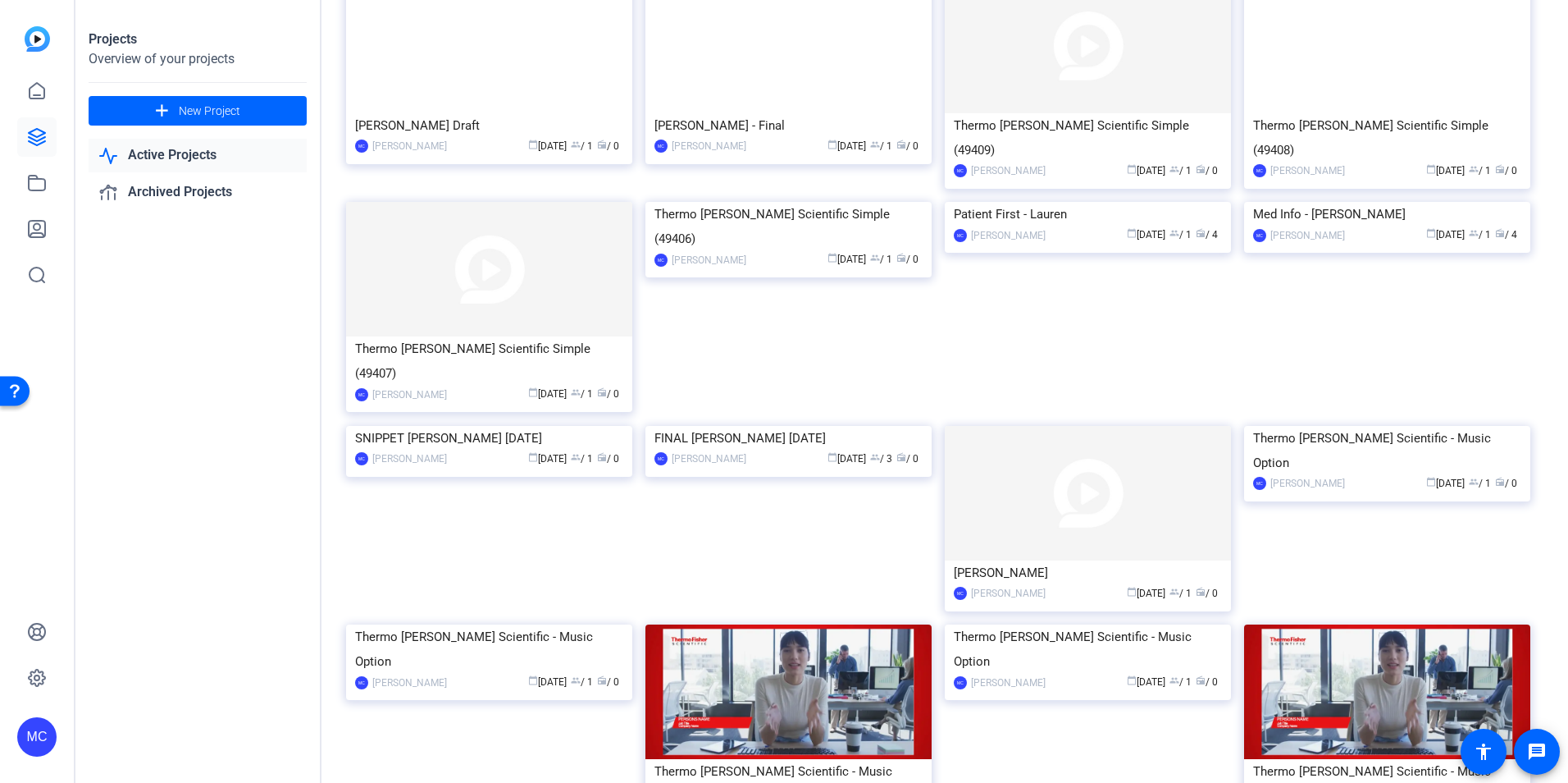
scroll to position [377, 0]
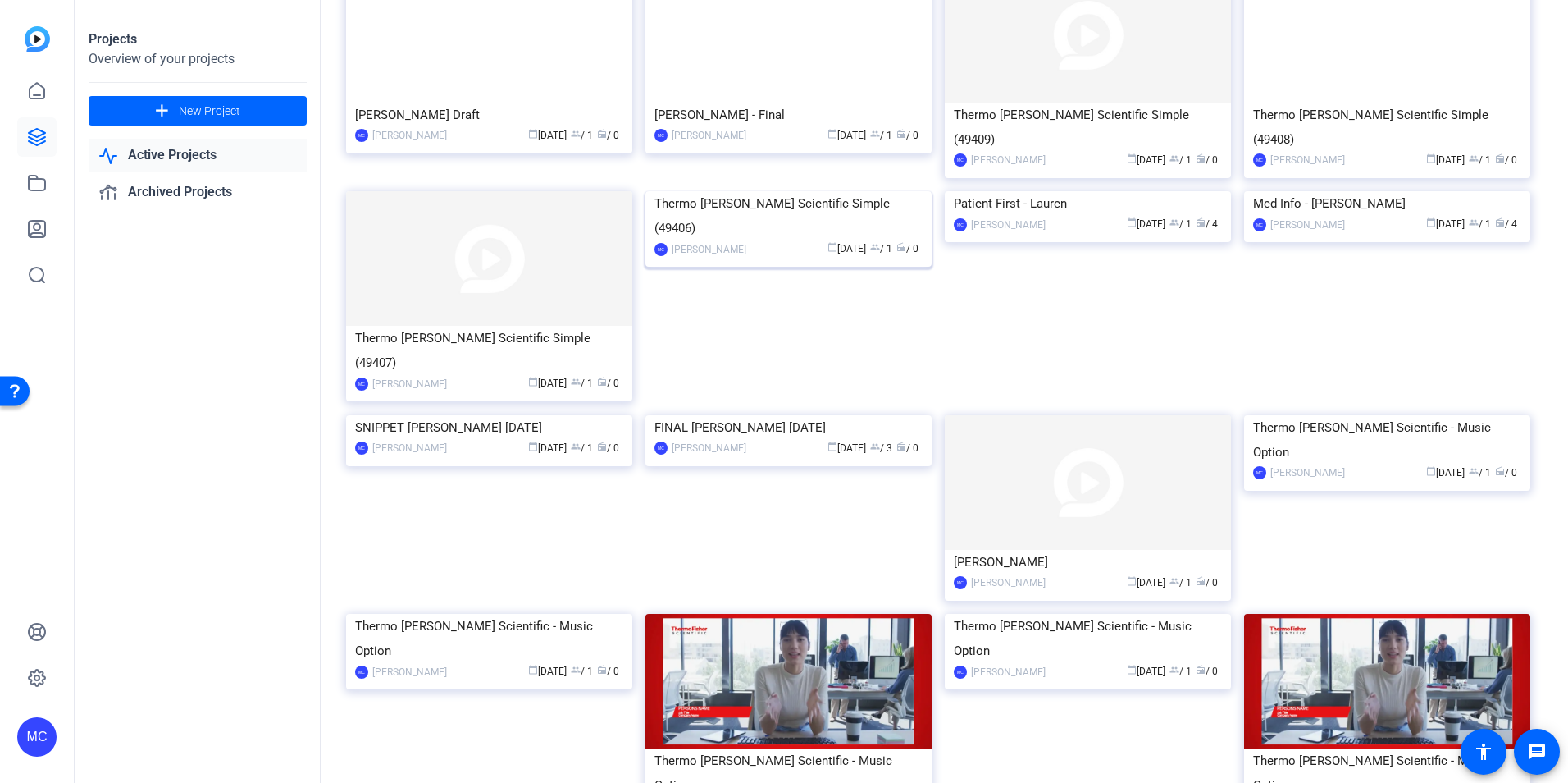
click at [770, 192] on img at bounding box center [789, 192] width 286 height 0
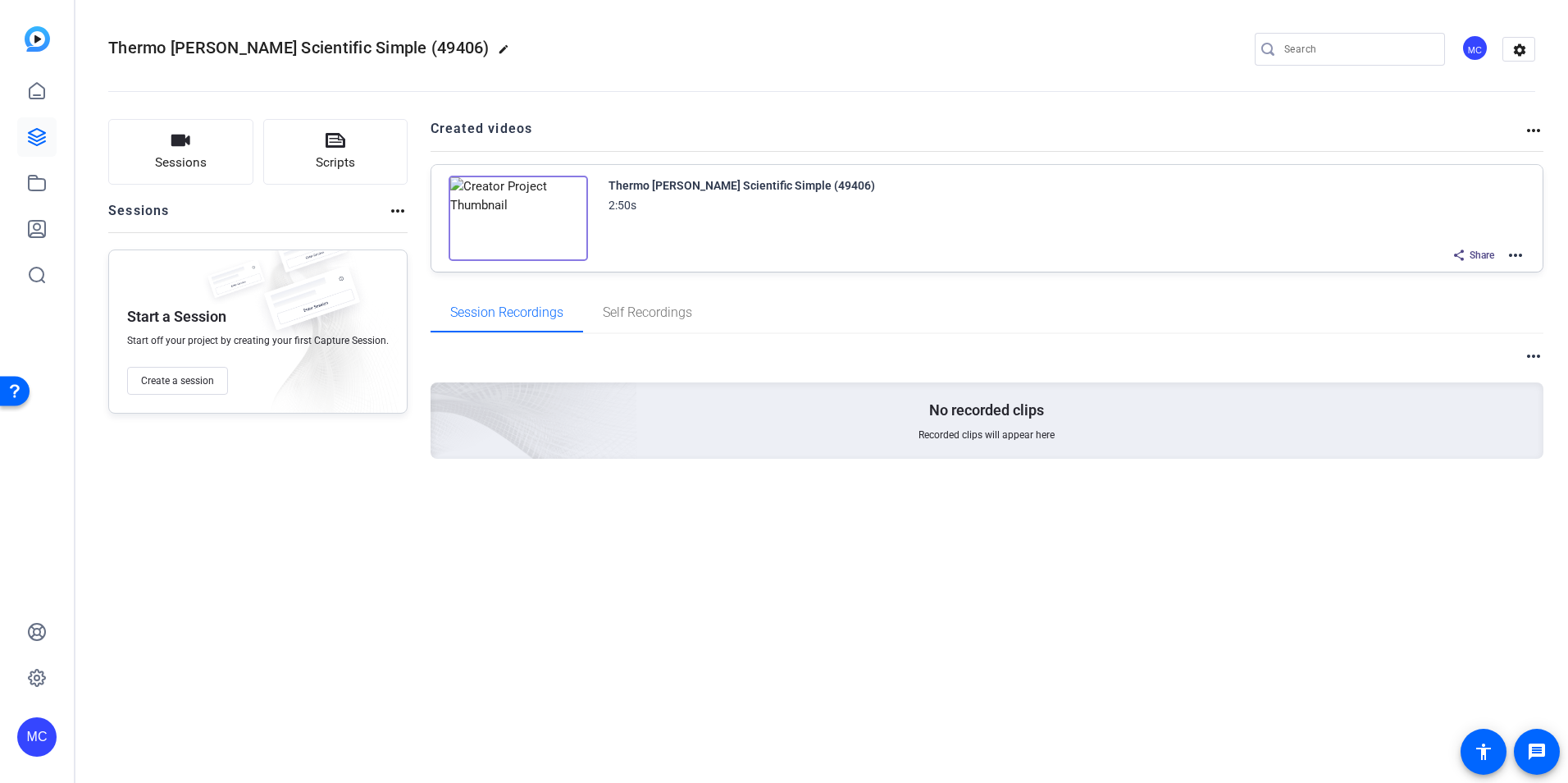
click at [1528, 130] on mat-icon "more_horiz" at bounding box center [1534, 130] width 19 height 19
click at [1489, 159] on span "View Archived Projects" at bounding box center [1477, 154] width 107 height 19
click at [496, 212] on img at bounding box center [518, 218] width 140 height 85
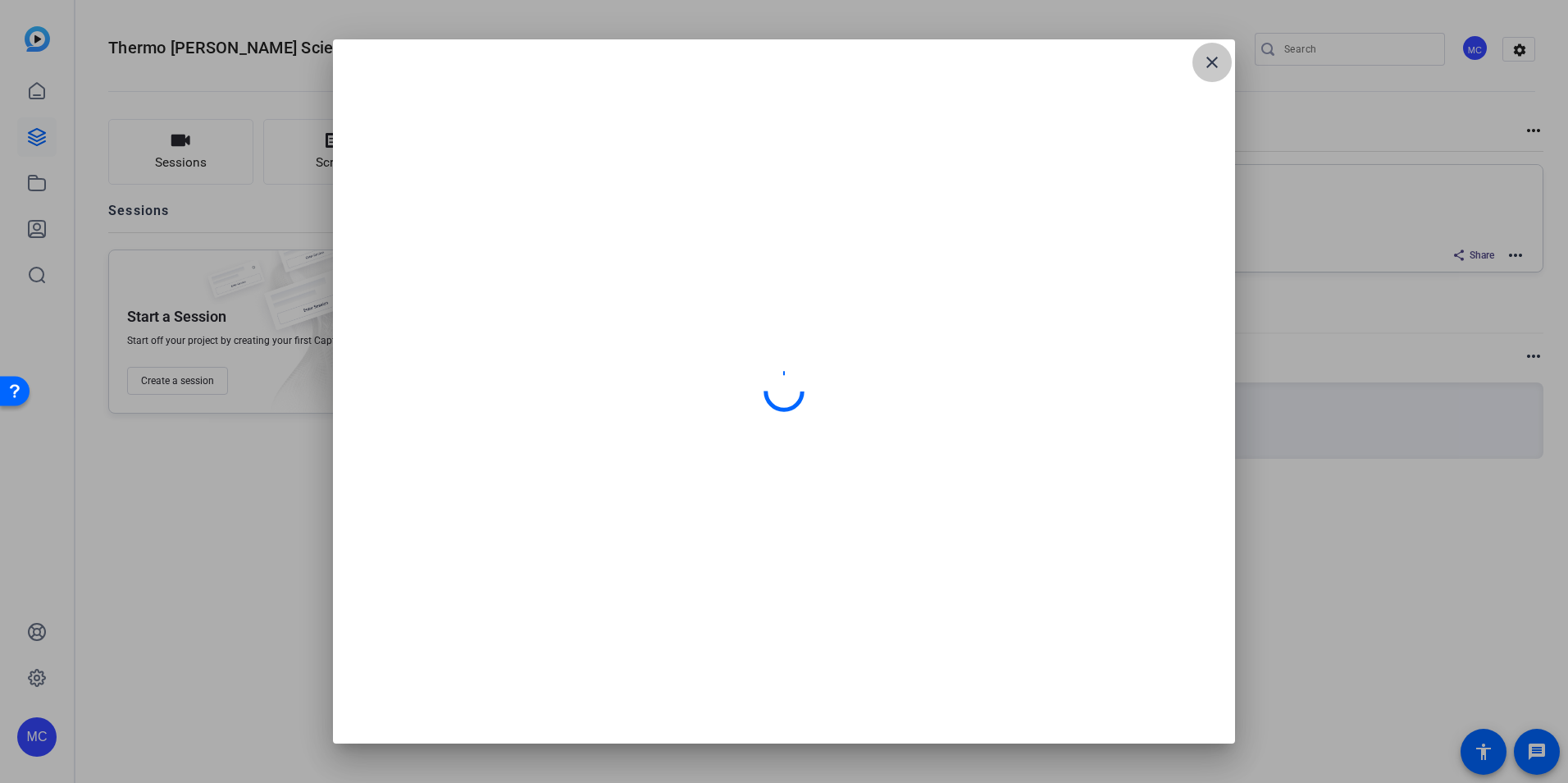
click at [1212, 65] on mat-icon "close" at bounding box center [1212, 62] width 19 height 19
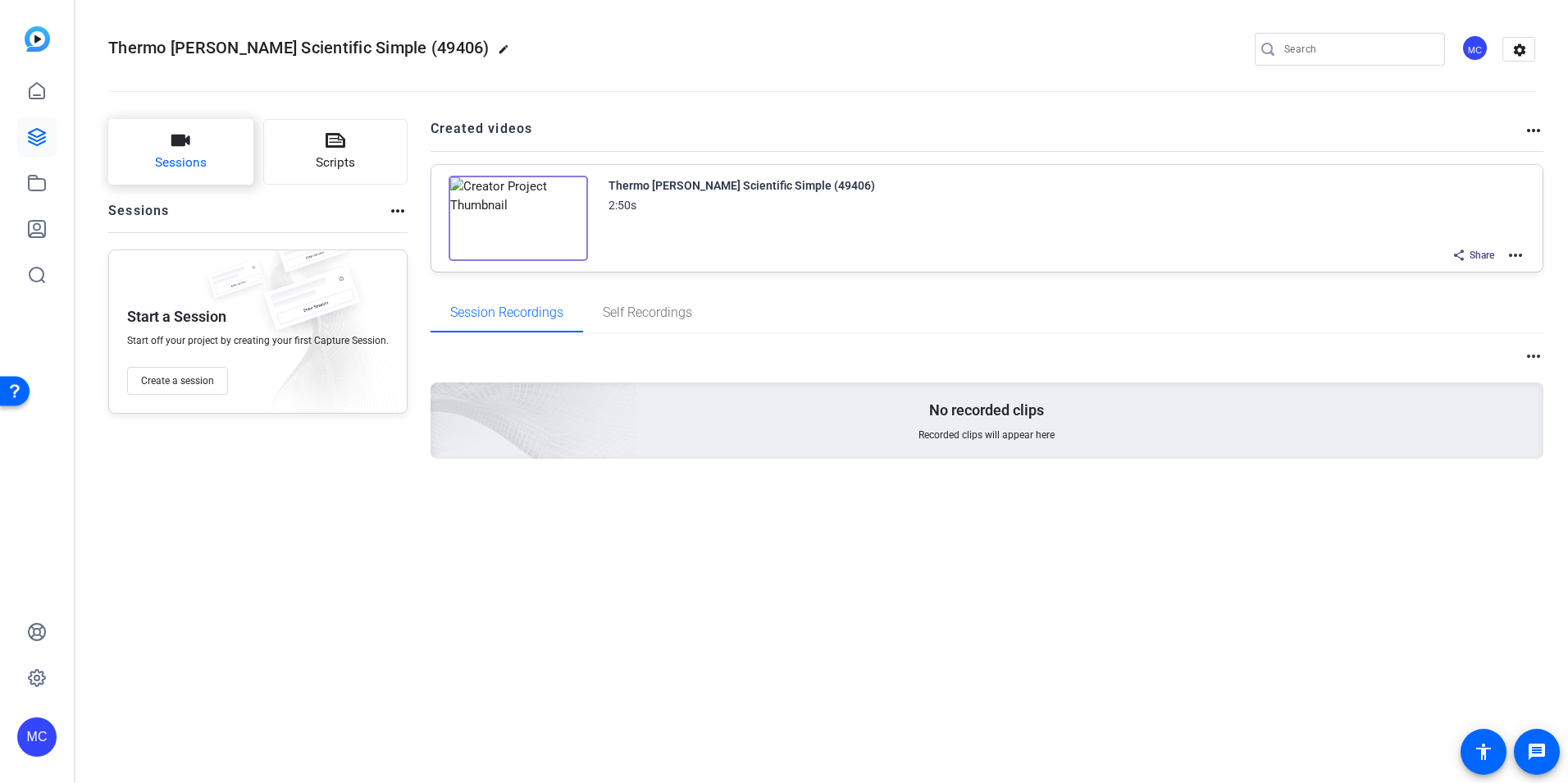
click at [170, 164] on span "Sessions" at bounding box center [180, 163] width 52 height 18
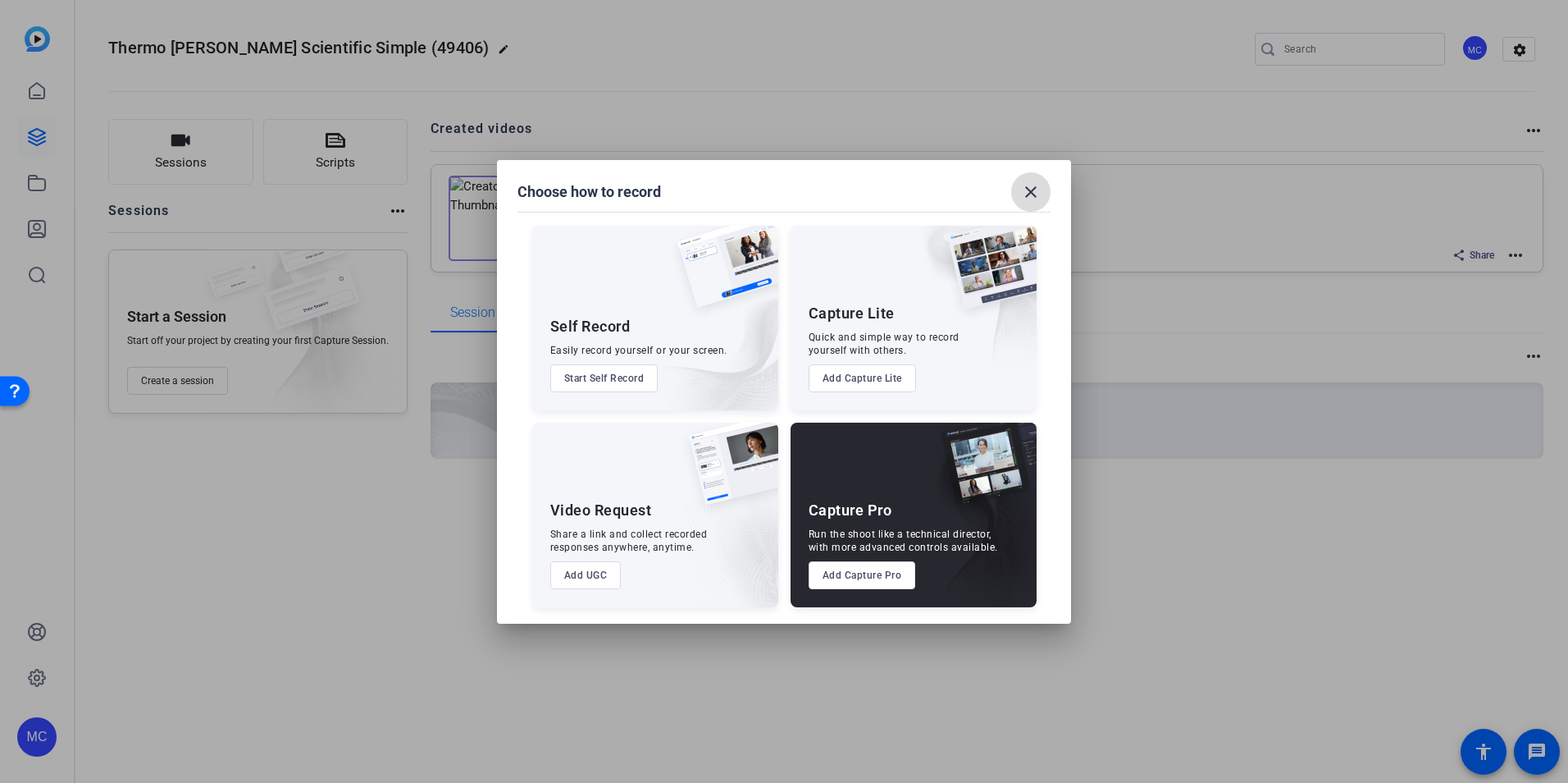
click at [1032, 190] on mat-icon "close" at bounding box center [1030, 192] width 19 height 19
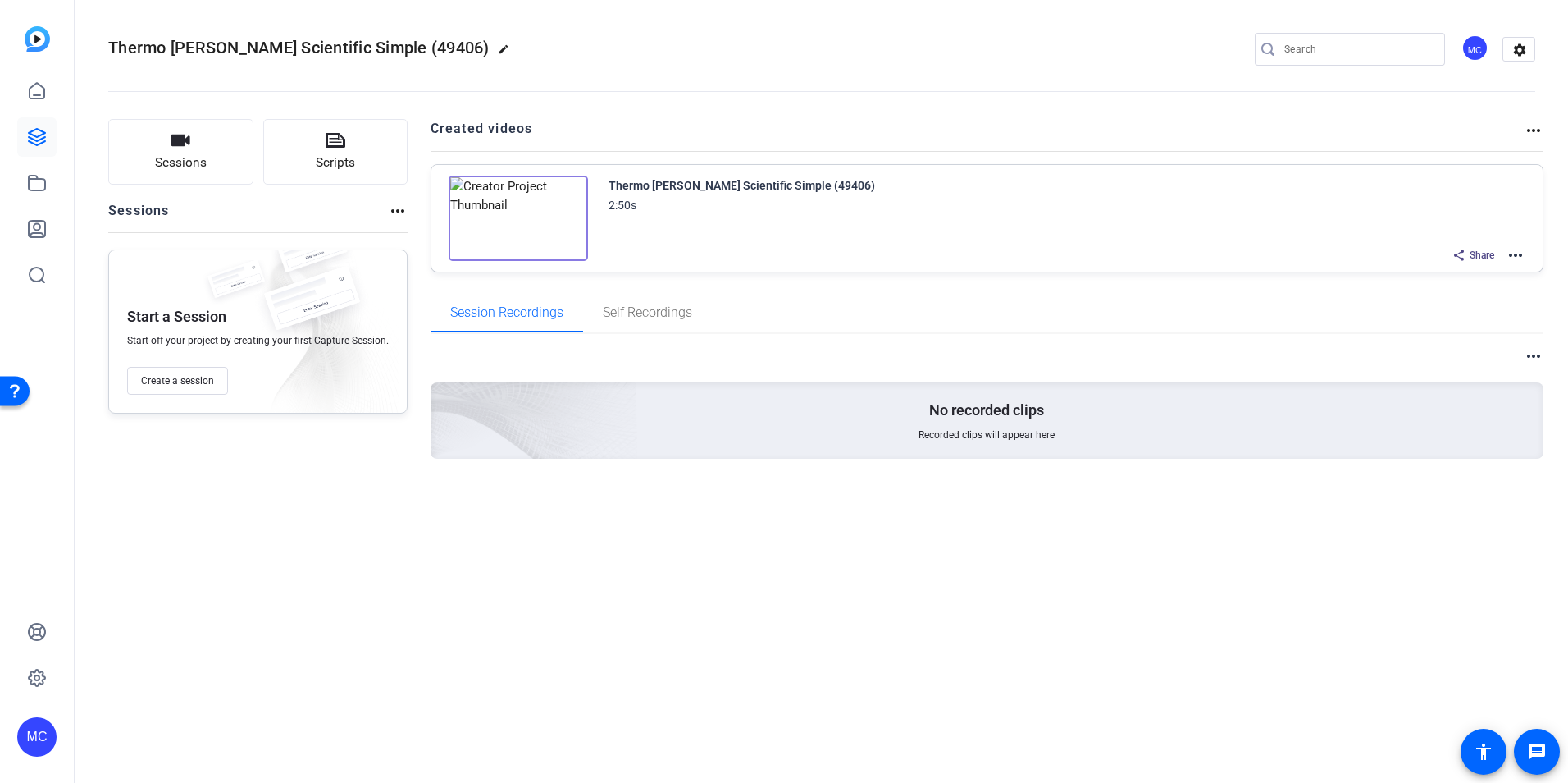
click at [391, 212] on mat-icon "more_horiz" at bounding box center [398, 211] width 19 height 19
click at [265, 207] on div at bounding box center [784, 391] width 1568 height 783
click at [404, 210] on div "Sessions Scripts Sessions more_horiz Start a Session Start off your project by …" at bounding box center [821, 315] width 1492 height 433
click at [396, 210] on mat-icon "more_horiz" at bounding box center [398, 211] width 19 height 19
click at [414, 240] on span "View Archived Sessions" at bounding box center [453, 236] width 111 height 19
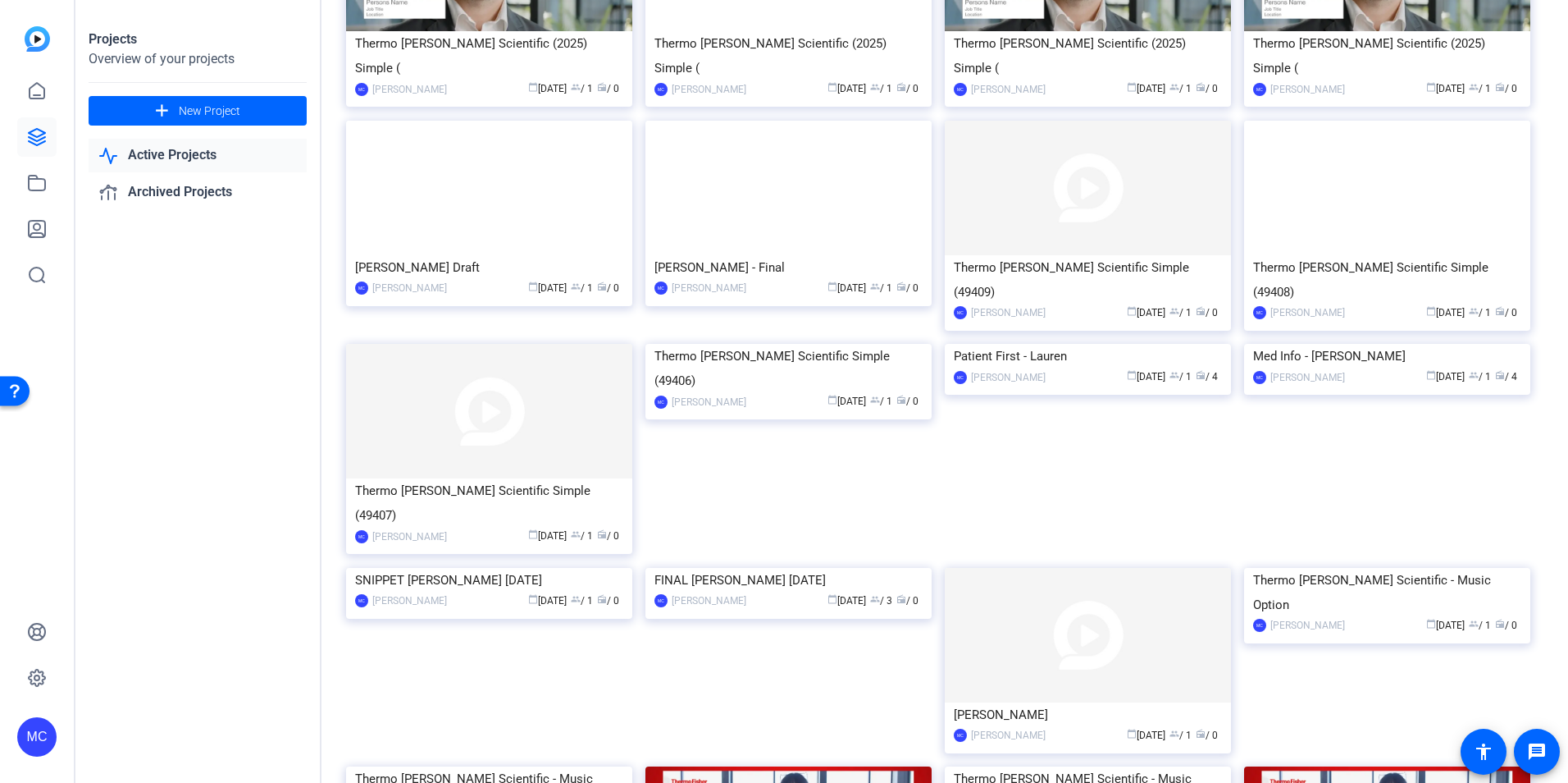
scroll to position [176, 0]
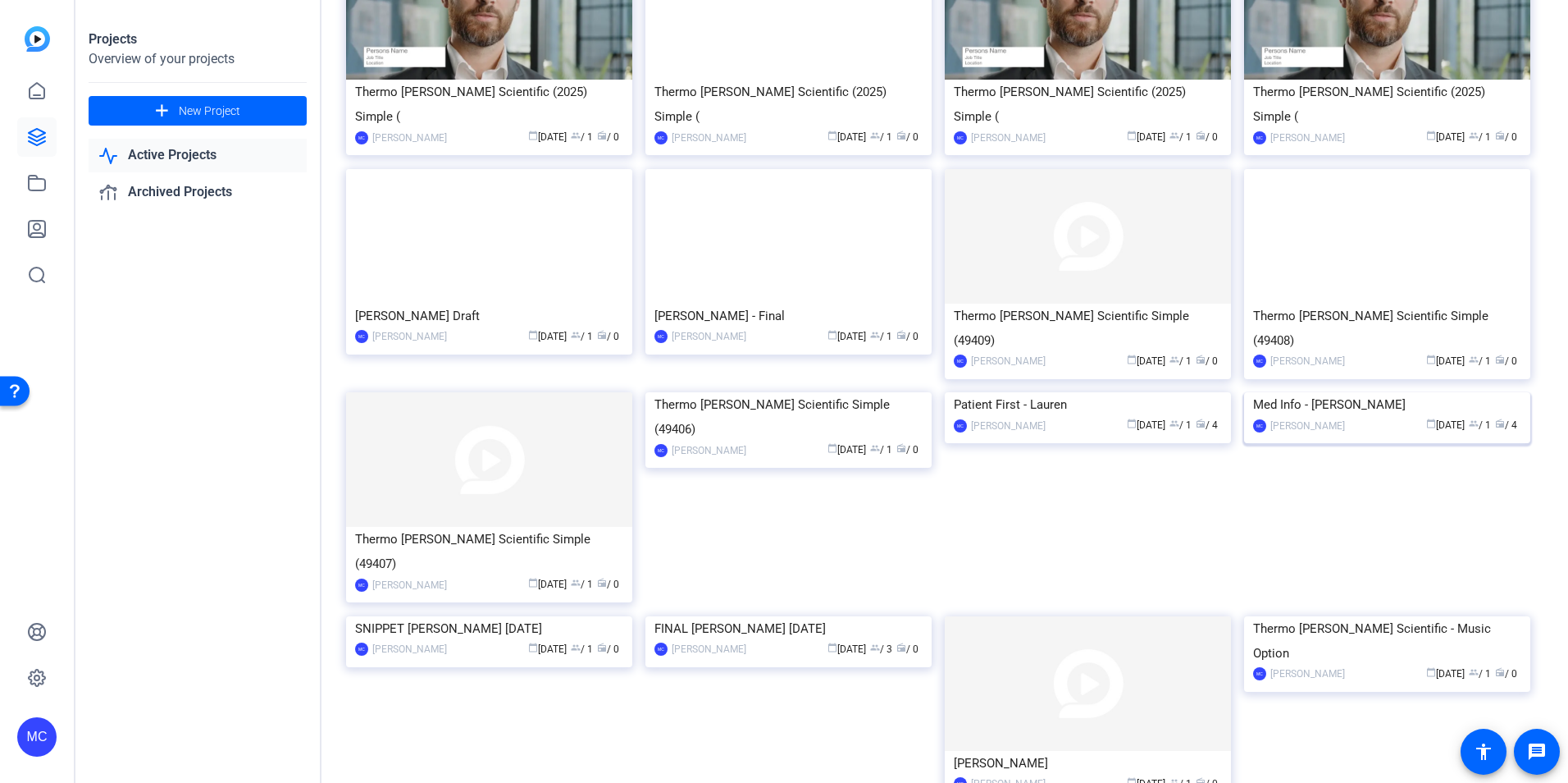
click at [1305, 392] on img at bounding box center [1387, 392] width 286 height 0
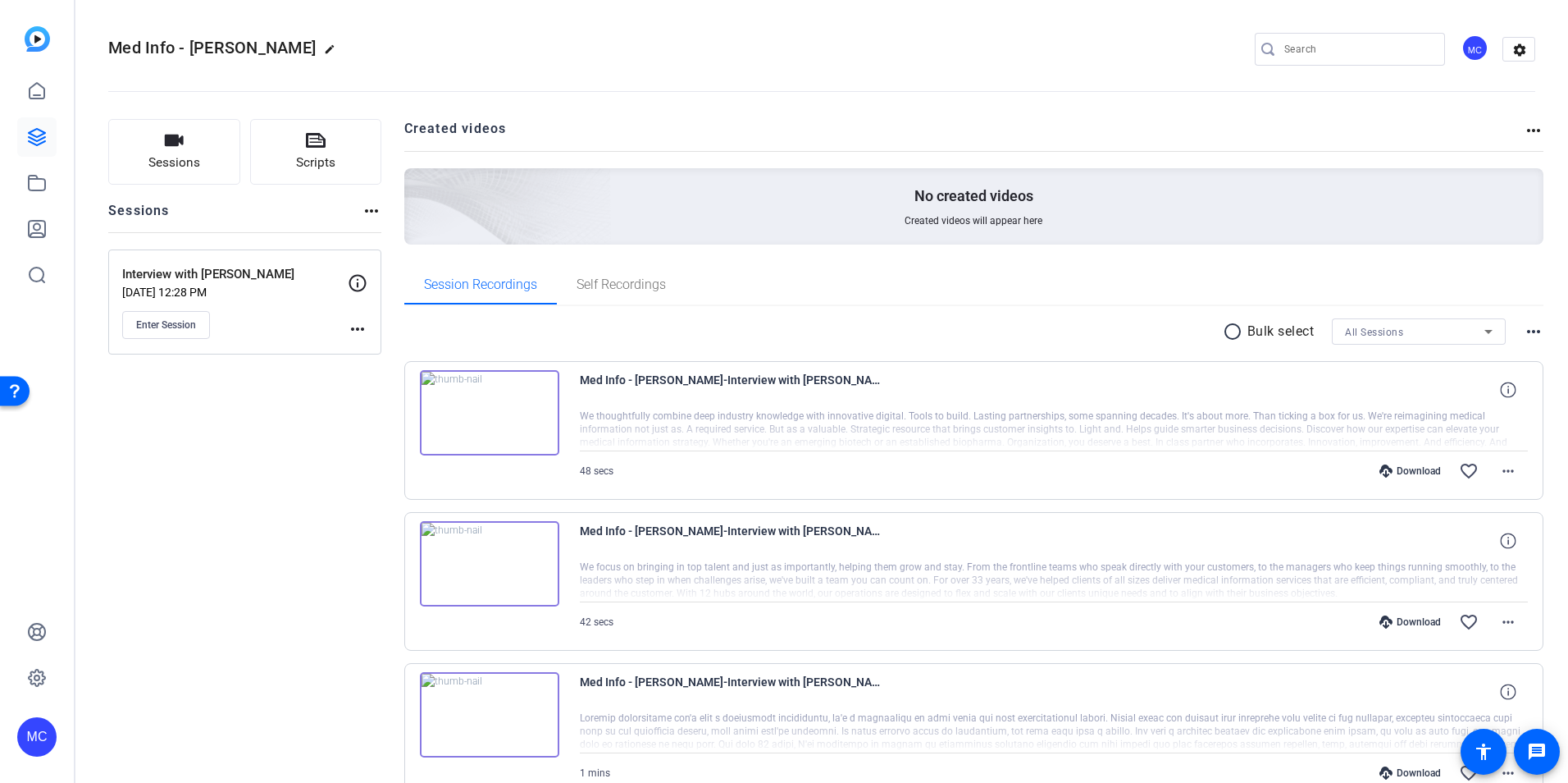
click at [482, 413] on img at bounding box center [489, 412] width 140 height 85
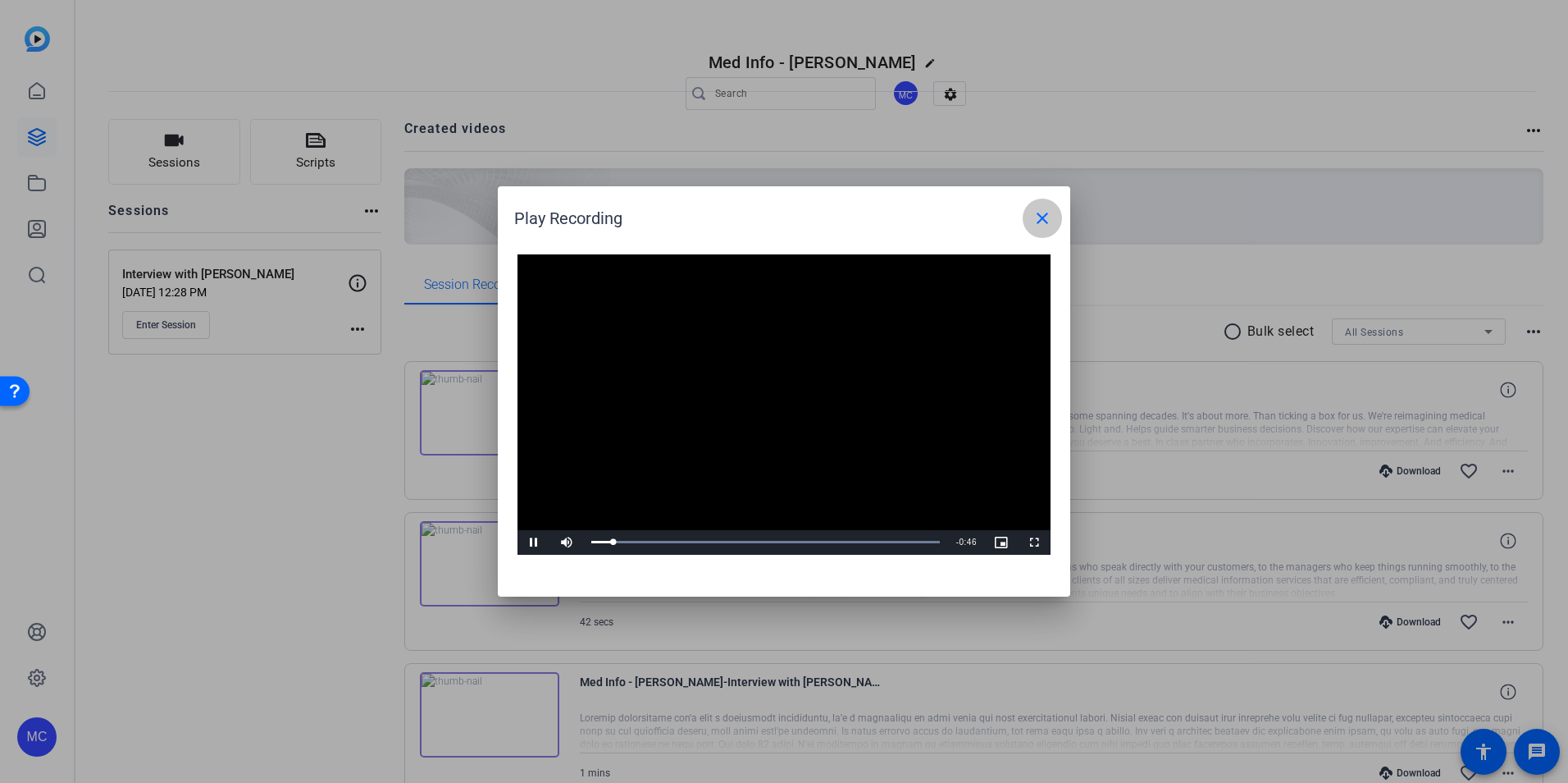
click at [1039, 216] on mat-icon "close" at bounding box center [1042, 218] width 19 height 19
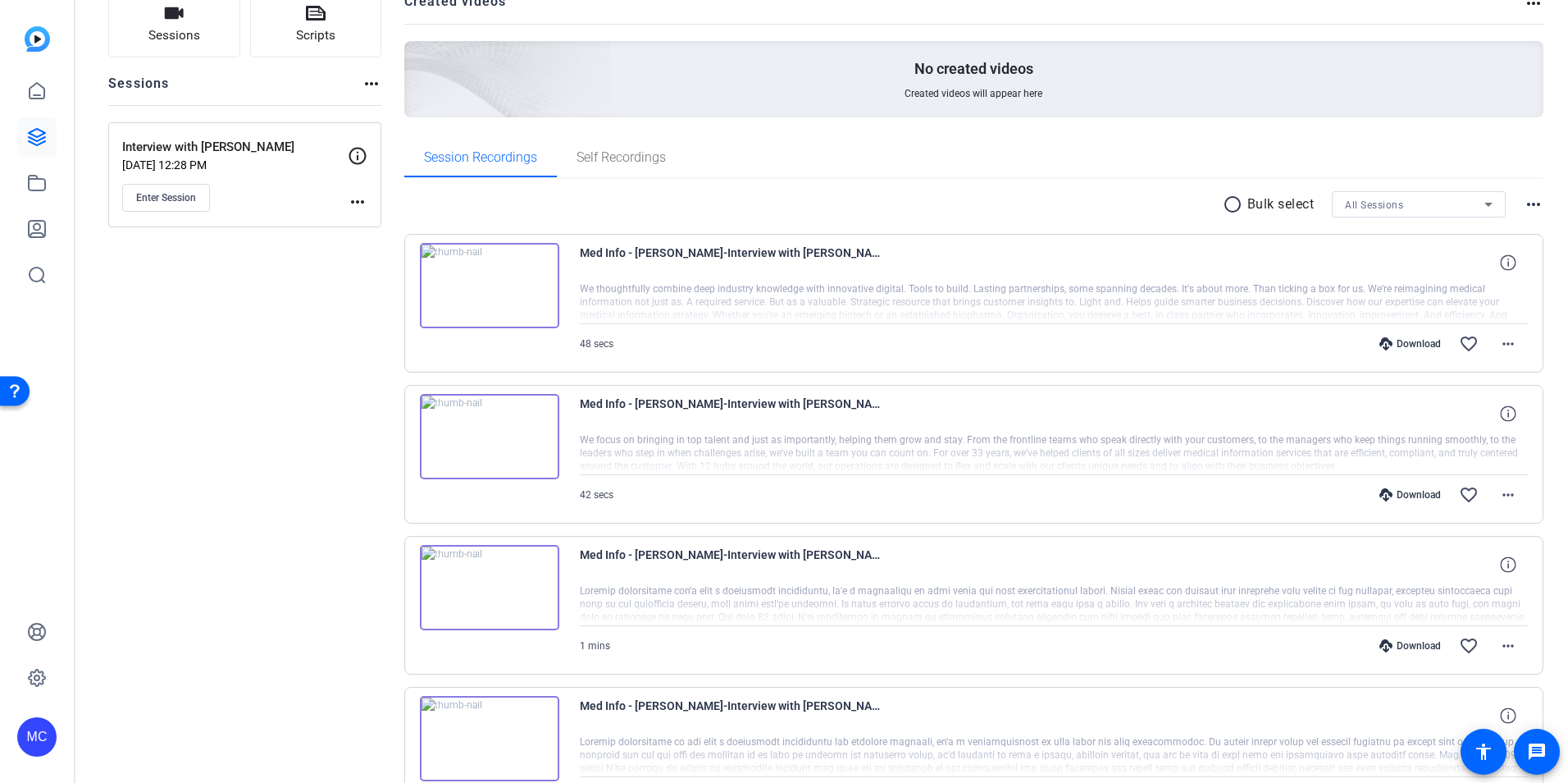
scroll to position [243, 0]
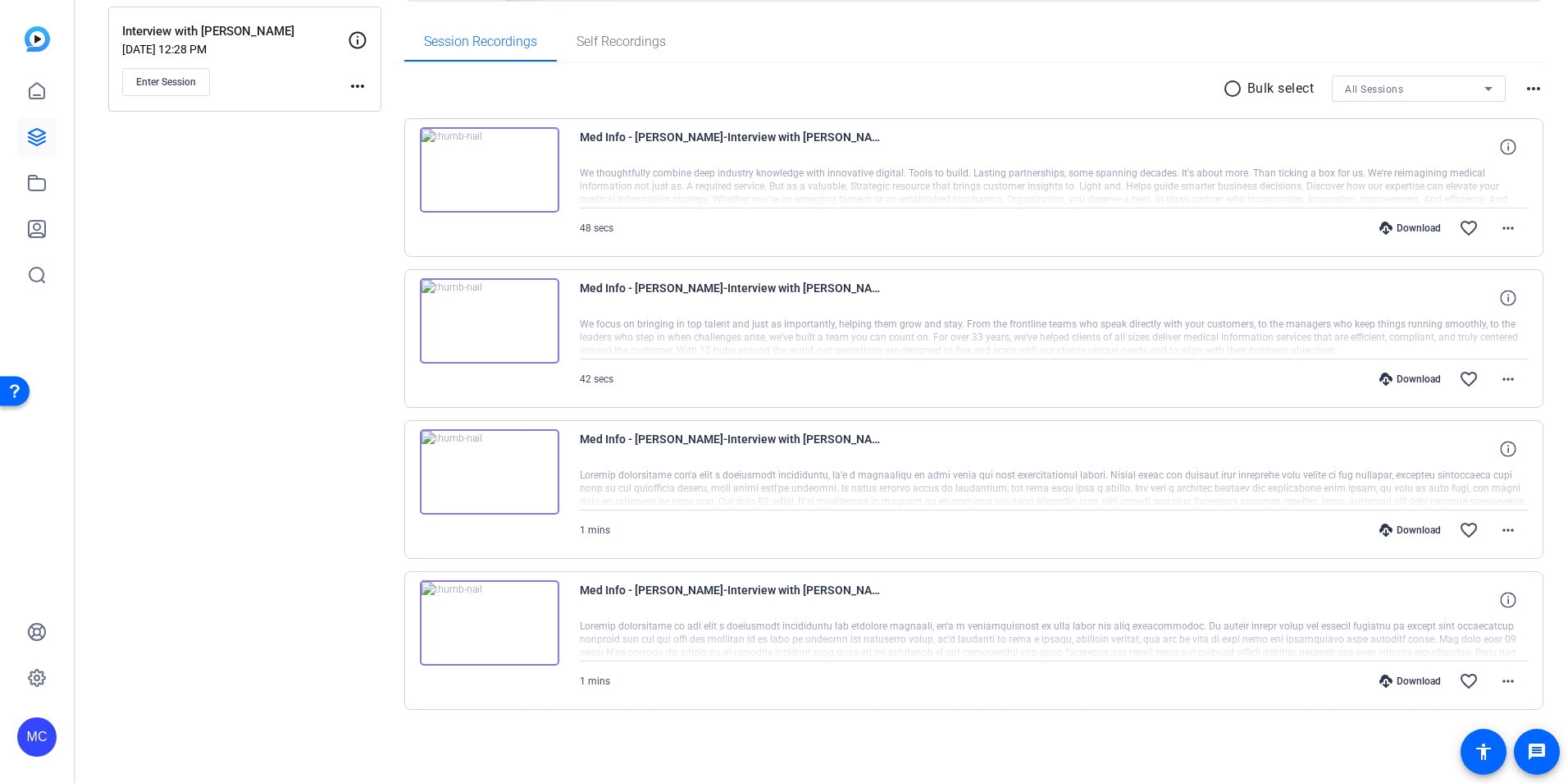
click at [495, 629] on img at bounding box center [489, 622] width 140 height 85
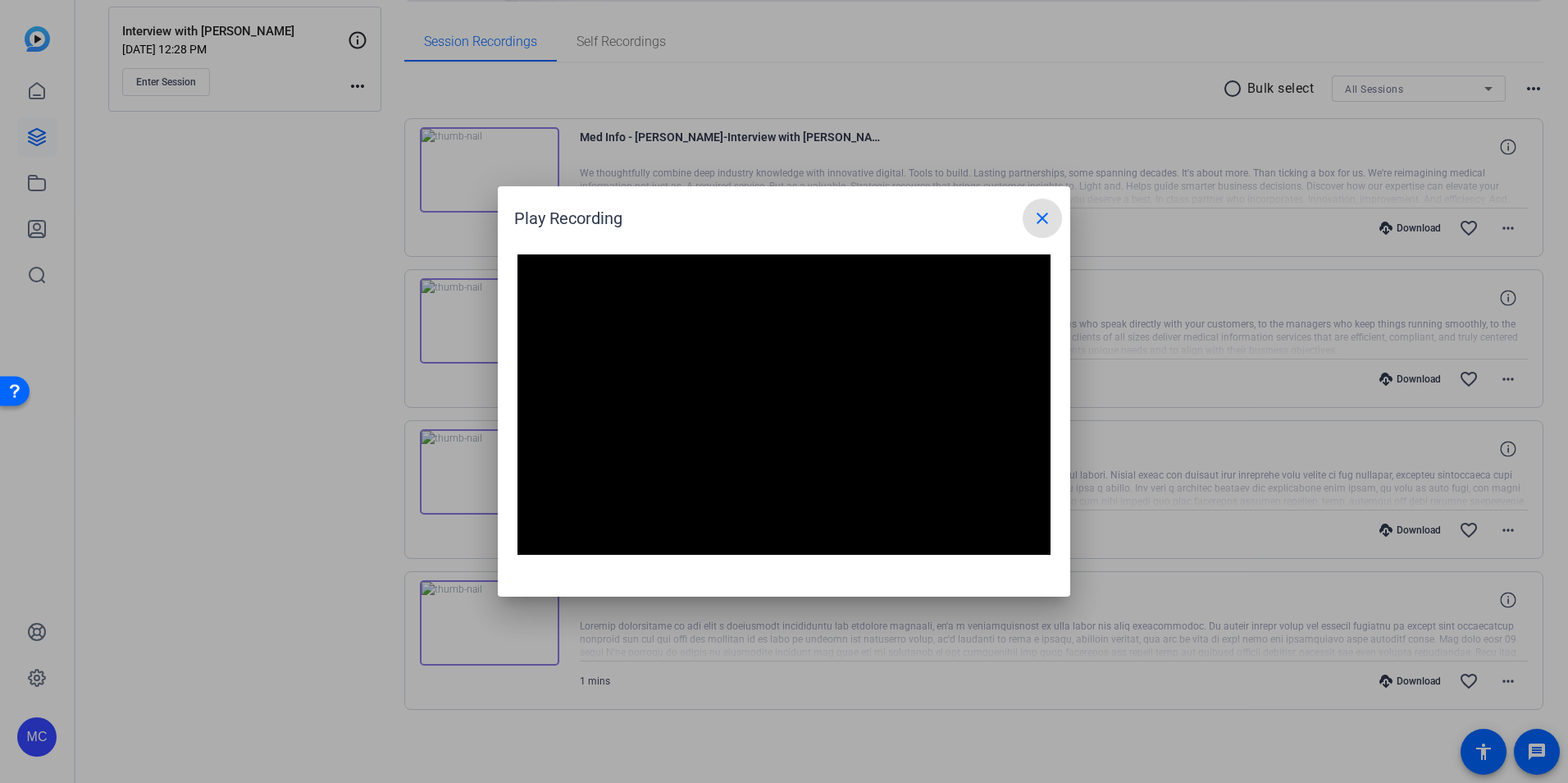
click at [1047, 226] on mat-icon "close" at bounding box center [1042, 218] width 19 height 19
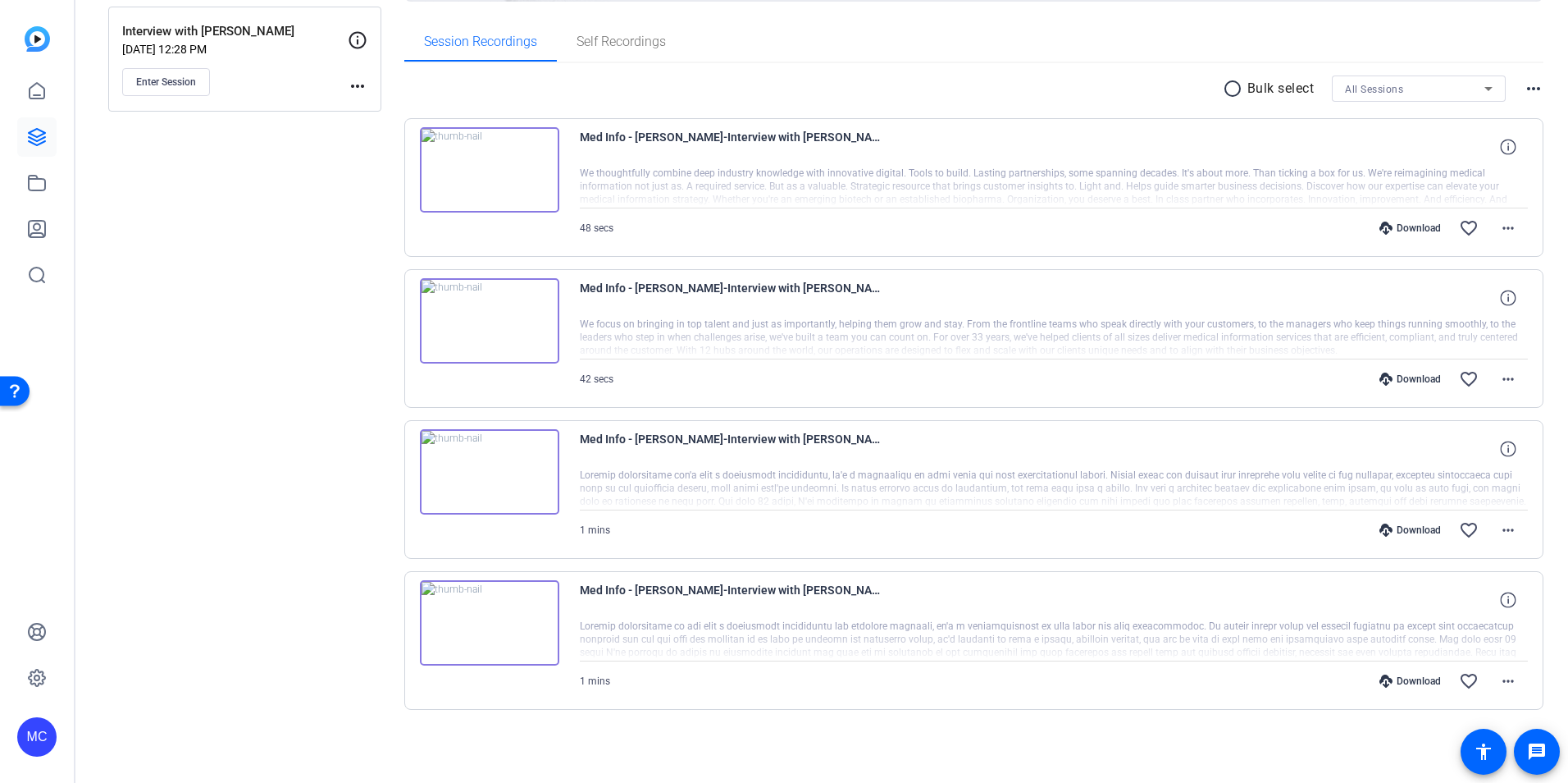
click at [495, 613] on img at bounding box center [489, 622] width 140 height 85
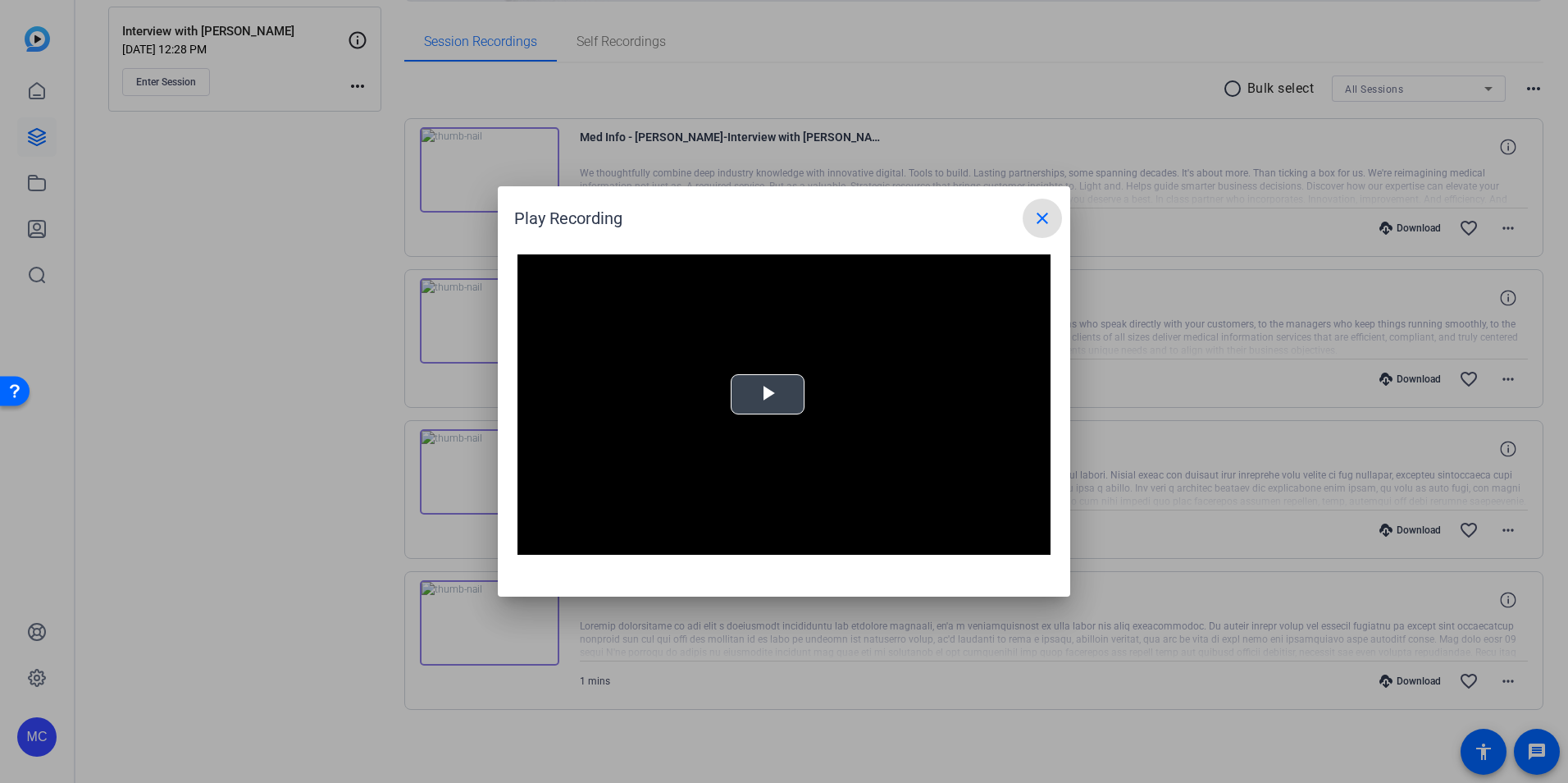
click at [772, 398] on video "Video Player" at bounding box center [784, 404] width 533 height 301
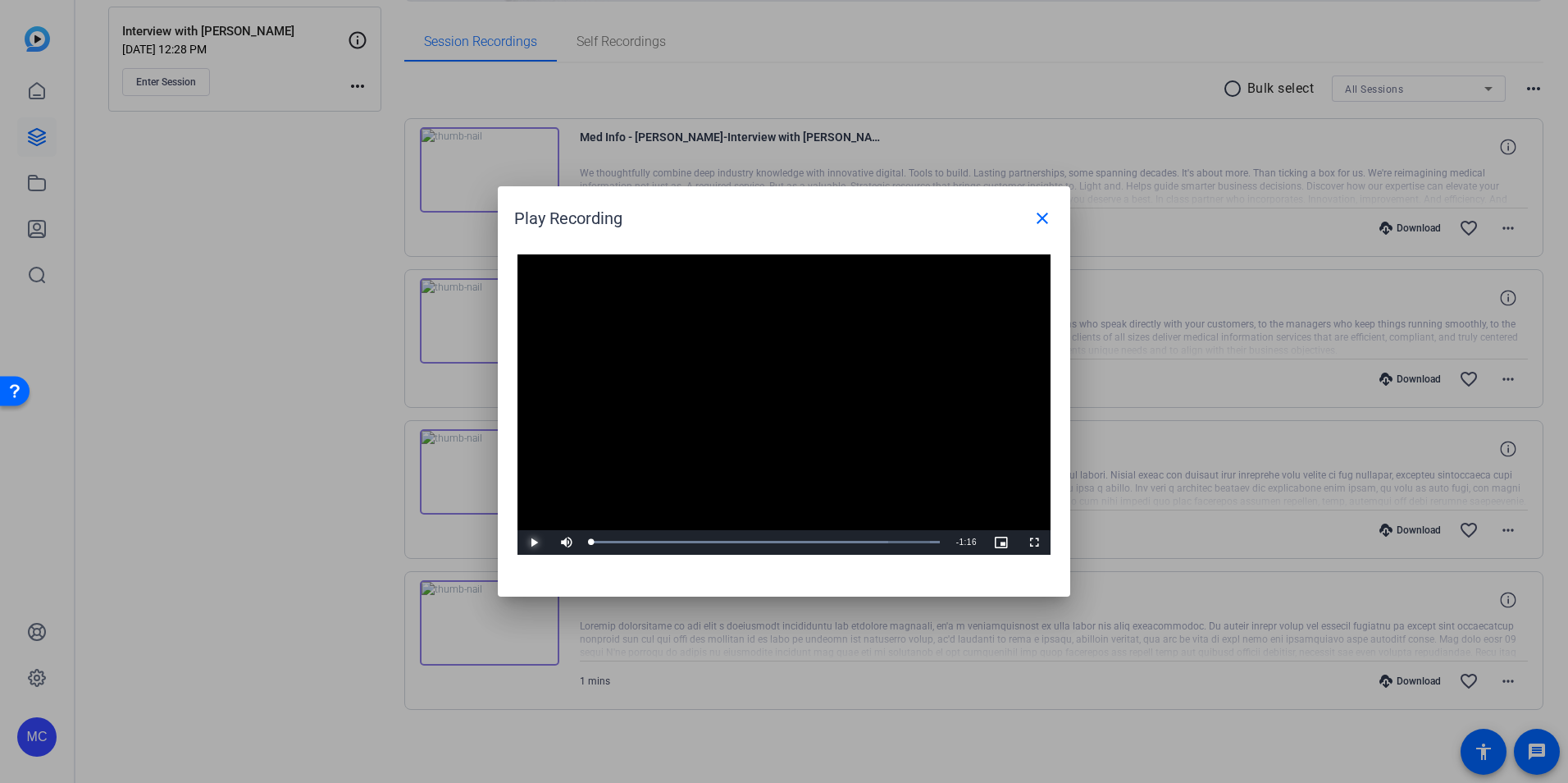
click at [533, 542] on span "Video Player" at bounding box center [533, 542] width 33 height 0
click at [1039, 225] on mat-icon "close" at bounding box center [1042, 218] width 19 height 19
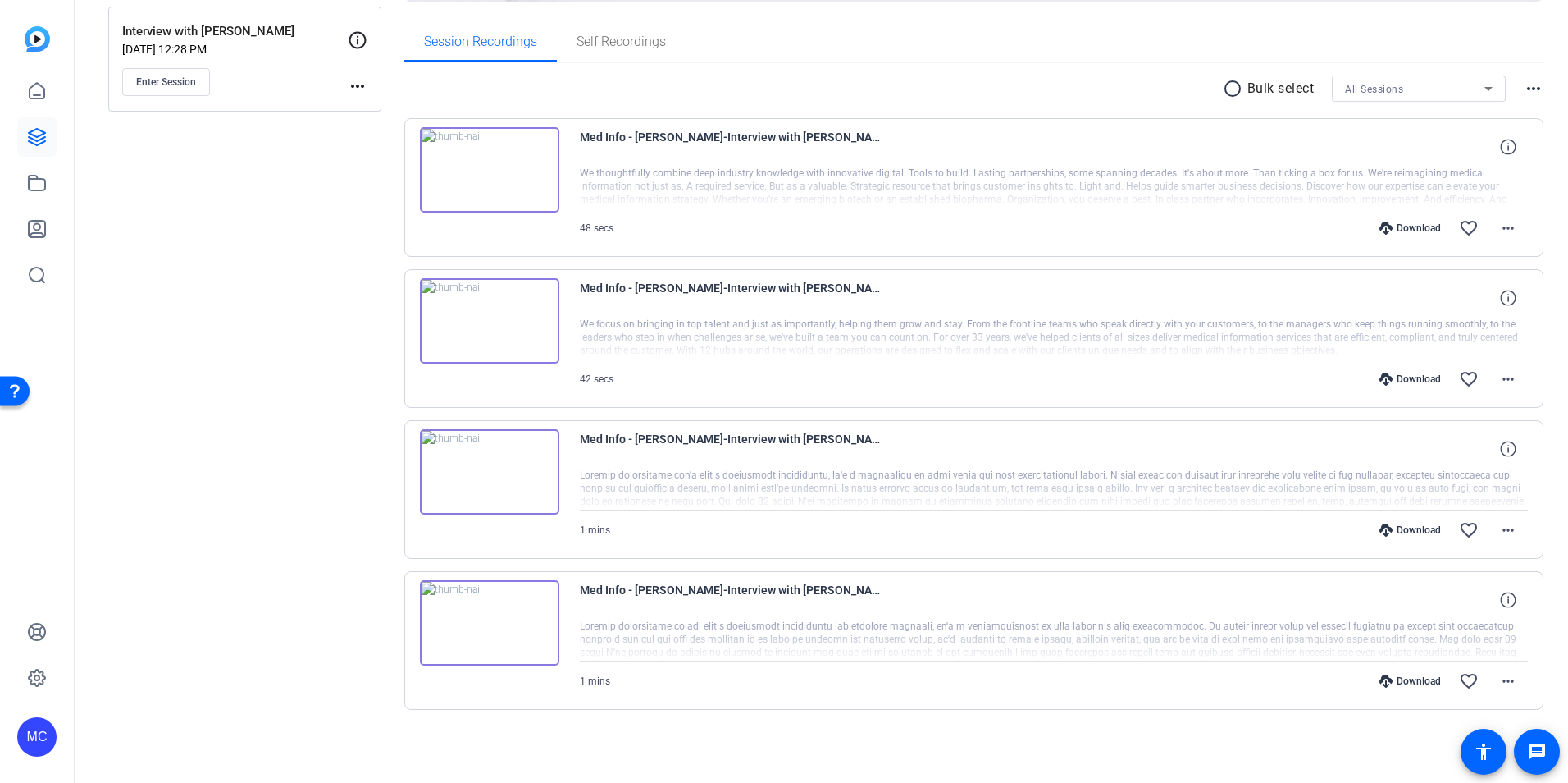
click at [482, 471] on img at bounding box center [489, 471] width 140 height 85
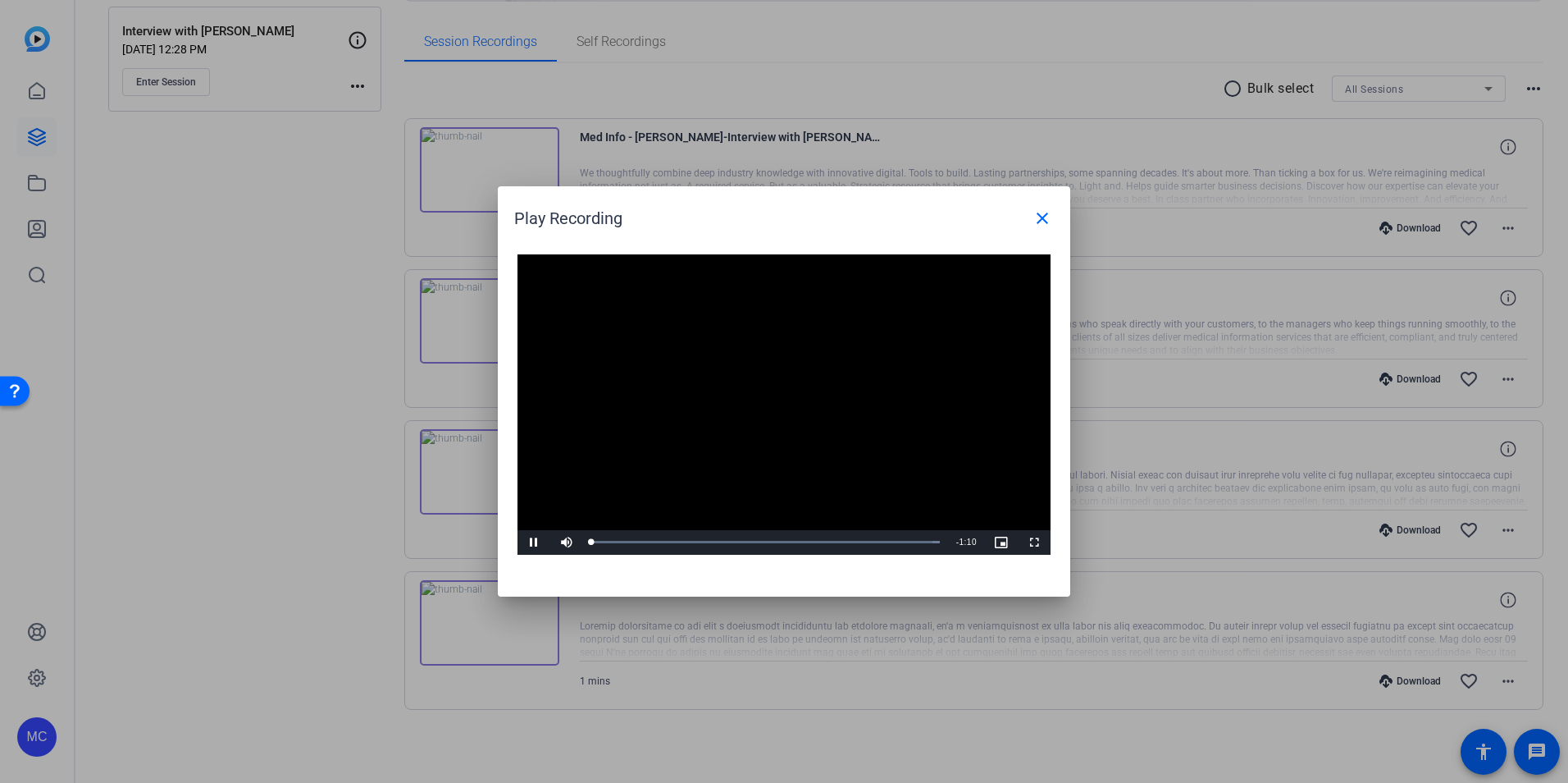
click at [757, 399] on video "Video Player" at bounding box center [784, 404] width 533 height 301
click at [536, 542] on span "Video Player" at bounding box center [533, 542] width 33 height 0
click at [1039, 215] on mat-icon "close" at bounding box center [1042, 218] width 19 height 19
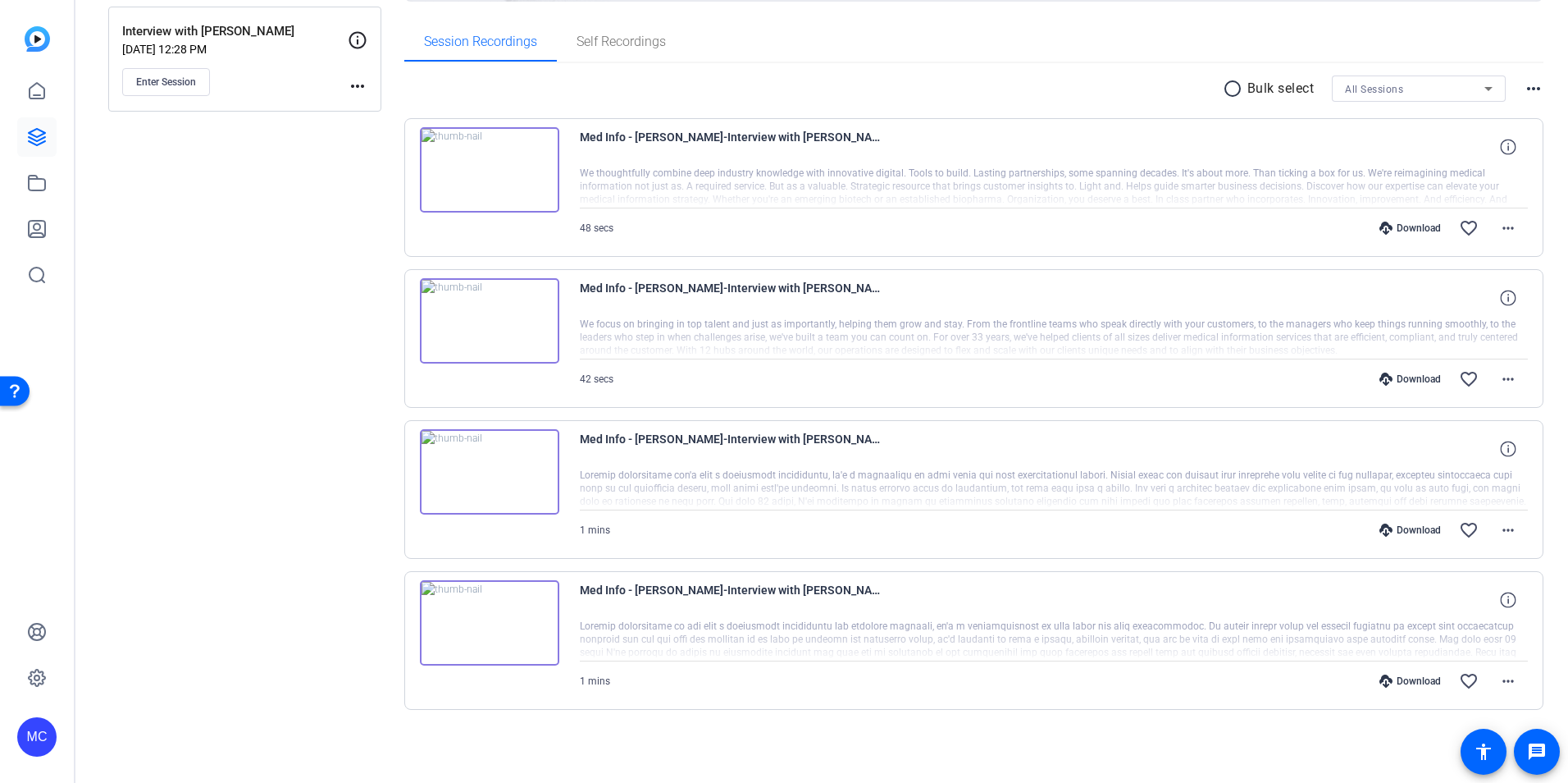
click at [488, 629] on img at bounding box center [489, 622] width 140 height 85
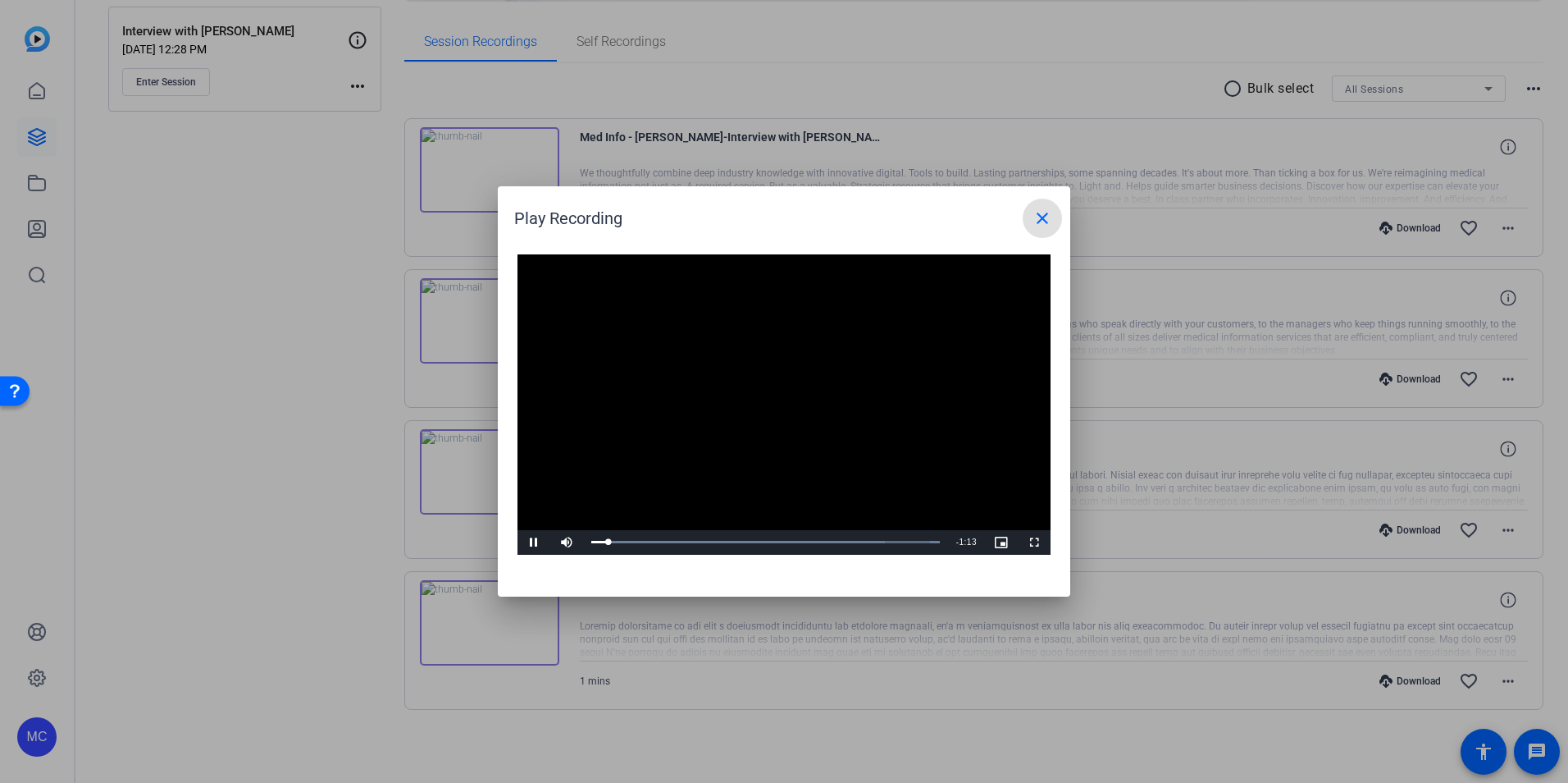
click at [1040, 214] on mat-icon "close" at bounding box center [1042, 218] width 19 height 19
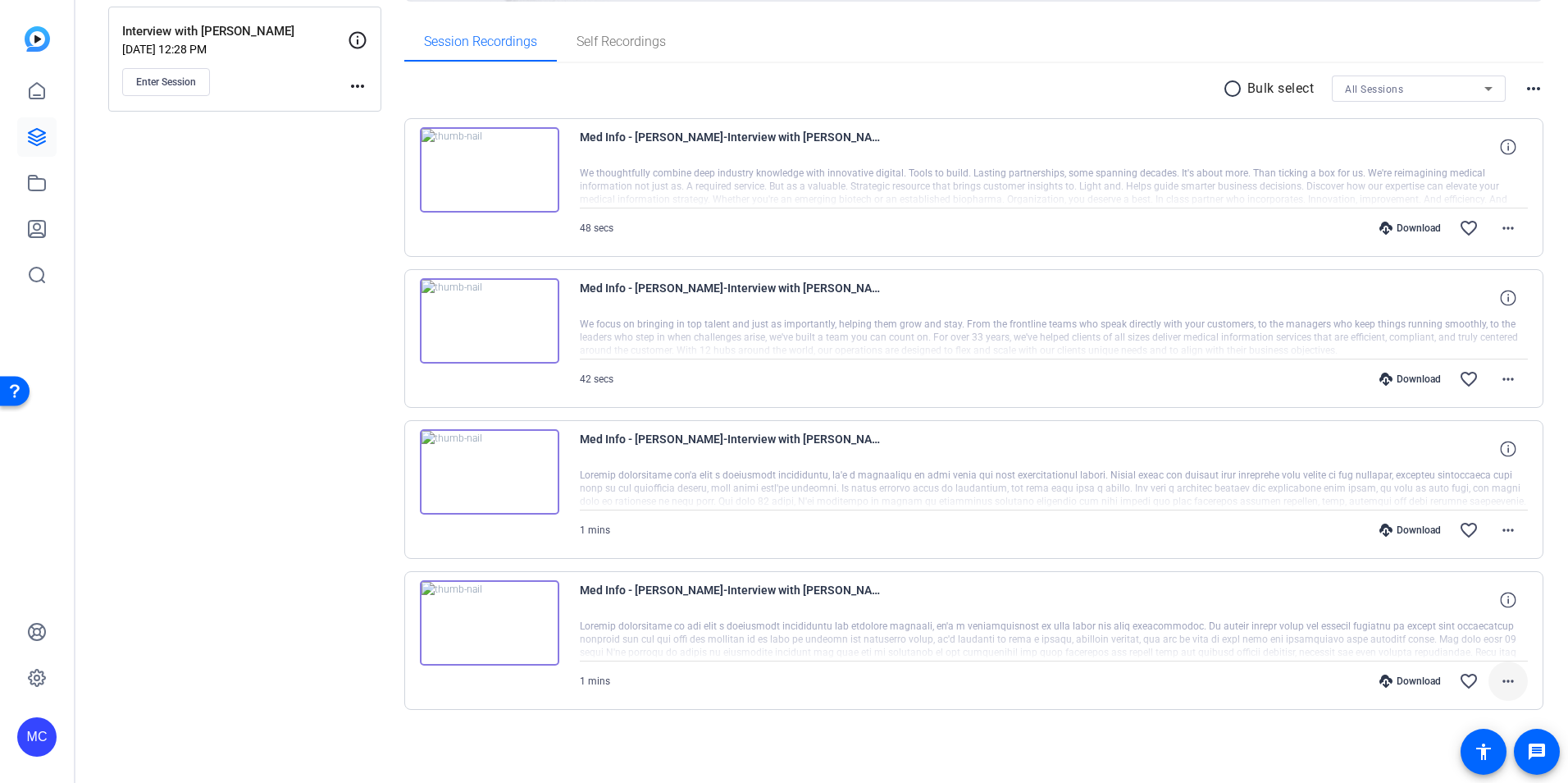
click at [1499, 679] on mat-icon "more_horiz" at bounding box center [1508, 681] width 19 height 19
click at [234, 480] on div at bounding box center [784, 391] width 1568 height 783
click at [477, 462] on img at bounding box center [489, 471] width 140 height 85
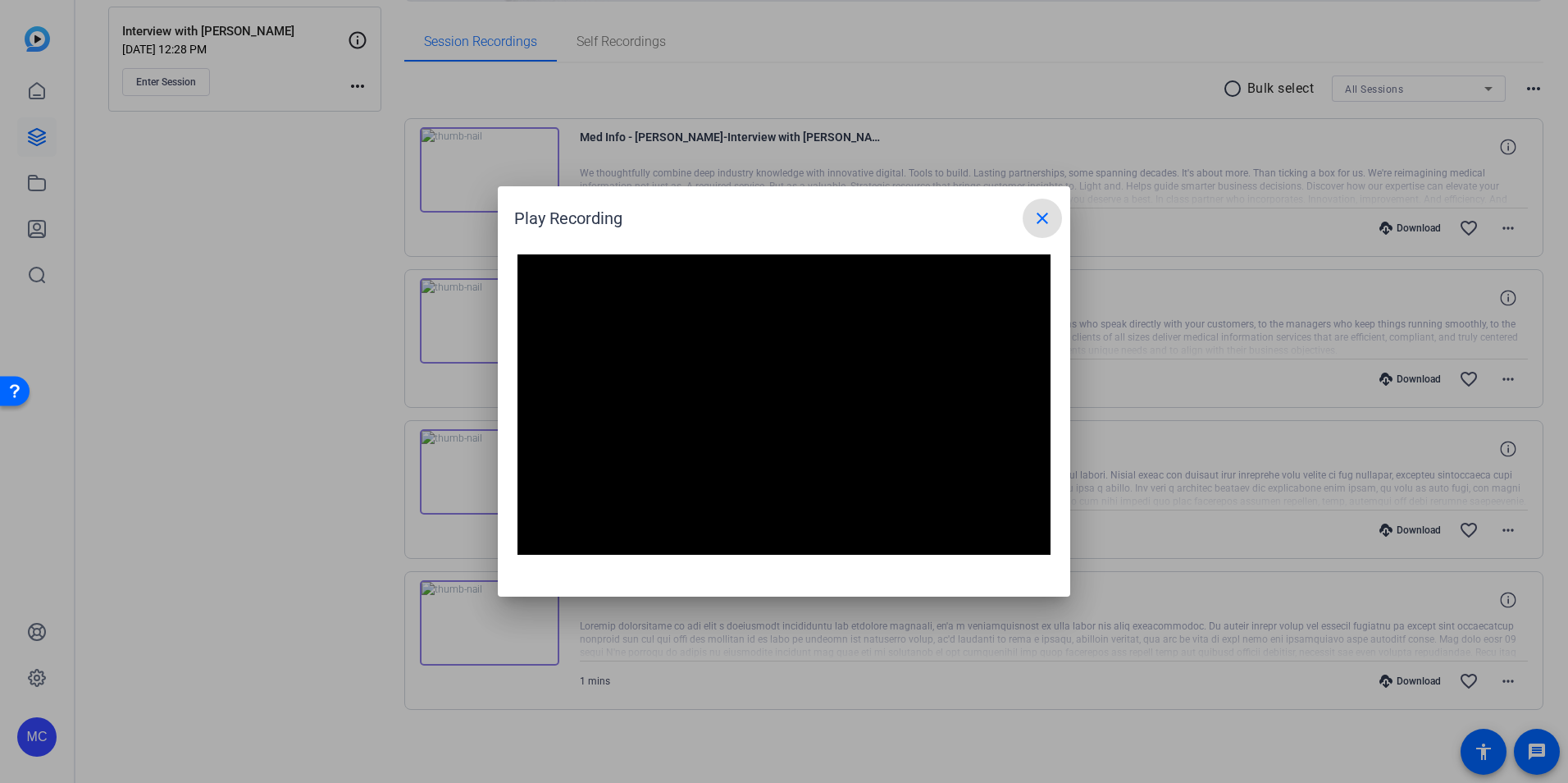
click at [1037, 217] on mat-icon "close" at bounding box center [1042, 218] width 19 height 19
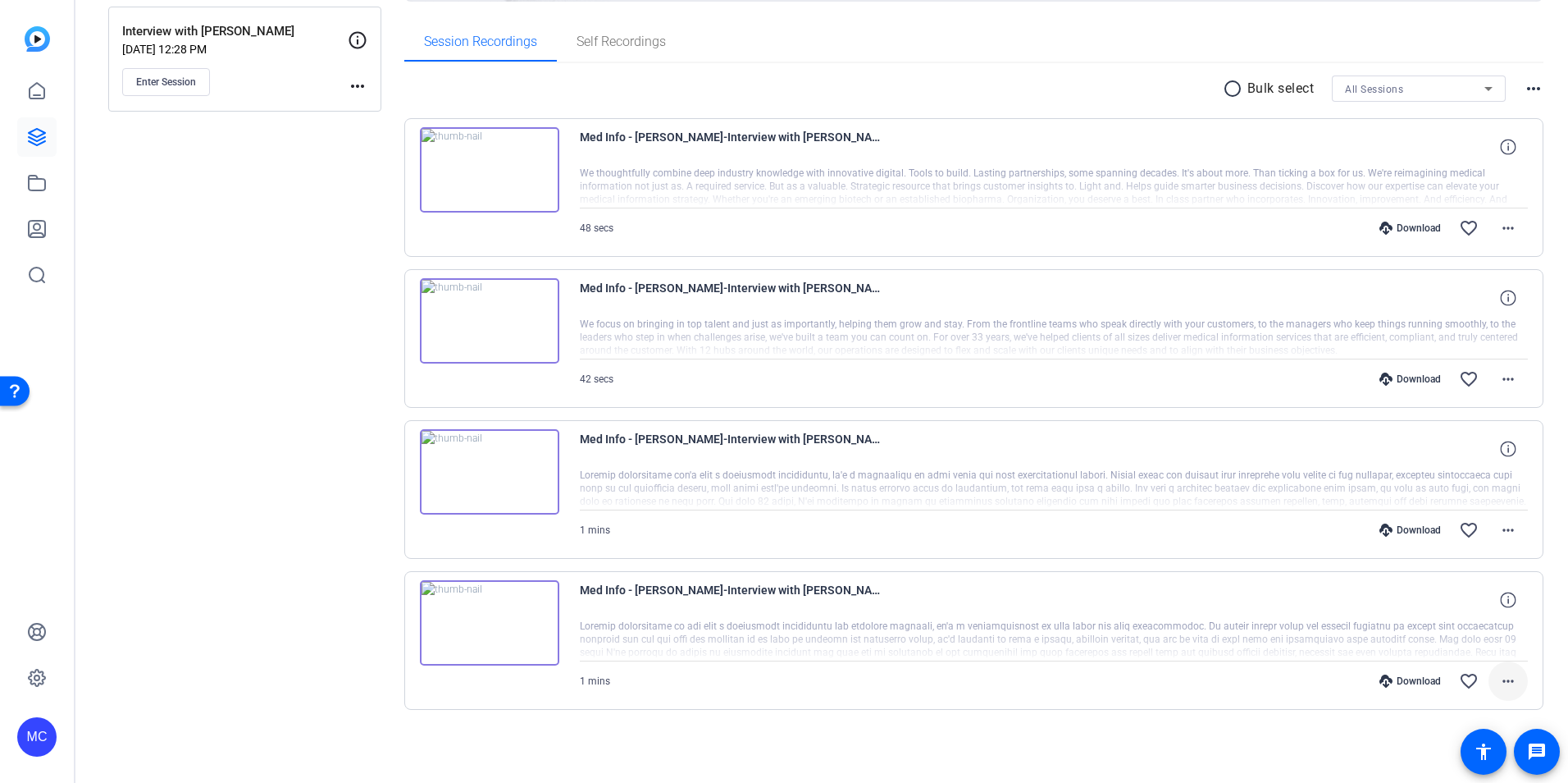
click at [1503, 680] on mat-icon "more_horiz" at bounding box center [1508, 681] width 19 height 19
click at [1449, 625] on span "Archive clip" at bounding box center [1457, 627] width 98 height 19
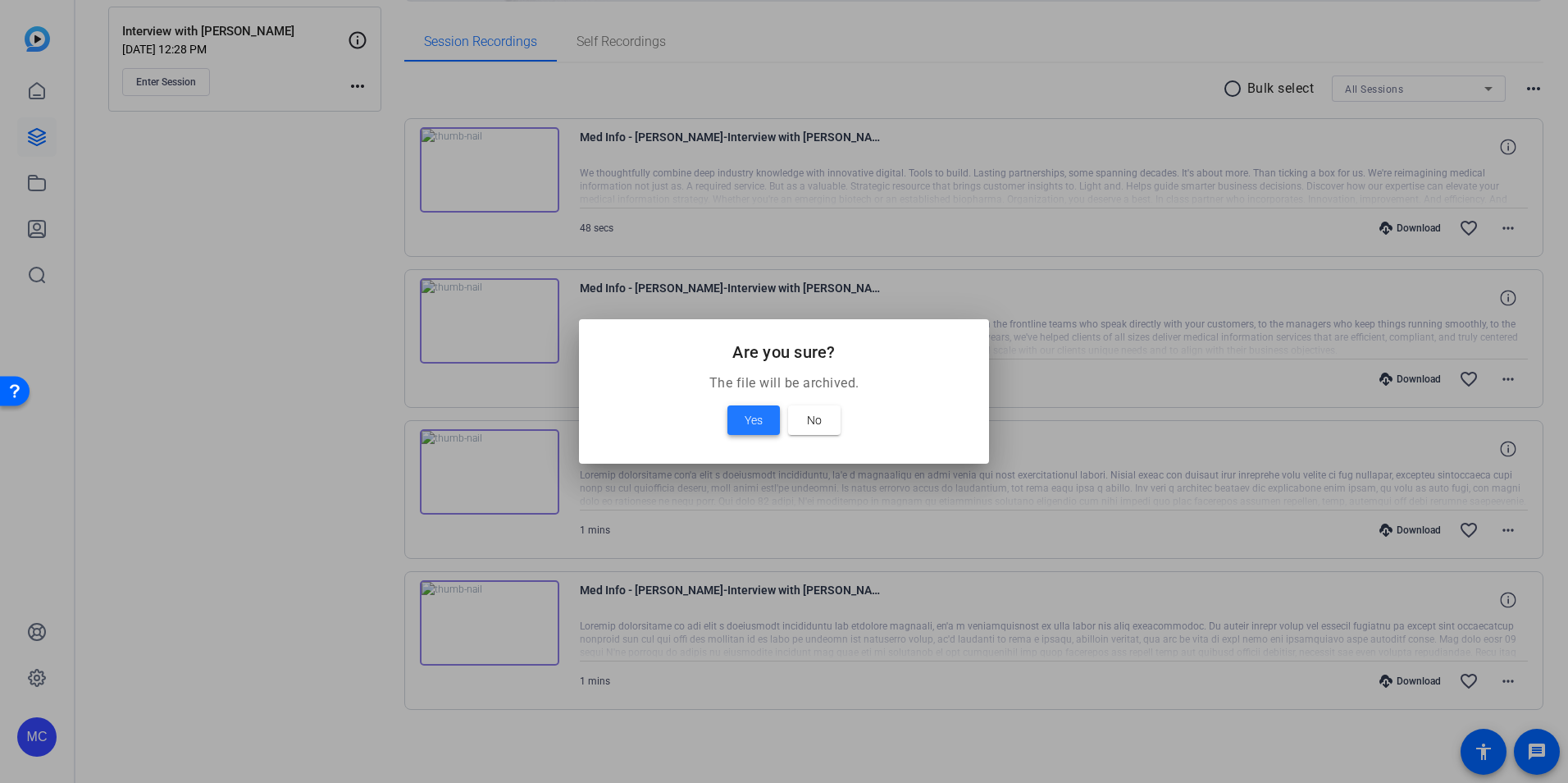
click at [737, 426] on span at bounding box center [754, 420] width 53 height 40
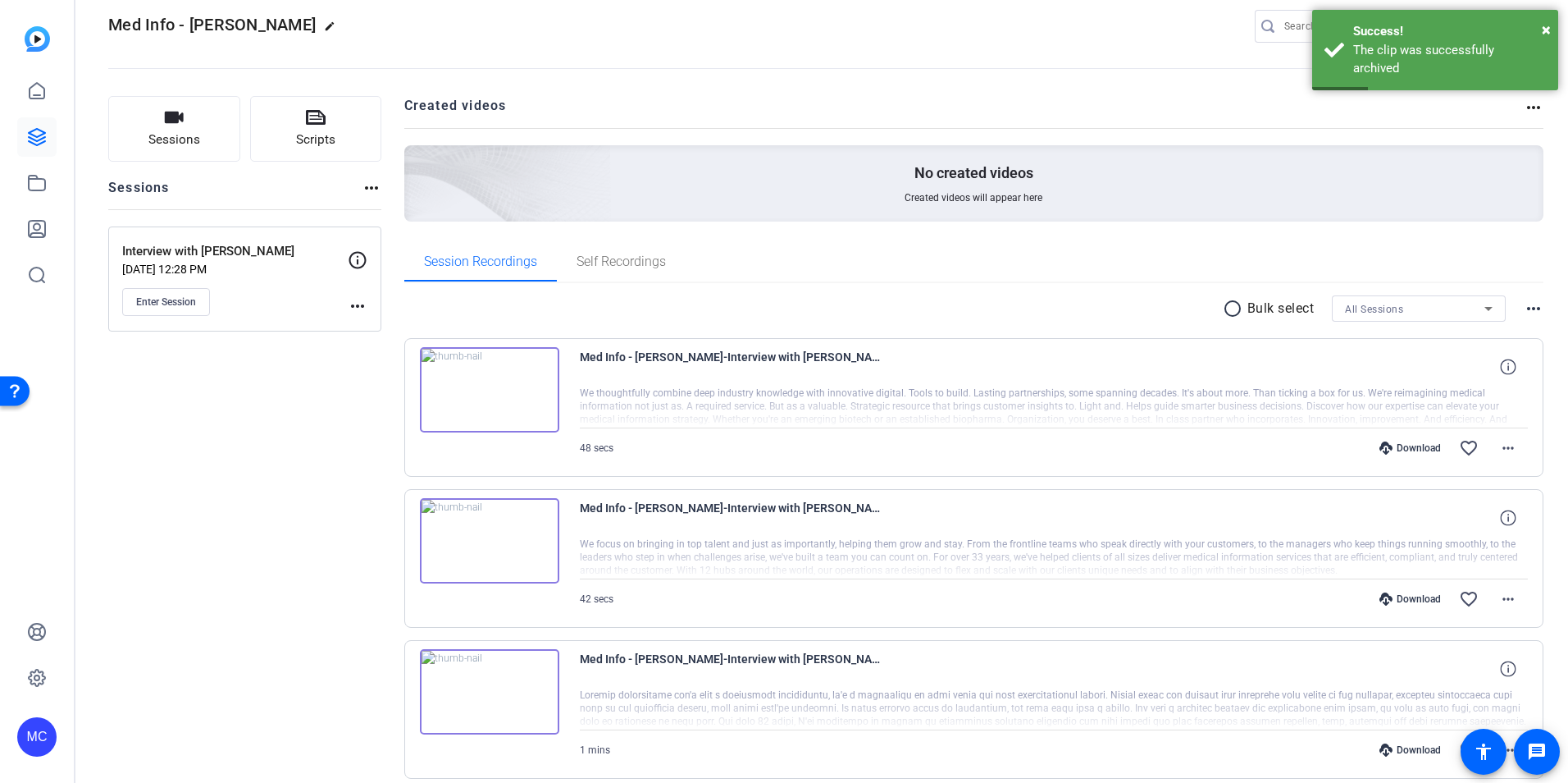
scroll to position [0, 0]
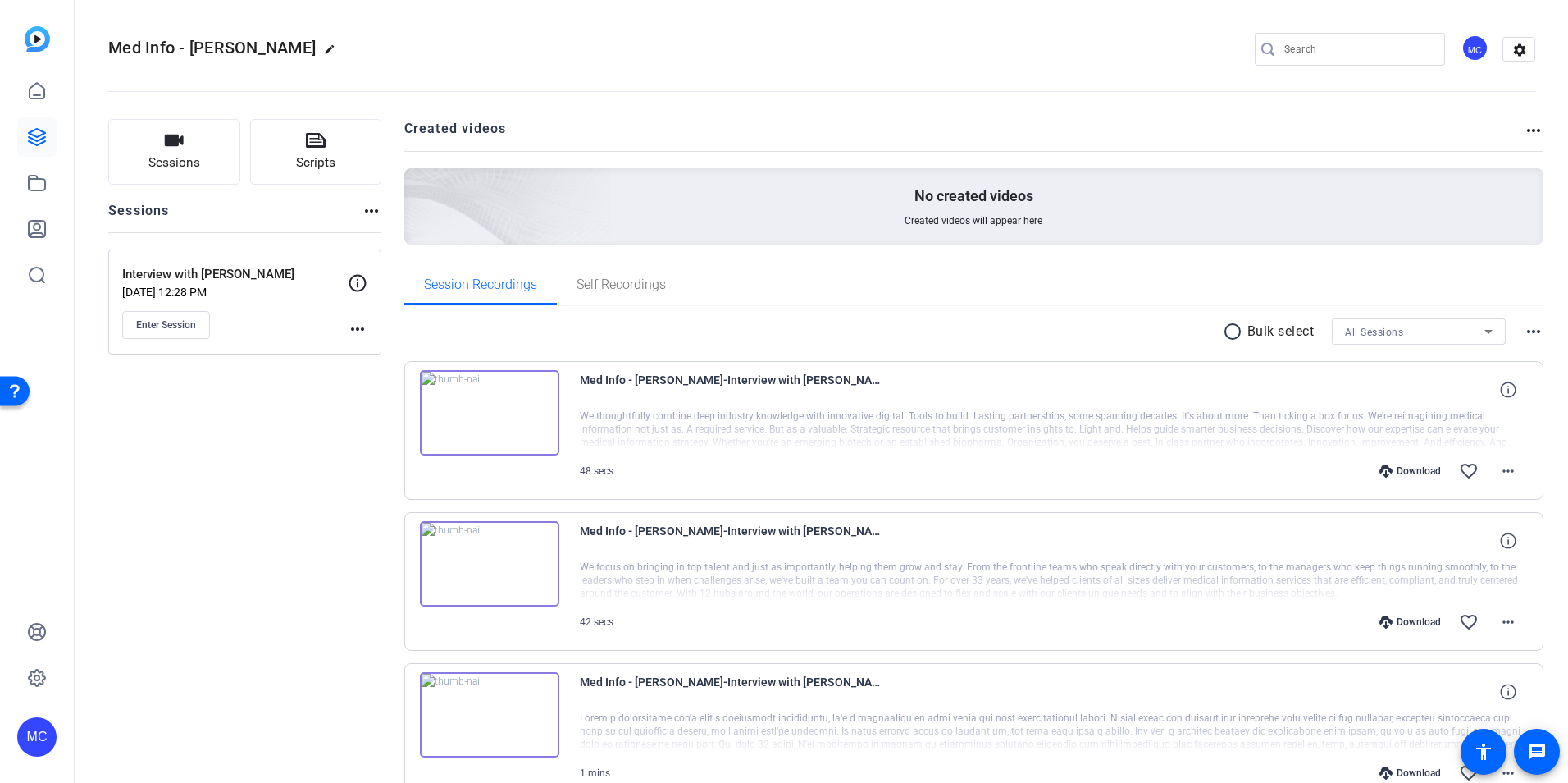
click at [1514, 331] on div "radio_button_unchecked Bulk select All Sessions more_horiz" at bounding box center [974, 331] width 1140 height 26
click at [1529, 329] on mat-icon "more_horiz" at bounding box center [1534, 331] width 19 height 19
click at [1029, 324] on div at bounding box center [784, 391] width 1568 height 783
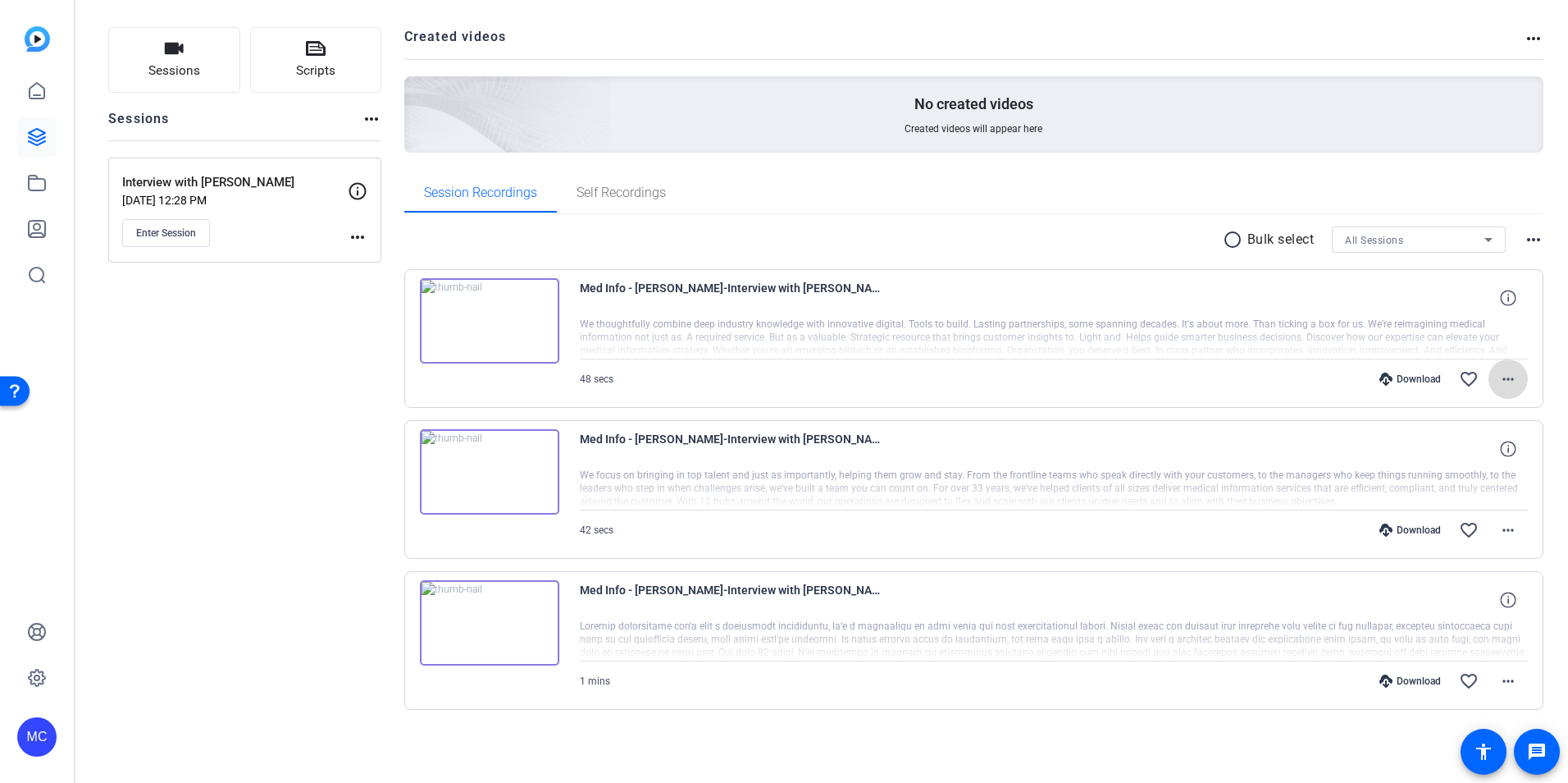
click at [1503, 381] on mat-icon "more_horiz" at bounding box center [1508, 379] width 19 height 19
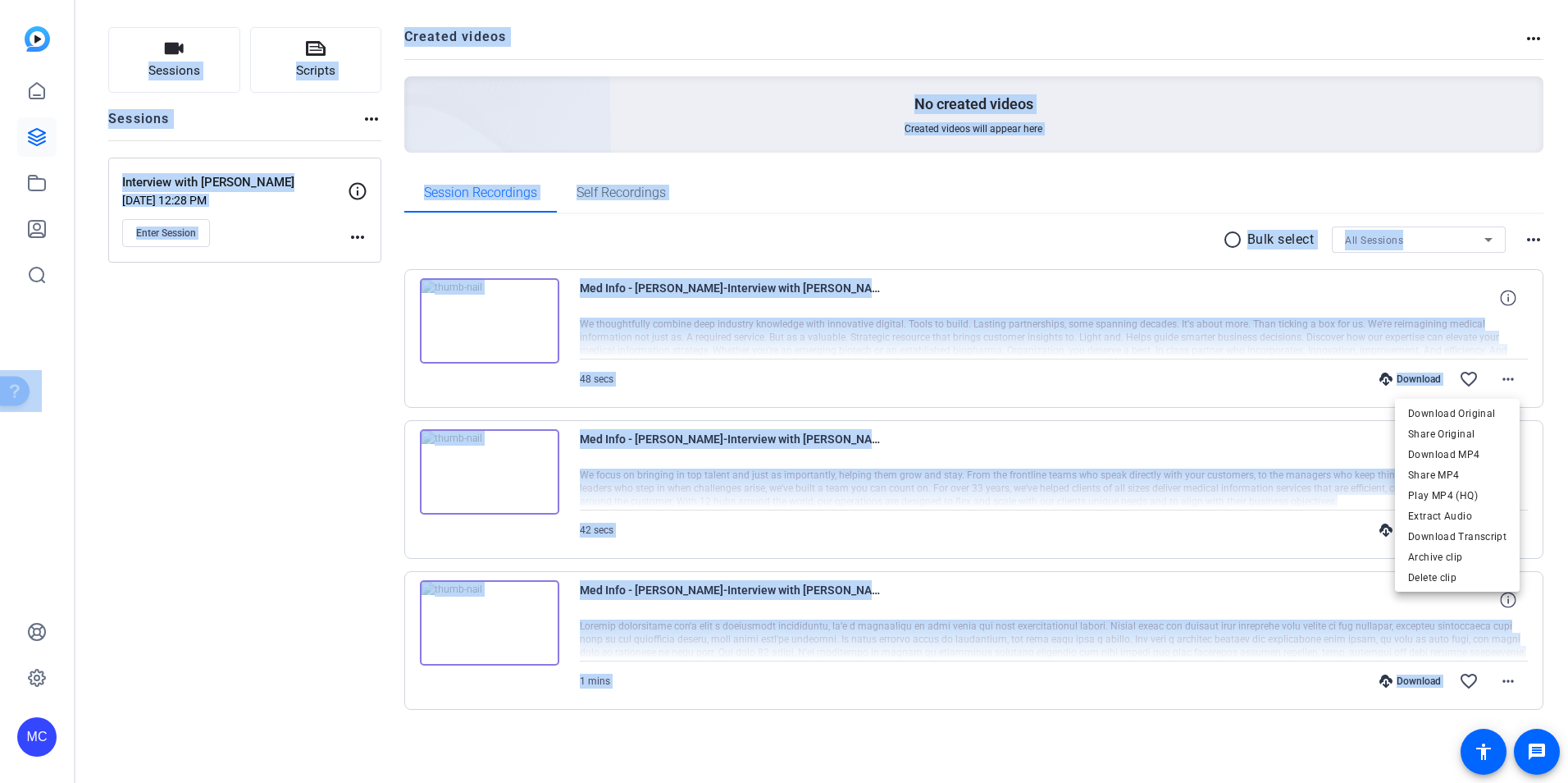
drag, startPoint x: 1562, startPoint y: 104, endPoint x: 1562, endPoint y: -6, distance: 110.0
click at [1562, 0] on html "Accessibility Screen-Reader Guide, Feedback, and Issue Reporting | New window M…" at bounding box center [784, 391] width 1568 height 783
click at [1563, 21] on div at bounding box center [784, 391] width 1568 height 783
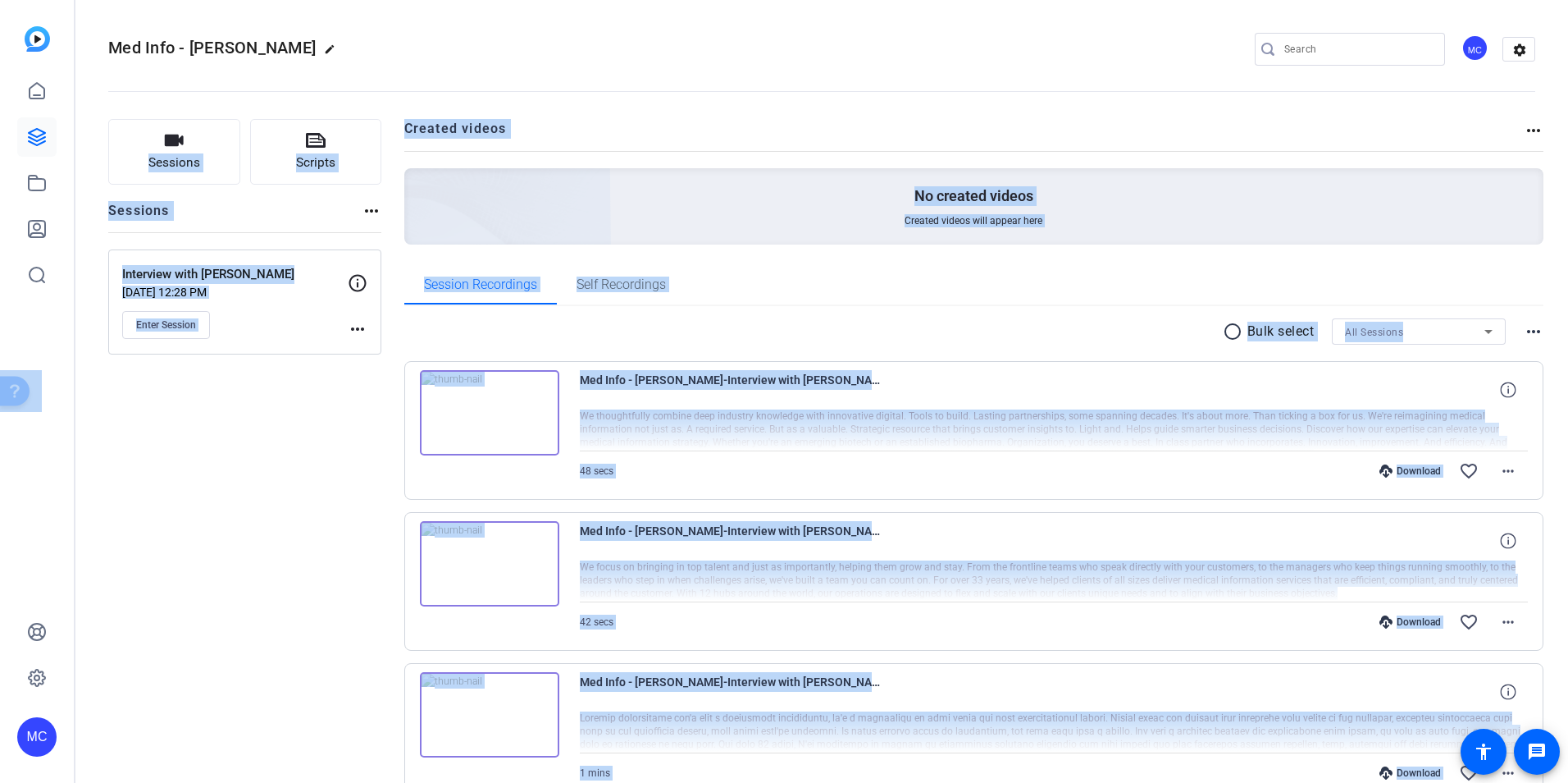
click at [393, 62] on openreel-divider-bar at bounding box center [821, 86] width 1427 height 50
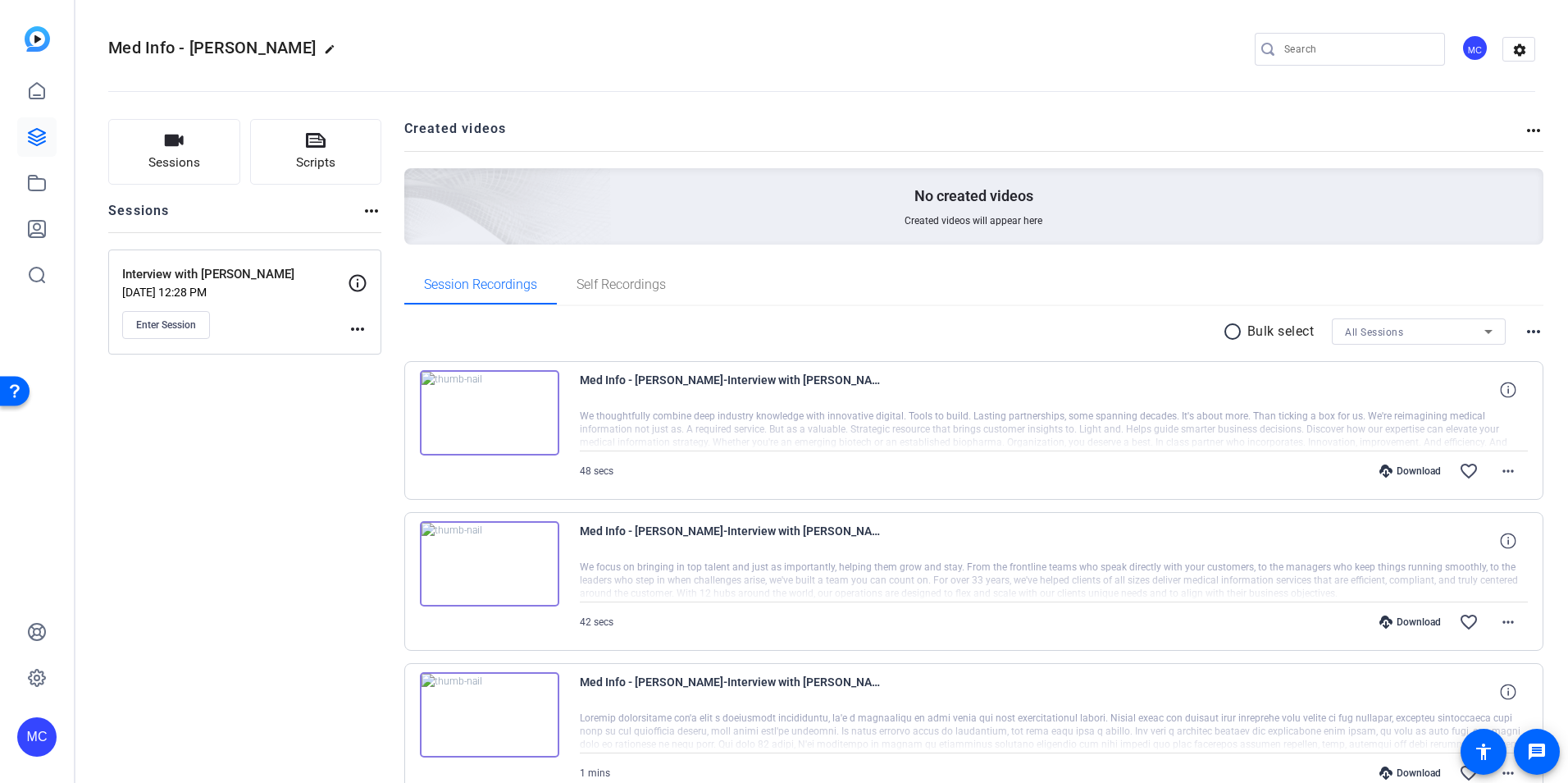
click at [324, 50] on mat-icon "edit" at bounding box center [334, 53] width 19 height 19
click at [166, 47] on input "Med Info - Michele" at bounding box center [175, 49] width 107 height 19
type input "Med Info Raw Recordings - Michele"
click at [253, 44] on span "check_circle" at bounding box center [256, 49] width 19 height 19
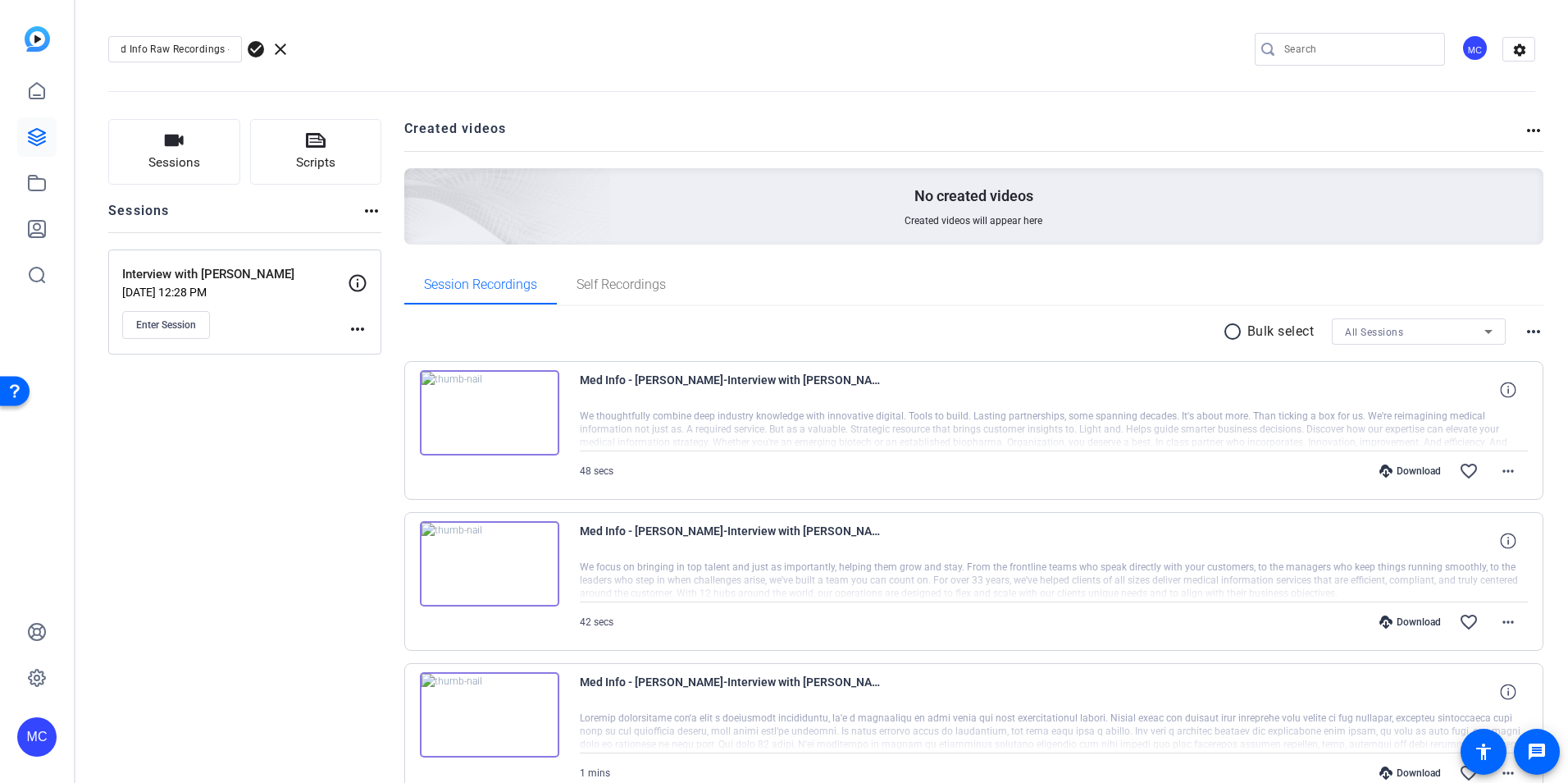
scroll to position [0, 0]
click at [212, 453] on div "Sessions Scripts Sessions more_horiz Interview with Michele Simon Jun 03, 2025 …" at bounding box center [244, 486] width 273 height 736
click at [1507, 51] on mat-icon "settings" at bounding box center [1519, 50] width 33 height 25
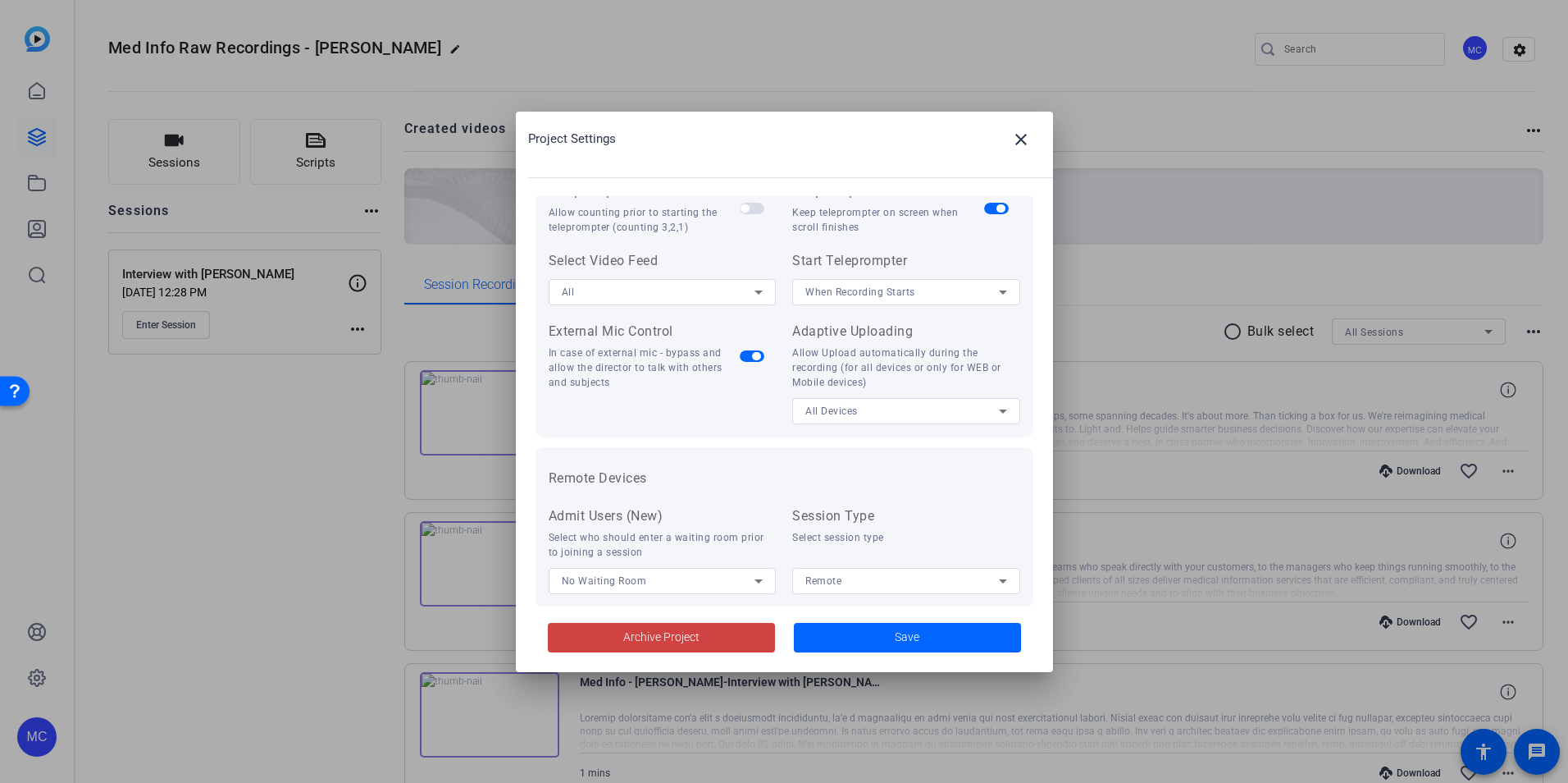
scroll to position [339, 0]
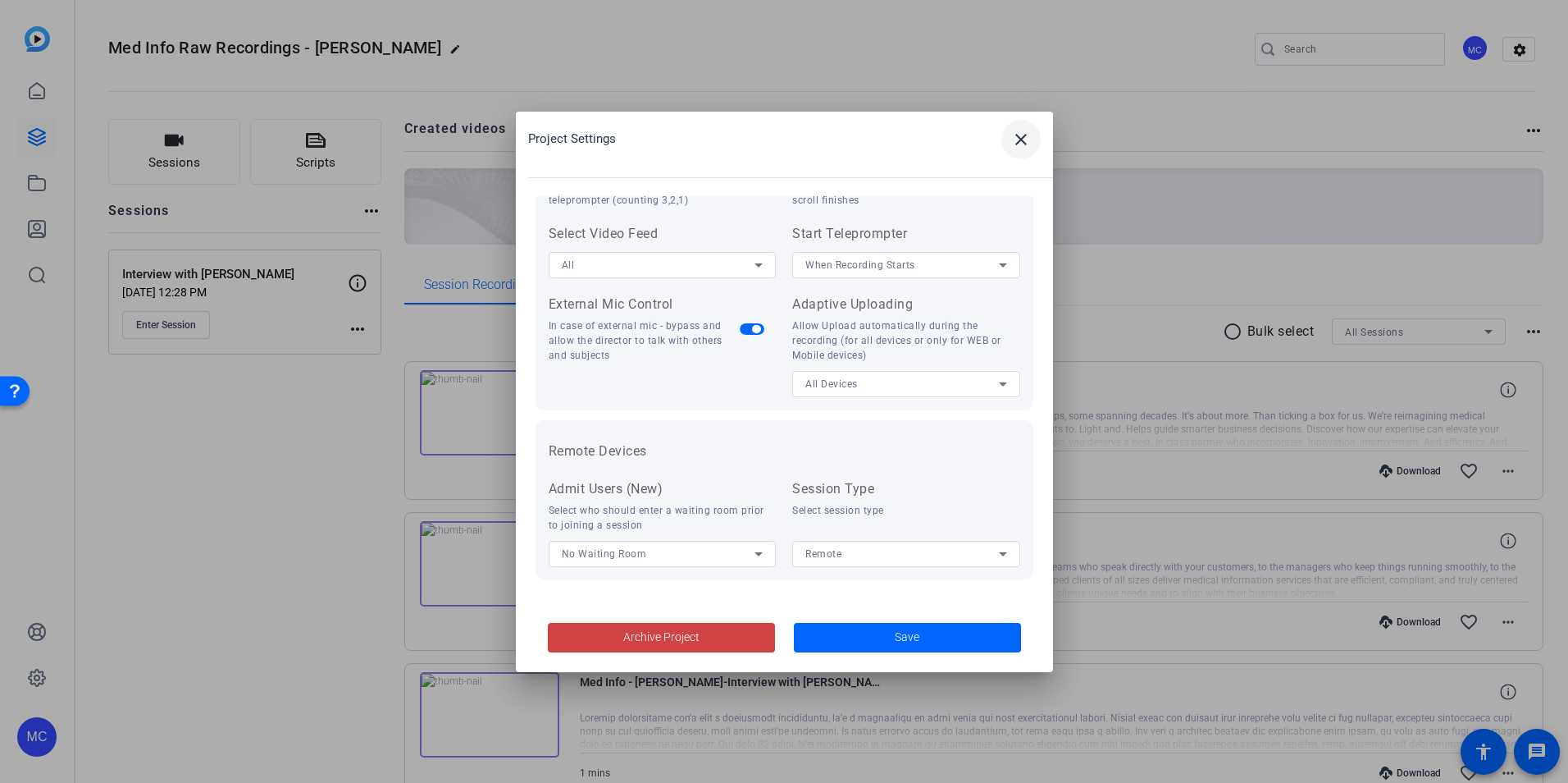
click at [1018, 135] on mat-icon "close" at bounding box center [1021, 140] width 19 height 19
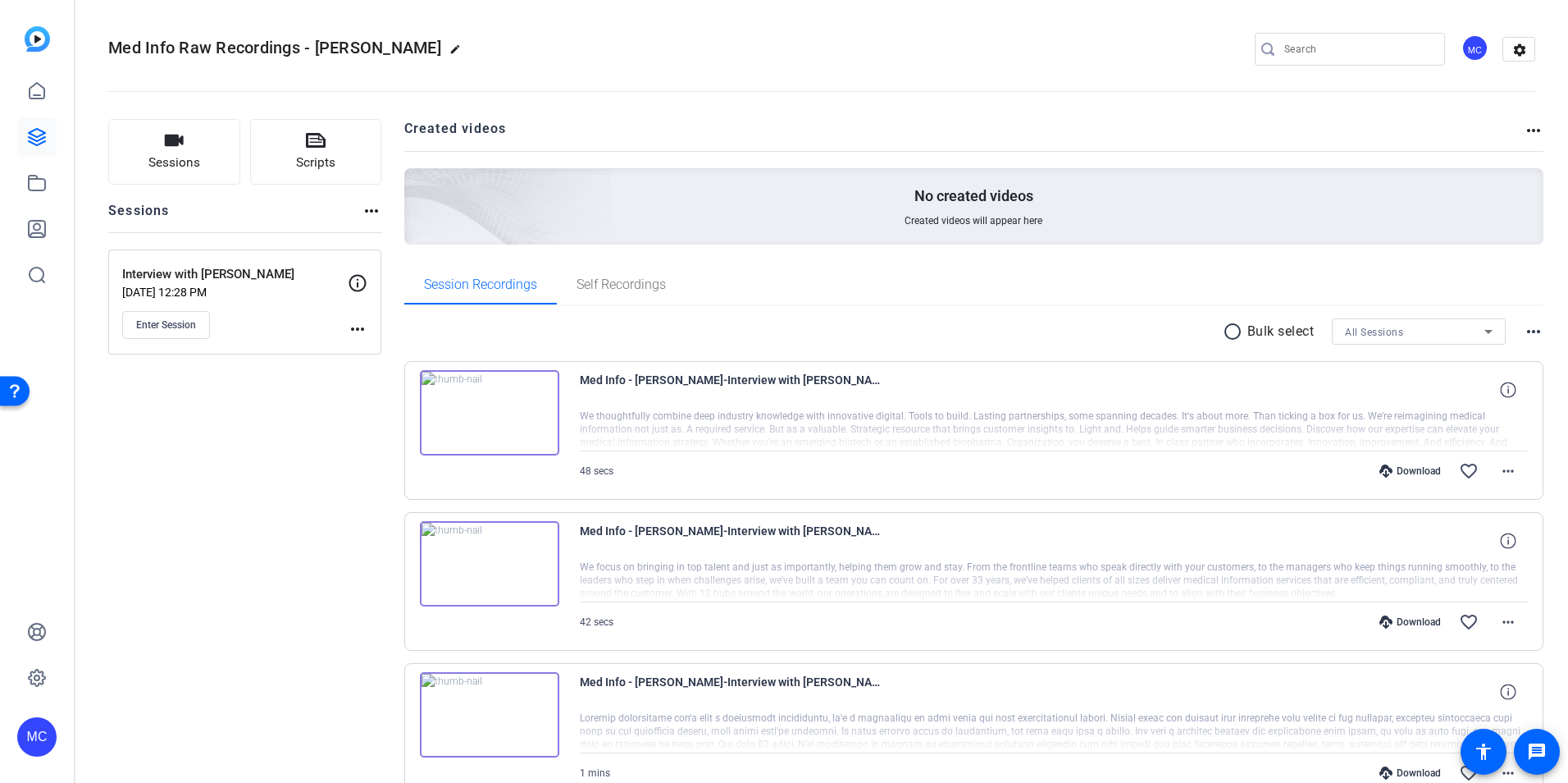
click at [1524, 330] on mat-icon "more_horiz" at bounding box center [1534, 331] width 19 height 19
click at [902, 331] on div at bounding box center [784, 391] width 1568 height 783
click at [1505, 474] on mat-icon "more_horiz" at bounding box center [1508, 471] width 19 height 19
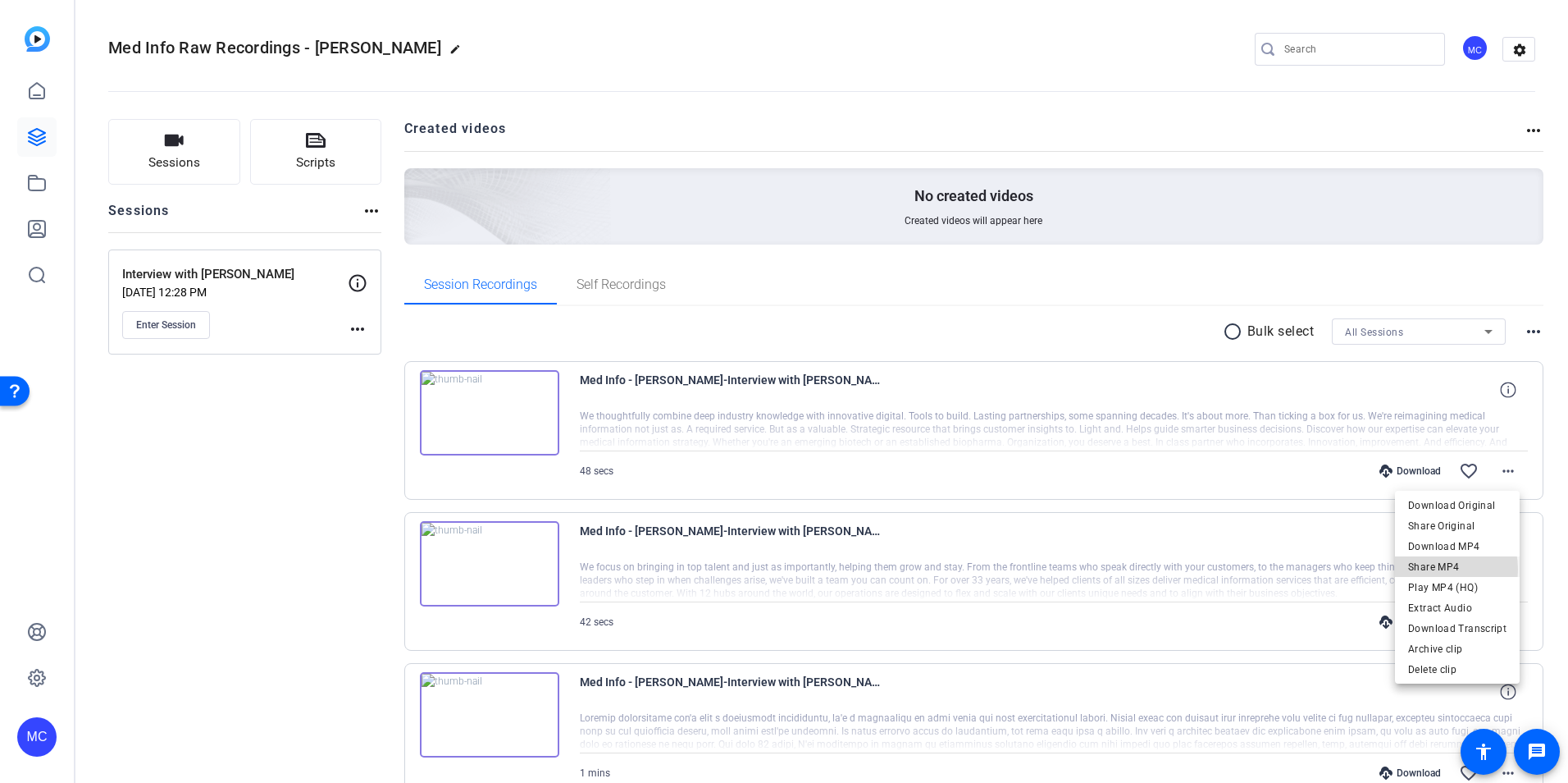
click at [1431, 569] on span "Share MP4" at bounding box center [1457, 567] width 98 height 19
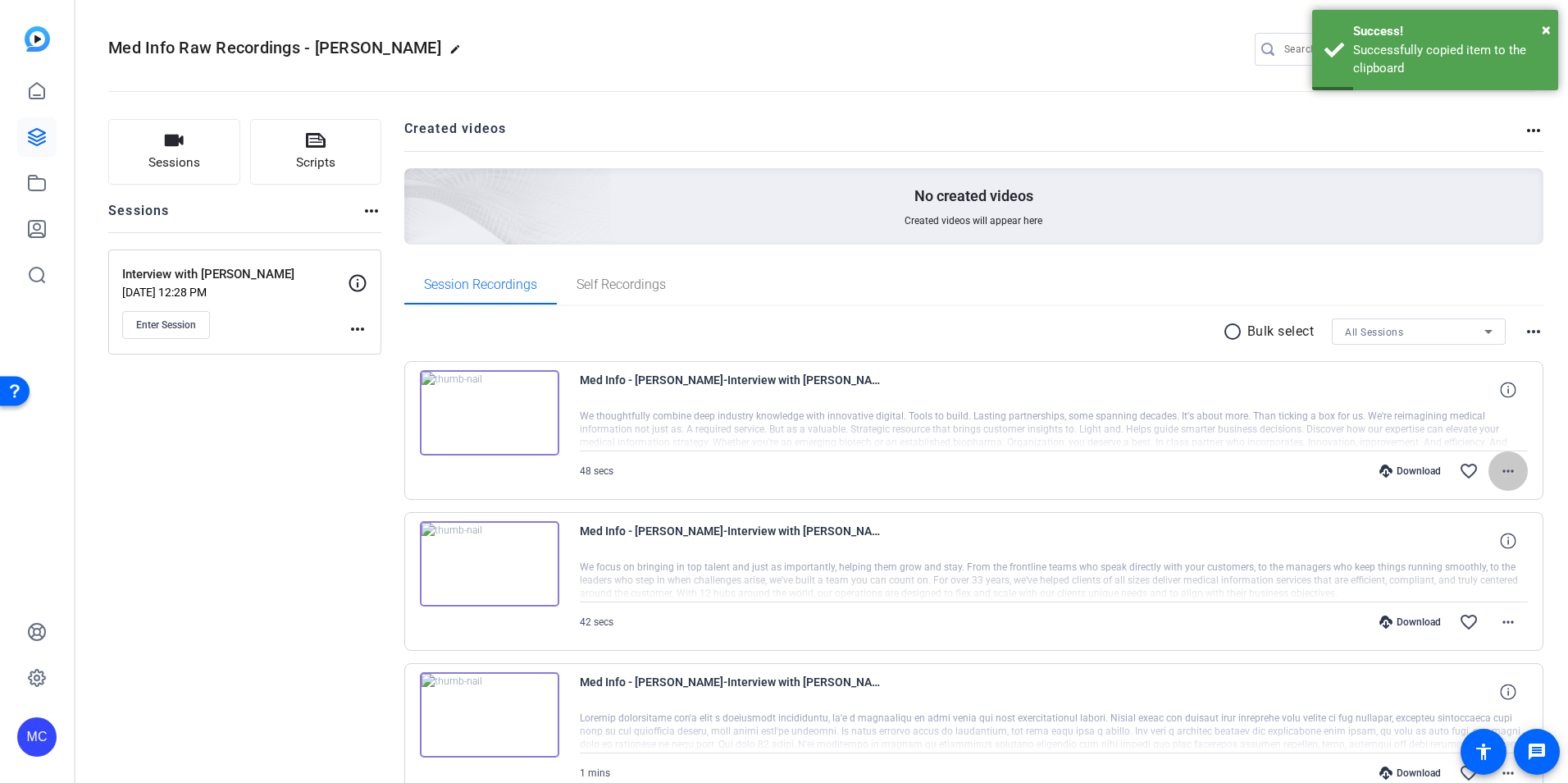
click at [1499, 470] on mat-icon "more_horiz" at bounding box center [1508, 471] width 19 height 19
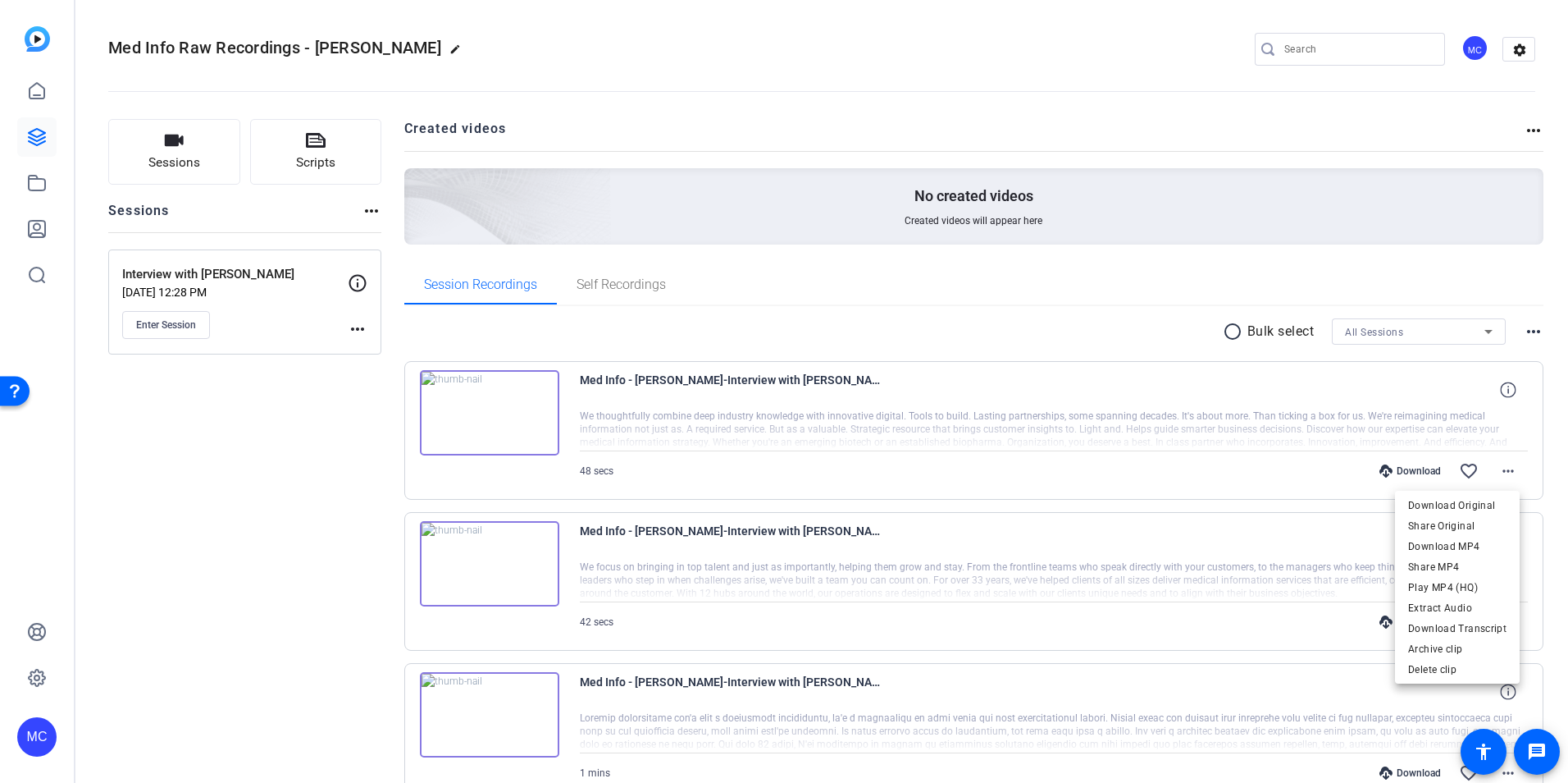
click at [154, 476] on div at bounding box center [784, 391] width 1568 height 783
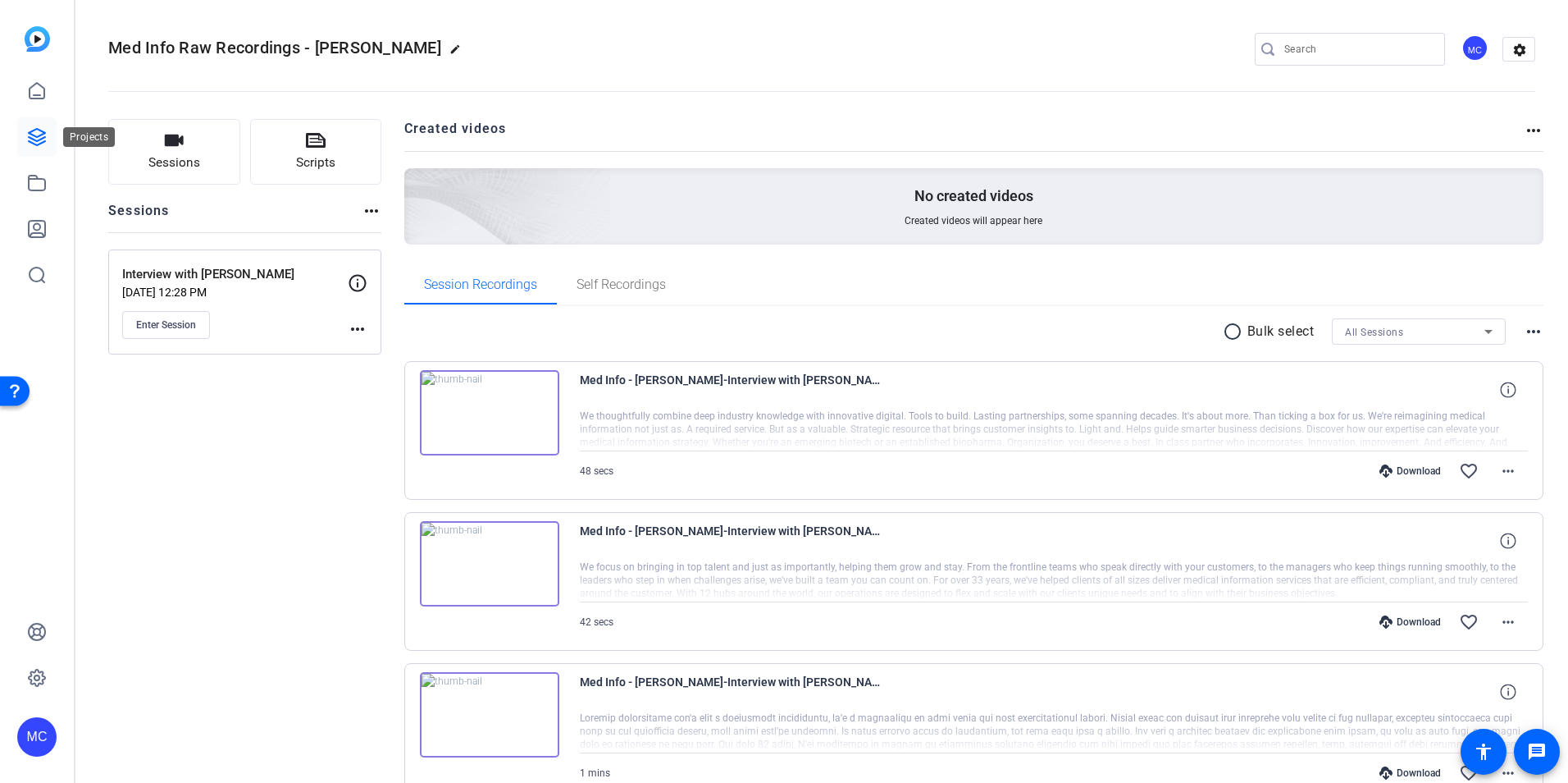
click at [40, 137] on icon at bounding box center [37, 137] width 19 height 19
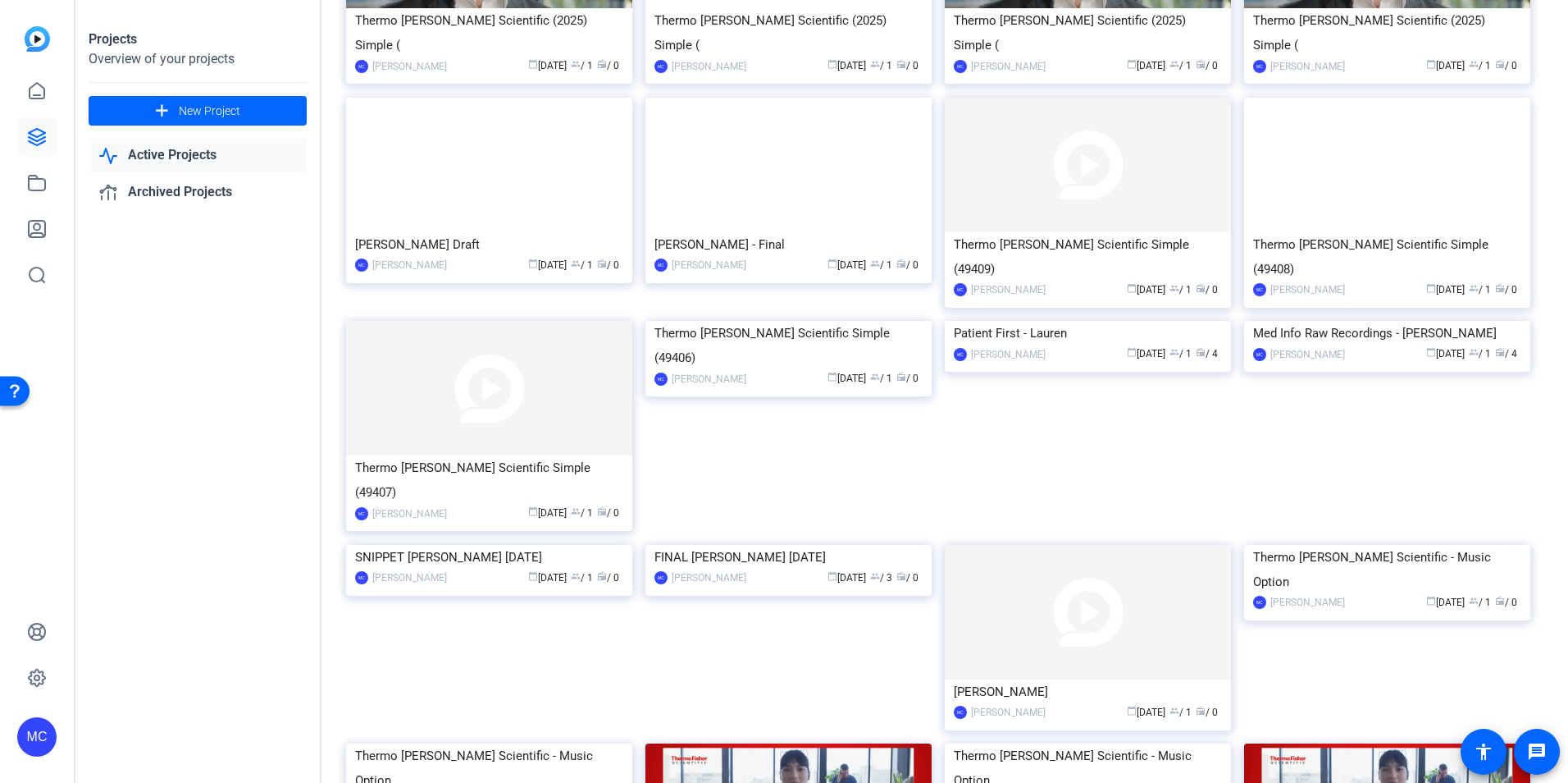
scroll to position [257, 0]
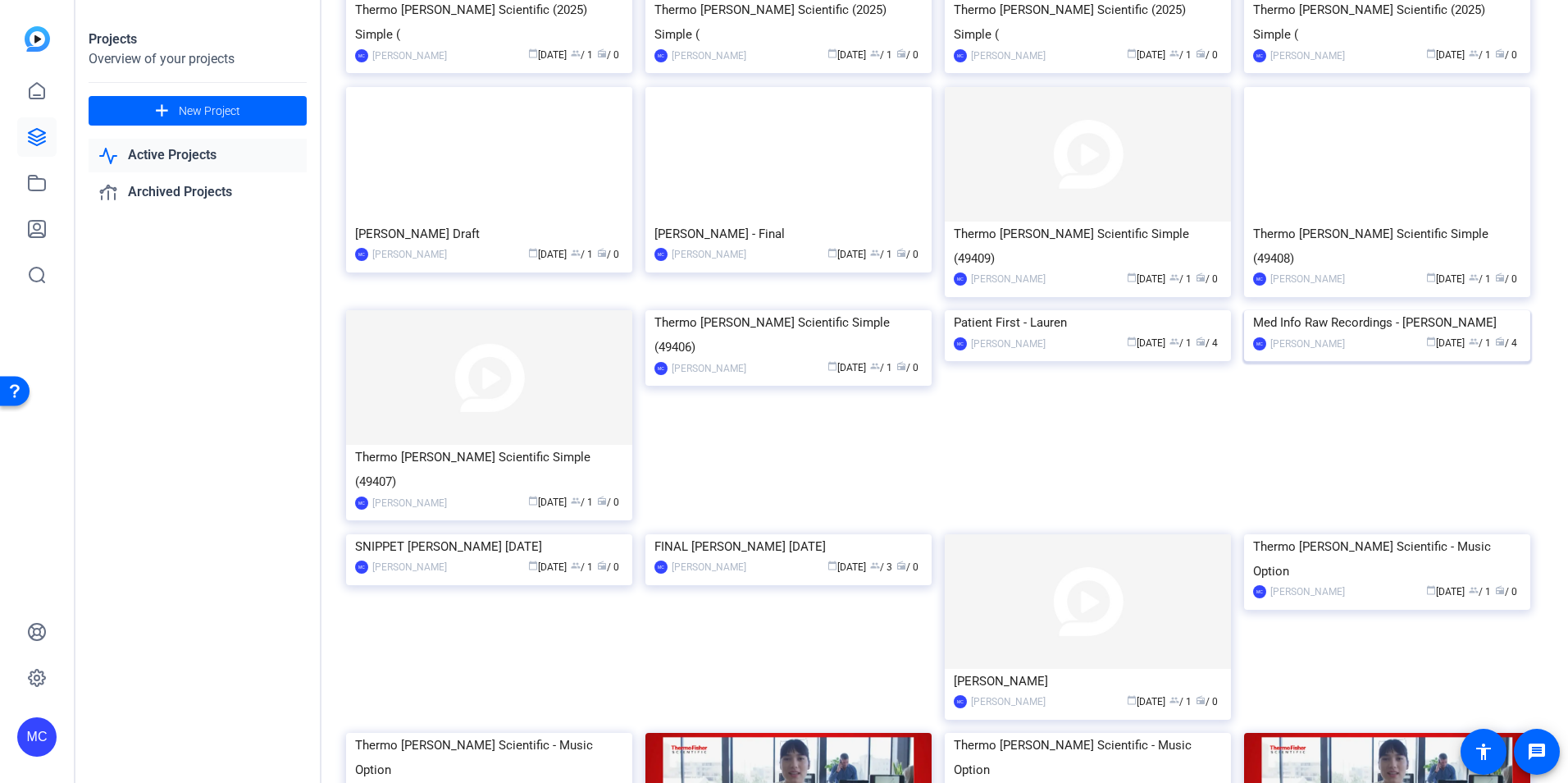
click at [1353, 352] on div "calendar_today Jun 03 group / 1 radio / 4" at bounding box center [1436, 344] width 168 height 18
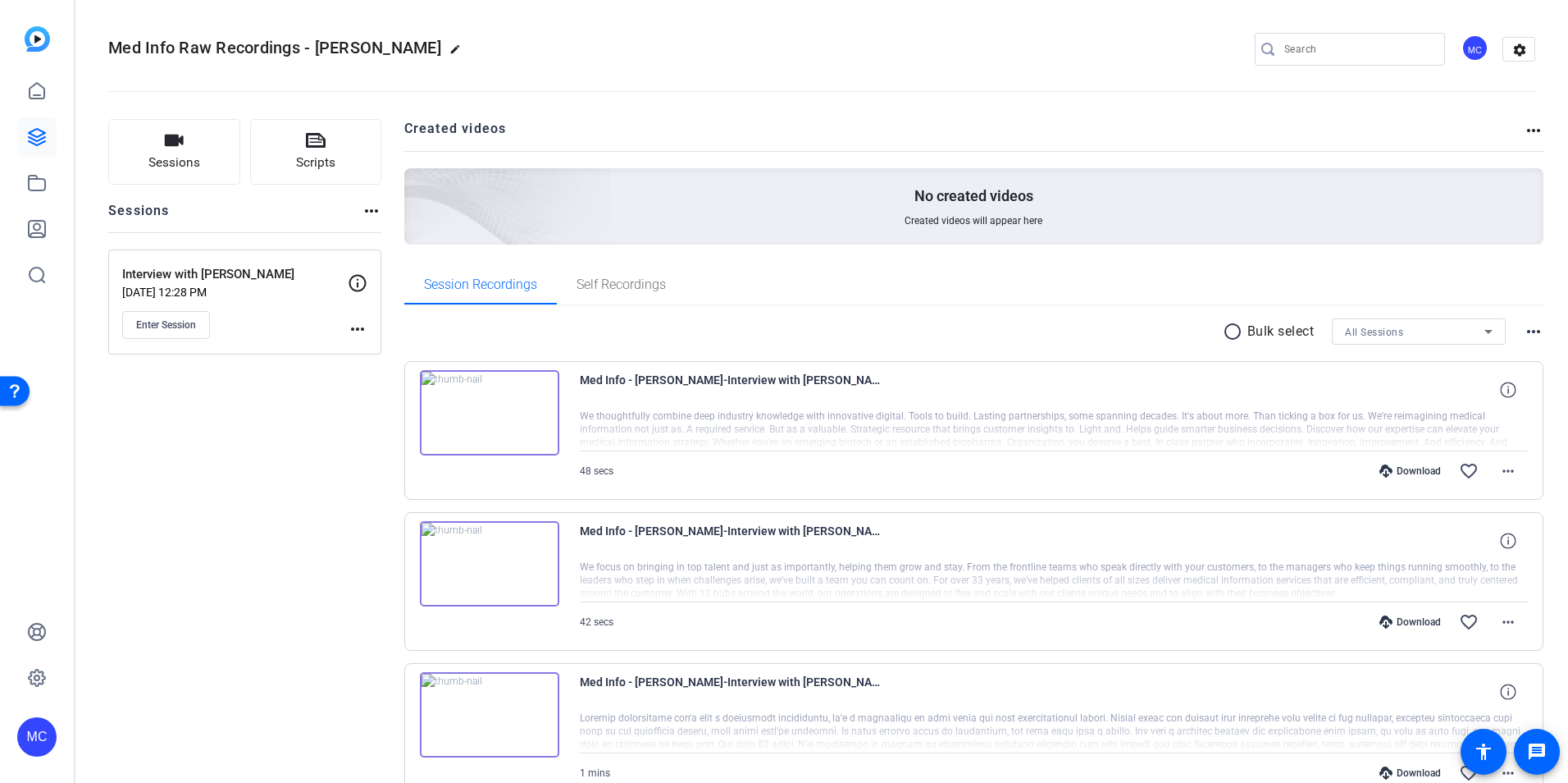
click at [368, 209] on mat-icon "more_horiz" at bounding box center [372, 211] width 19 height 19
click at [296, 441] on div at bounding box center [784, 391] width 1568 height 783
click at [356, 328] on mat-icon "more_horiz" at bounding box center [358, 329] width 19 height 19
click at [260, 490] on div at bounding box center [784, 391] width 1568 height 783
click at [1499, 473] on mat-icon "more_horiz" at bounding box center [1508, 471] width 19 height 19
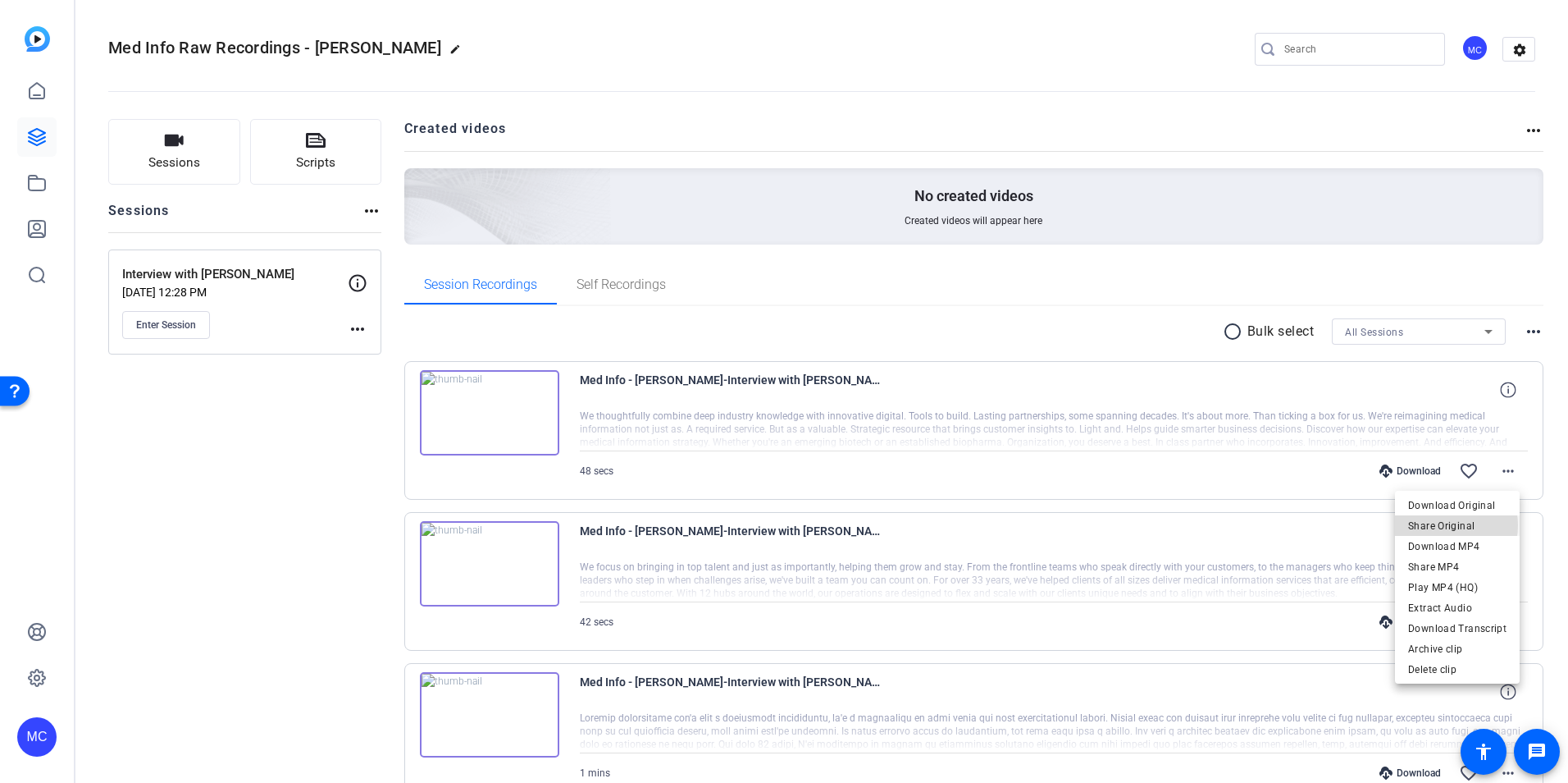
click at [1447, 526] on span "Share Original" at bounding box center [1457, 526] width 98 height 19
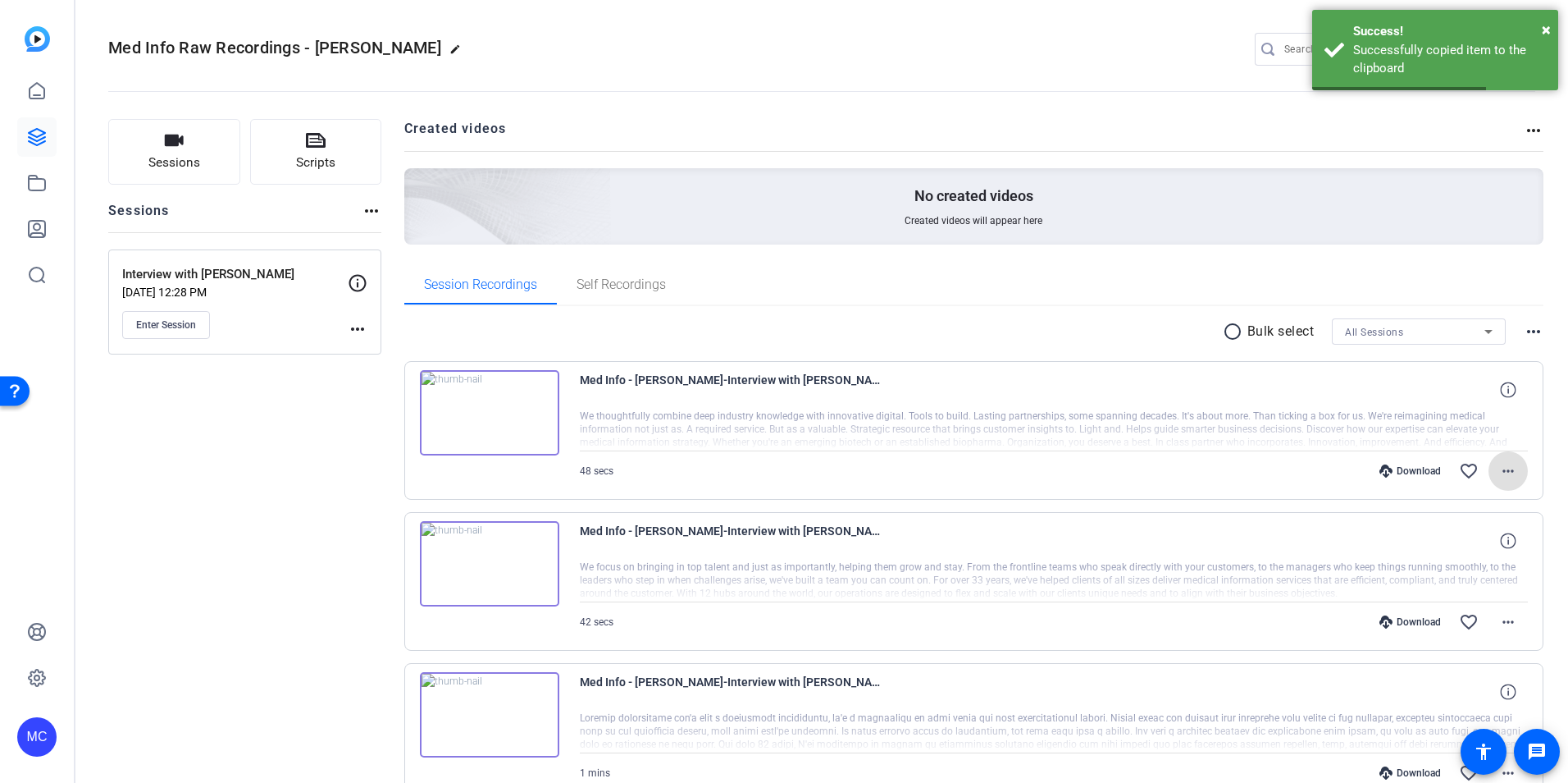
click at [1506, 465] on mat-icon "more_horiz" at bounding box center [1508, 471] width 19 height 19
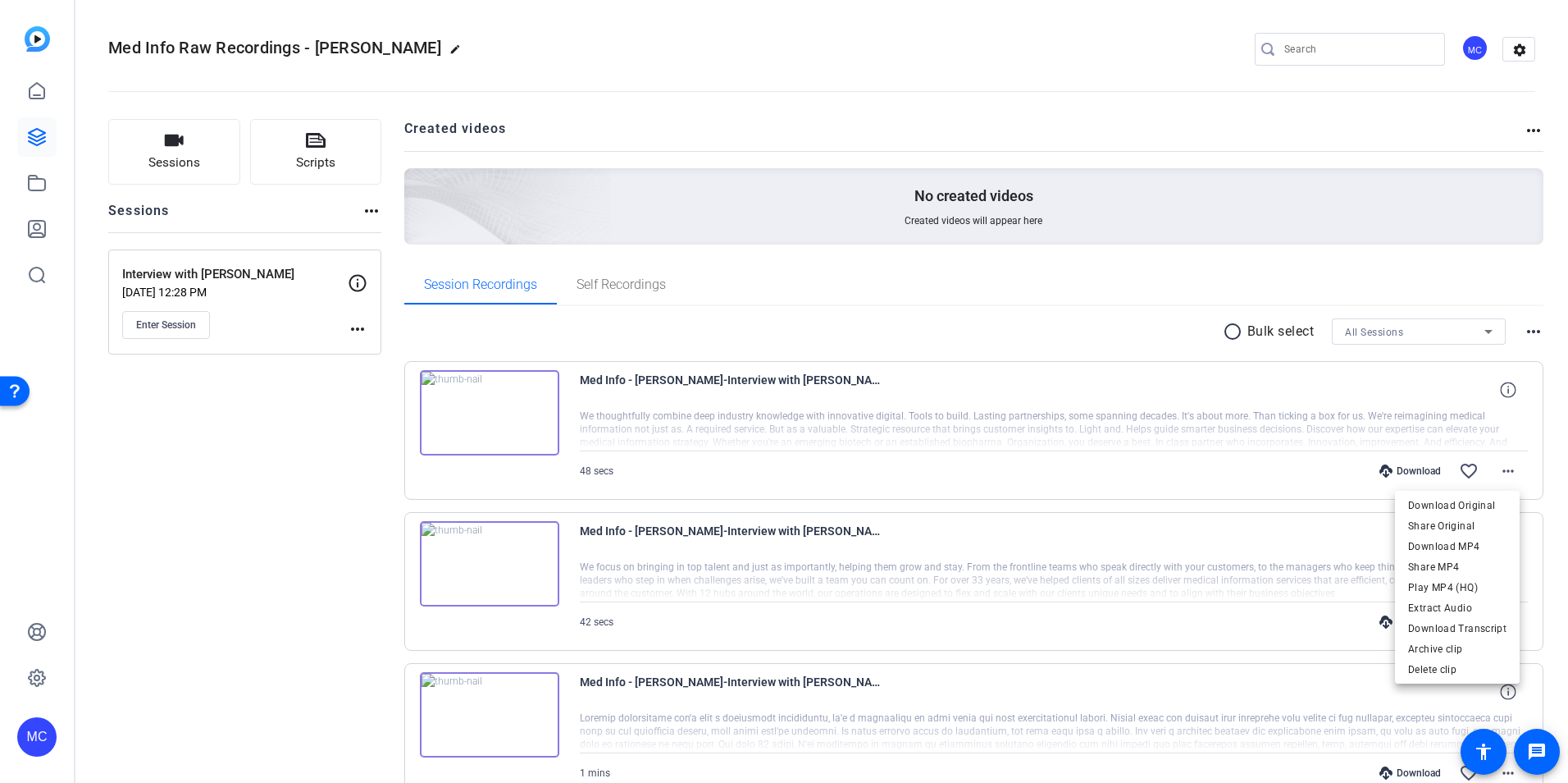
drag, startPoint x: 1564, startPoint y: 267, endPoint x: 1555, endPoint y: 504, distance: 237.2
click at [1557, 499] on div at bounding box center [784, 391] width 1568 height 783
click at [1499, 470] on mat-icon "more_horiz" at bounding box center [1508, 471] width 19 height 19
click at [966, 321] on div at bounding box center [784, 391] width 1568 height 783
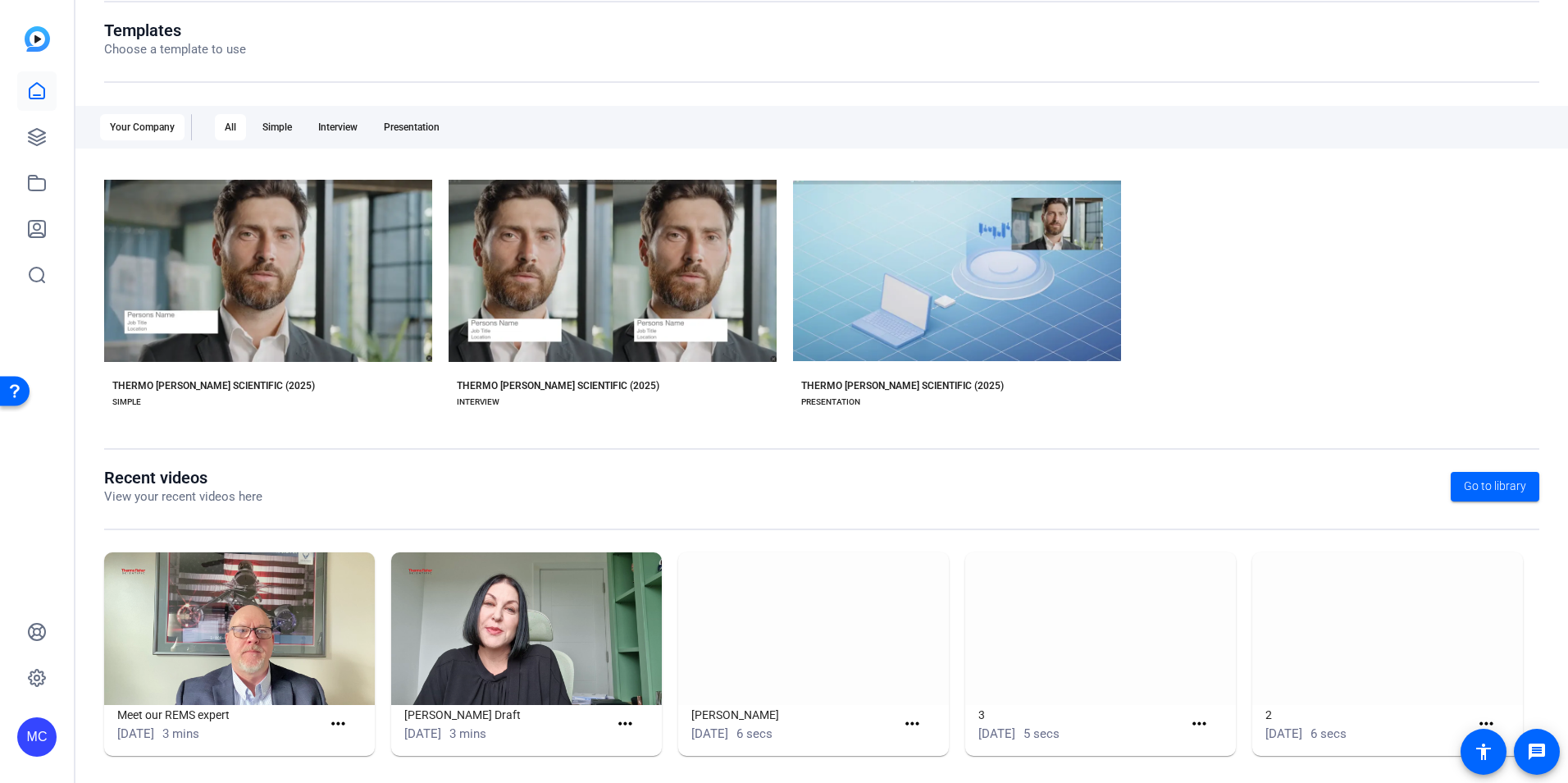
scroll to position [186, 0]
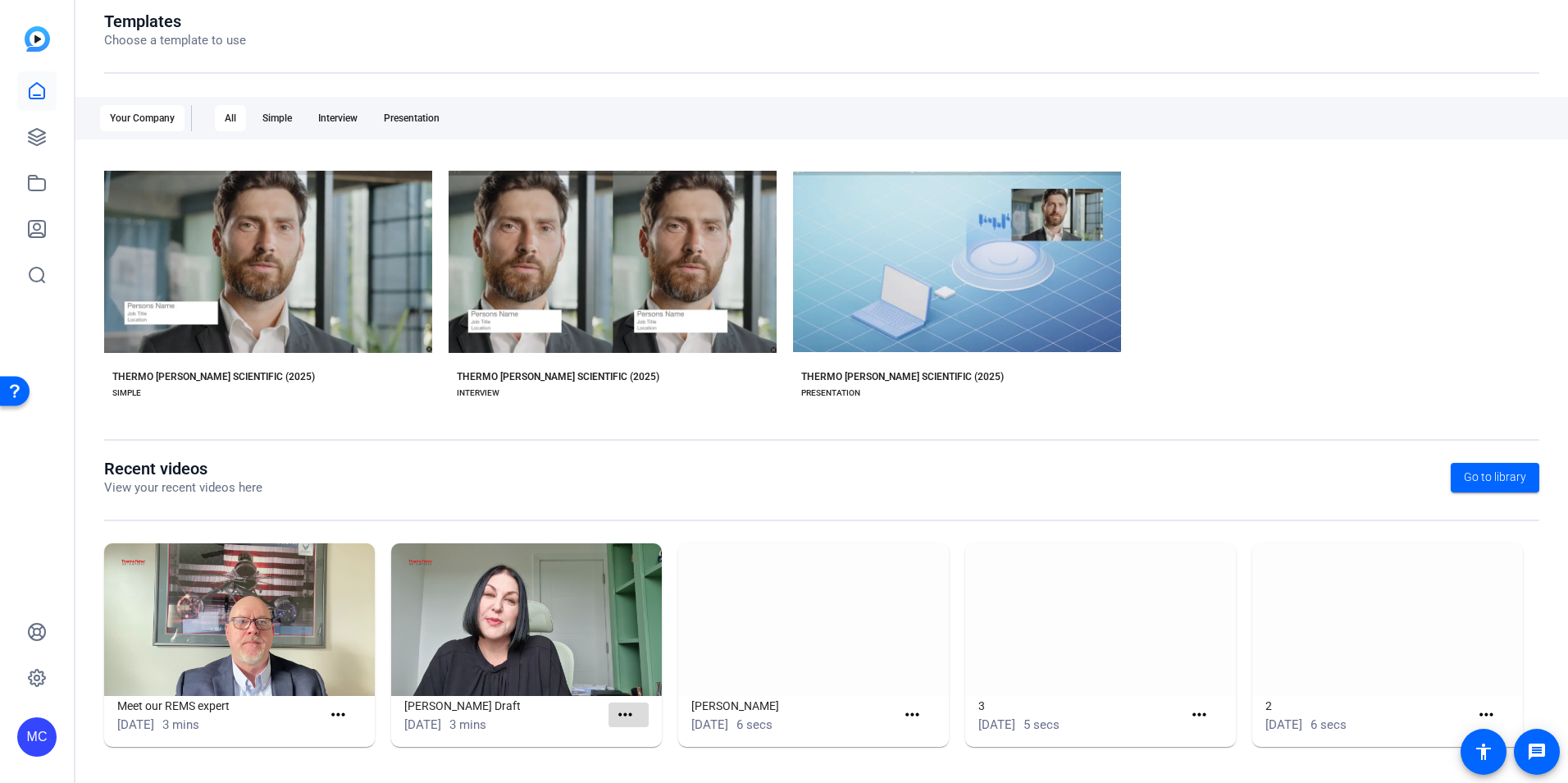
click at [616, 712] on mat-icon "more_horiz" at bounding box center [625, 714] width 20 height 20
click at [631, 736] on span "View" at bounding box center [657, 738] width 66 height 19
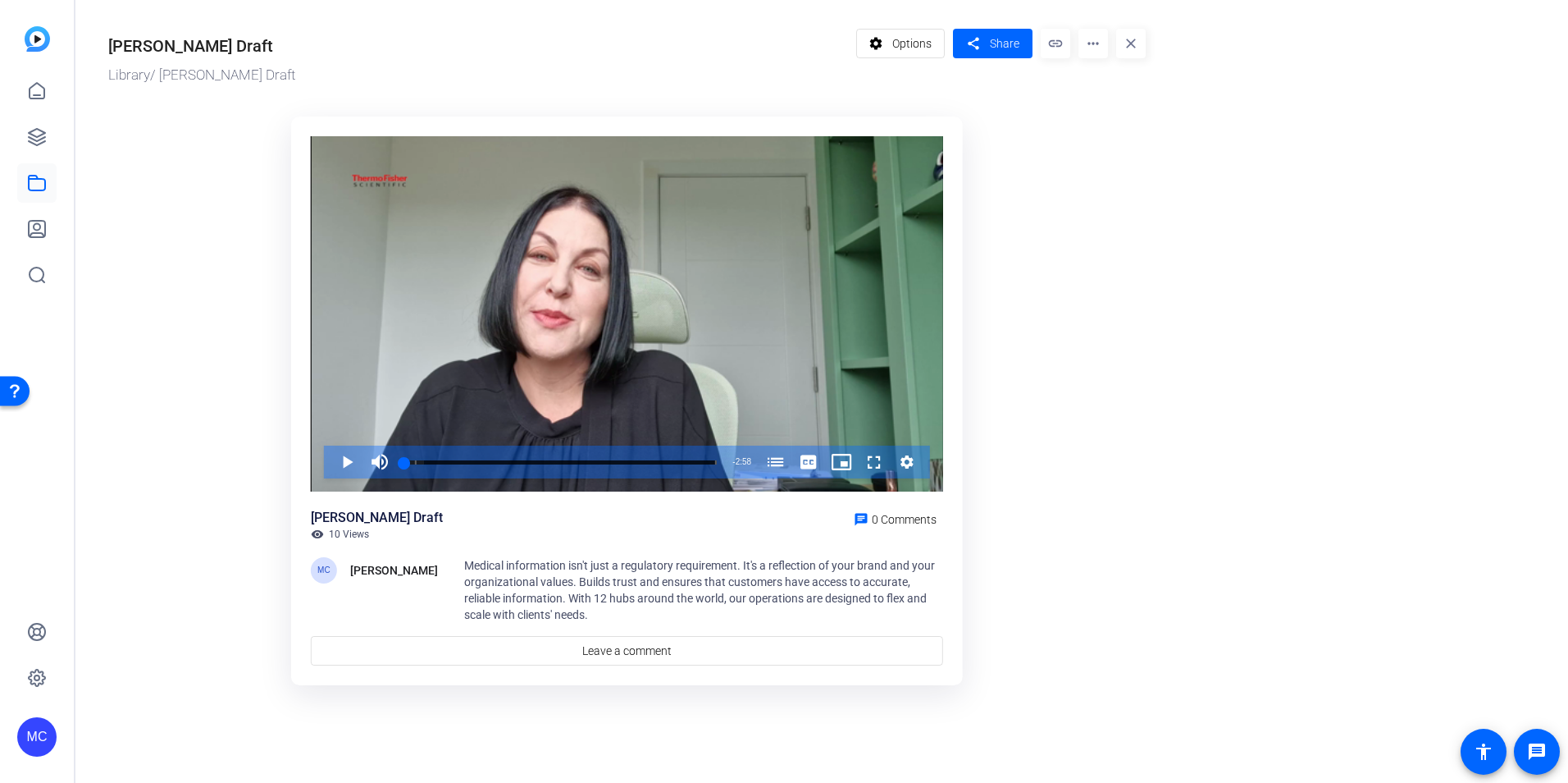
click at [1091, 44] on mat-icon "more_horiz" at bounding box center [1094, 44] width 30 height 30
click at [1112, 94] on span "Edit in Creator" at bounding box center [1125, 93] width 68 height 19
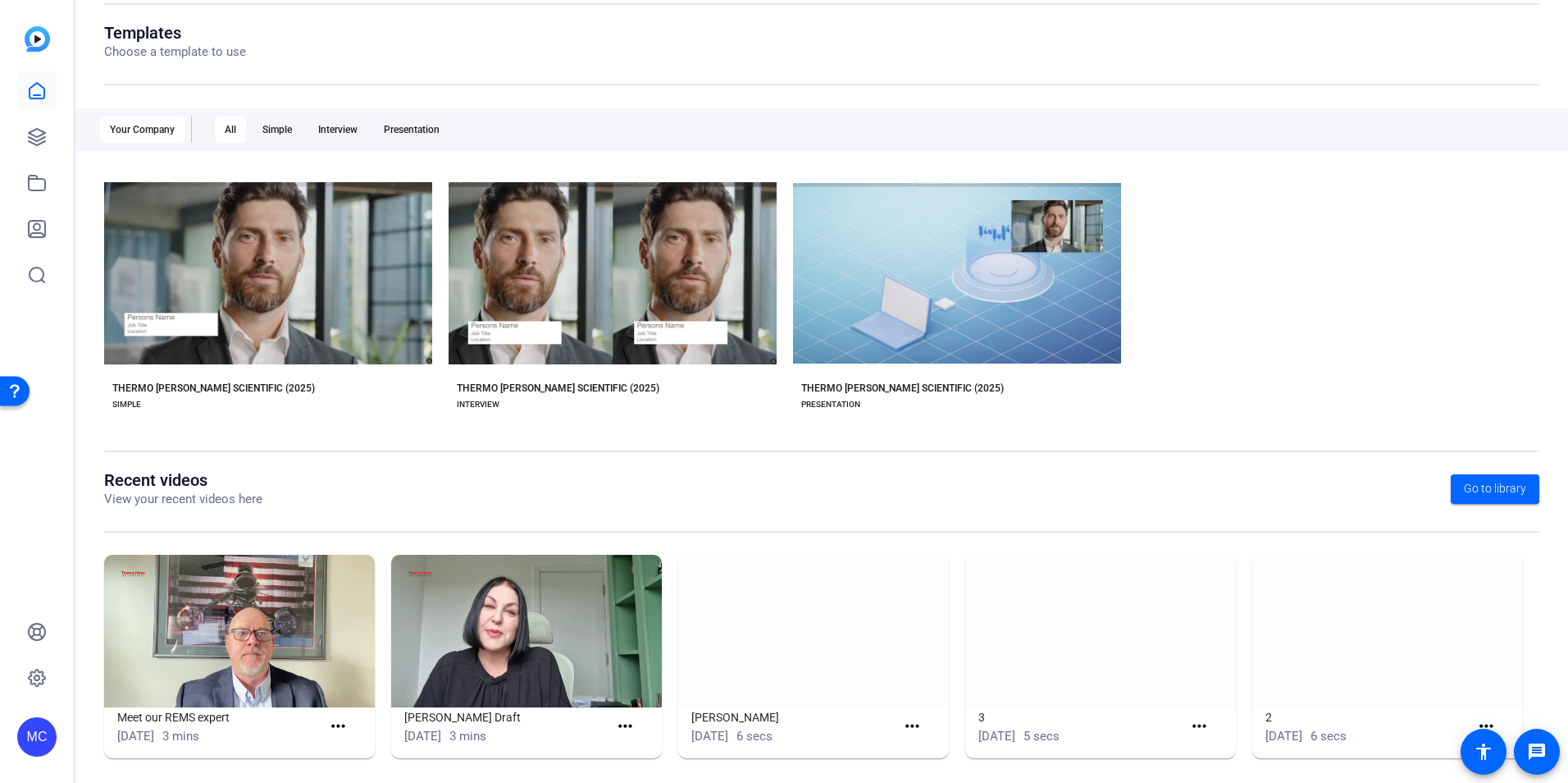
scroll to position [183, 0]
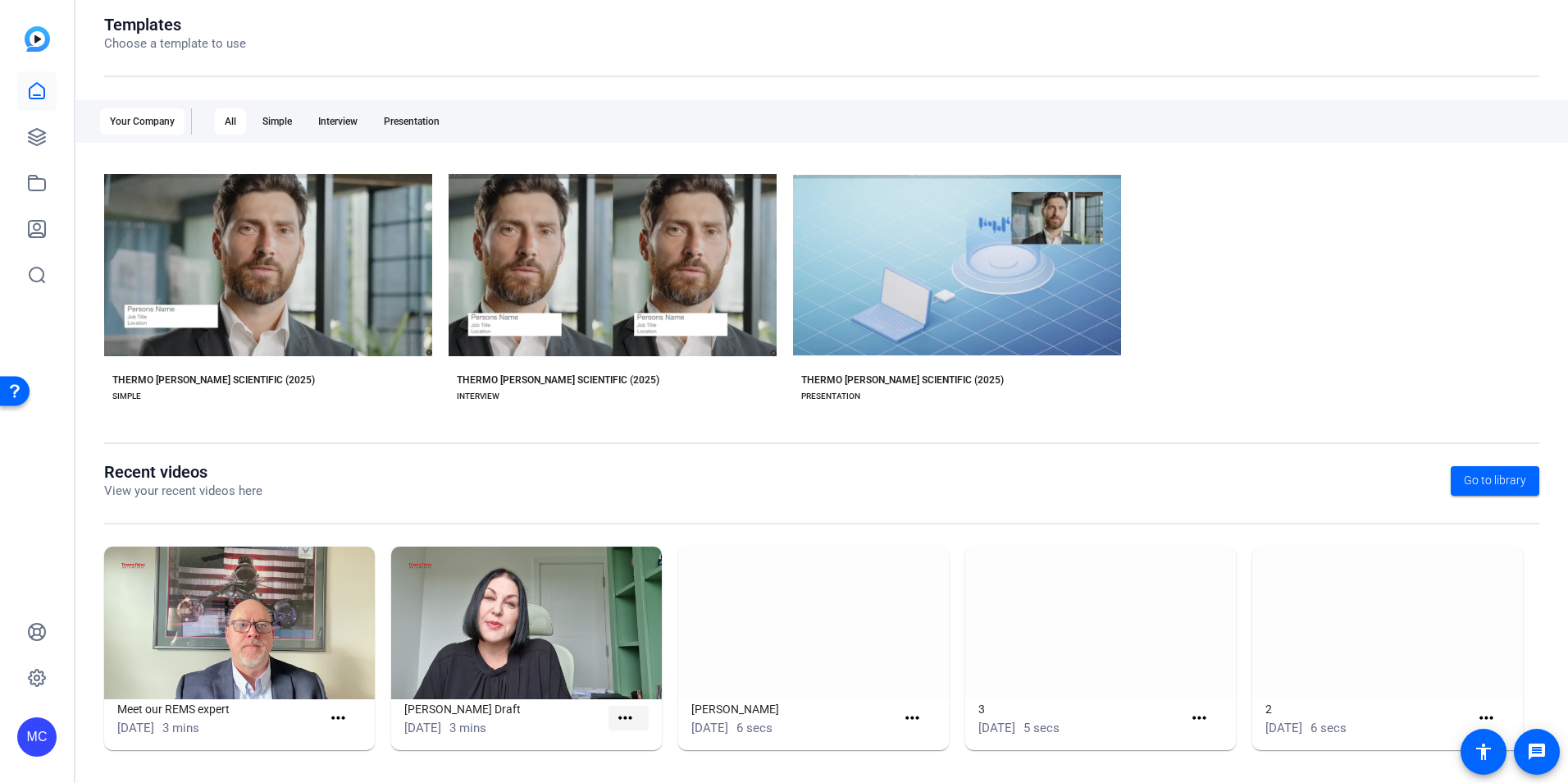
click at [619, 711] on mat-icon "more_horiz" at bounding box center [625, 718] width 20 height 20
click at [631, 740] on span "View" at bounding box center [657, 742] width 66 height 19
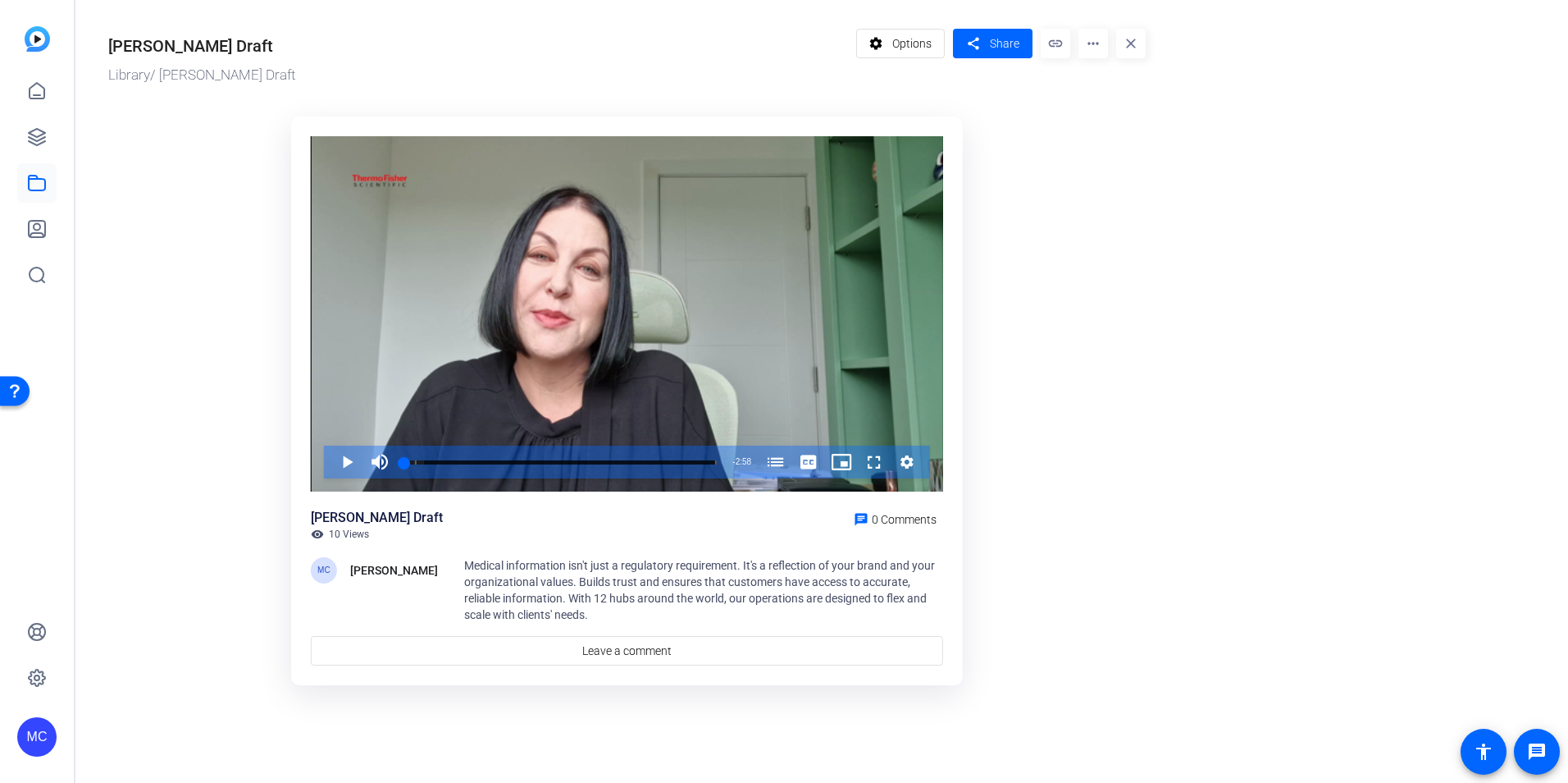
click at [1088, 43] on mat-icon "more_horiz" at bounding box center [1094, 44] width 30 height 30
click at [1108, 91] on span "Edit in Creator" at bounding box center [1125, 93] width 68 height 19
